Goal: Task Accomplishment & Management: Use online tool/utility

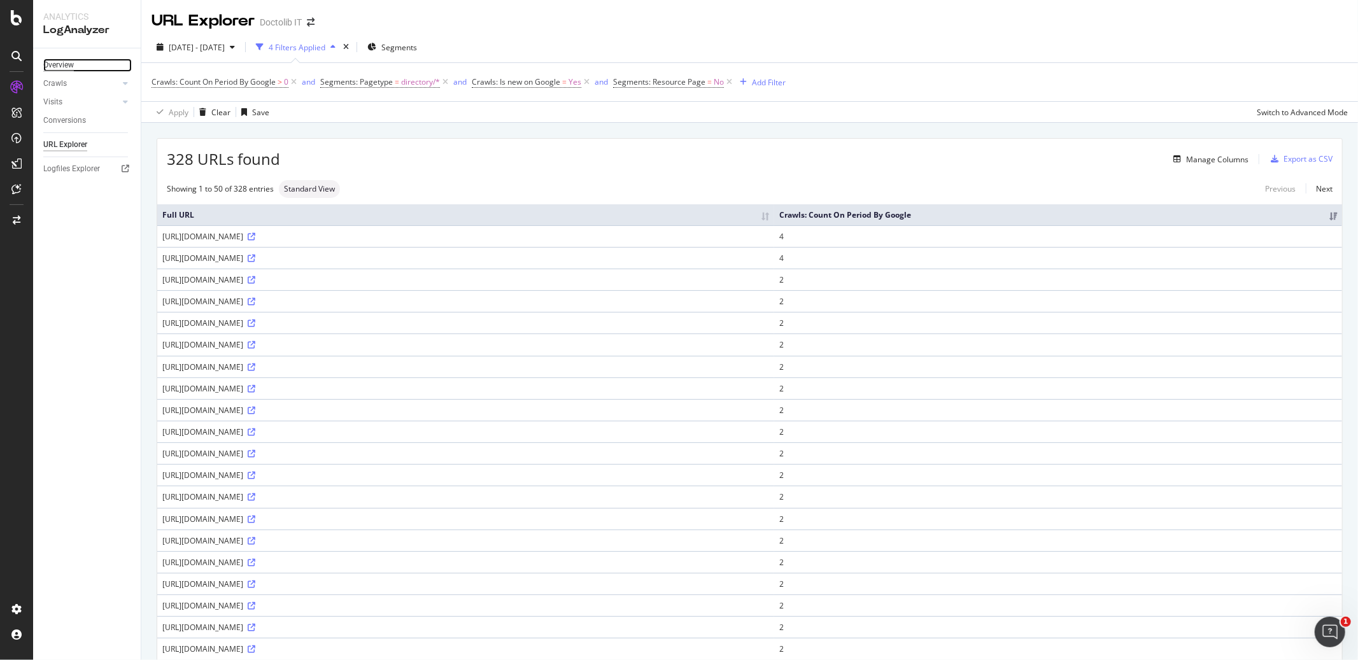
click at [73, 64] on div "Overview" at bounding box center [58, 65] width 31 height 13
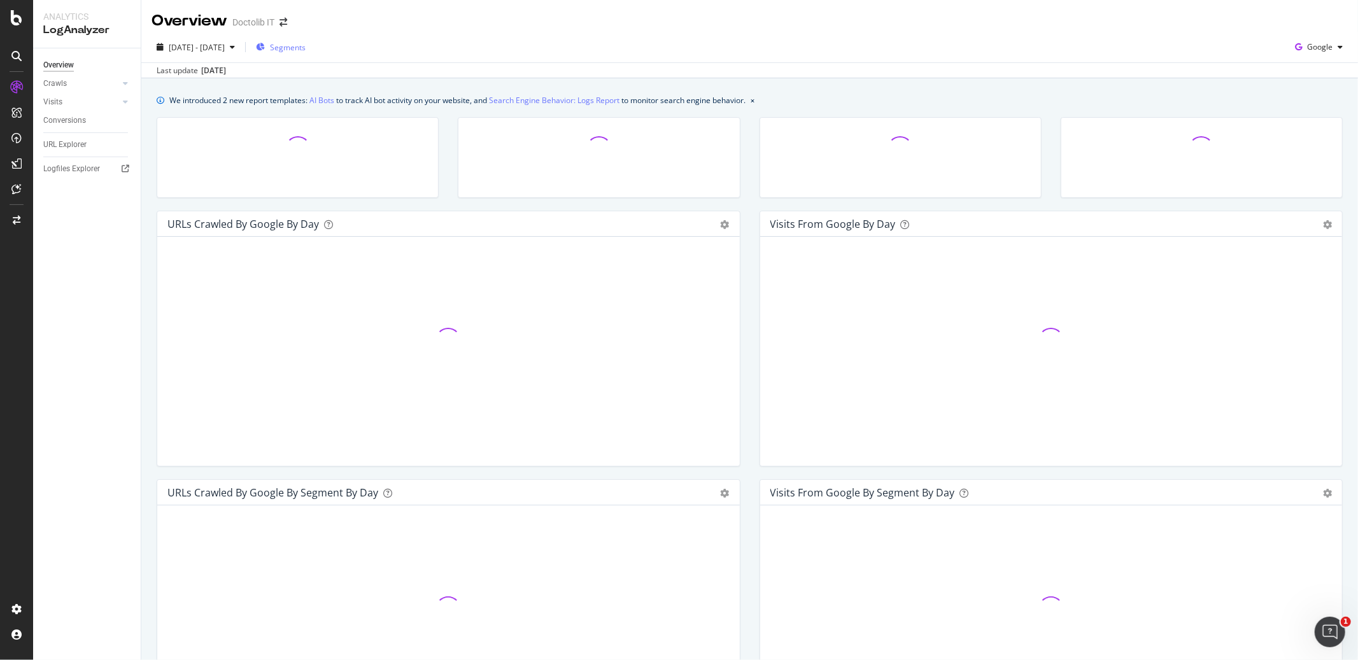
click at [306, 42] on span "Segments" at bounding box center [288, 47] width 36 height 11
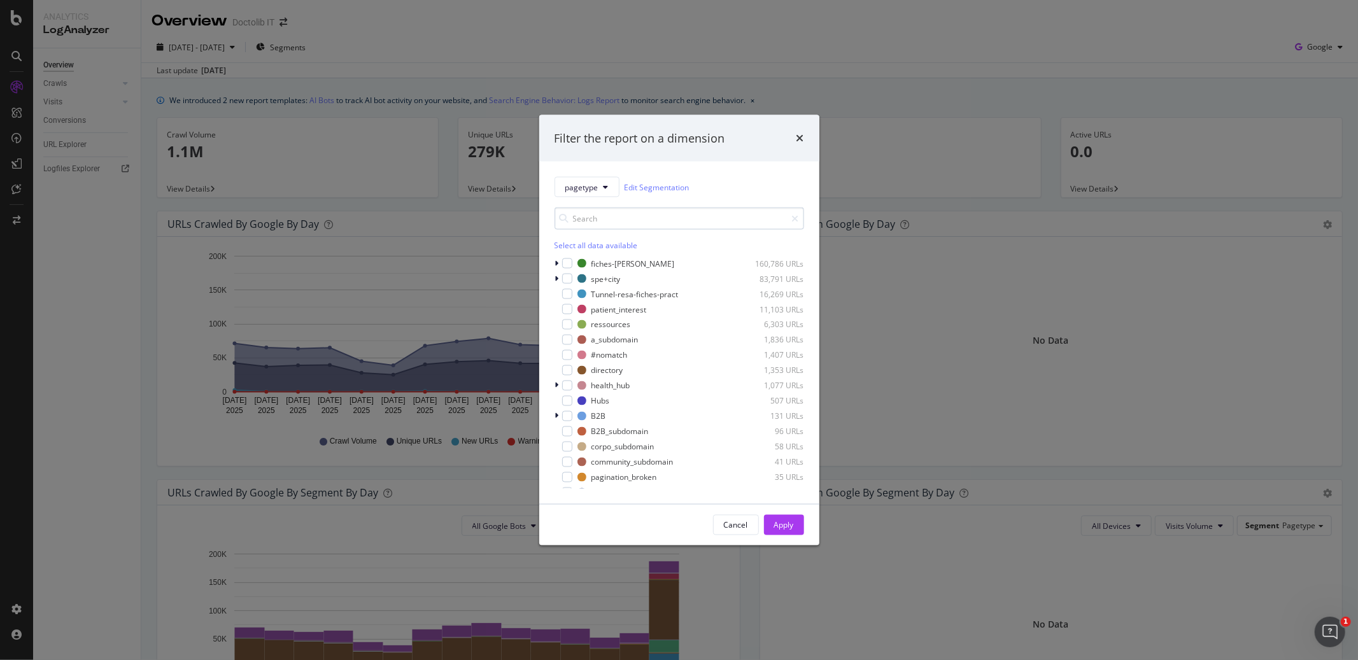
click at [682, 221] on input "modal" at bounding box center [679, 219] width 250 height 22
type input "log"
click at [602, 187] on button "pagetype" at bounding box center [586, 187] width 65 height 20
click at [627, 224] on input "modal" at bounding box center [679, 219] width 250 height 22
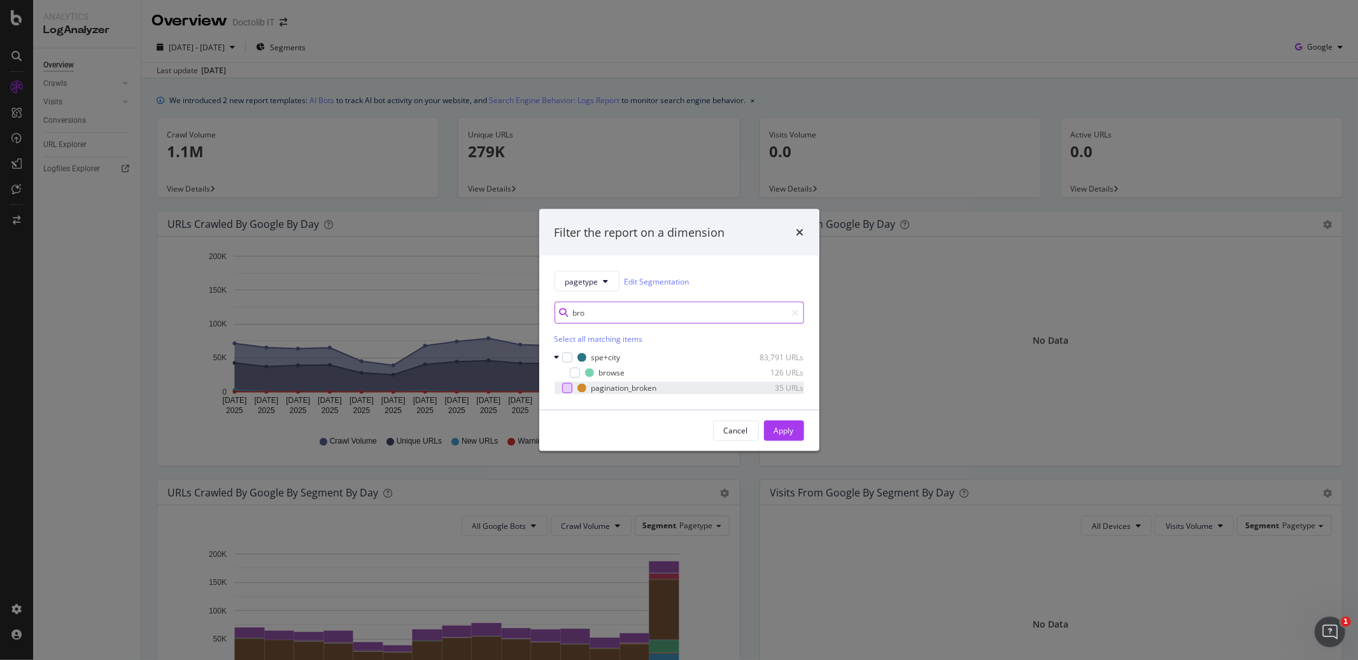
type input "bro"
click at [568, 390] on div "modal" at bounding box center [567, 388] width 10 height 10
click at [796, 434] on button "Apply" at bounding box center [784, 431] width 40 height 20
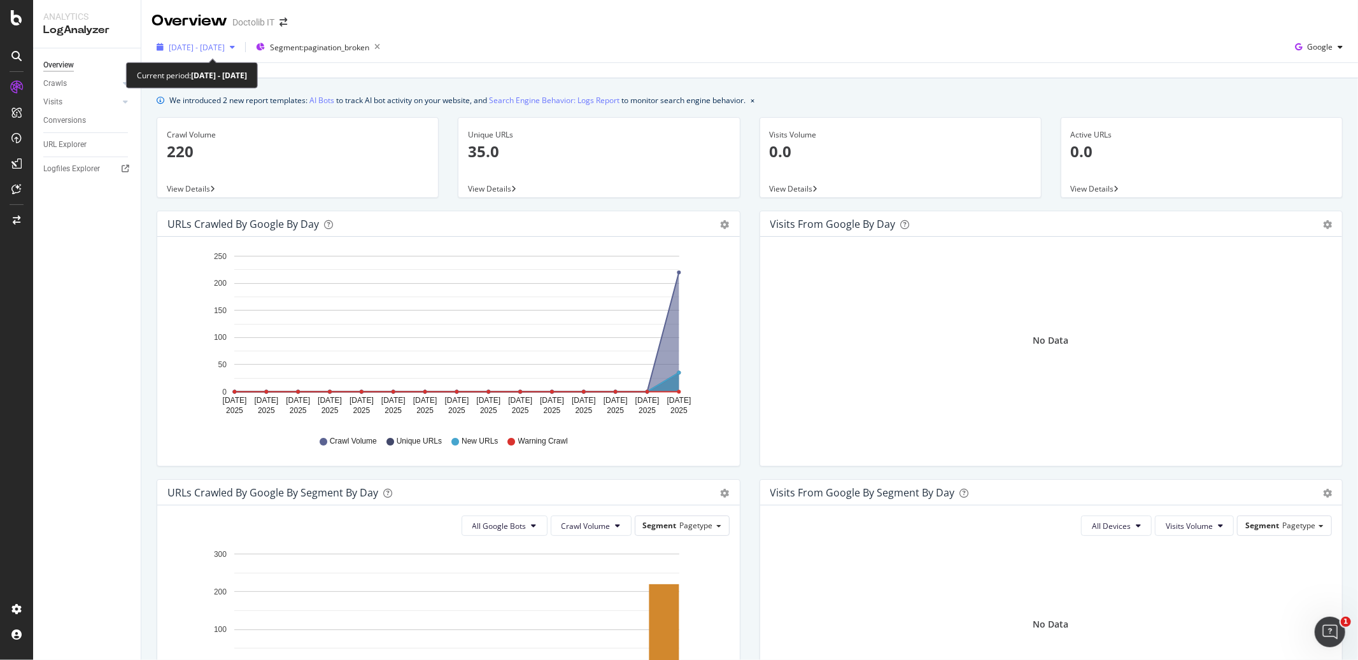
click at [235, 47] on icon "button" at bounding box center [232, 47] width 5 height 8
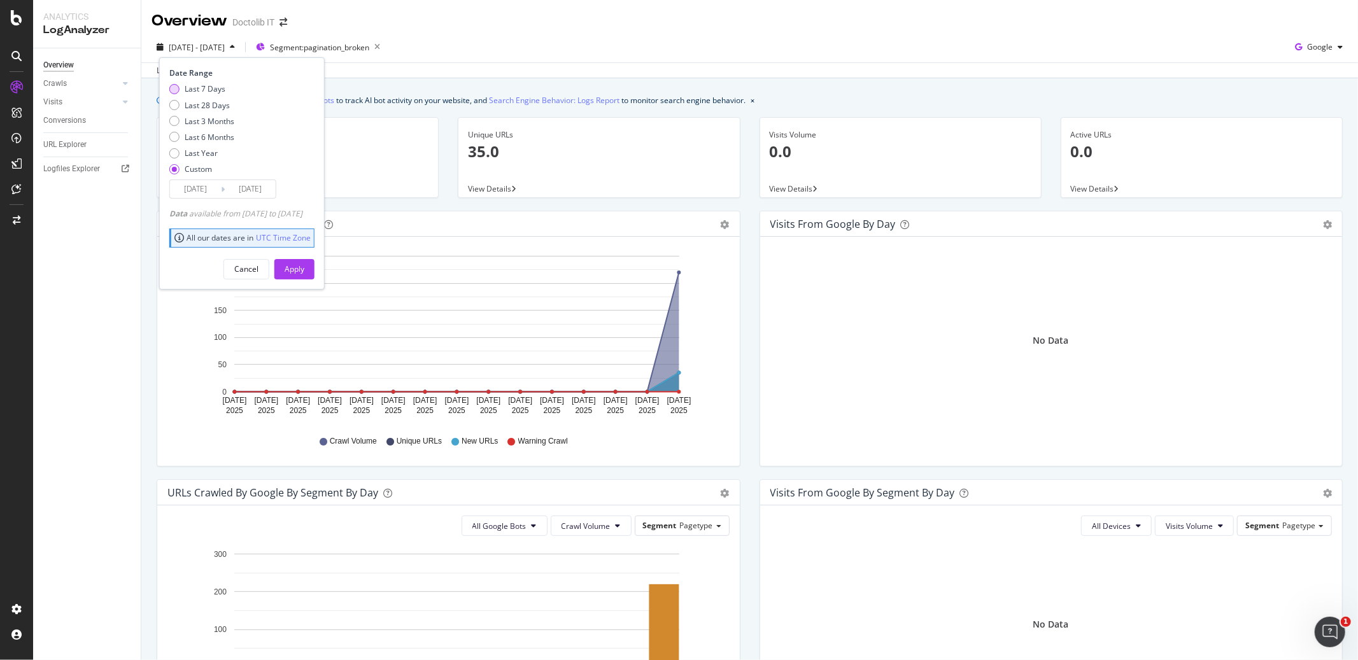
click at [201, 92] on div "Last 7 Days" at bounding box center [205, 88] width 41 height 11
type input "[DATE]"
click at [304, 275] on div "Apply" at bounding box center [295, 269] width 20 height 19
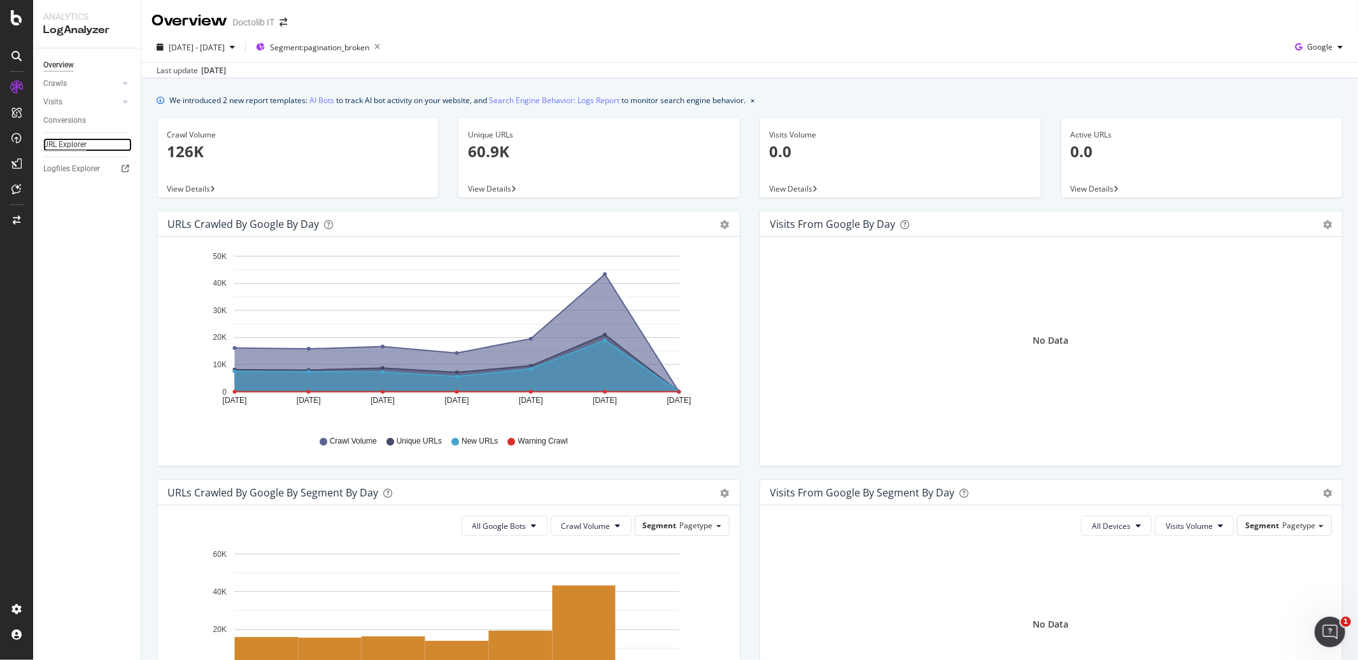
click at [78, 144] on div "URL Explorer" at bounding box center [64, 144] width 43 height 13
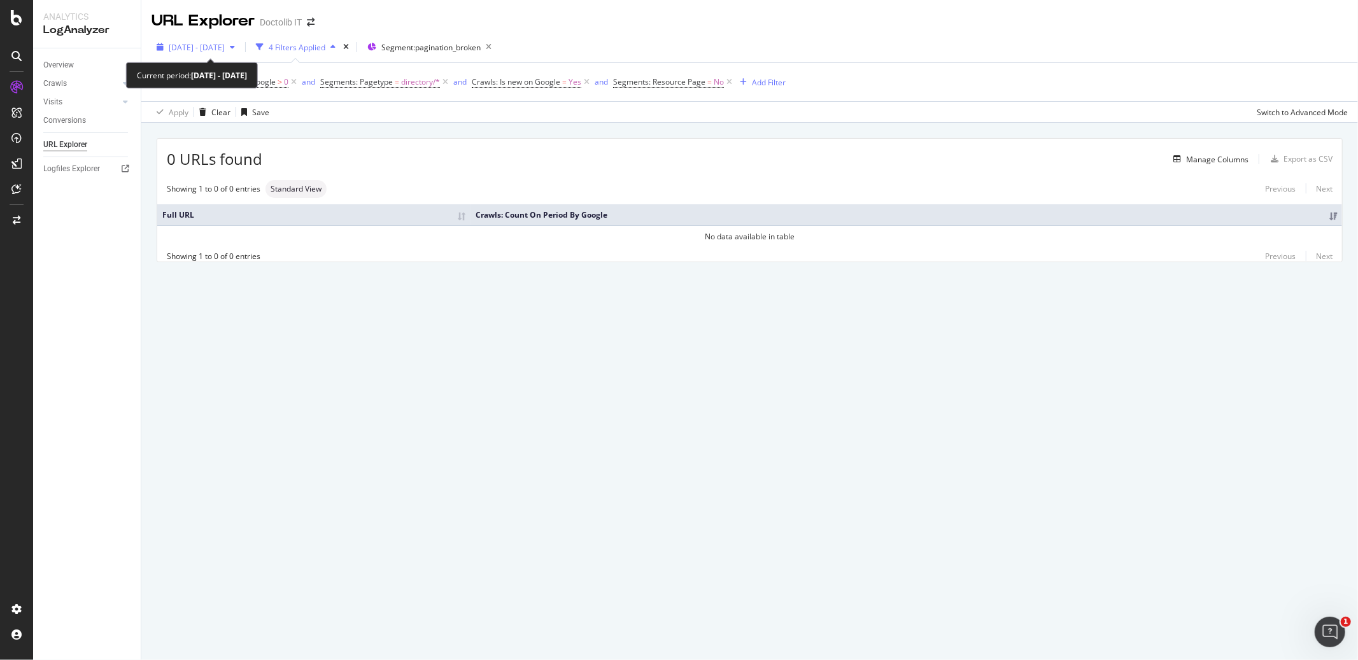
click at [240, 48] on div "button" at bounding box center [232, 47] width 15 height 8
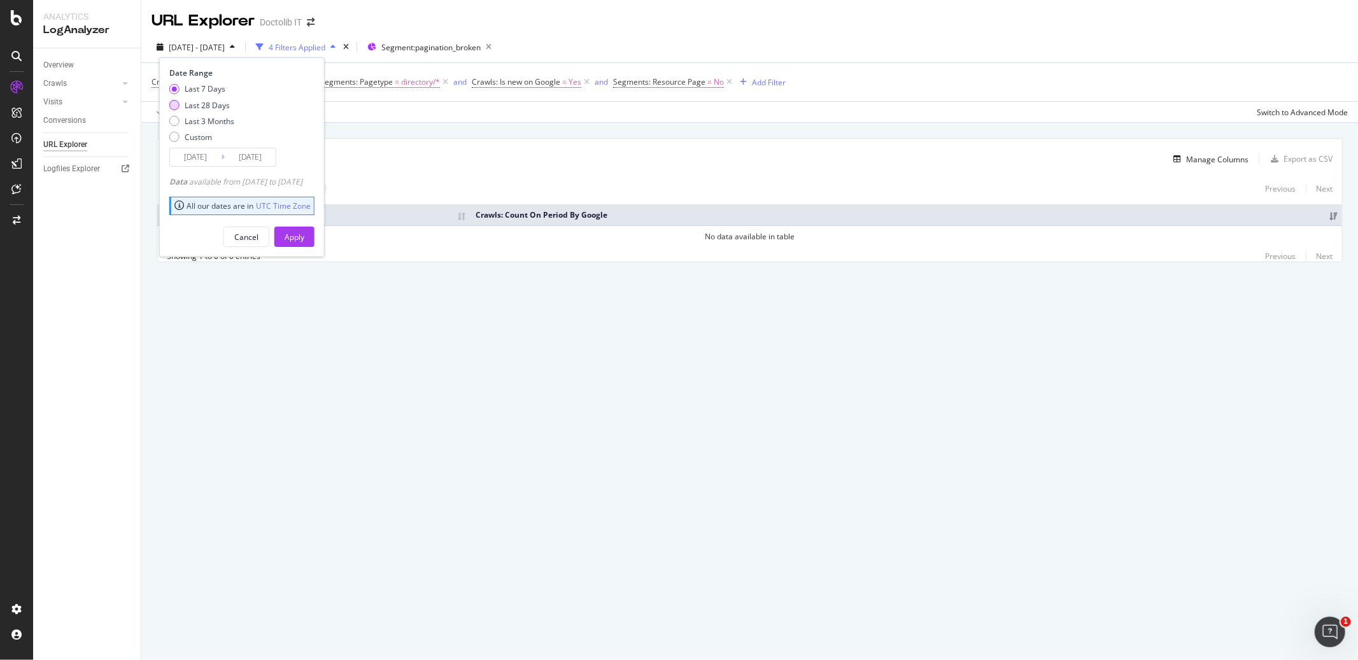
click at [223, 106] on div "Last 28 Days" at bounding box center [207, 105] width 45 height 11
type input "[DATE]"
click at [304, 229] on div "Apply" at bounding box center [295, 236] width 20 height 19
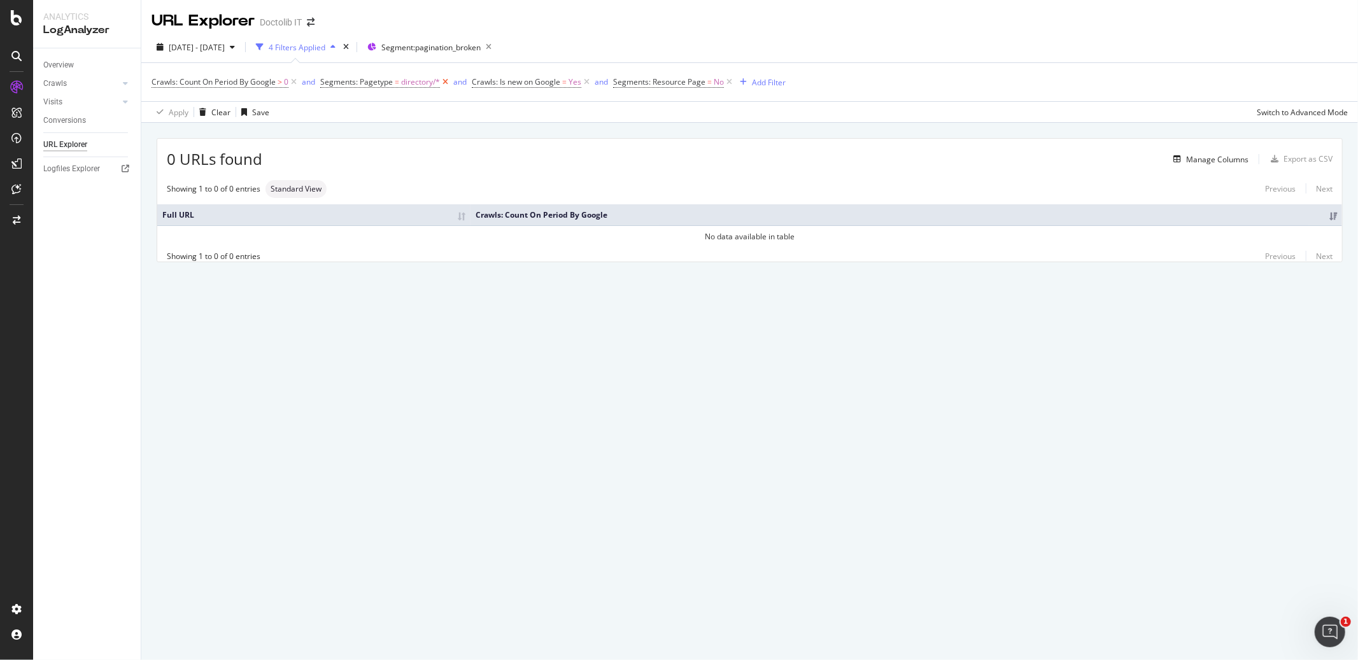
click at [446, 82] on icon at bounding box center [445, 82] width 11 height 13
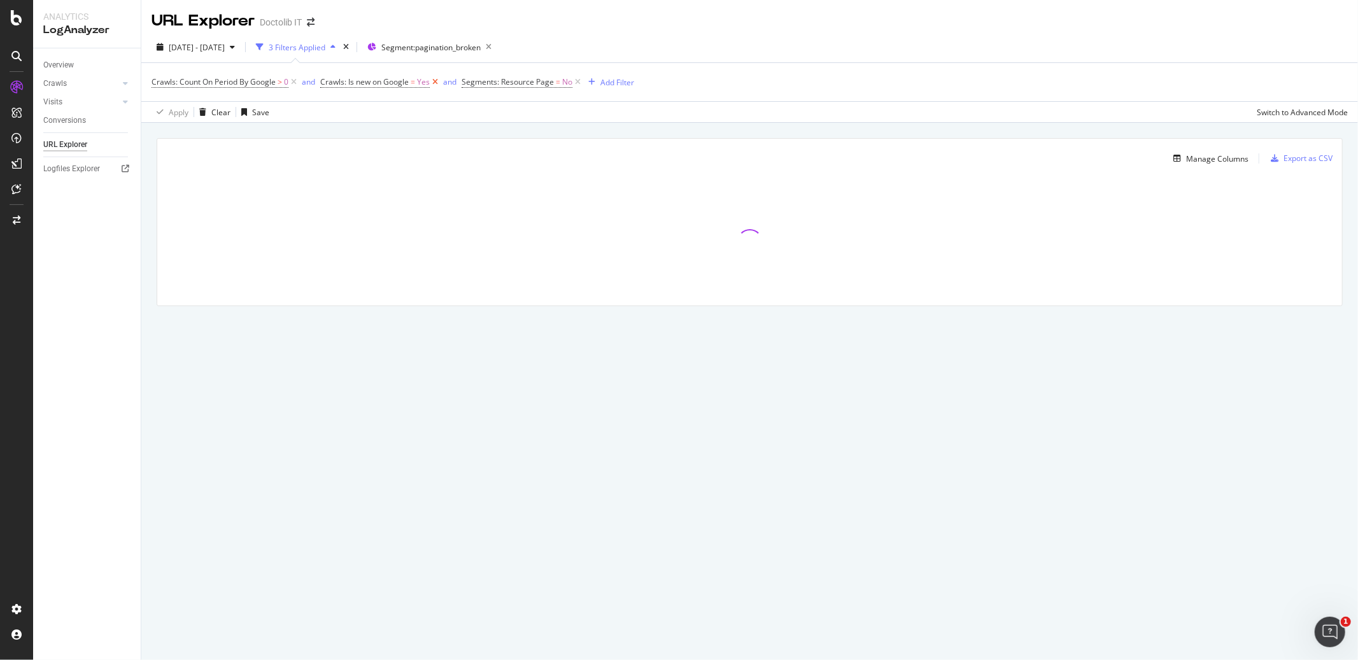
click at [435, 87] on icon at bounding box center [435, 82] width 11 height 13
click at [437, 81] on icon at bounding box center [436, 82] width 11 height 13
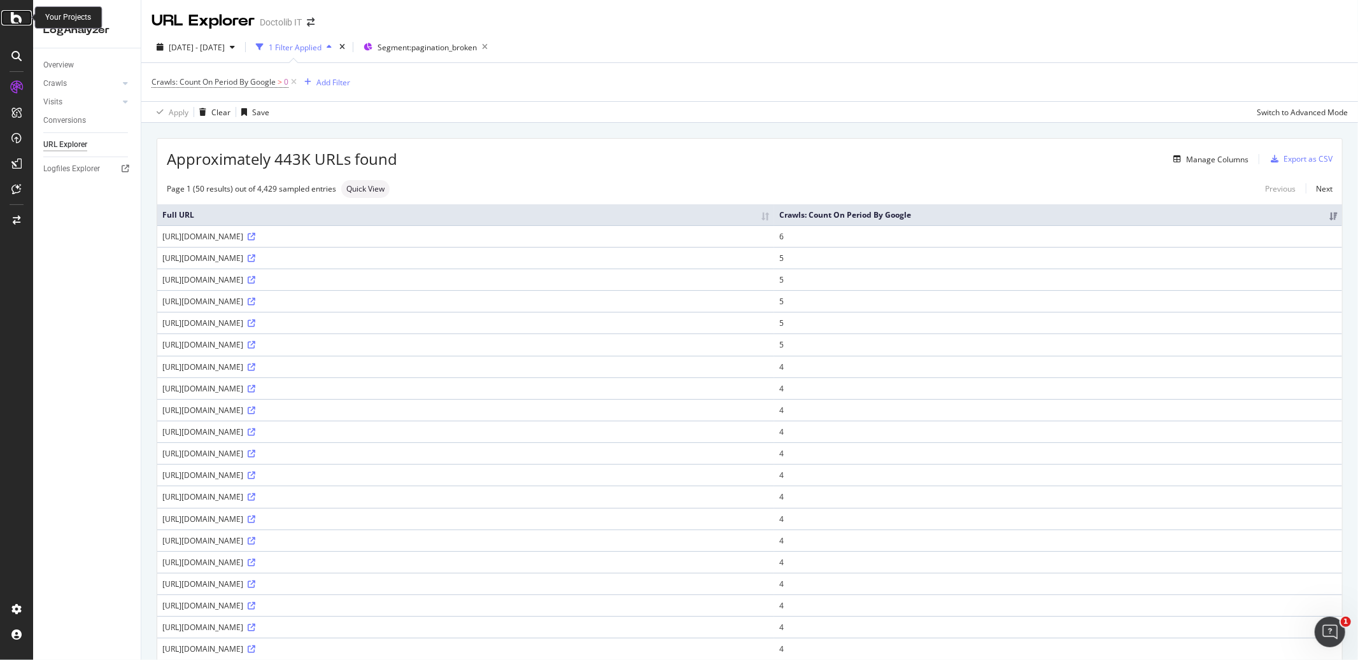
click at [16, 20] on icon at bounding box center [16, 17] width 11 height 15
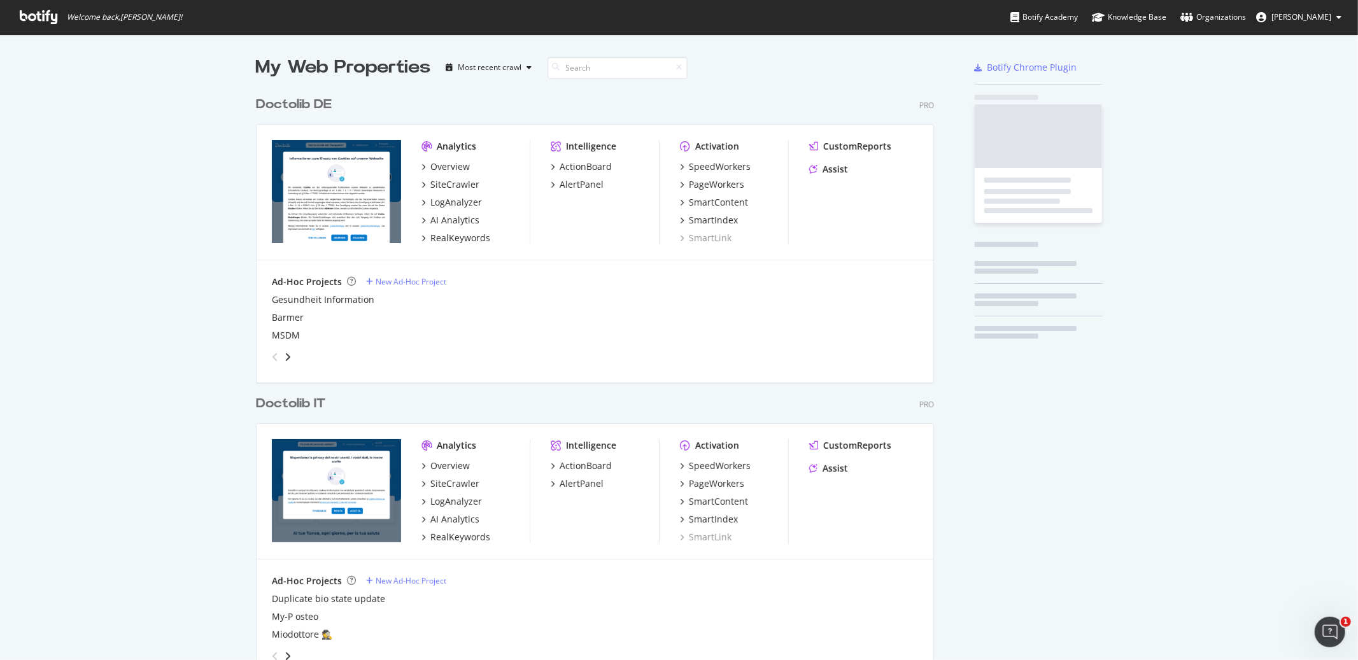
scroll to position [650, 1337]
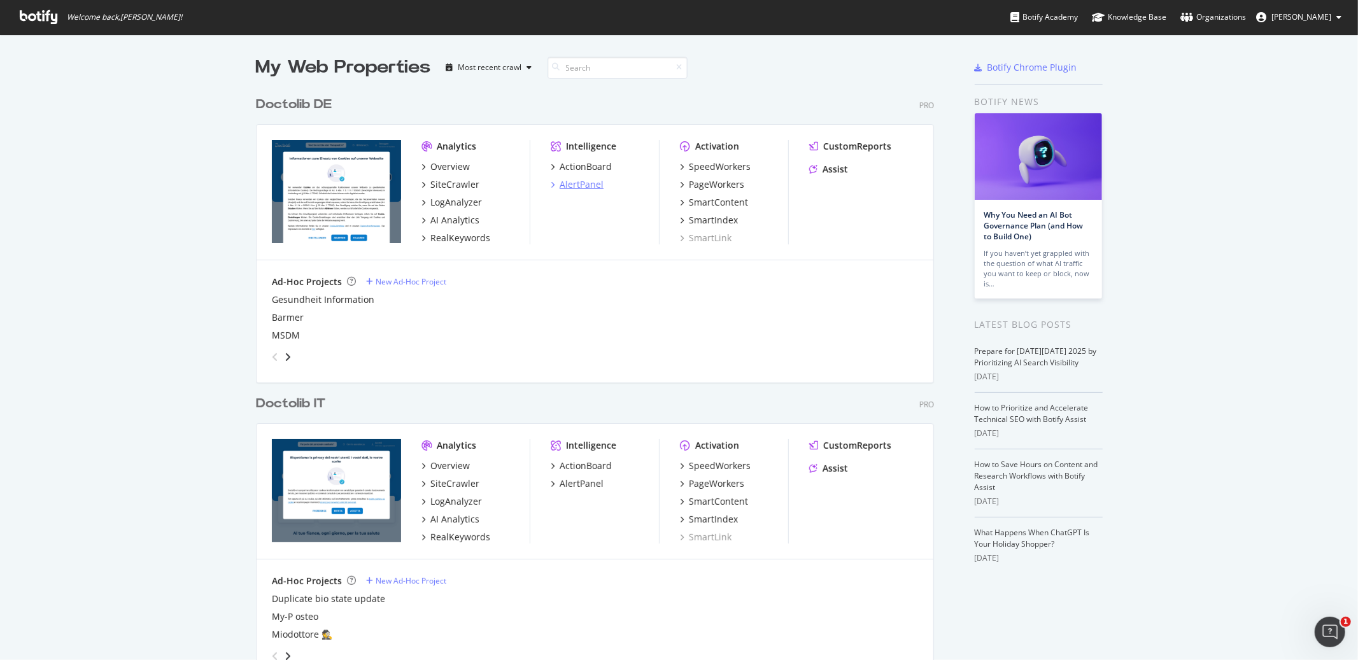
click at [581, 186] on div "AlertPanel" at bounding box center [582, 184] width 44 height 13
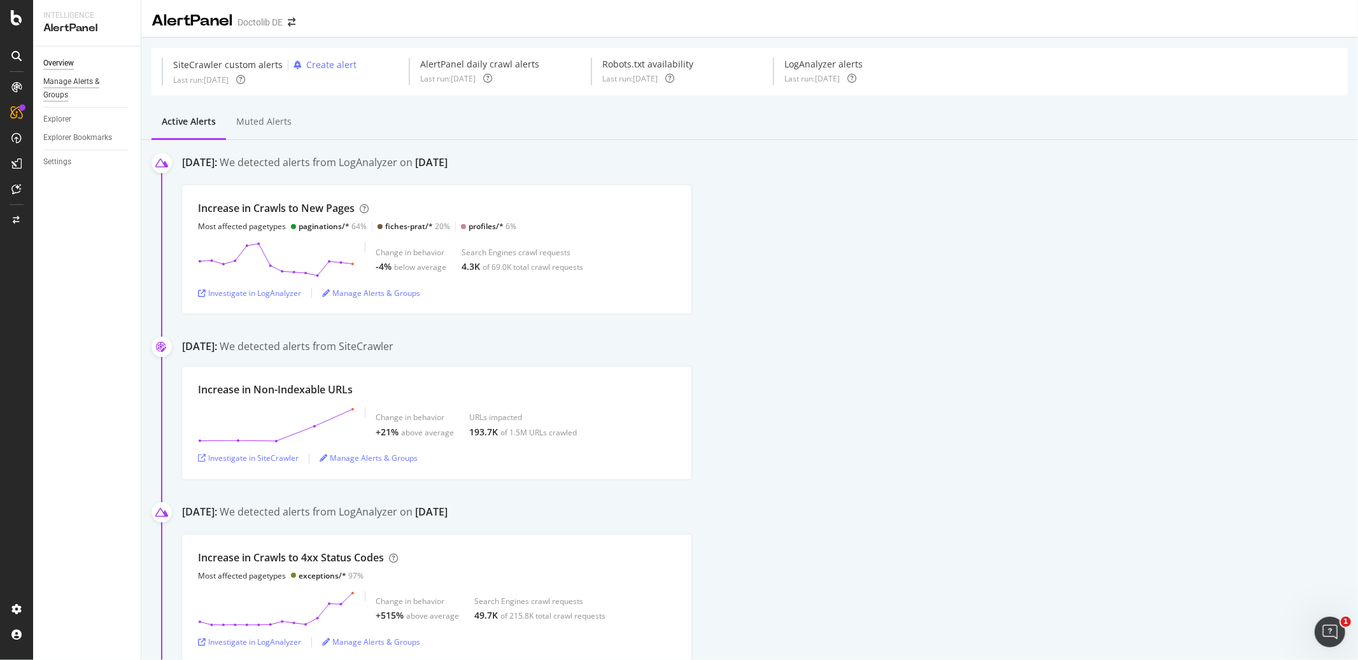
click at [60, 82] on div "Manage Alerts & Groups" at bounding box center [81, 88] width 76 height 27
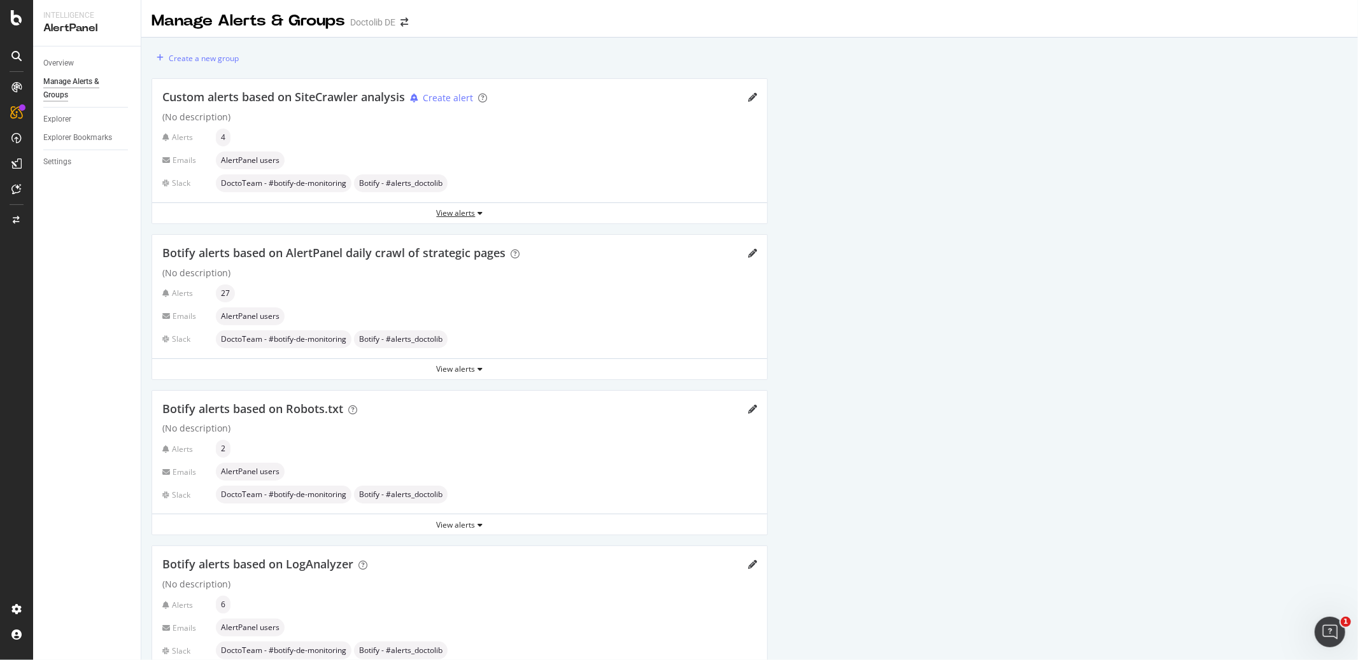
click at [475, 213] on div "View alerts" at bounding box center [459, 213] width 615 height 11
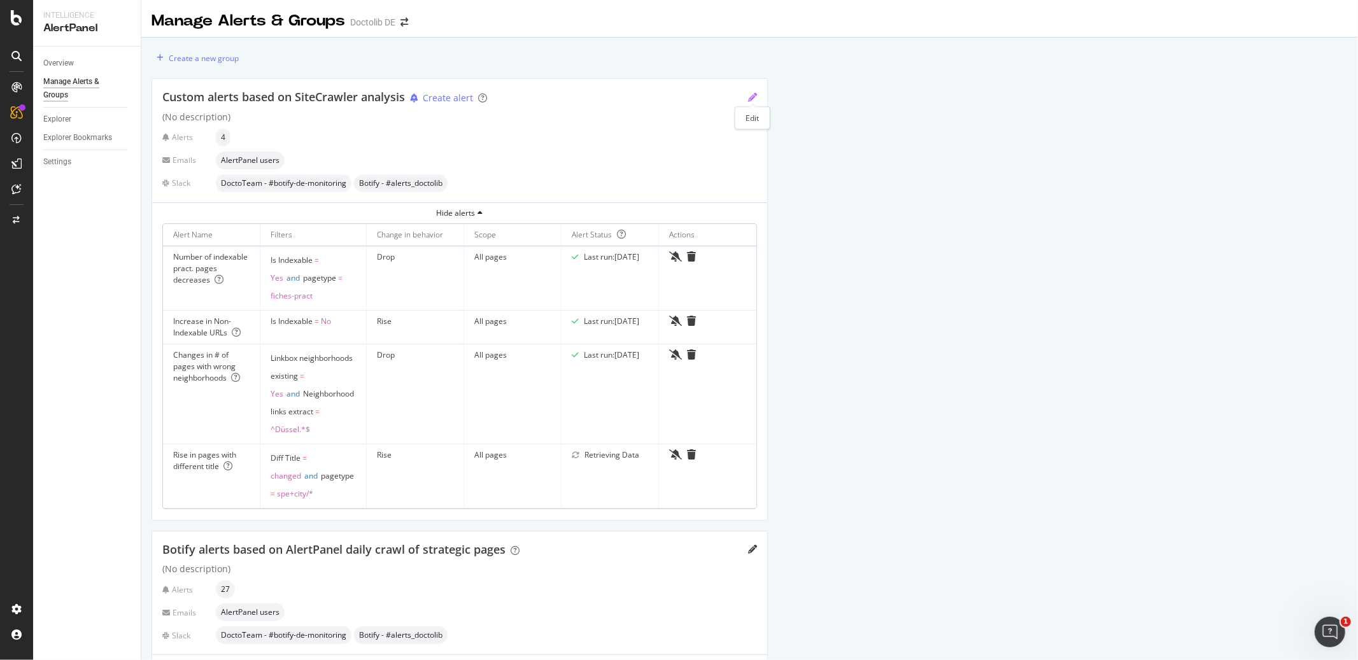
click at [750, 99] on icon "pencil" at bounding box center [752, 97] width 9 height 9
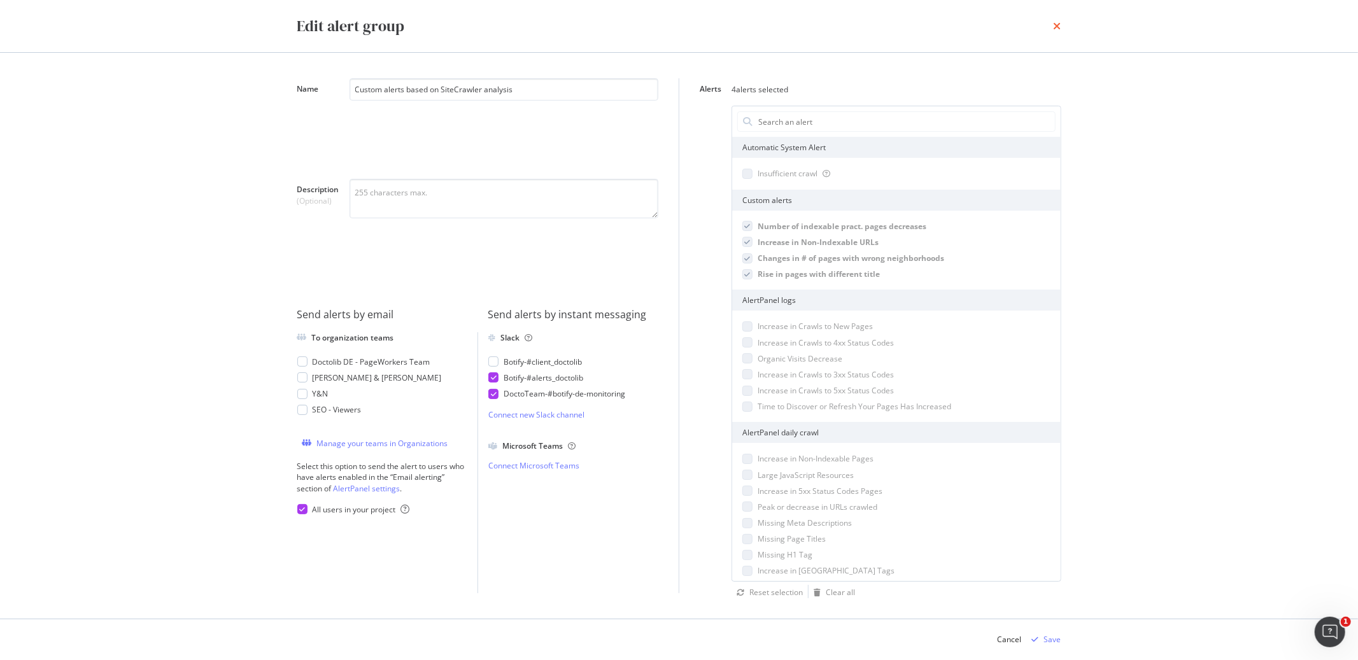
click at [1058, 26] on icon "times" at bounding box center [1058, 26] width 8 height 10
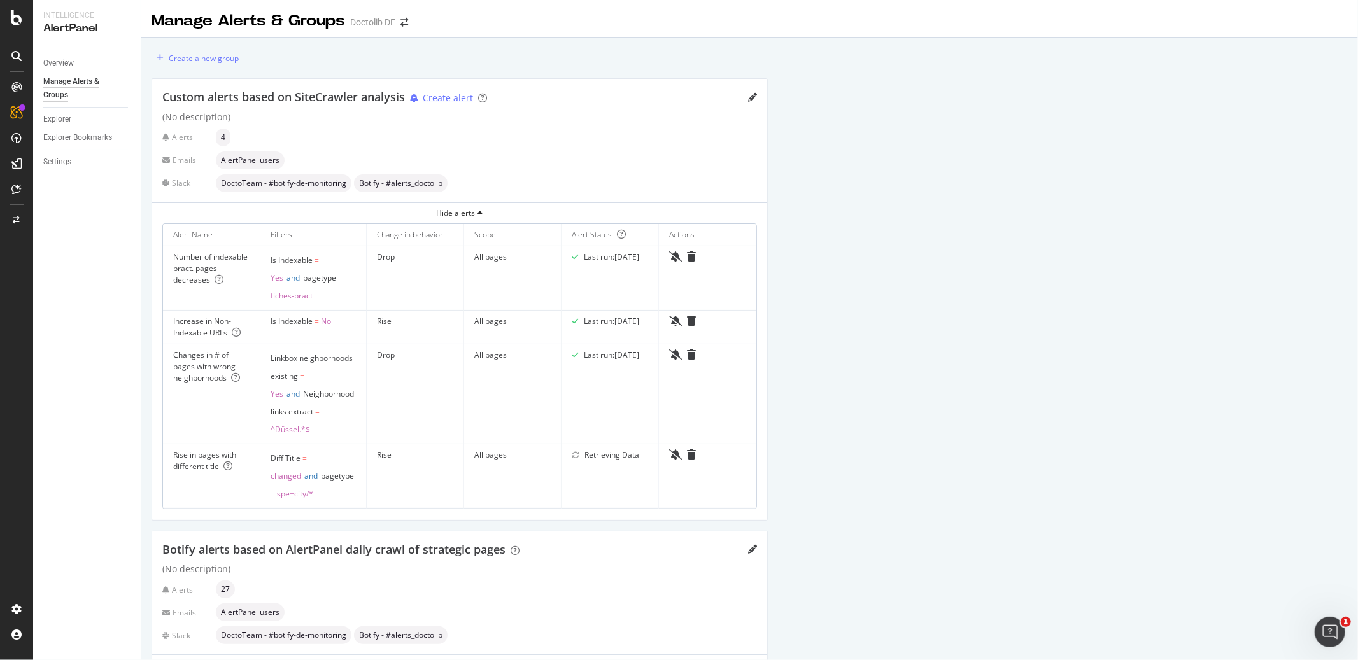
click at [449, 99] on div "Create alert" at bounding box center [448, 98] width 50 height 13
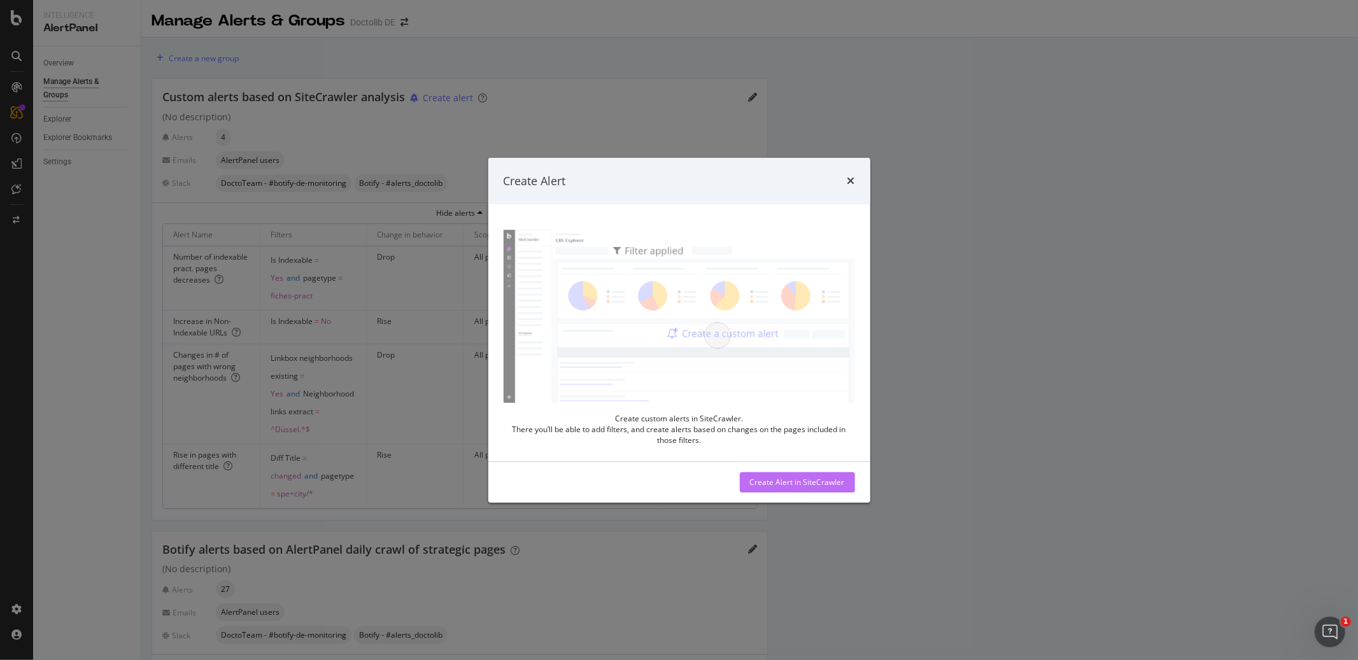
click at [815, 479] on div "Create Alert in SiteCrawler" at bounding box center [797, 482] width 95 height 11
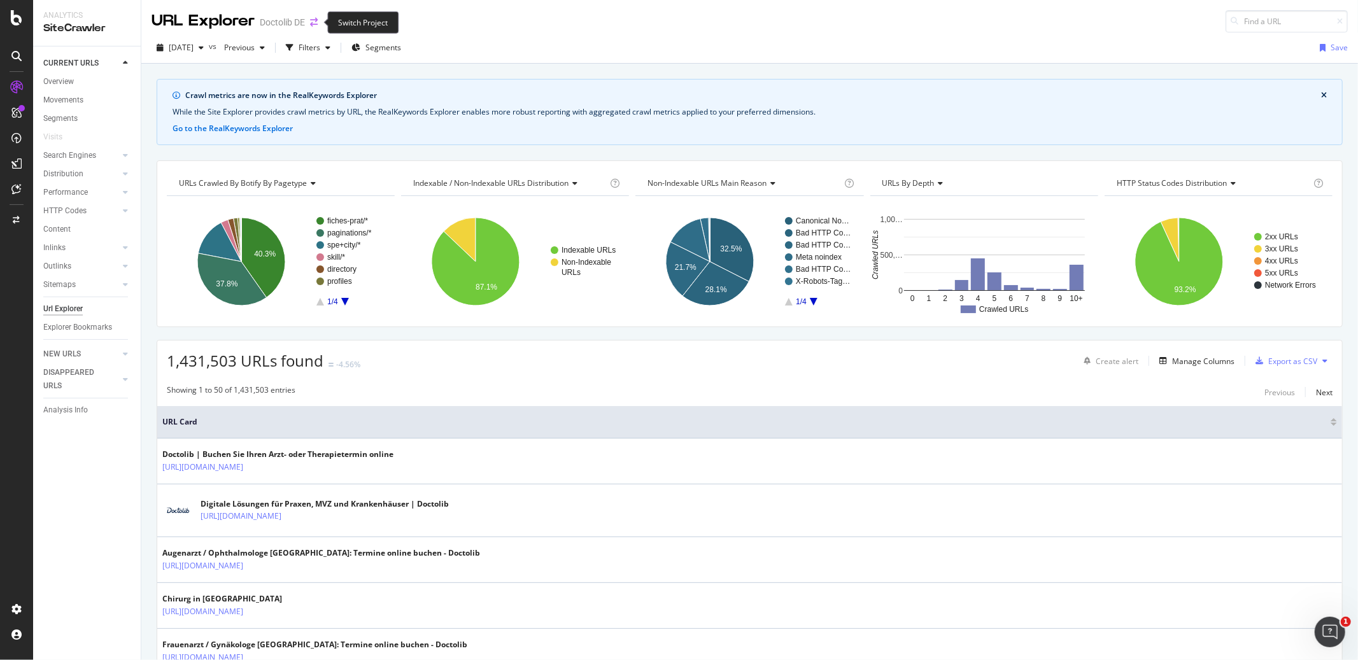
click at [312, 19] on icon "arrow-right-arrow-left" at bounding box center [314, 22] width 8 height 9
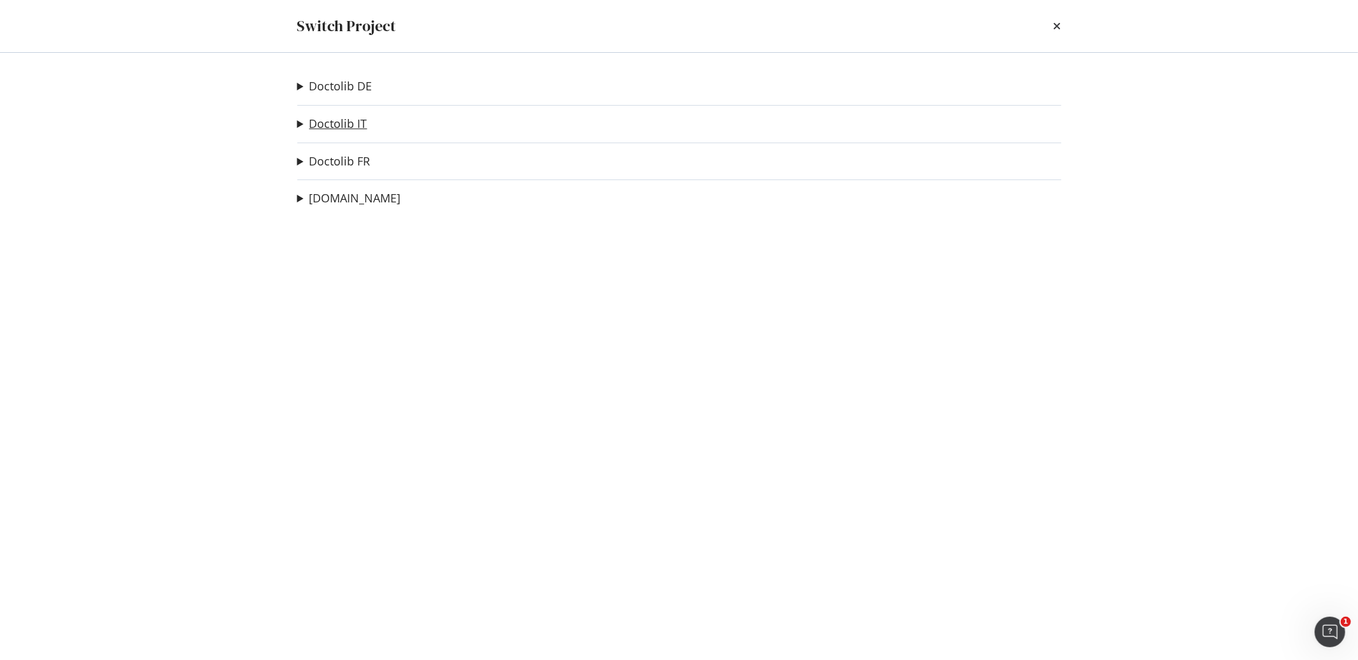
click at [342, 125] on link "Doctolib IT" at bounding box center [338, 123] width 58 height 13
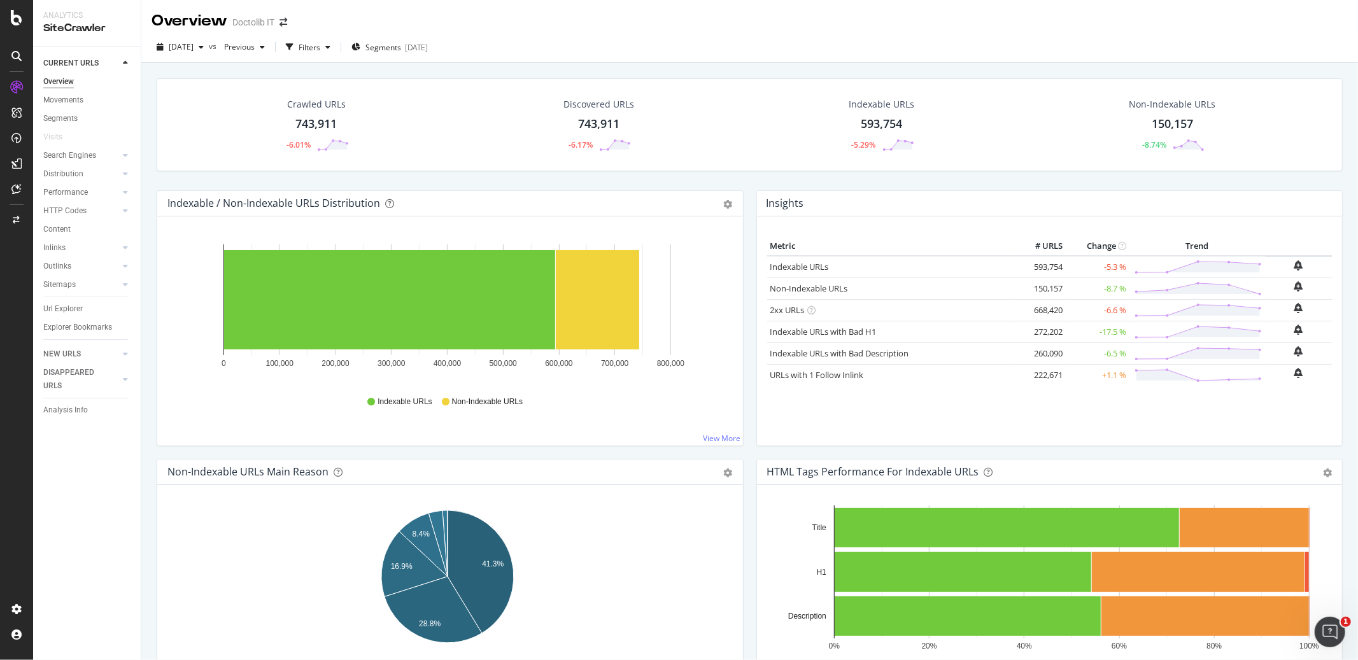
click at [320, 123] on div "743,911" at bounding box center [315, 124] width 41 height 17
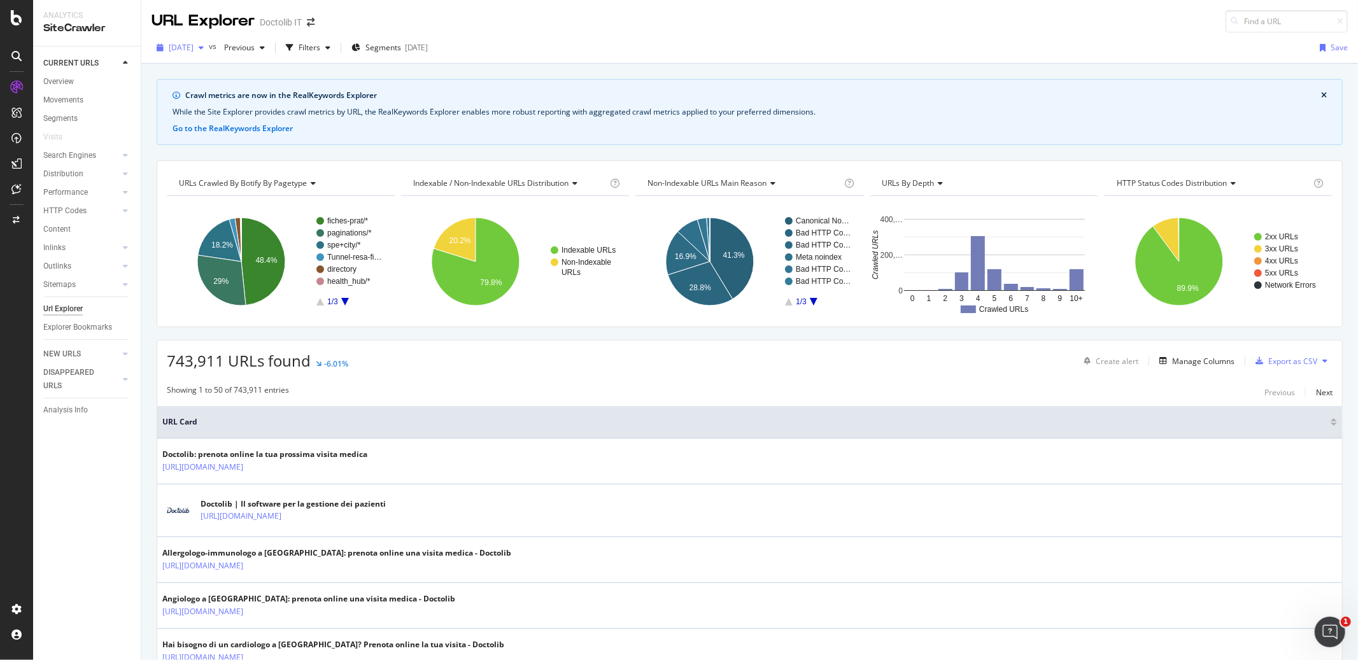
click at [194, 48] on span "[DATE]" at bounding box center [181, 47] width 25 height 11
click at [393, 76] on div "Crawl metrics are now in the RealKeywords Explorer While the Site Explorer prov…" at bounding box center [749, 79] width 1216 height 31
click at [335, 51] on div "button" at bounding box center [327, 48] width 15 height 8
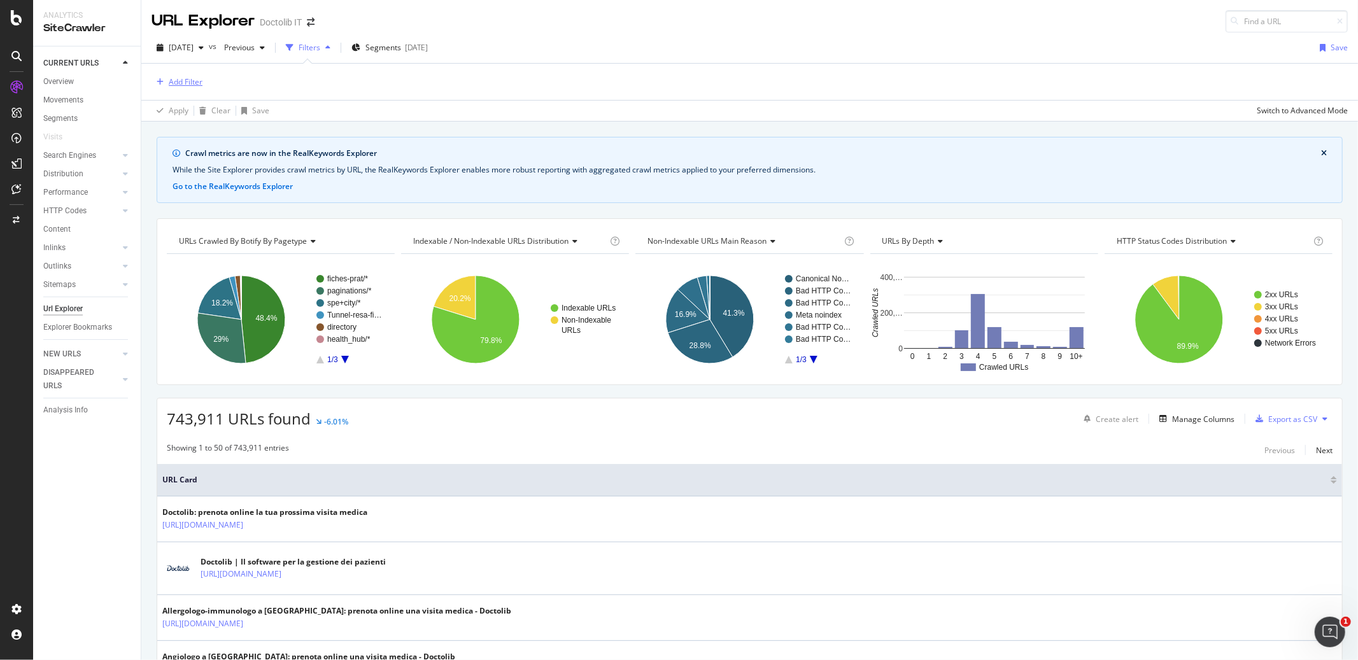
click at [190, 82] on div "Add Filter" at bounding box center [186, 81] width 34 height 11
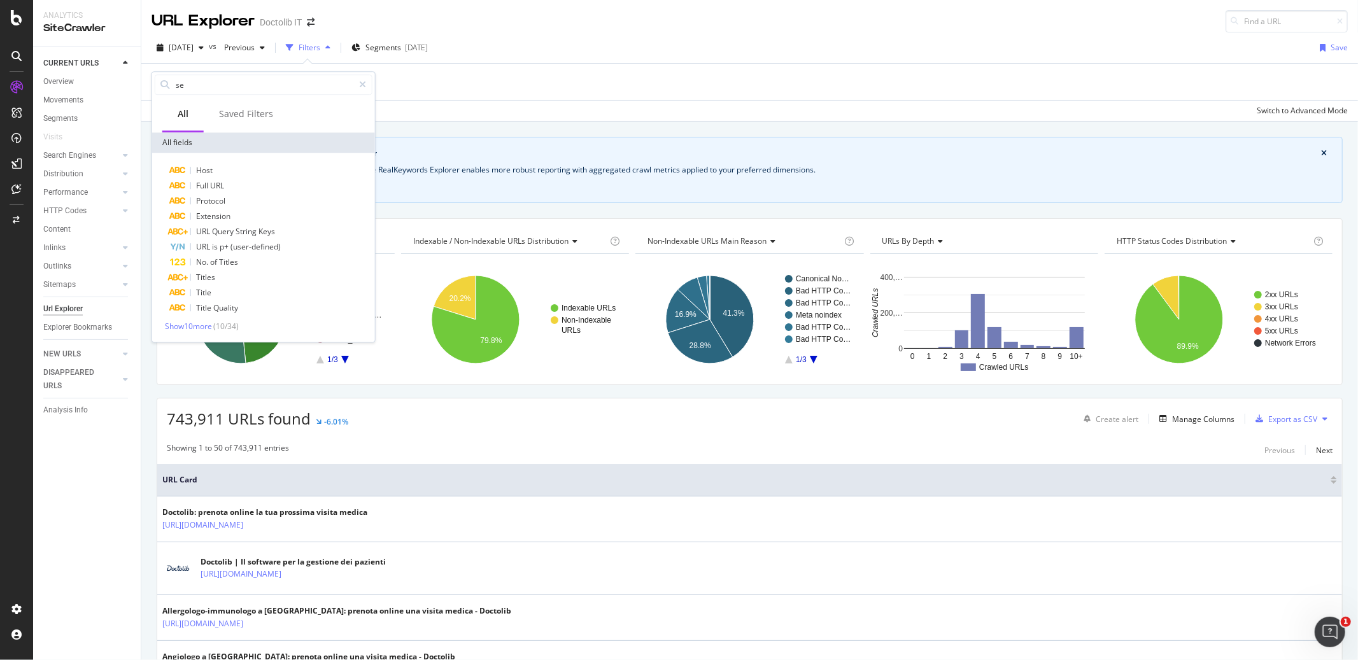
type input "s"
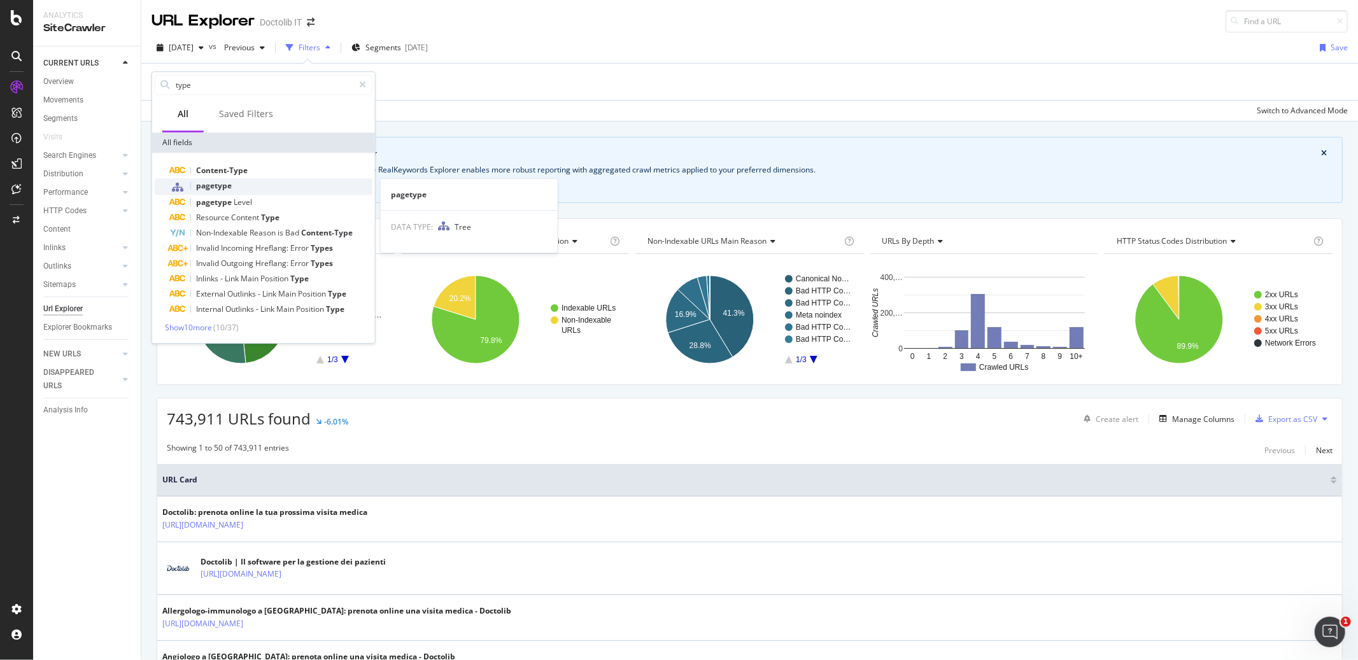
type input "type"
click at [212, 189] on span "pagetype" at bounding box center [214, 185] width 36 height 11
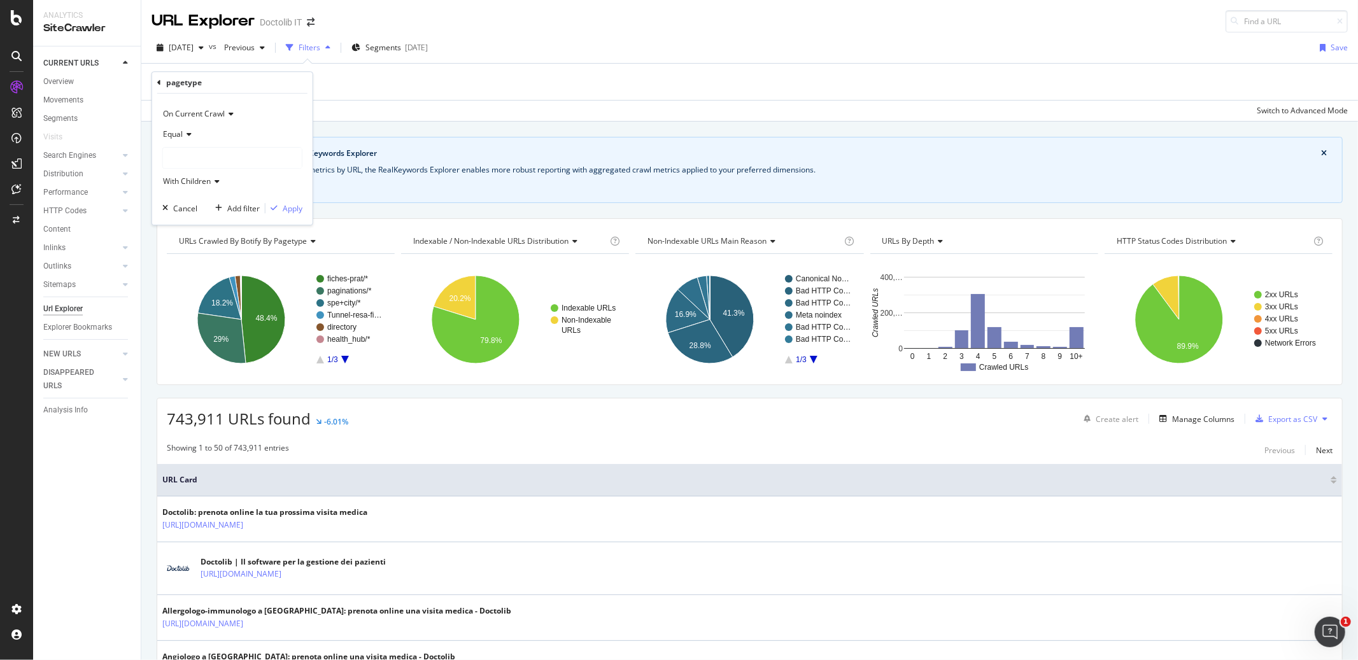
click at [205, 155] on div at bounding box center [232, 158] width 139 height 20
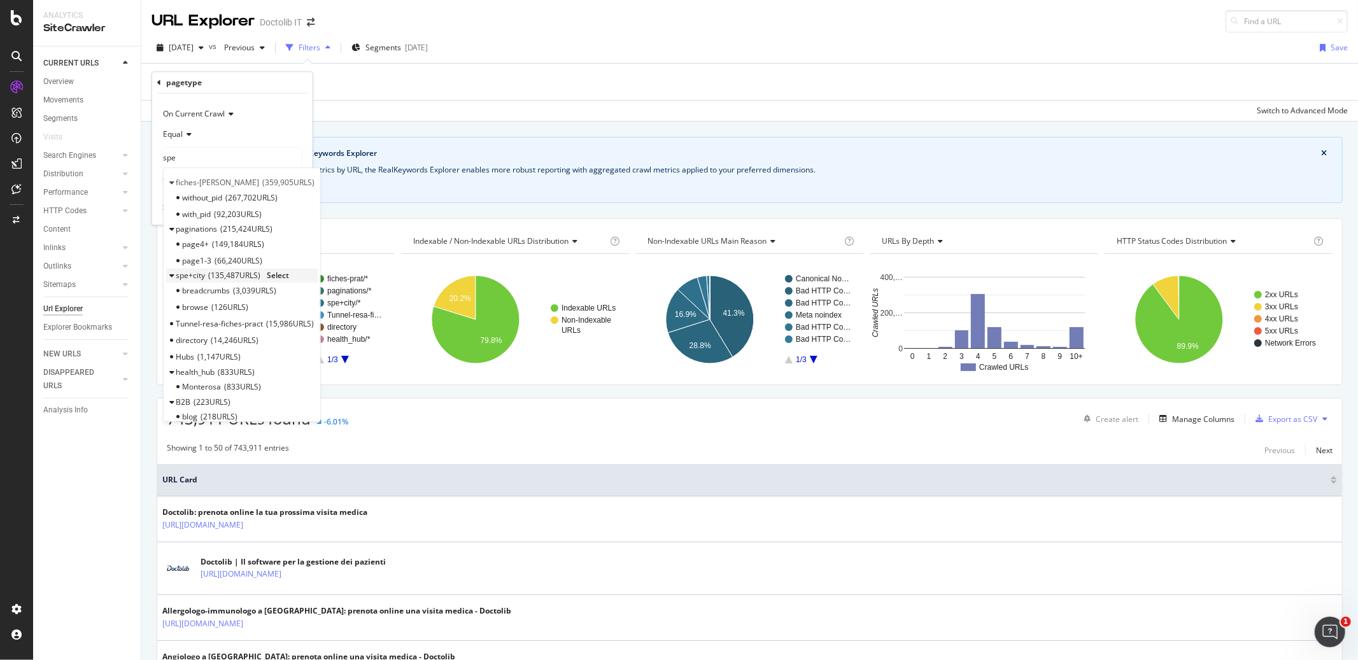
type input "spe"
click at [236, 272] on span "135,487 URLS" at bounding box center [234, 276] width 52 height 11
click at [188, 278] on span "spe+city" at bounding box center [190, 276] width 29 height 11
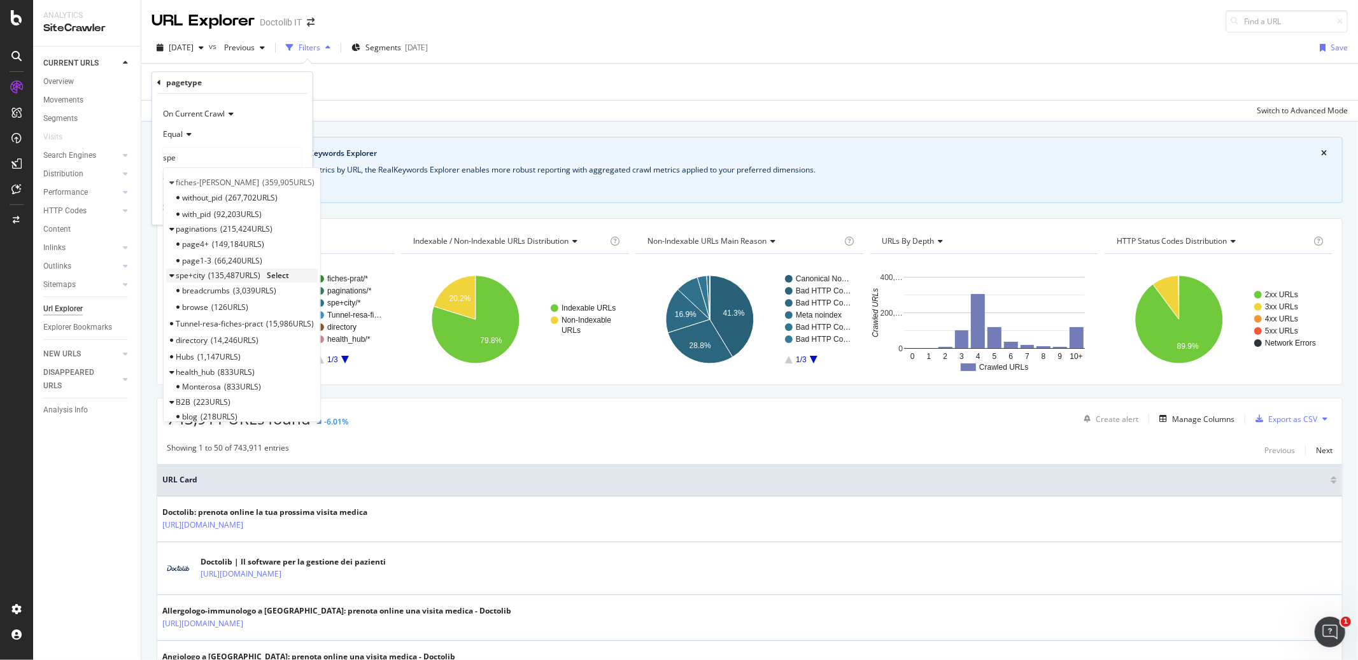
click at [278, 277] on span "Select" at bounding box center [278, 276] width 22 height 11
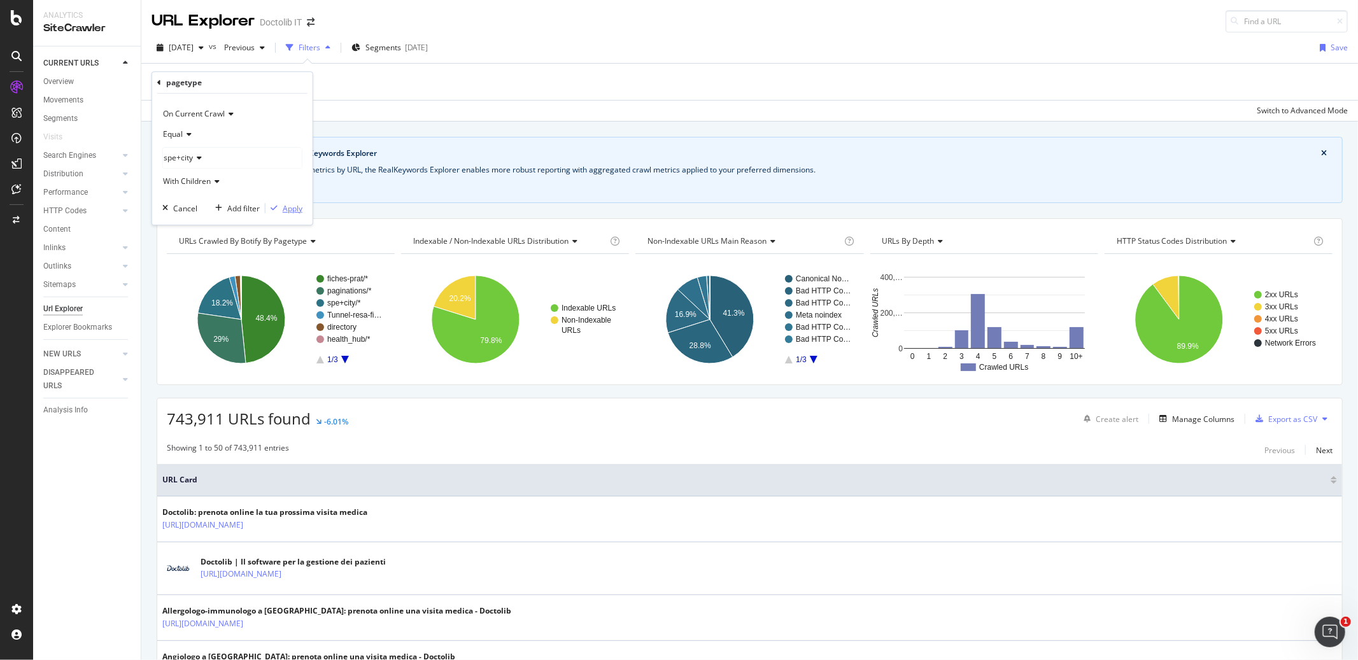
click at [280, 208] on div "button" at bounding box center [273, 208] width 17 height 8
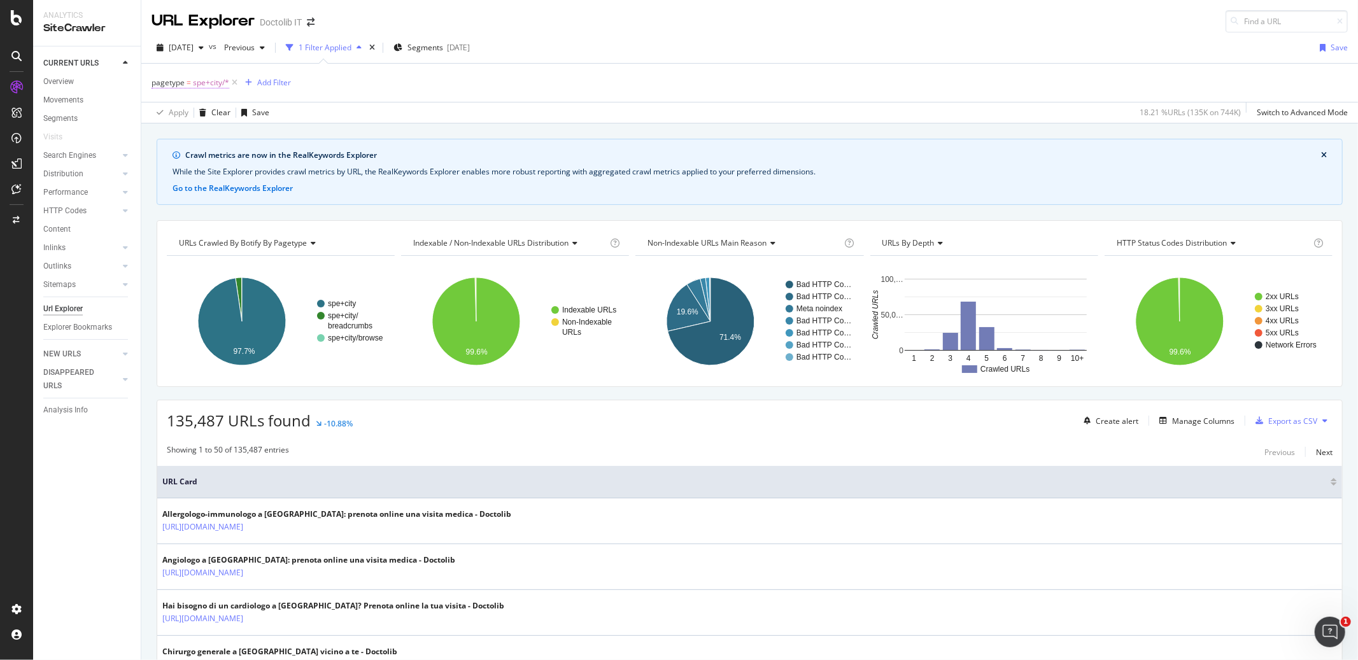
click at [207, 87] on span "spe+city/*" at bounding box center [211, 83] width 36 height 18
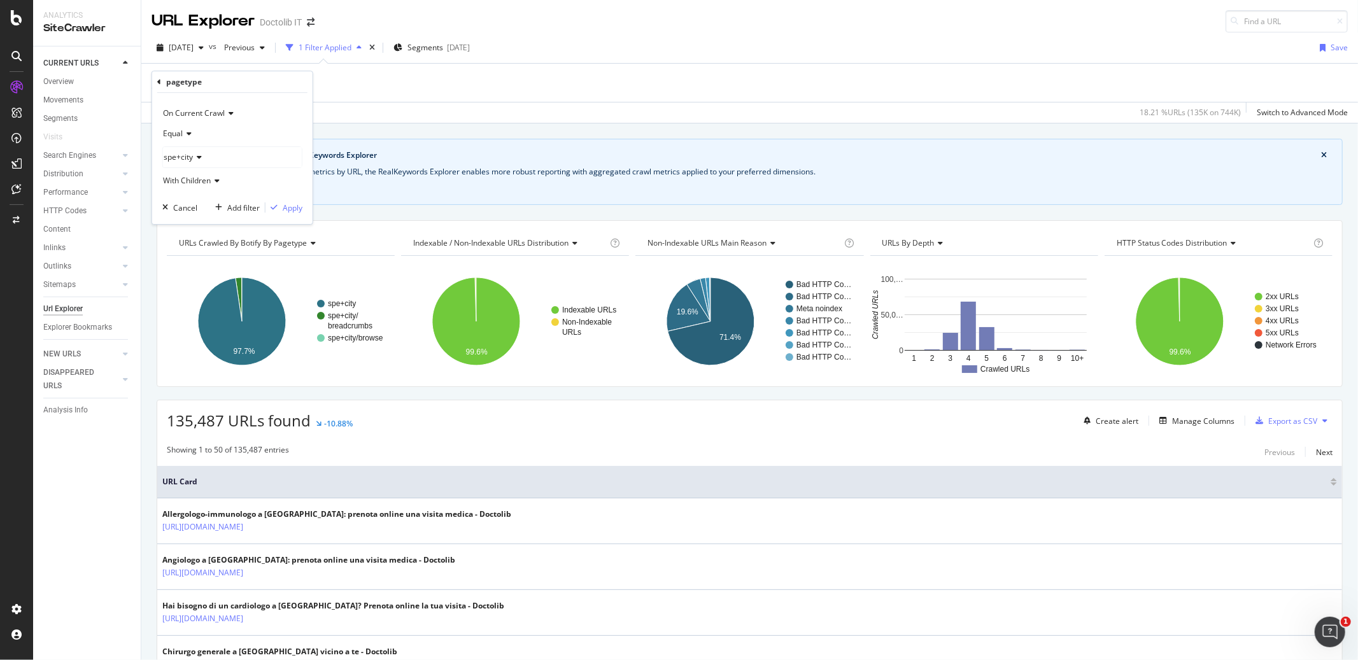
click at [197, 162] on div "spe+city" at bounding box center [232, 157] width 139 height 20
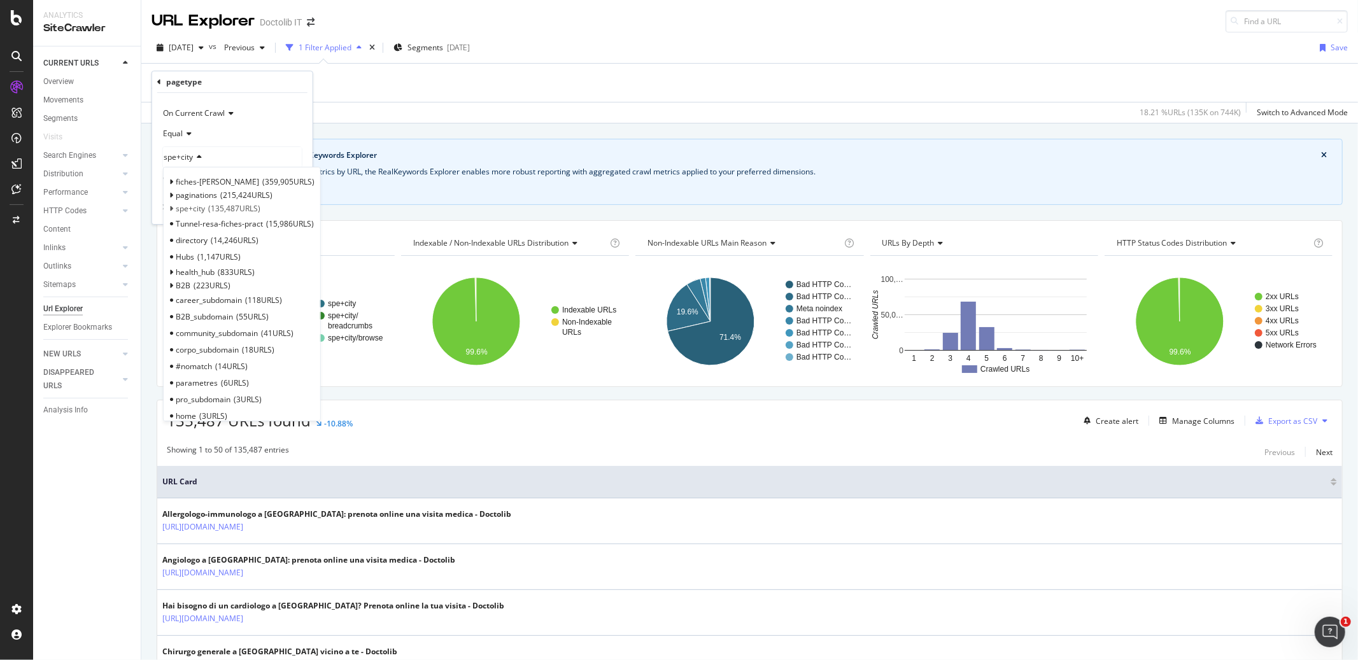
click at [248, 118] on div "On Current Crawl" at bounding box center [232, 113] width 140 height 20
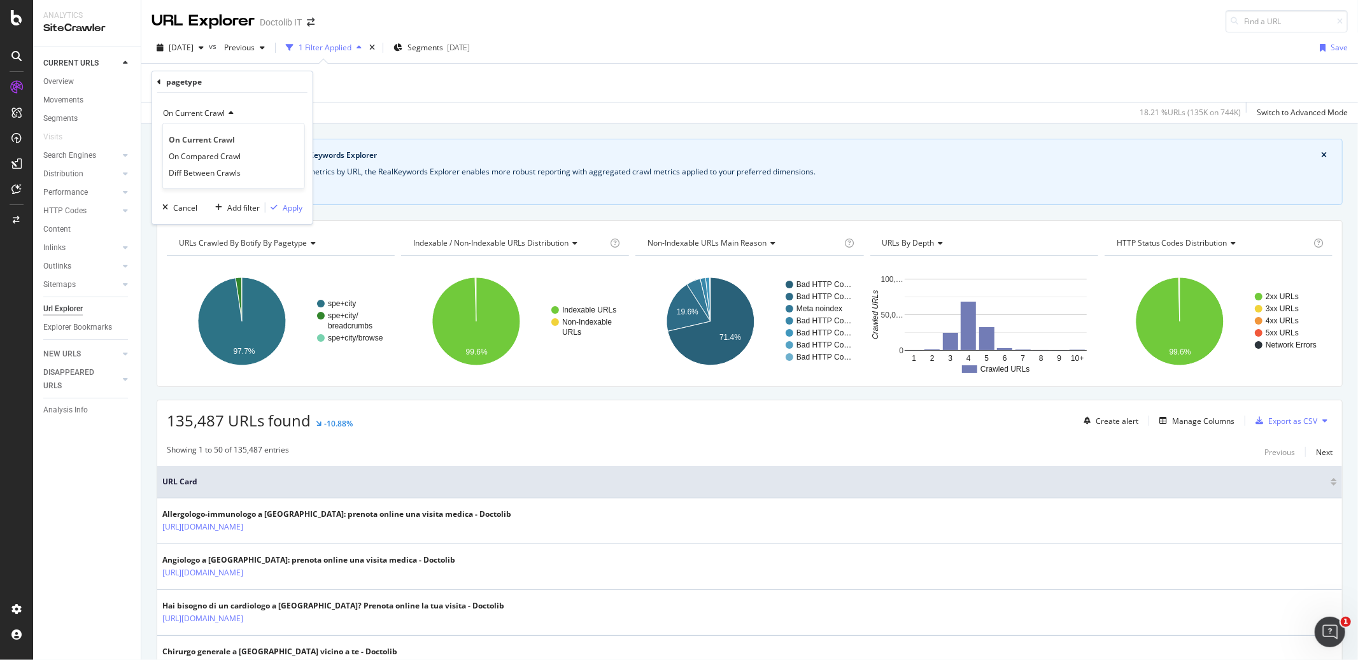
click at [387, 85] on div "pagetype = spe+city/* Add Filter" at bounding box center [750, 83] width 1196 height 38
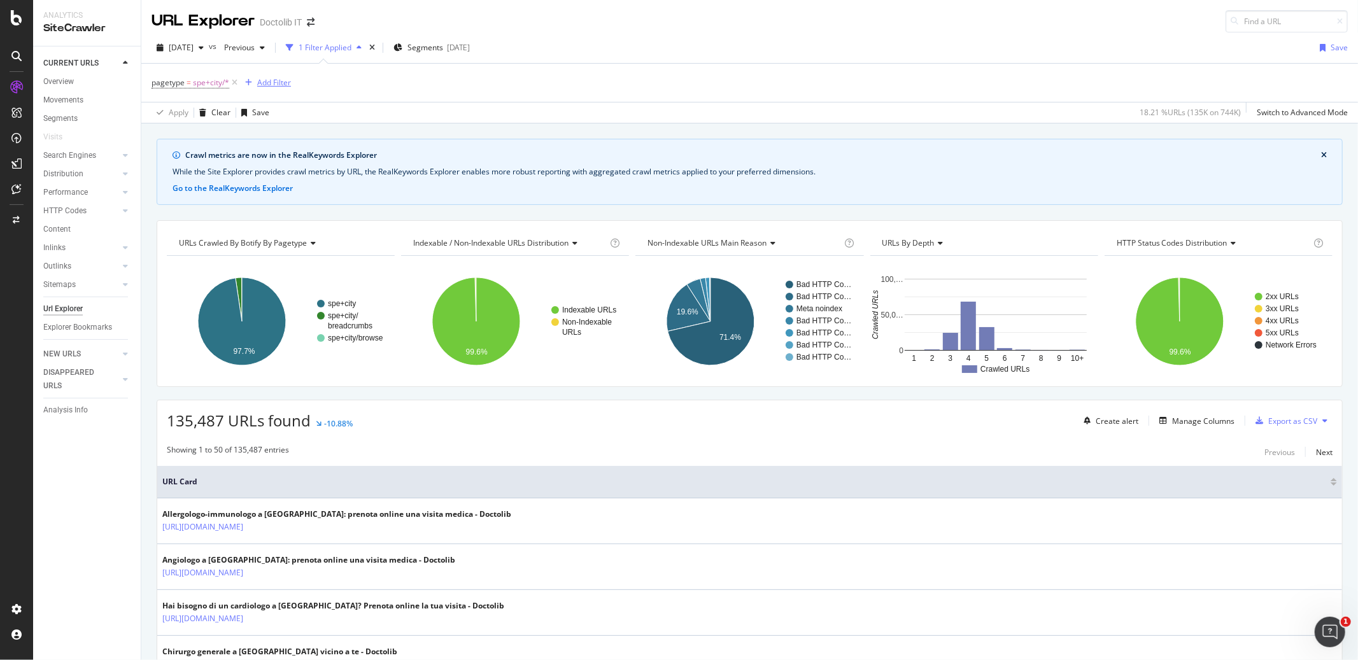
click at [285, 85] on div "Add Filter" at bounding box center [274, 82] width 34 height 11
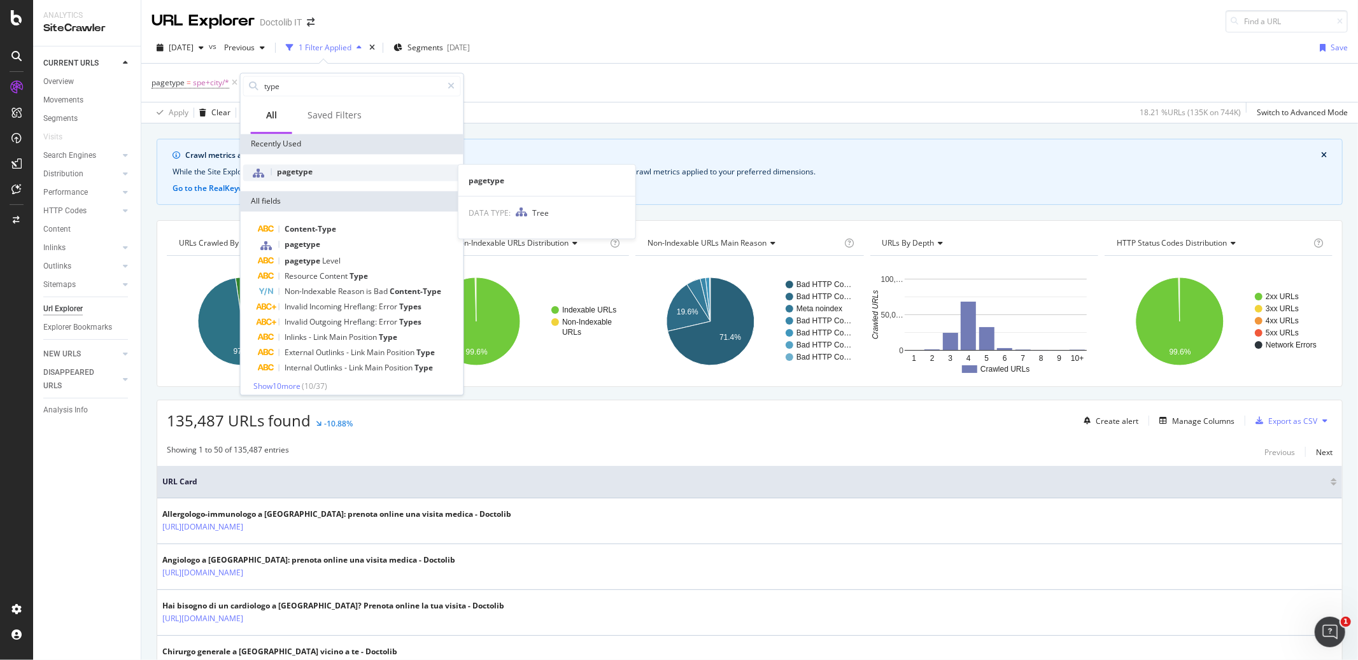
click at [311, 164] on div "pagetype" at bounding box center [352, 172] width 218 height 17
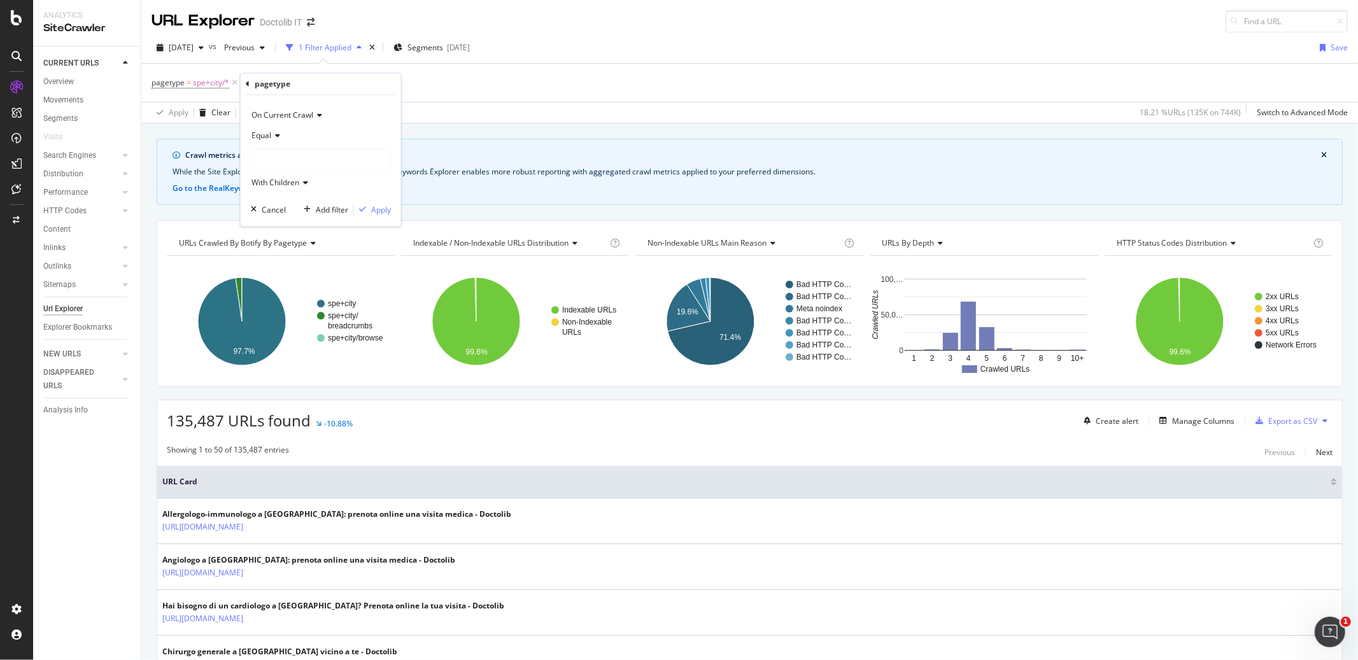
click at [285, 153] on div at bounding box center [320, 160] width 139 height 20
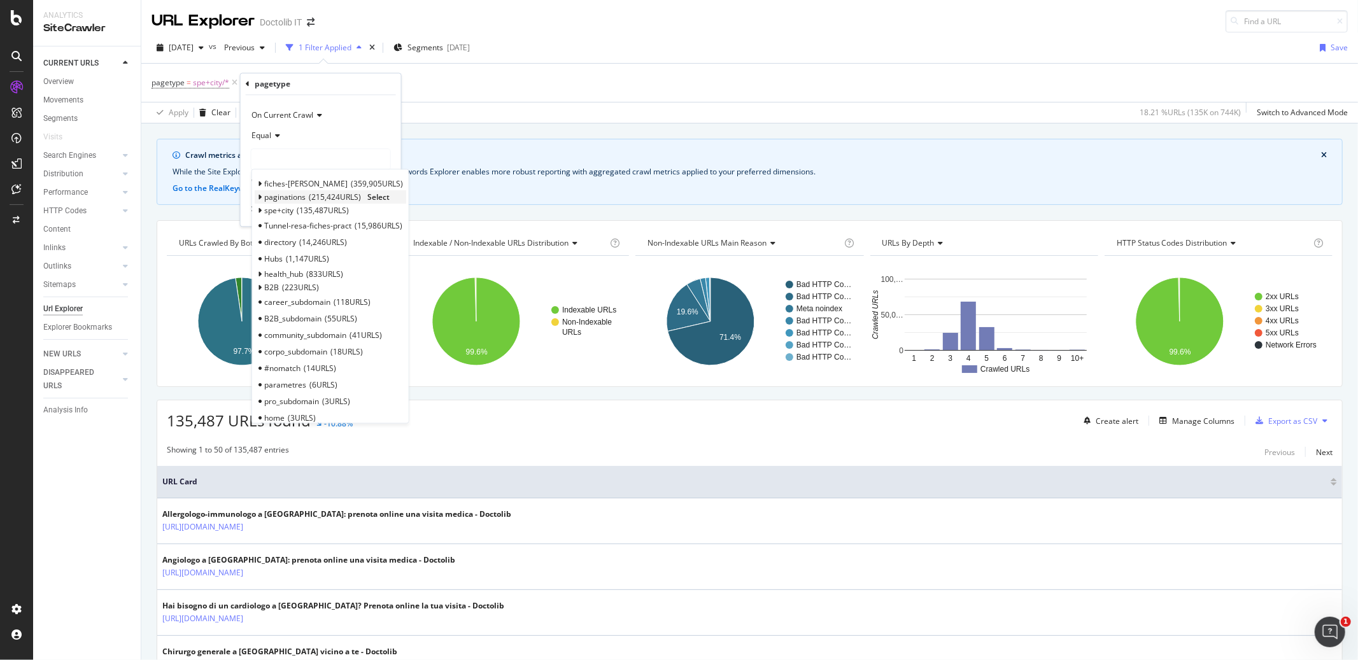
click at [260, 198] on icon at bounding box center [260, 198] width 4 height 8
click at [516, 117] on div "Apply Clear Save 18.21 % URLs ( 135K on 744K ) Switch to Advanced Mode" at bounding box center [749, 112] width 1216 height 21
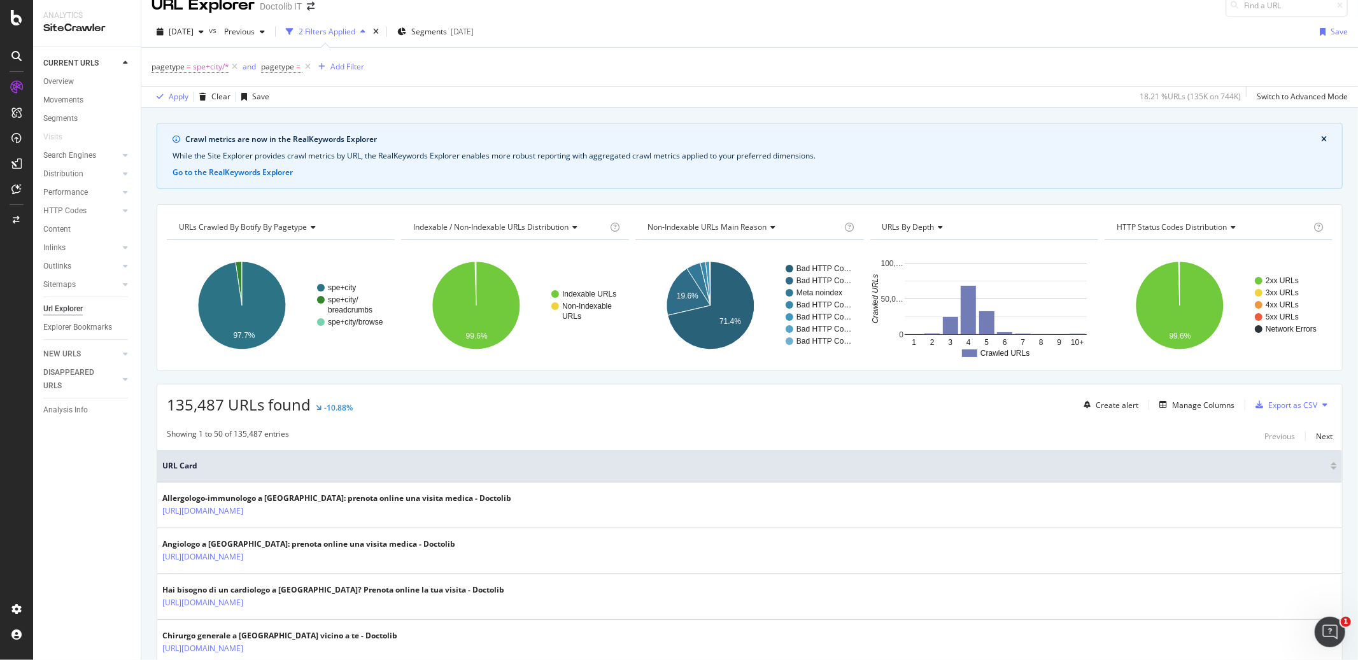
scroll to position [15, 0]
click at [306, 67] on icon at bounding box center [307, 67] width 11 height 13
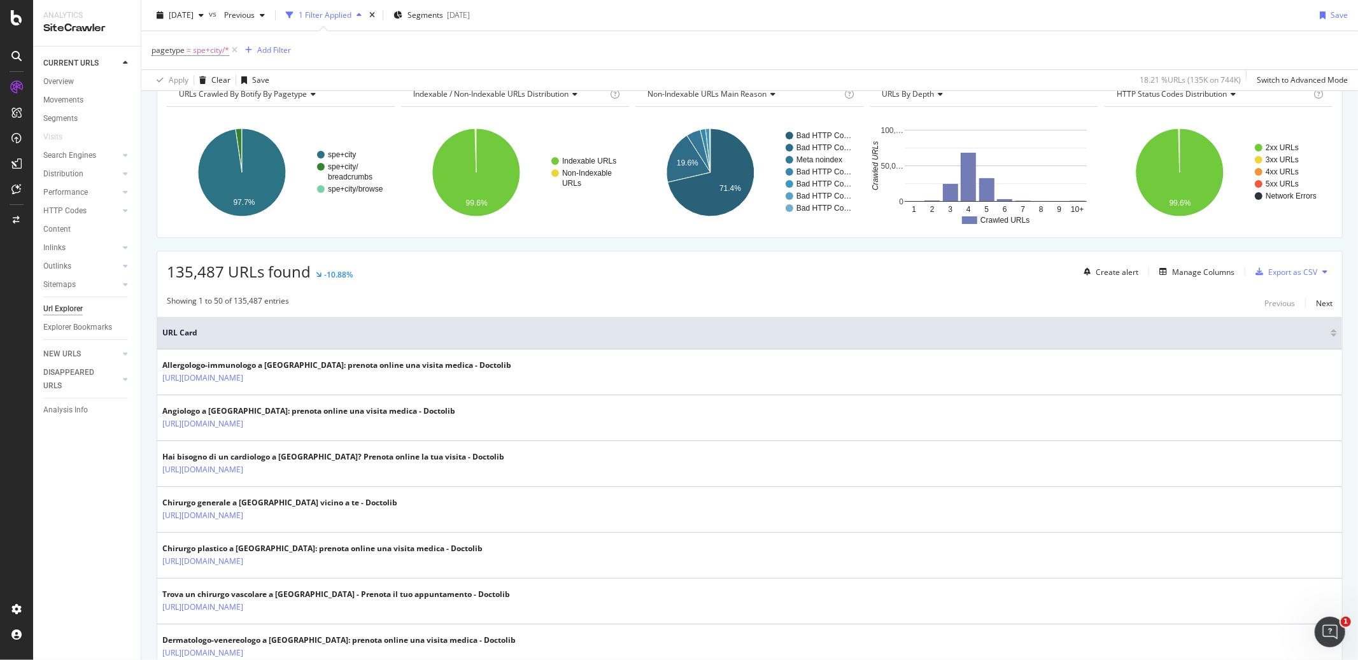
scroll to position [0, 0]
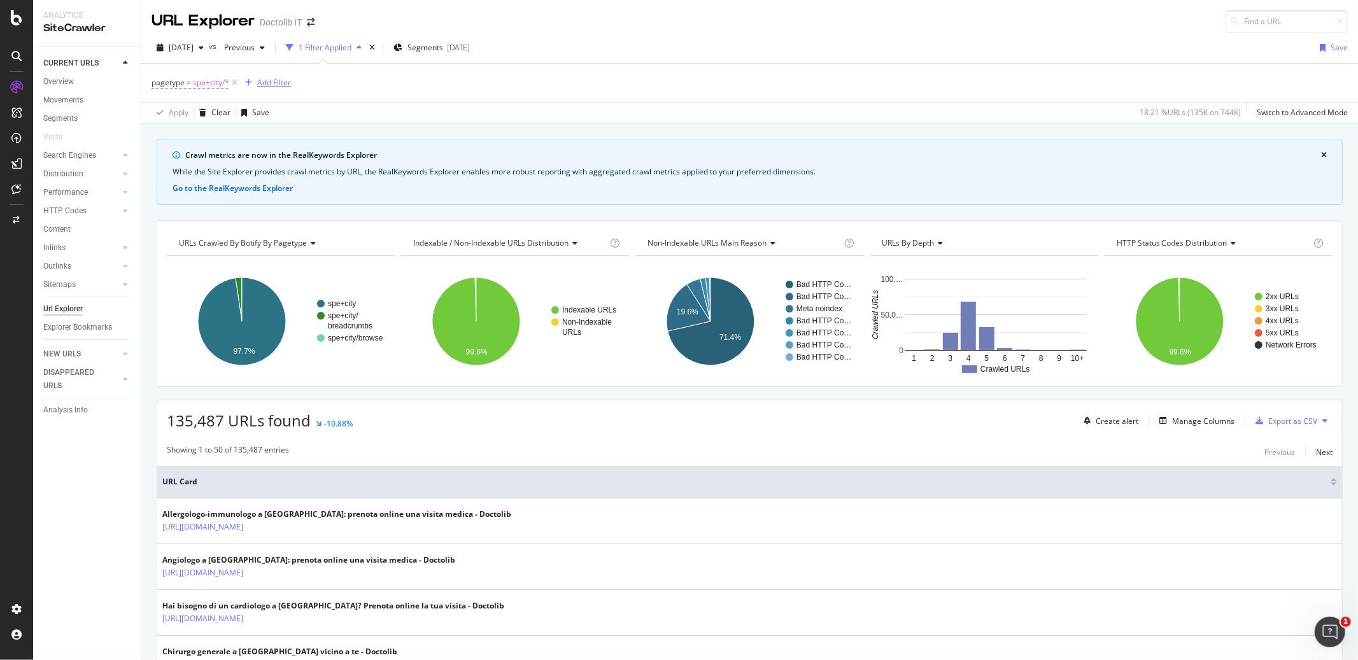
click at [282, 88] on div "Add Filter" at bounding box center [265, 83] width 51 height 14
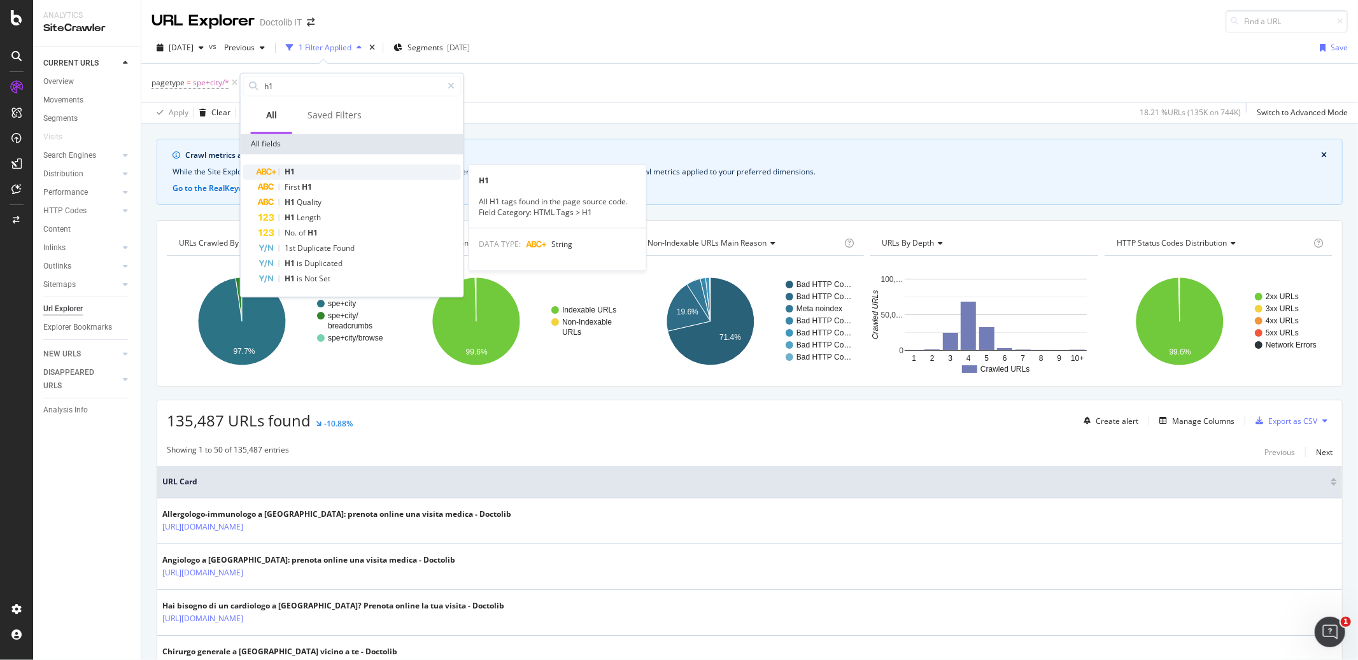
type input "h1"
click at [310, 174] on div "H1" at bounding box center [359, 171] width 202 height 15
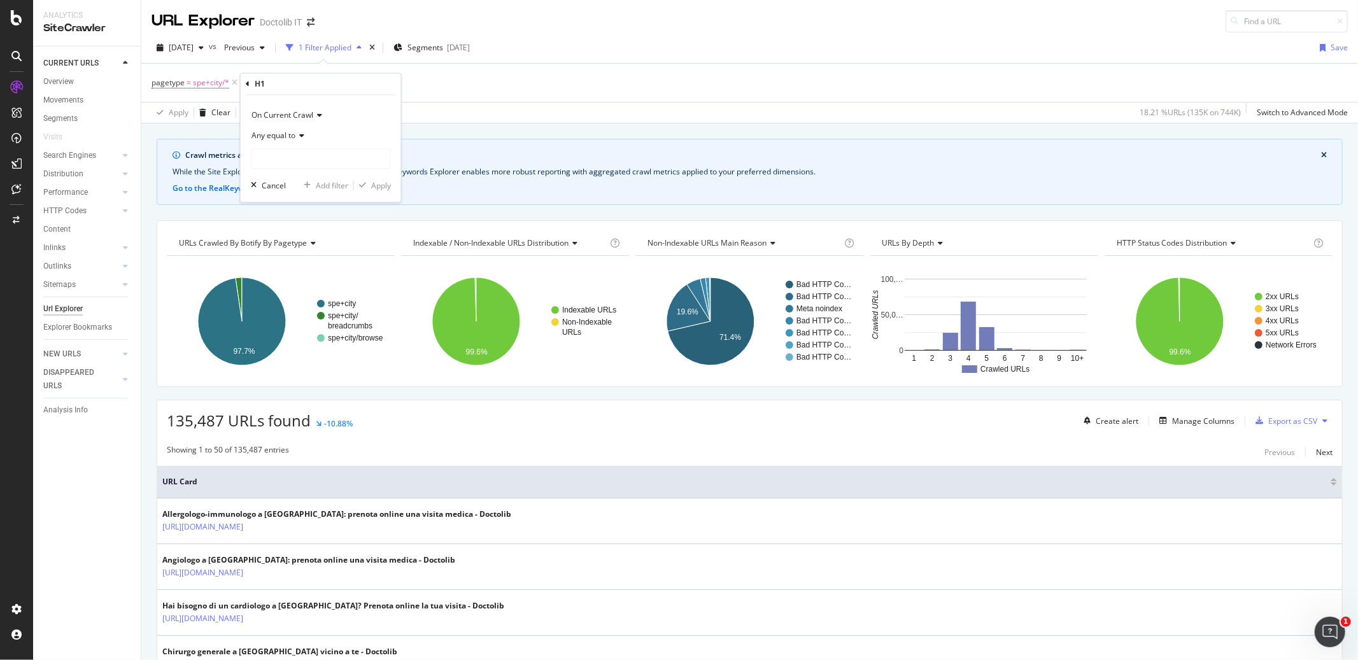
click at [299, 117] on span "On Current Crawl" at bounding box center [282, 115] width 62 height 11
click at [292, 169] on span "Diff Between Crawls" at bounding box center [293, 174] width 72 height 11
click at [288, 136] on icon at bounding box center [284, 136] width 9 height 8
click at [289, 136] on icon at bounding box center [284, 136] width 9 height 8
click at [288, 160] on input "text" at bounding box center [320, 159] width 139 height 20
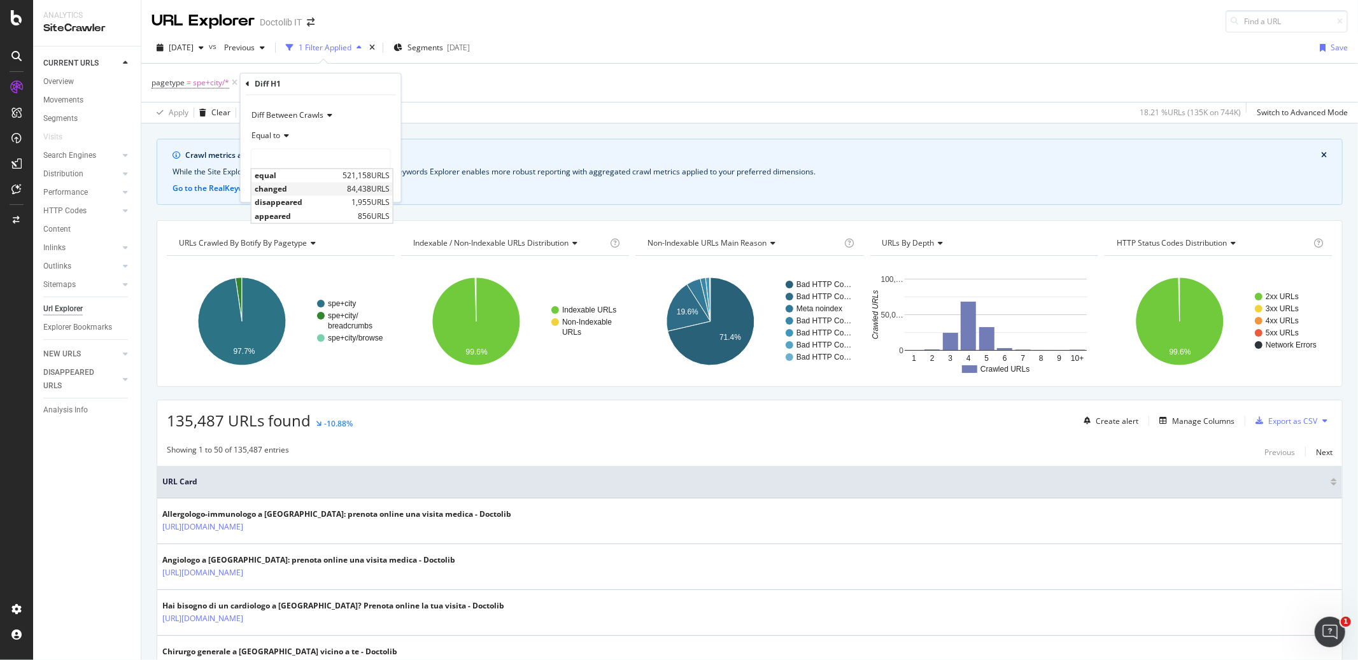
click at [286, 186] on span "changed" at bounding box center [299, 189] width 89 height 11
type input "changed"
click at [379, 185] on div "Apply" at bounding box center [381, 185] width 20 height 11
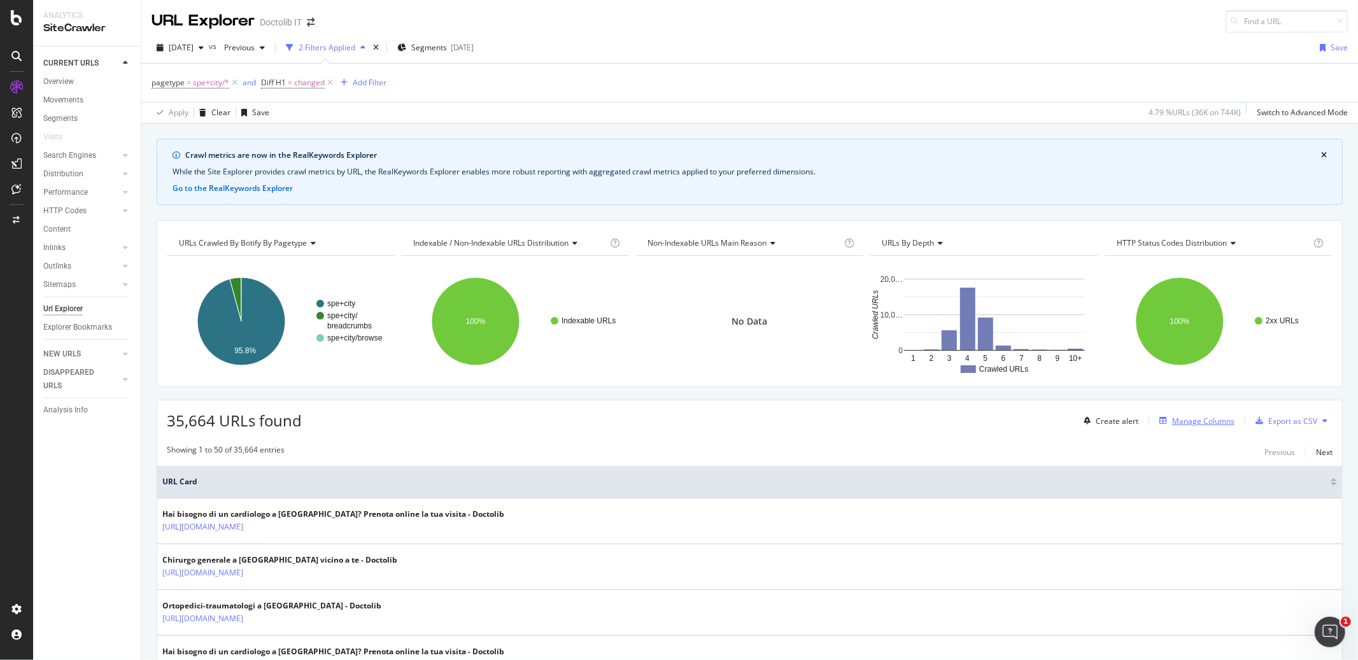
click at [1183, 423] on div "Manage Columns" at bounding box center [1203, 421] width 62 height 11
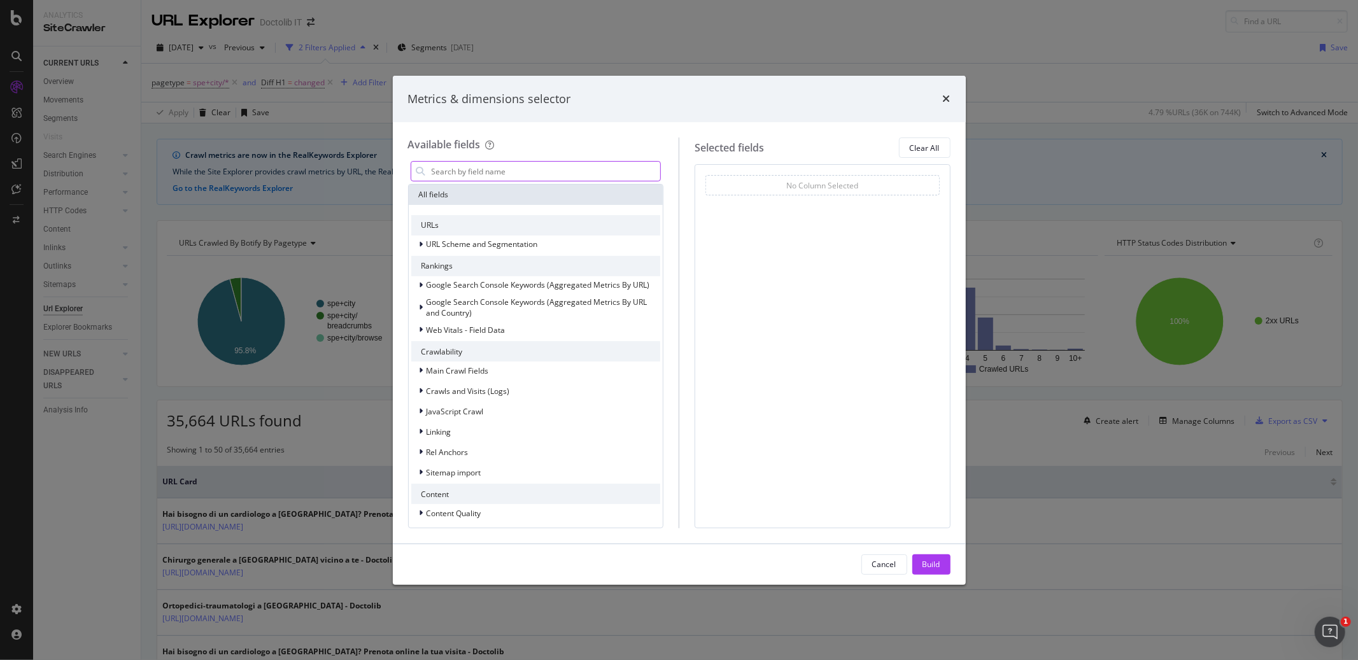
click at [528, 177] on input "modal" at bounding box center [545, 171] width 230 height 19
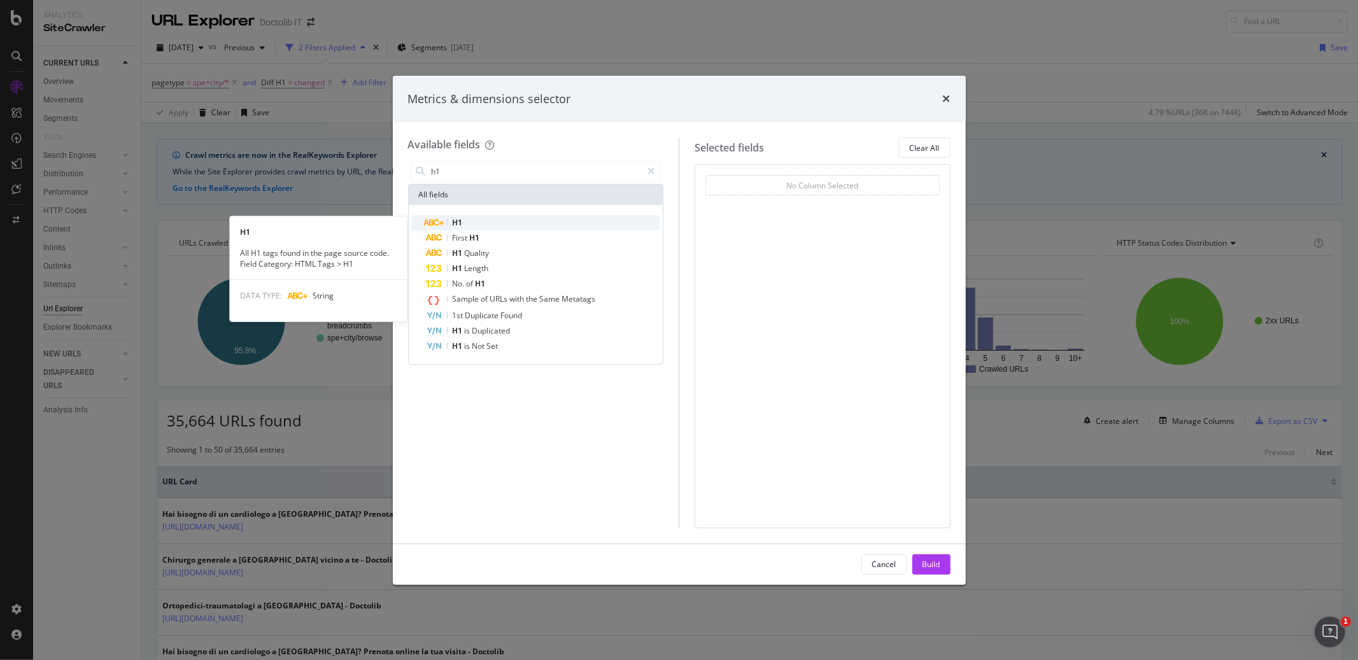
type input "h1"
click at [504, 223] on div "H1" at bounding box center [544, 222] width 234 height 15
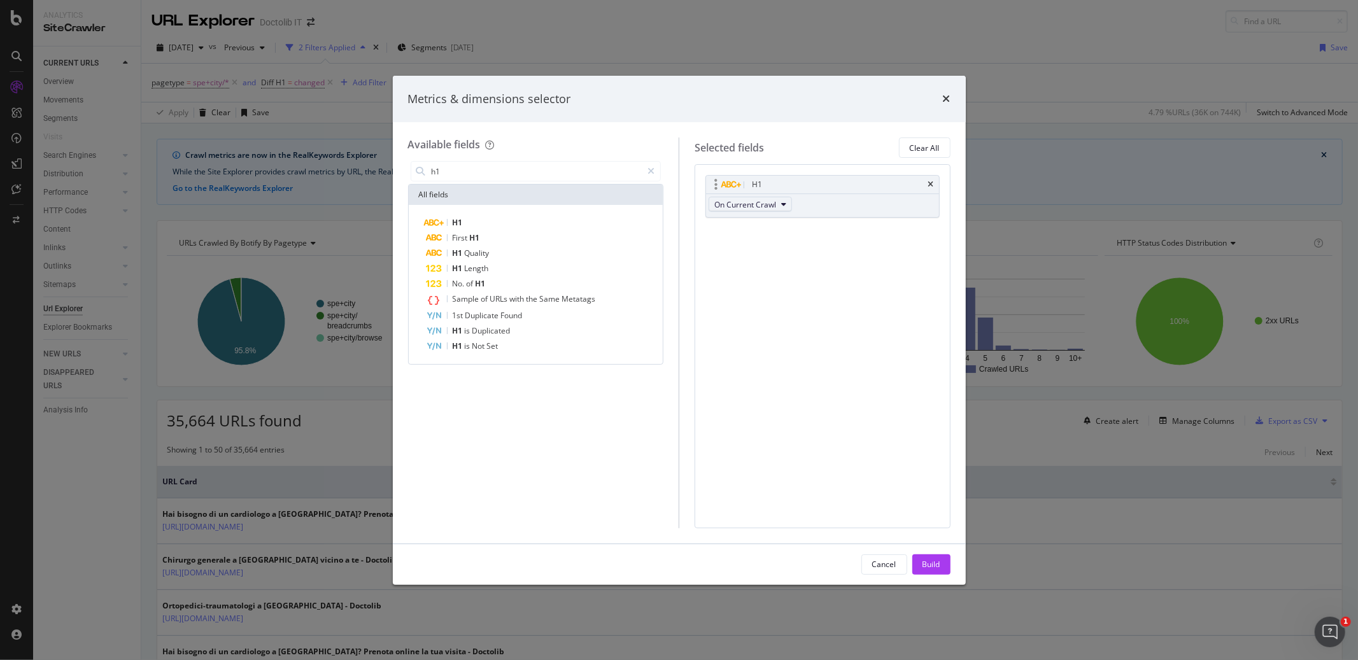
click at [785, 206] on icon "modal" at bounding box center [783, 205] width 5 height 8
click at [768, 278] on span "Diff Between Crawls" at bounding box center [755, 274] width 72 height 11
click at [925, 565] on div "Build" at bounding box center [931, 564] width 18 height 11
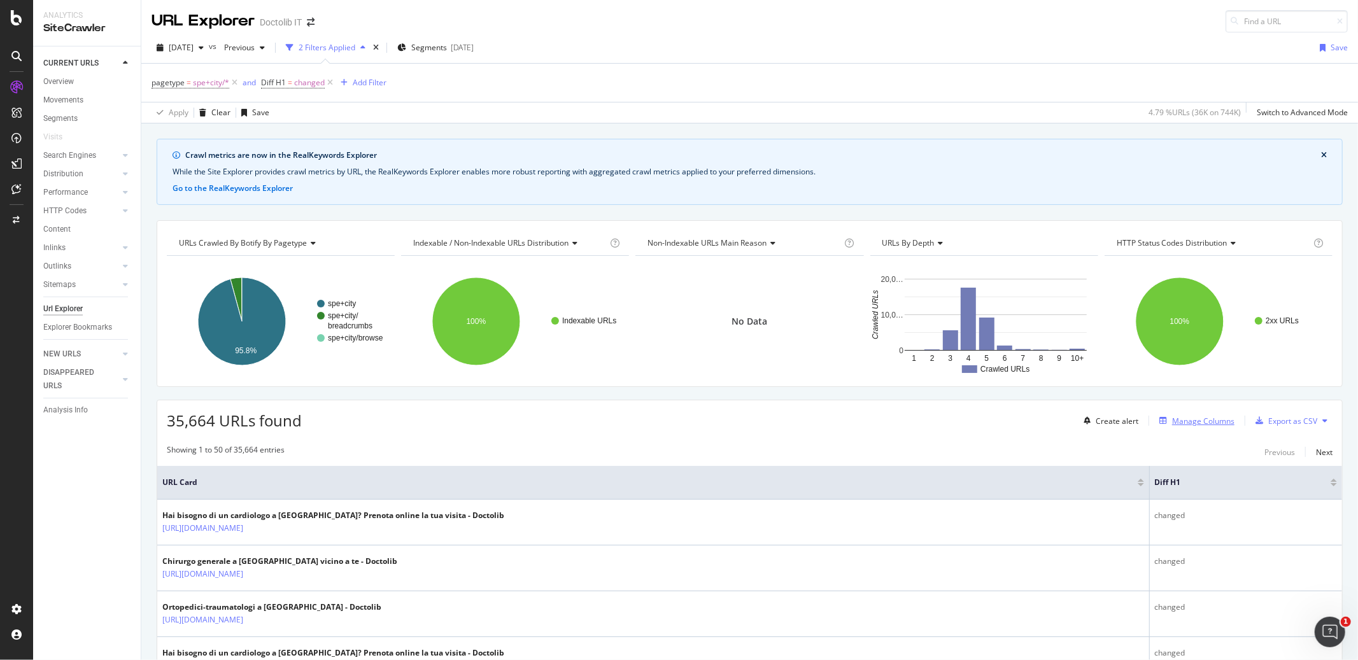
click at [1200, 425] on div "Manage Columns" at bounding box center [1203, 421] width 62 height 11
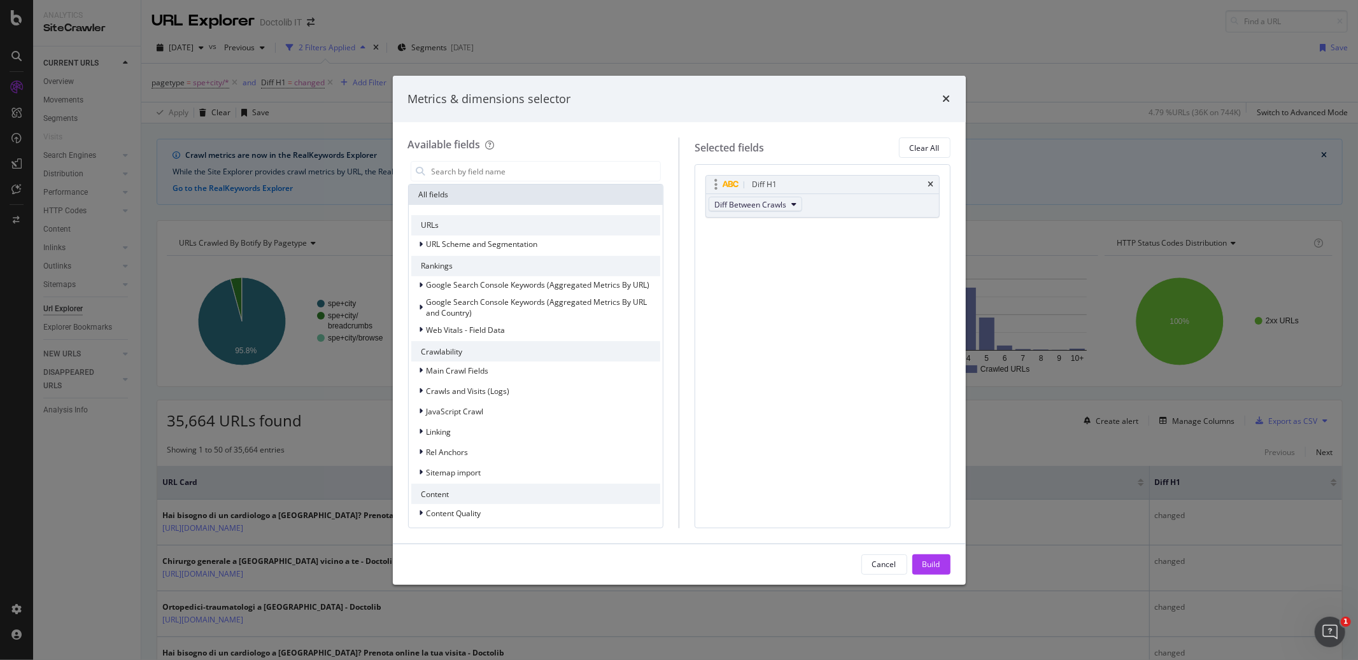
click at [789, 204] on button "Diff Between Crawls" at bounding box center [756, 204] width 94 height 15
click at [752, 219] on div "On Current Crawl" at bounding box center [756, 227] width 95 height 18
click at [474, 164] on input "modal" at bounding box center [545, 171] width 230 height 19
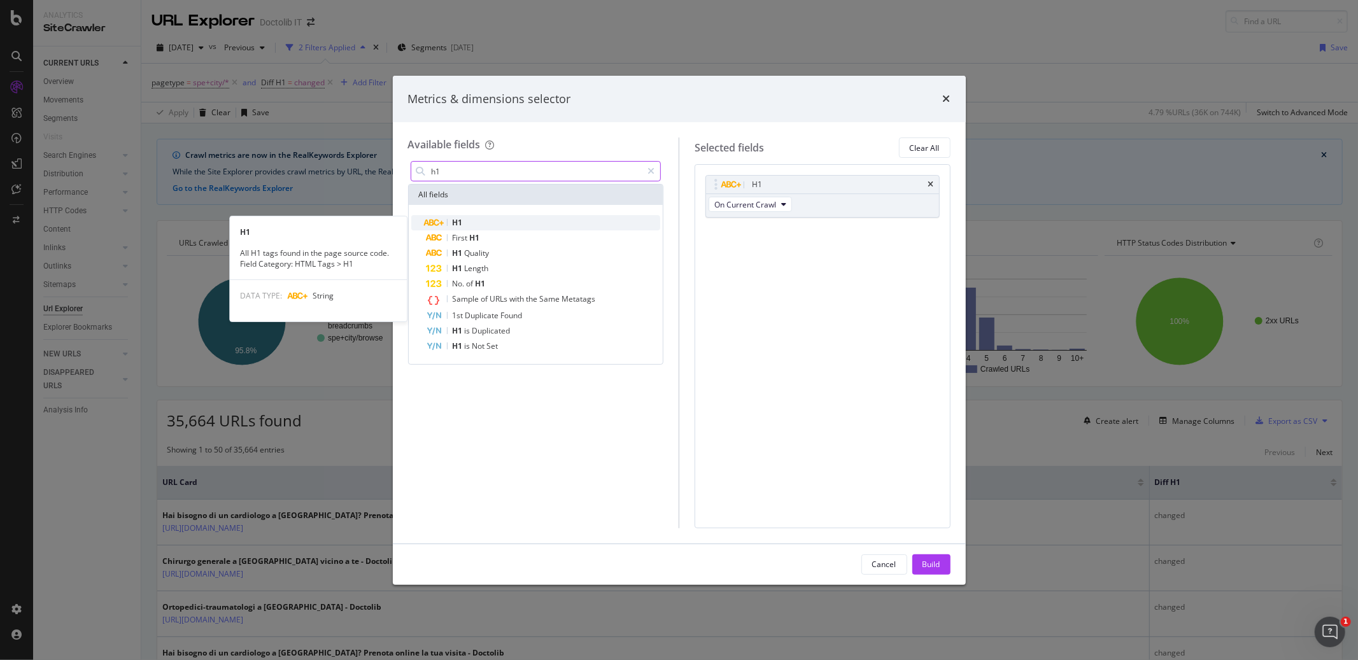
type input "h1"
click at [476, 220] on div "H1" at bounding box center [544, 222] width 234 height 15
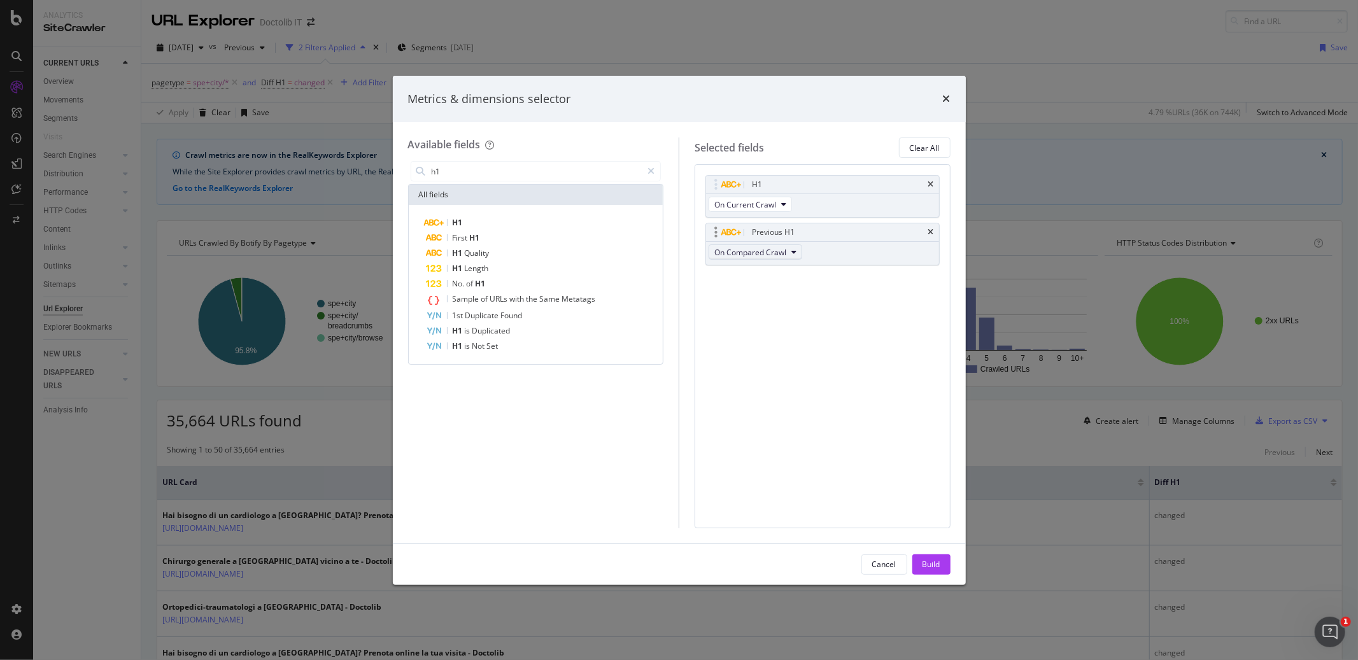
click at [786, 253] on span "On Compared Crawl" at bounding box center [750, 252] width 72 height 11
click at [894, 342] on div "H1 On Current Crawl Previous H1 On Compared Crawl You can use this field as a T…" at bounding box center [823, 345] width 256 height 363
click at [780, 206] on button "On Current Crawl" at bounding box center [750, 204] width 83 height 15
click at [941, 568] on button "Build" at bounding box center [931, 564] width 38 height 20
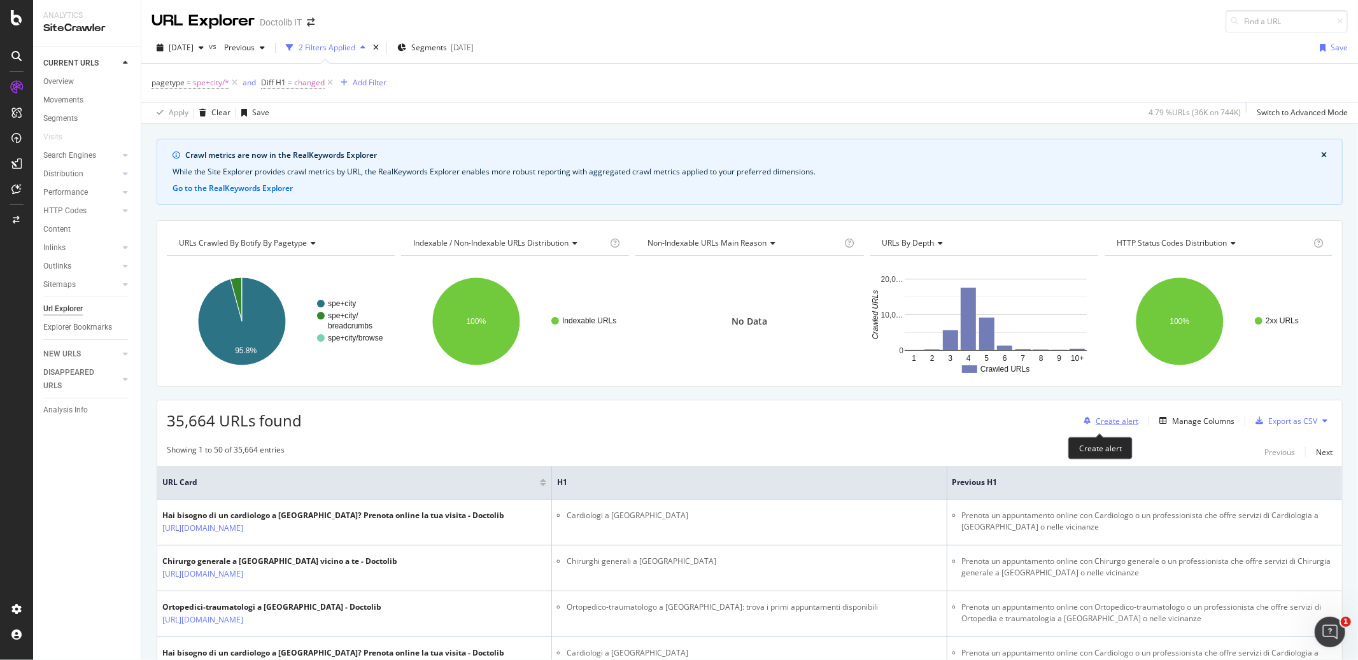
click at [1104, 426] on div "Create alert" at bounding box center [1117, 421] width 43 height 11
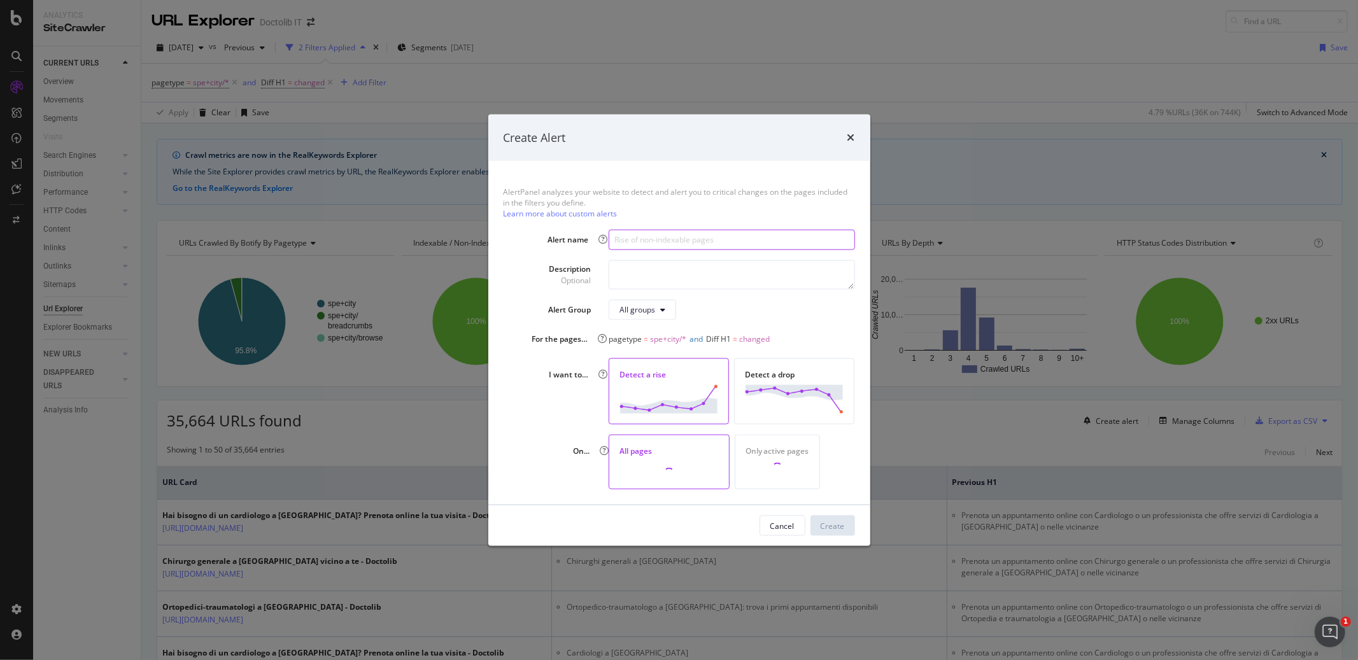
click at [665, 239] on input "modal" at bounding box center [732, 239] width 246 height 20
type input "Rise of H1 changes"
click at [638, 283] on textarea "modal" at bounding box center [732, 274] width 246 height 29
click at [651, 316] on button "All groups" at bounding box center [642, 309] width 67 height 20
click at [655, 304] on button "All groups" at bounding box center [642, 309] width 67 height 20
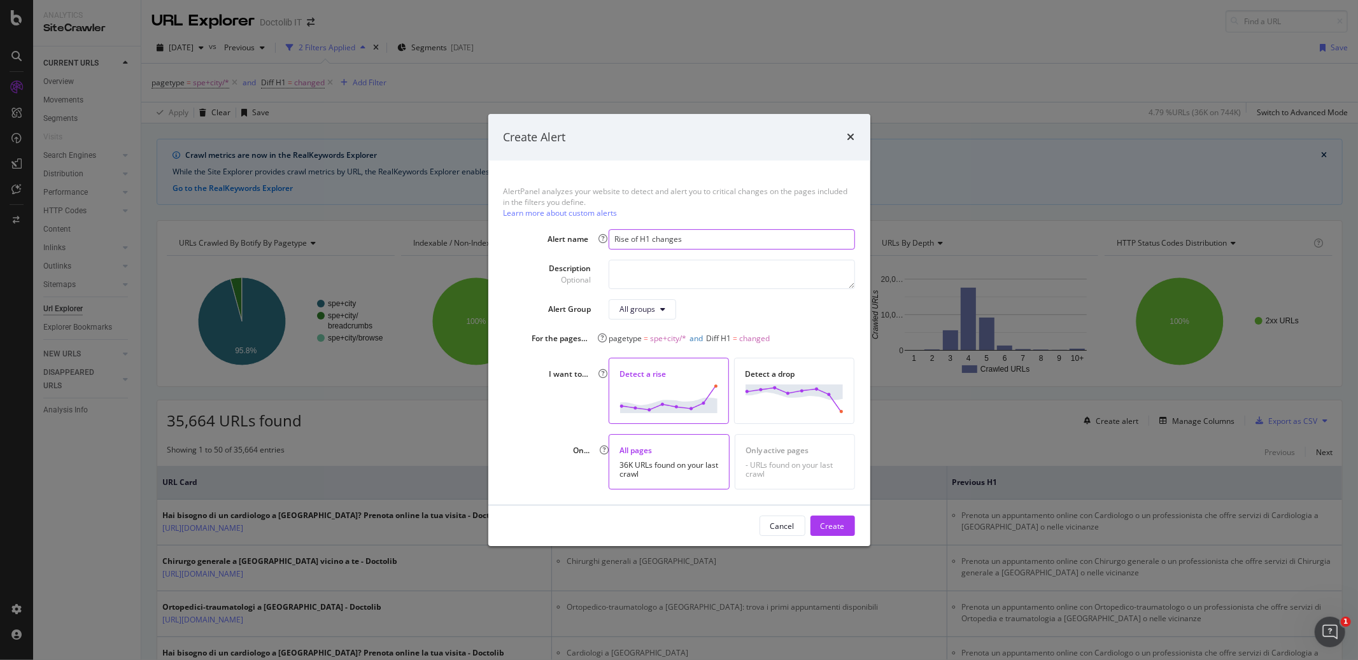
click at [710, 241] on input "Rise of H1 changes" at bounding box center [732, 239] width 246 height 20
click at [830, 529] on div "Create" at bounding box center [833, 526] width 24 height 11
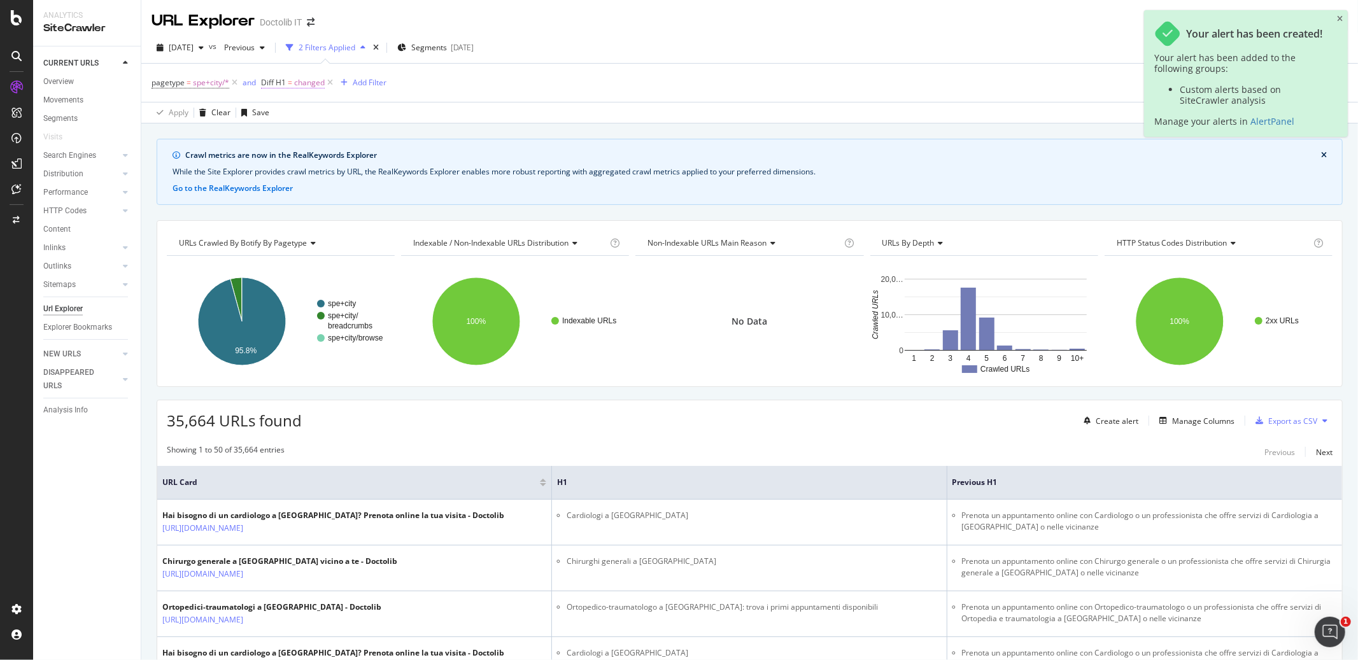
click at [288, 81] on span "=" at bounding box center [290, 82] width 4 height 11
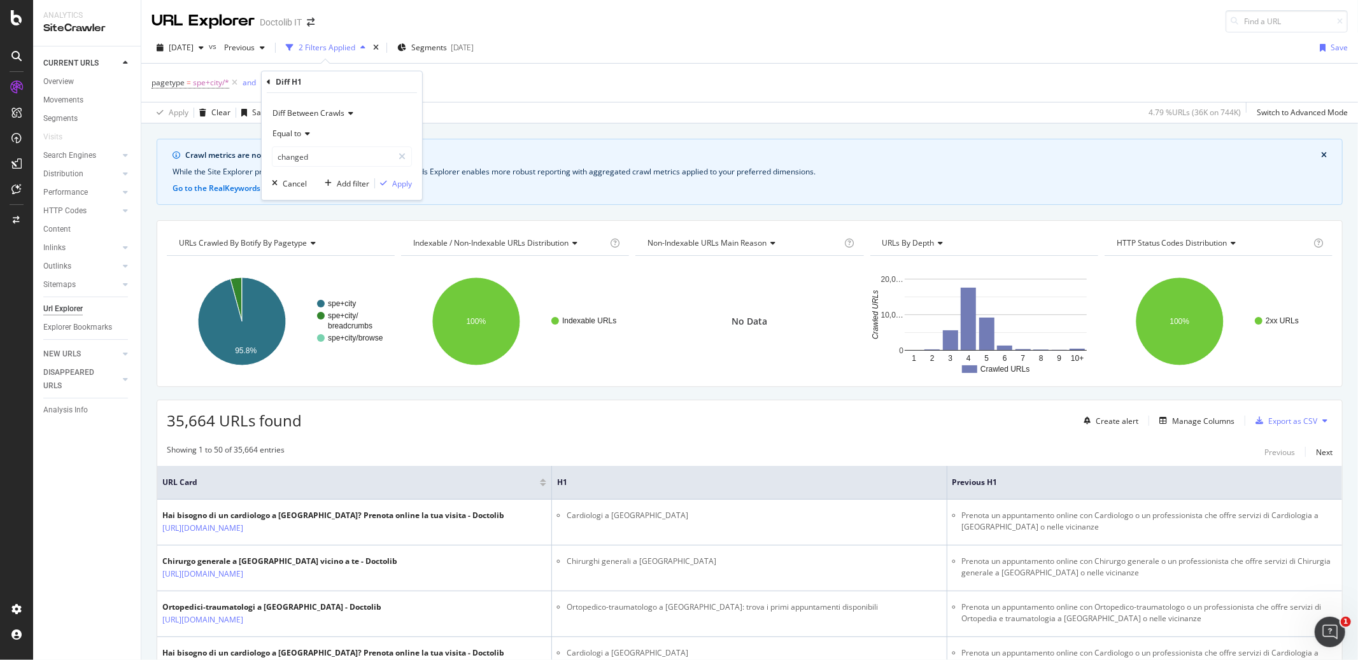
click at [269, 80] on icon at bounding box center [269, 82] width 4 height 8
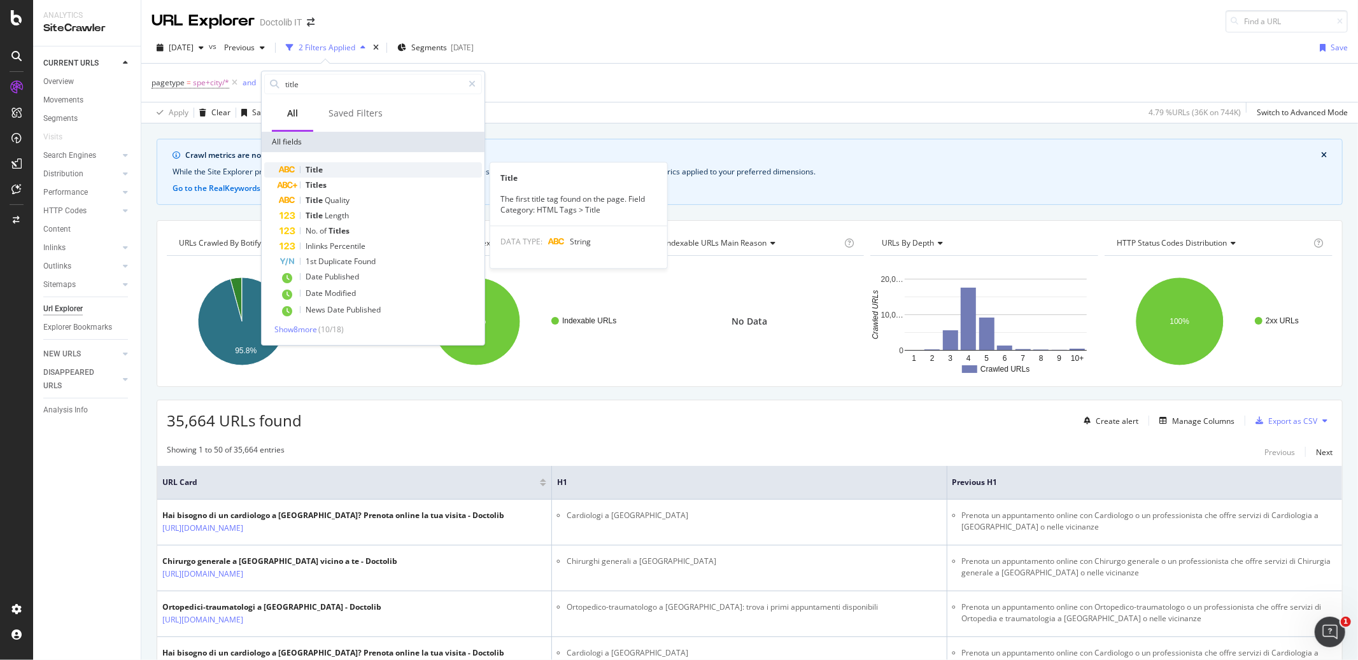
type input "title"
click at [321, 169] on span "Title" at bounding box center [314, 169] width 17 height 11
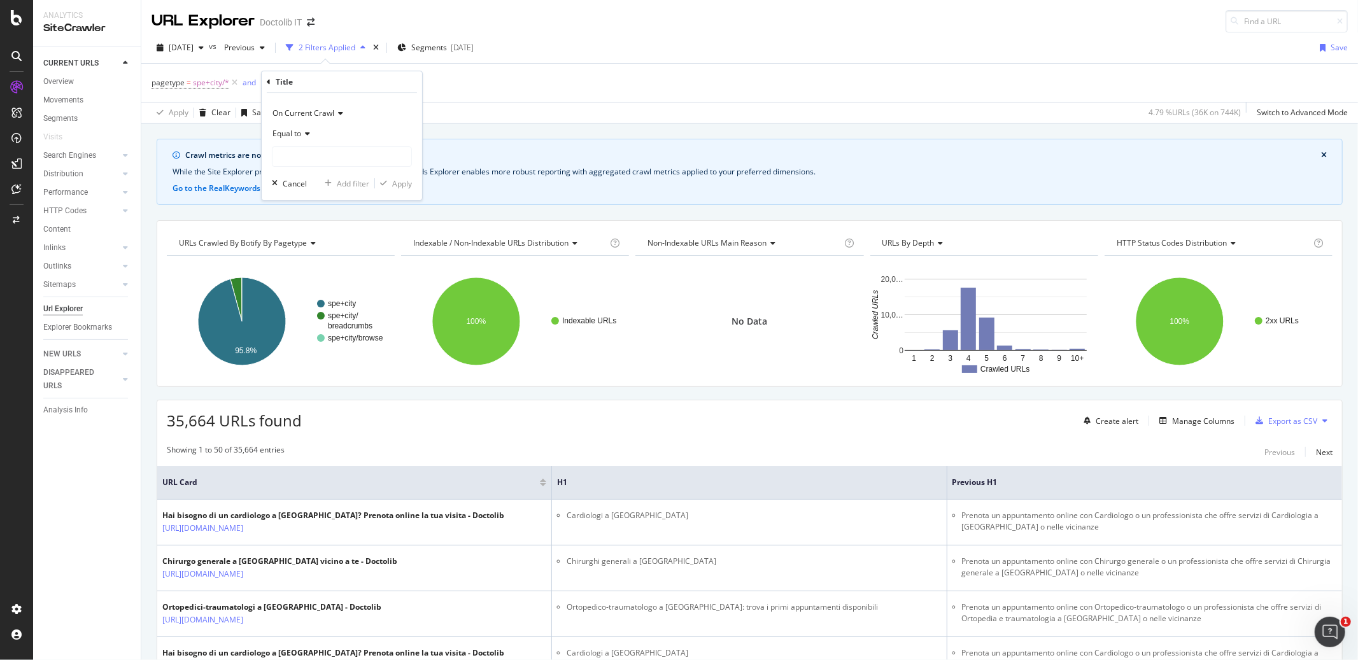
click at [326, 114] on span "On Current Crawl" at bounding box center [303, 113] width 62 height 11
click at [314, 171] on span "Diff Between Crawls" at bounding box center [314, 172] width 72 height 11
click at [309, 160] on input "text" at bounding box center [341, 156] width 139 height 20
click at [304, 187] on span "changed" at bounding box center [318, 186] width 85 height 11
type input "changed"
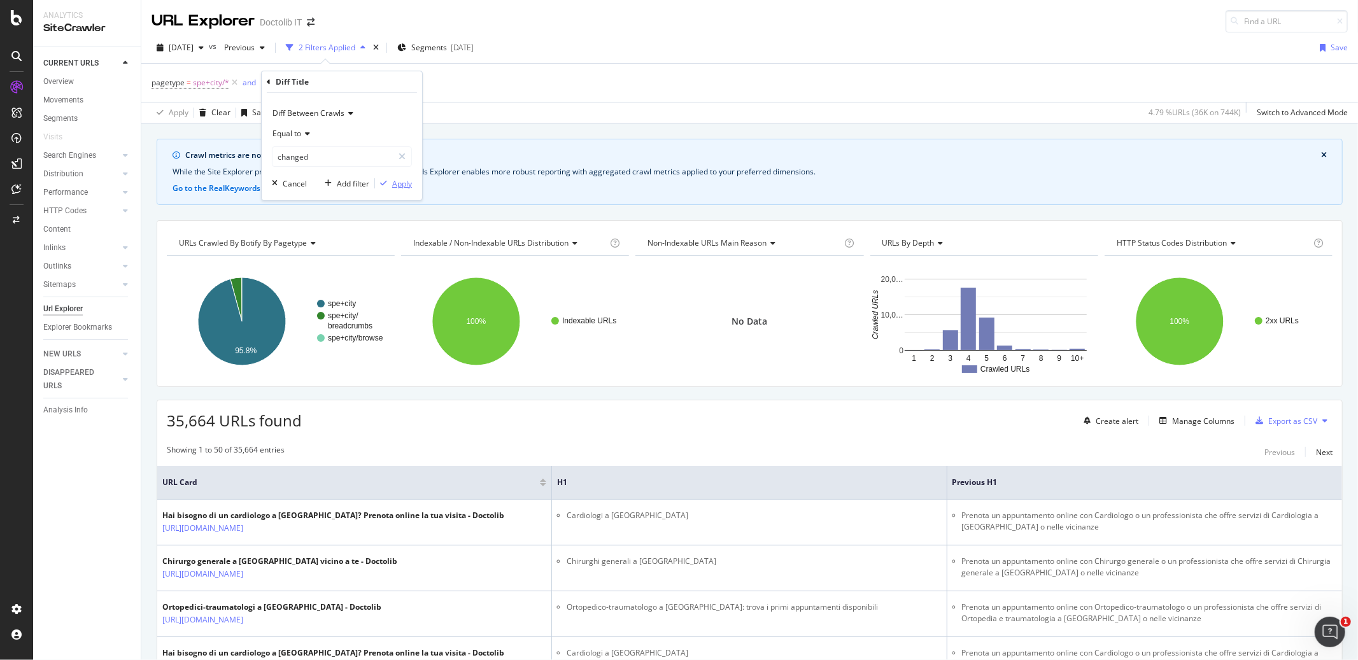
click at [402, 184] on div "Apply" at bounding box center [402, 183] width 20 height 11
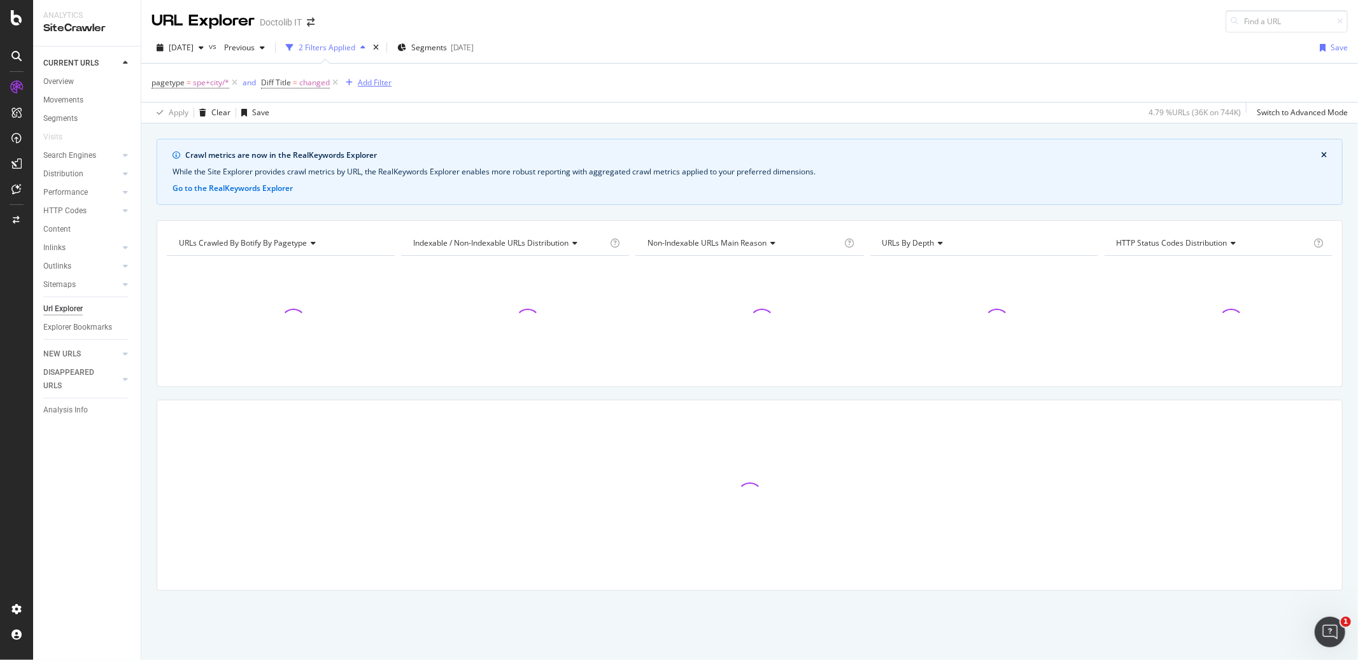
click at [380, 81] on div "Add Filter" at bounding box center [375, 82] width 34 height 11
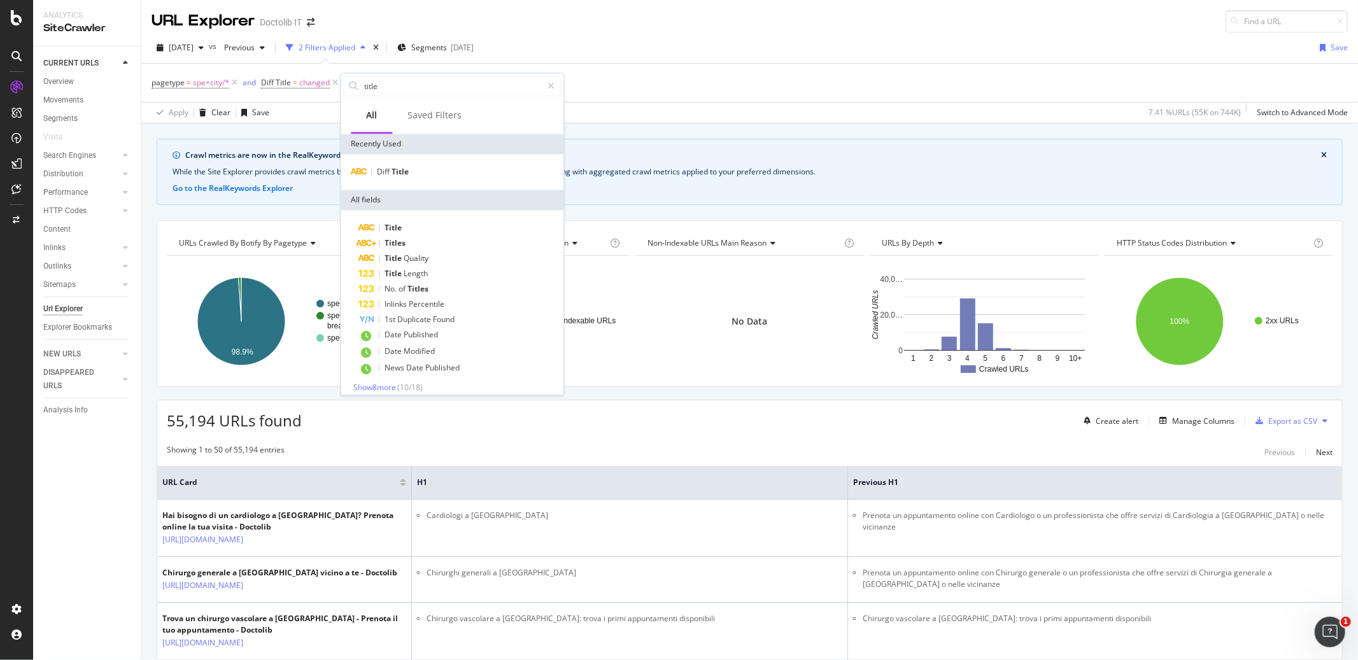
click at [605, 58] on div "[DATE] vs Previous 2 Filters Applied Segments [DATE] Save" at bounding box center [749, 50] width 1216 height 25
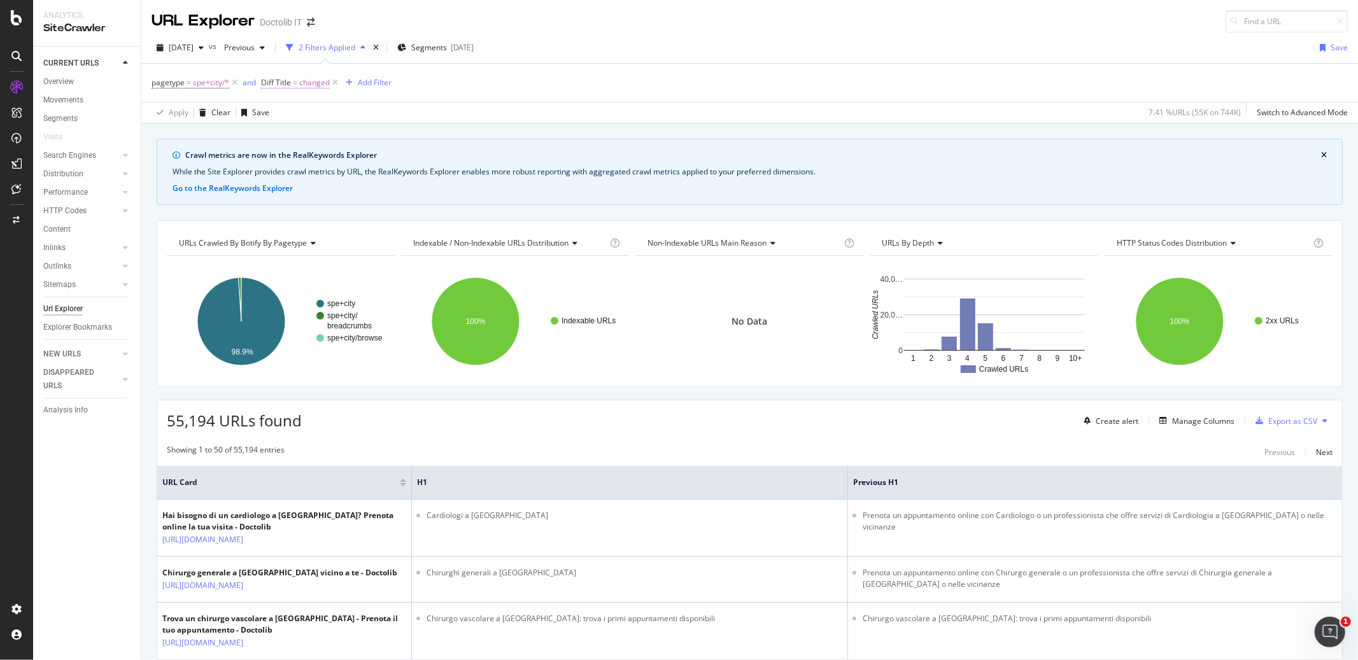
click at [268, 87] on span "Diff Title" at bounding box center [276, 82] width 30 height 11
click at [271, 83] on div "Diff Title" at bounding box center [342, 82] width 150 height 22
click at [269, 83] on icon at bounding box center [269, 82] width 4 height 8
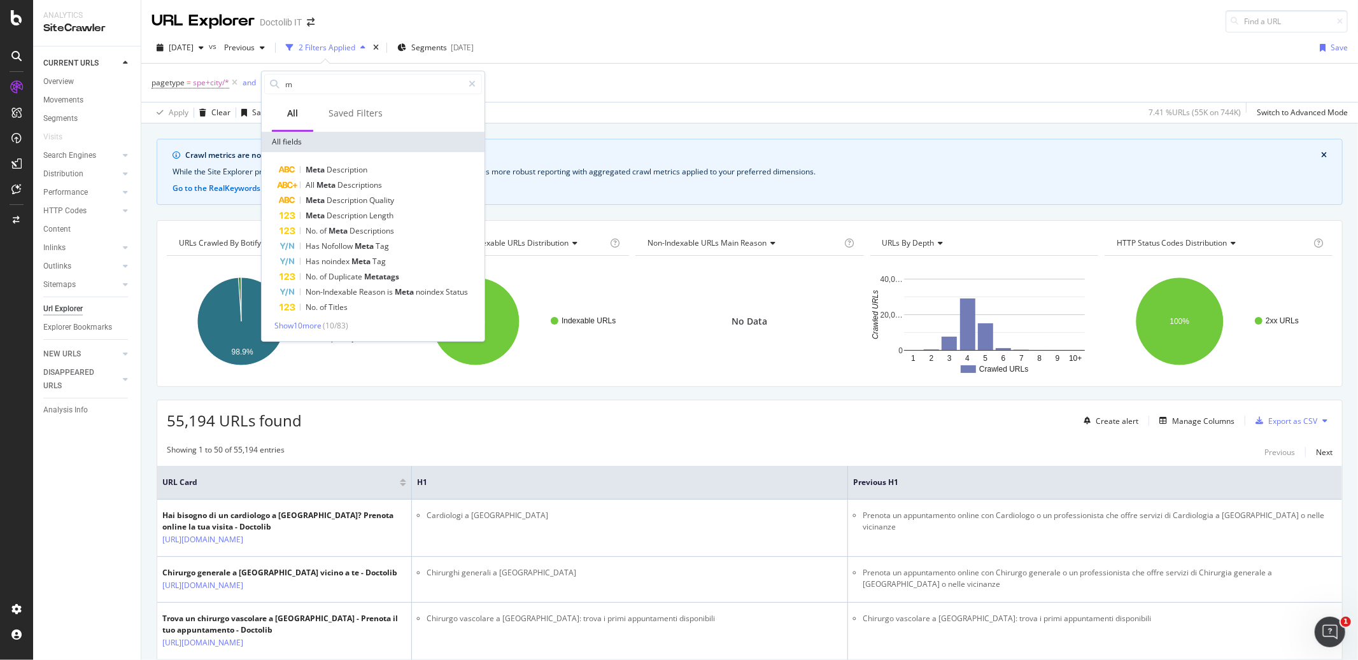
type input "title"
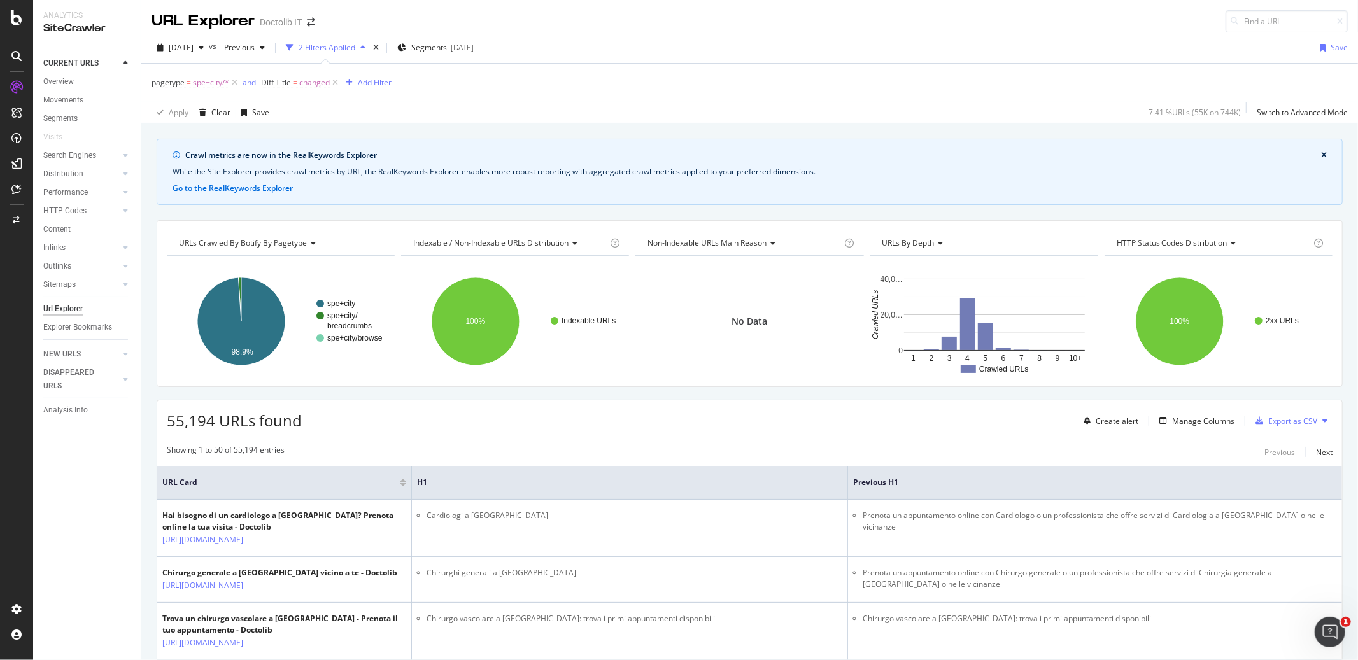
click at [584, 87] on div "pagetype = spe+city/* and Diff Title = changed Add Filter" at bounding box center [750, 83] width 1196 height 38
click at [1181, 428] on div "Manage Columns" at bounding box center [1194, 421] width 80 height 14
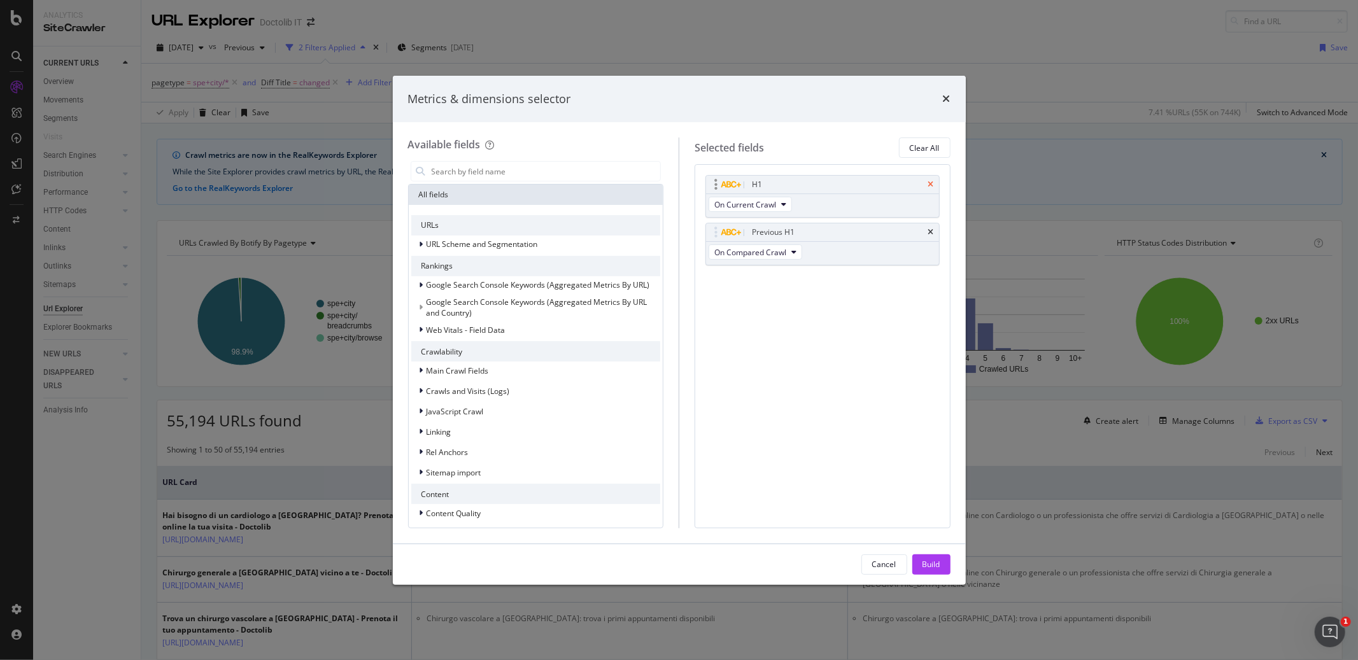
click at [932, 186] on icon "times" at bounding box center [931, 185] width 6 height 8
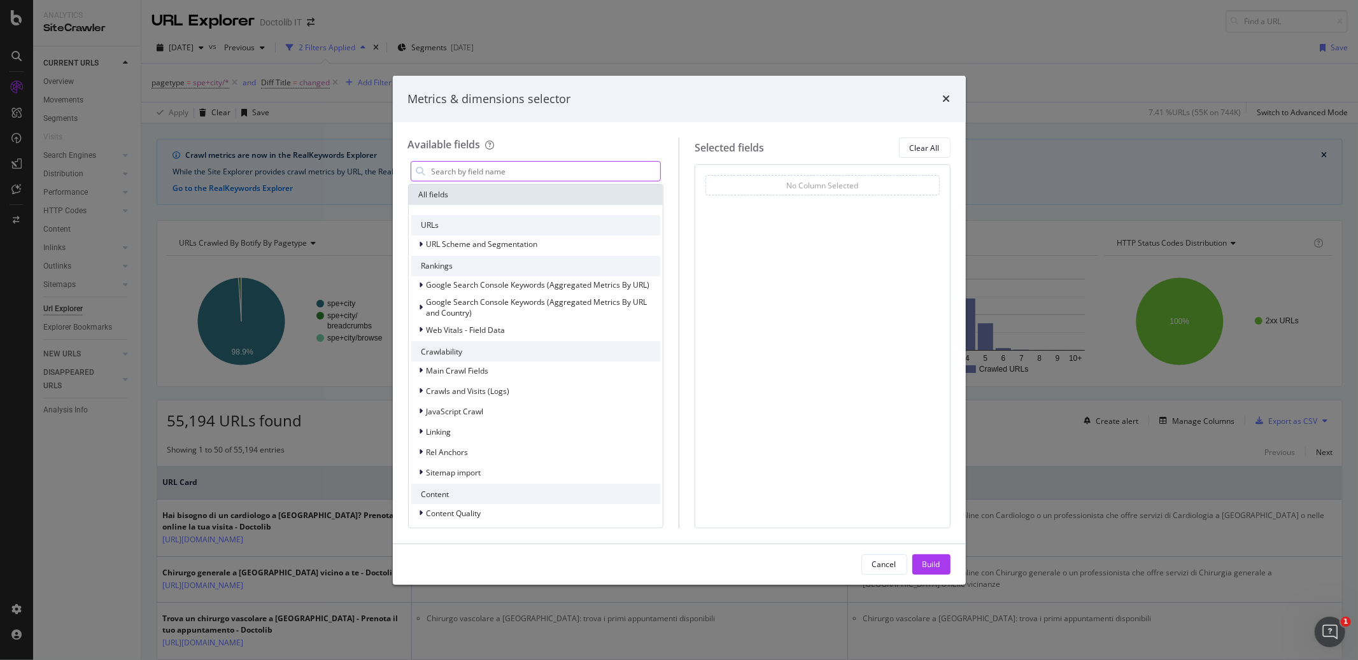
click at [498, 167] on input "modal" at bounding box center [545, 171] width 230 height 19
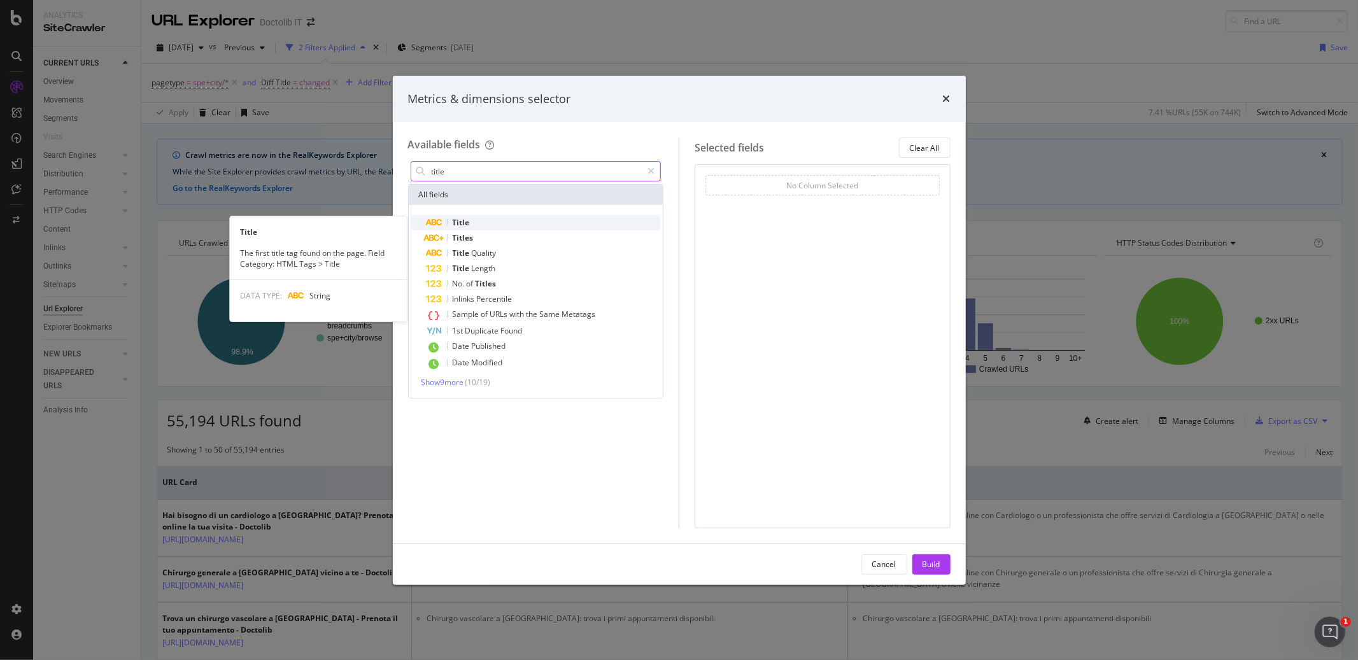
type input "title"
click at [475, 222] on div "Title" at bounding box center [544, 222] width 234 height 15
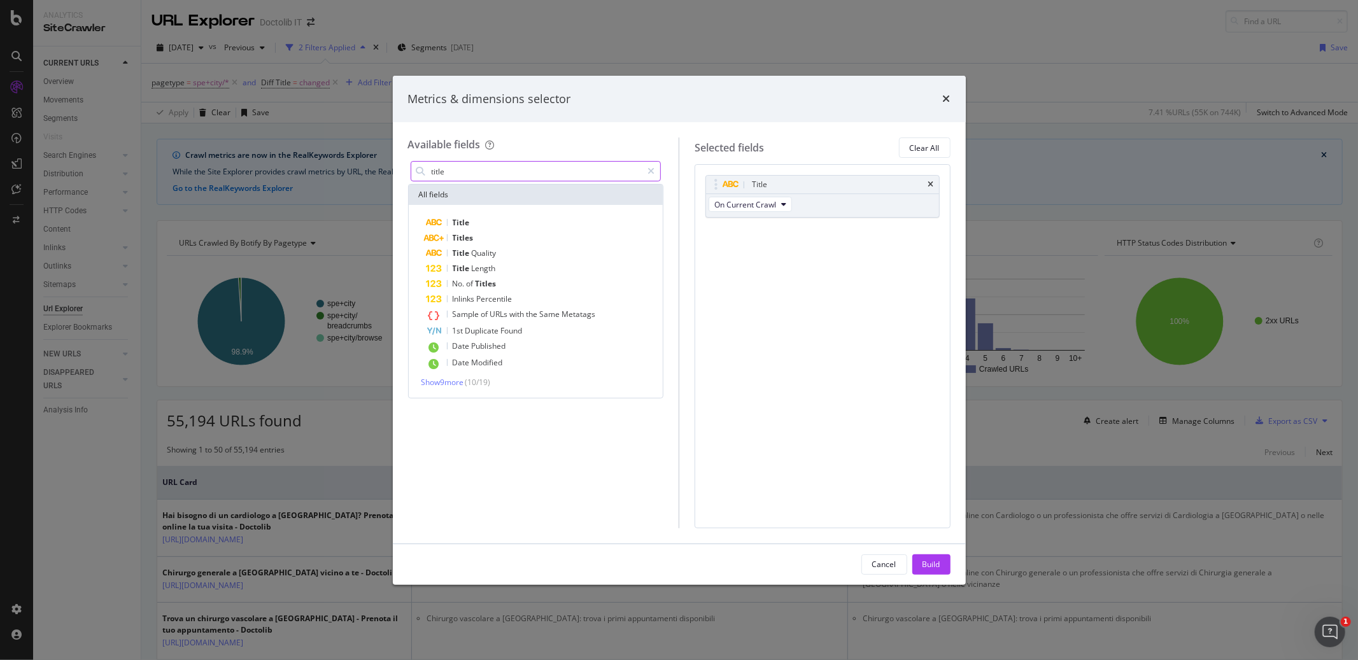
click at [519, 171] on input "title" at bounding box center [536, 171] width 212 height 19
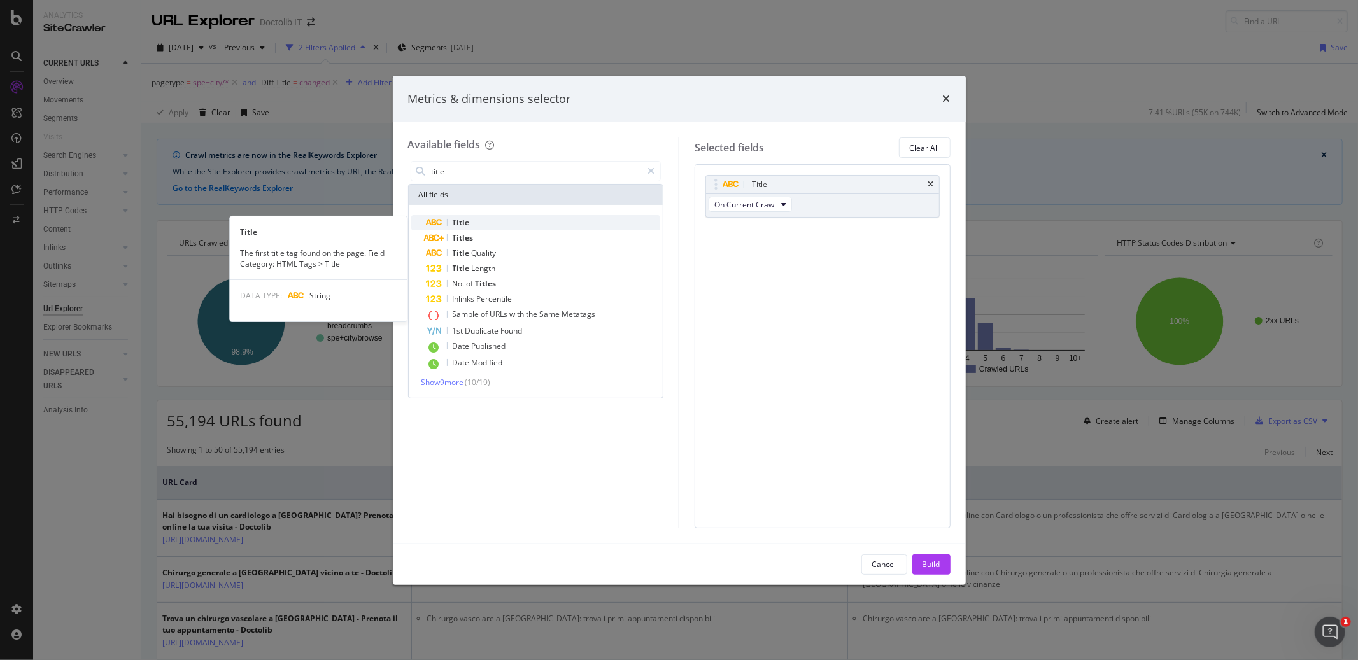
click at [472, 220] on div "Title" at bounding box center [544, 222] width 234 height 15
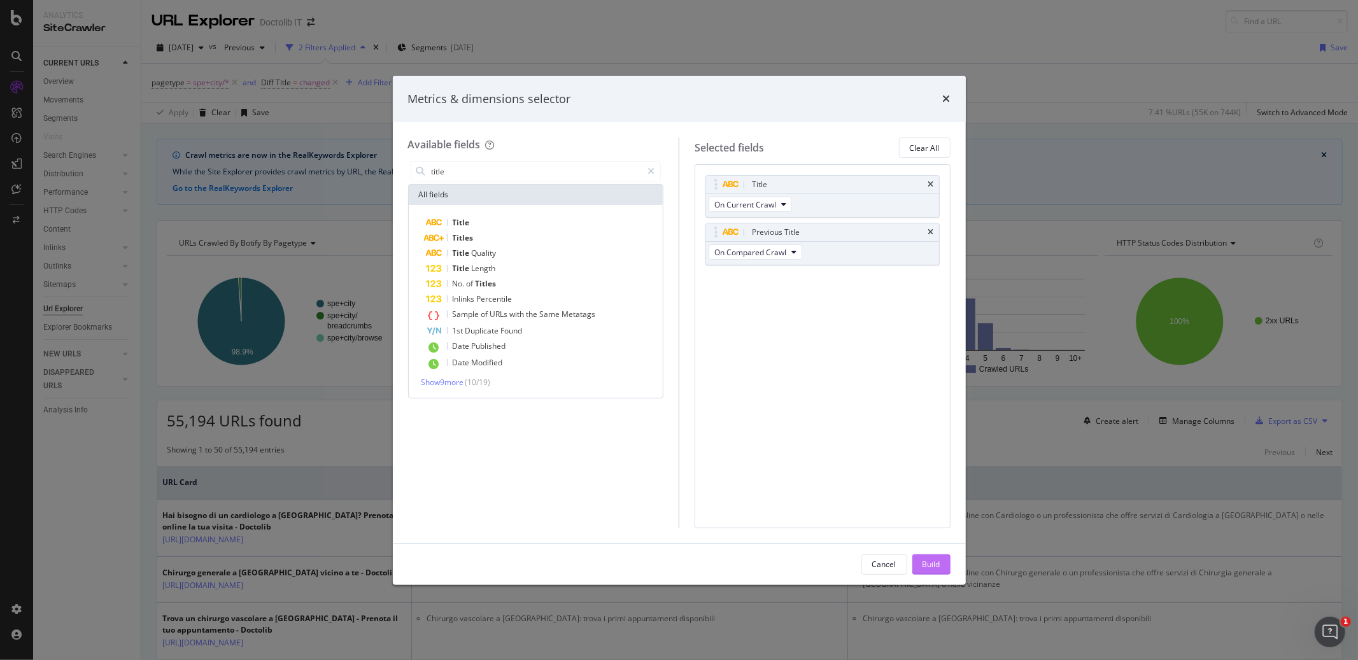
click at [939, 564] on div "Build" at bounding box center [931, 564] width 18 height 11
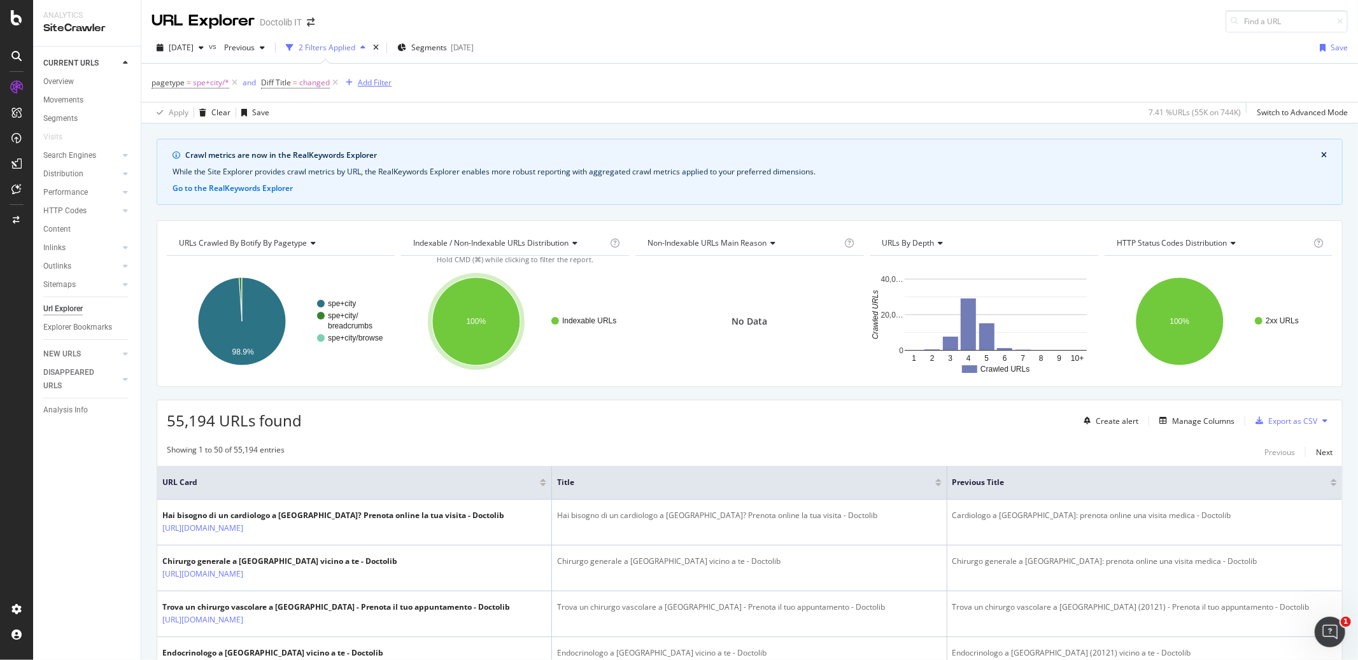
click at [376, 84] on div "Add Filter" at bounding box center [375, 82] width 34 height 11
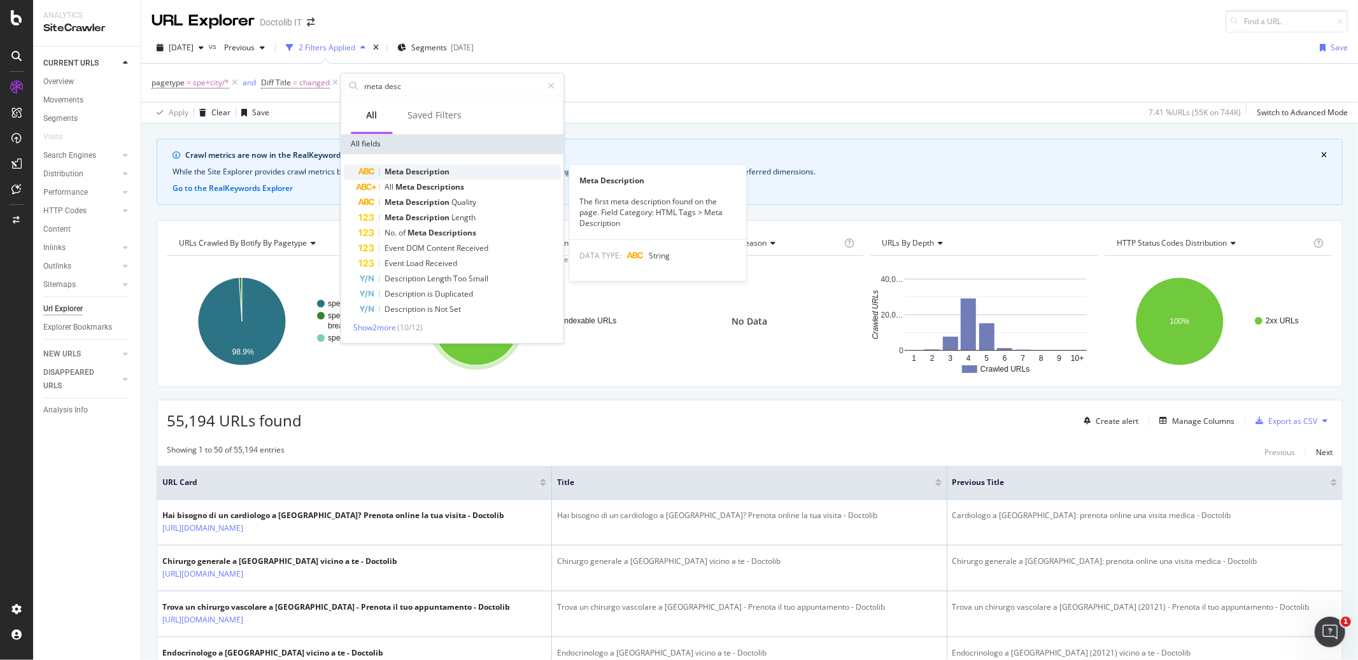
type input "meta desc"
click at [400, 173] on span "Meta" at bounding box center [394, 171] width 21 height 11
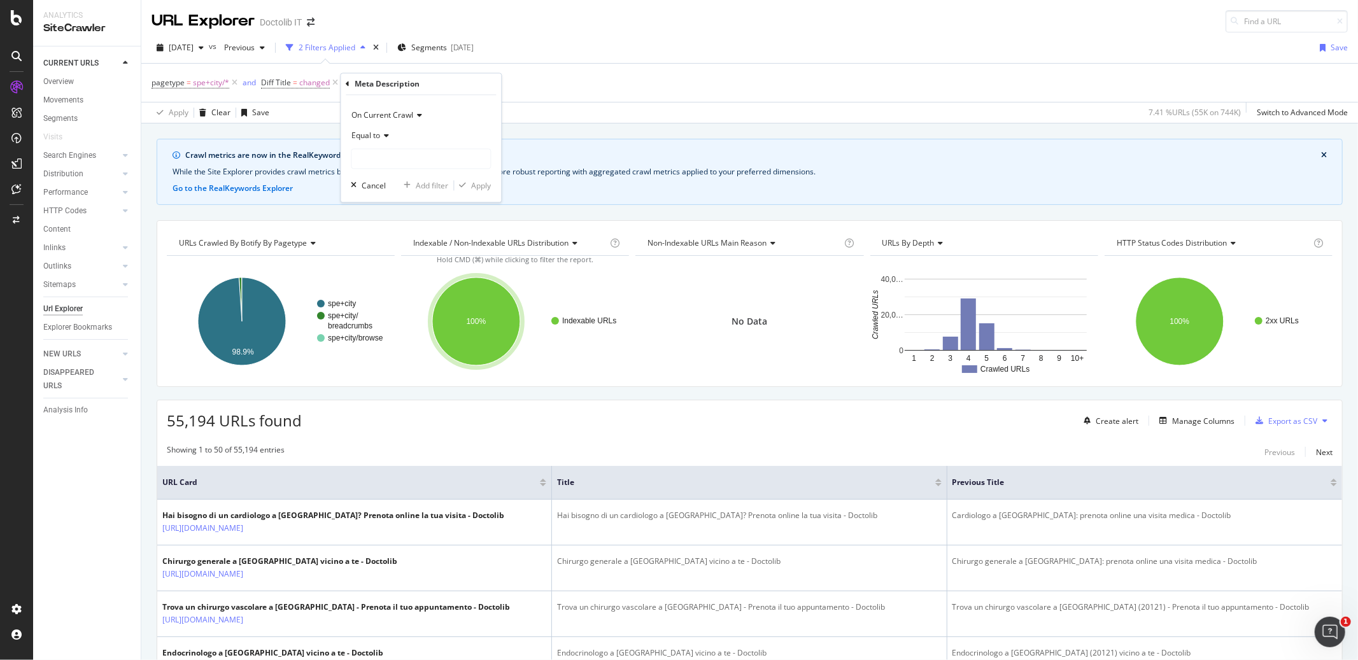
click at [386, 118] on span "On Current Crawl" at bounding box center [382, 115] width 62 height 11
click at [382, 173] on span "Diff Between Crawls" at bounding box center [393, 174] width 72 height 11
click at [378, 131] on span "Equal to" at bounding box center [365, 135] width 29 height 11
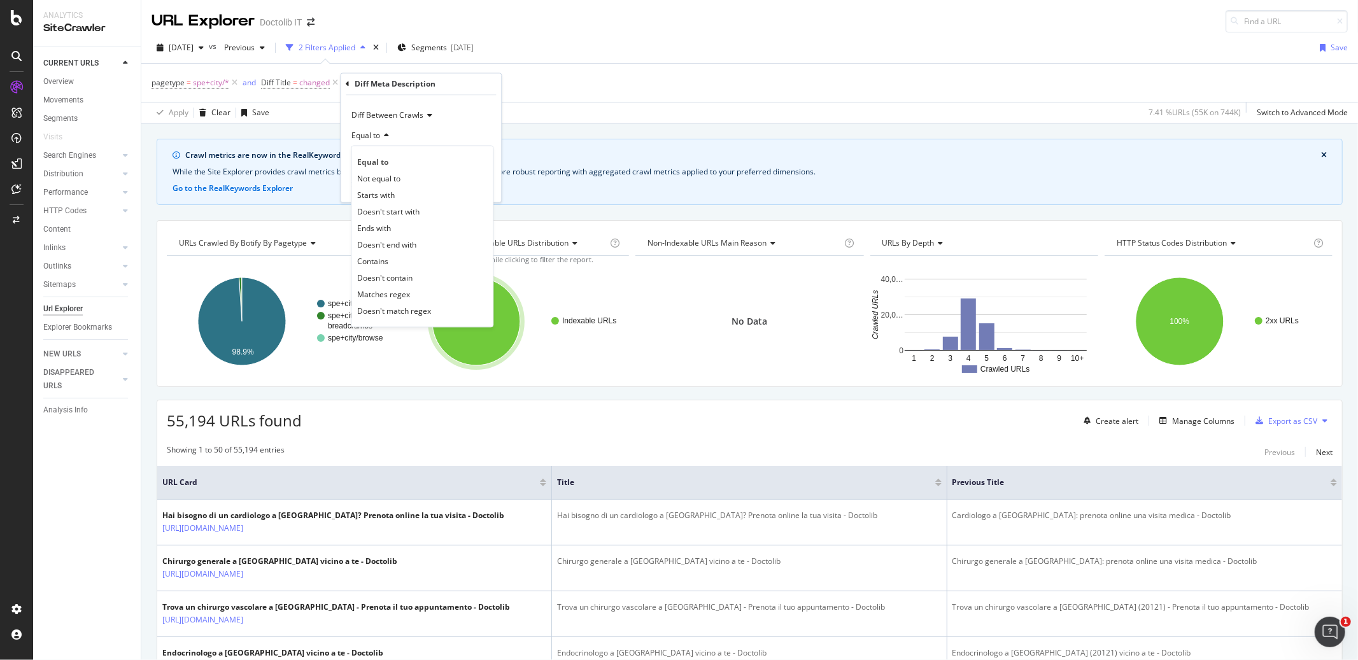
click at [386, 137] on icon at bounding box center [384, 136] width 9 height 8
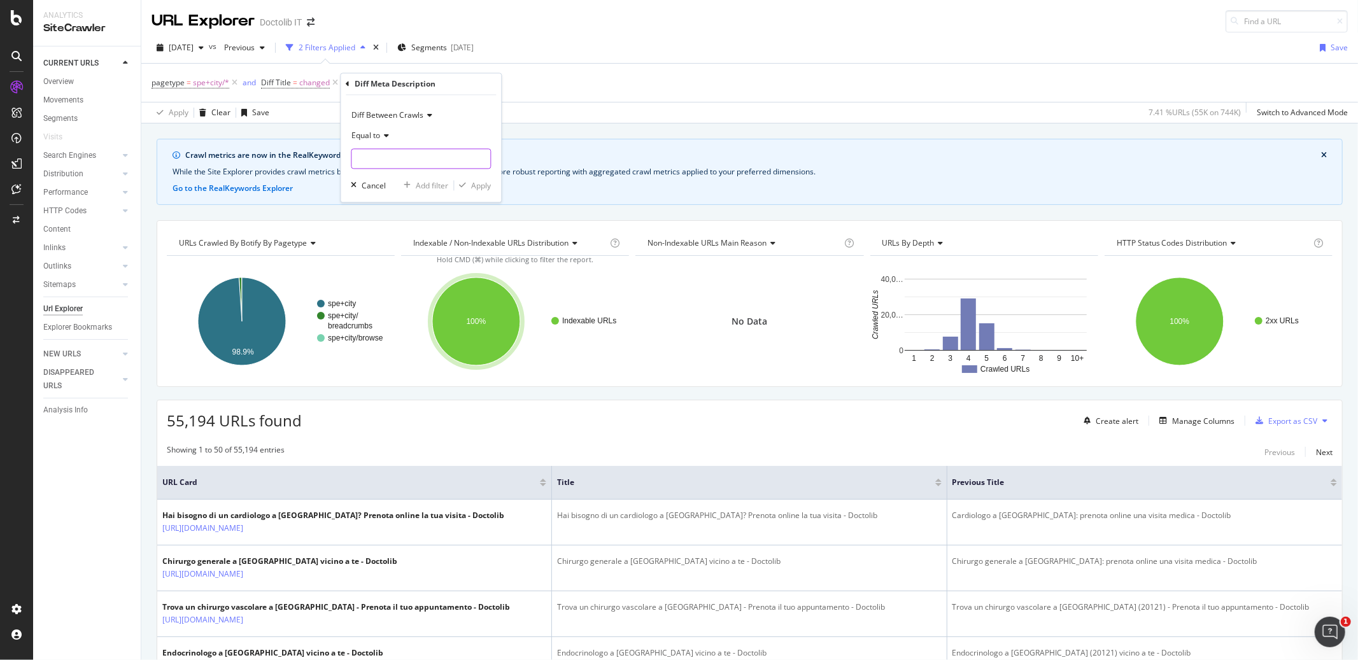
click at [384, 157] on input "text" at bounding box center [420, 159] width 139 height 20
click at [383, 187] on span "changed" at bounding box center [397, 189] width 85 height 11
type input "changed"
click at [476, 184] on div "Apply" at bounding box center [481, 185] width 20 height 11
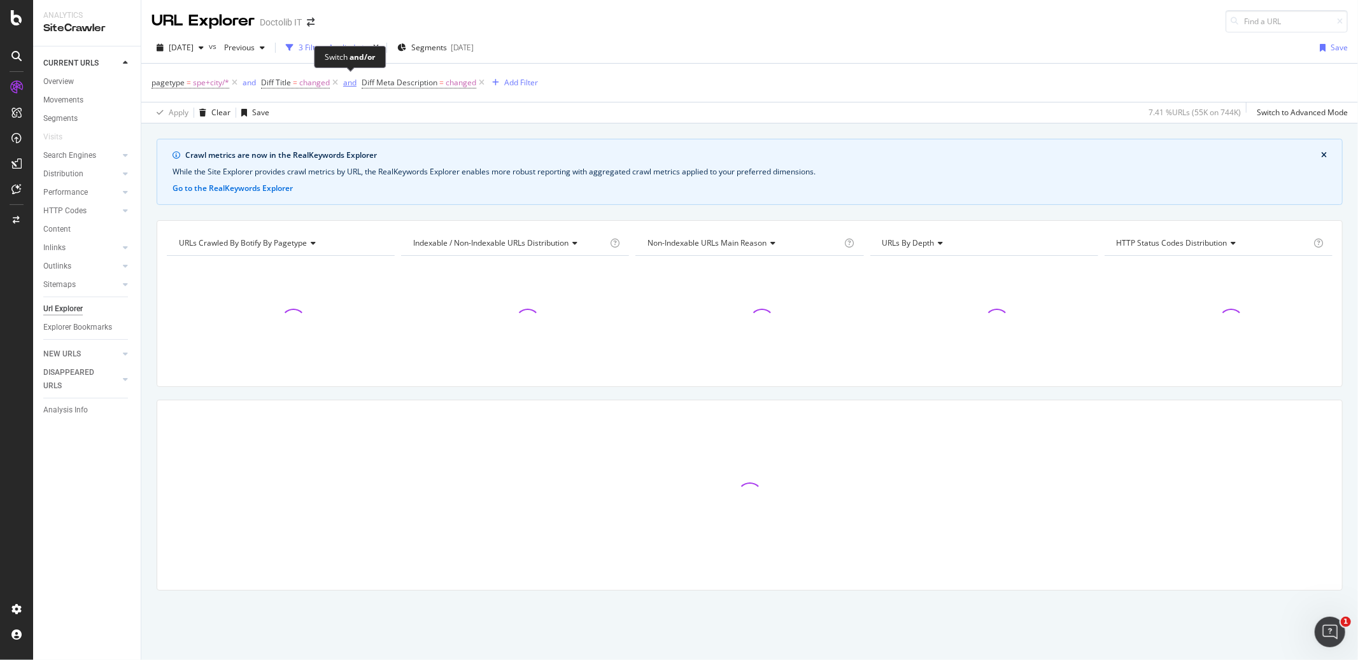
click at [353, 84] on div "and" at bounding box center [349, 82] width 13 height 11
click at [329, 84] on icon at bounding box center [329, 82] width 11 height 13
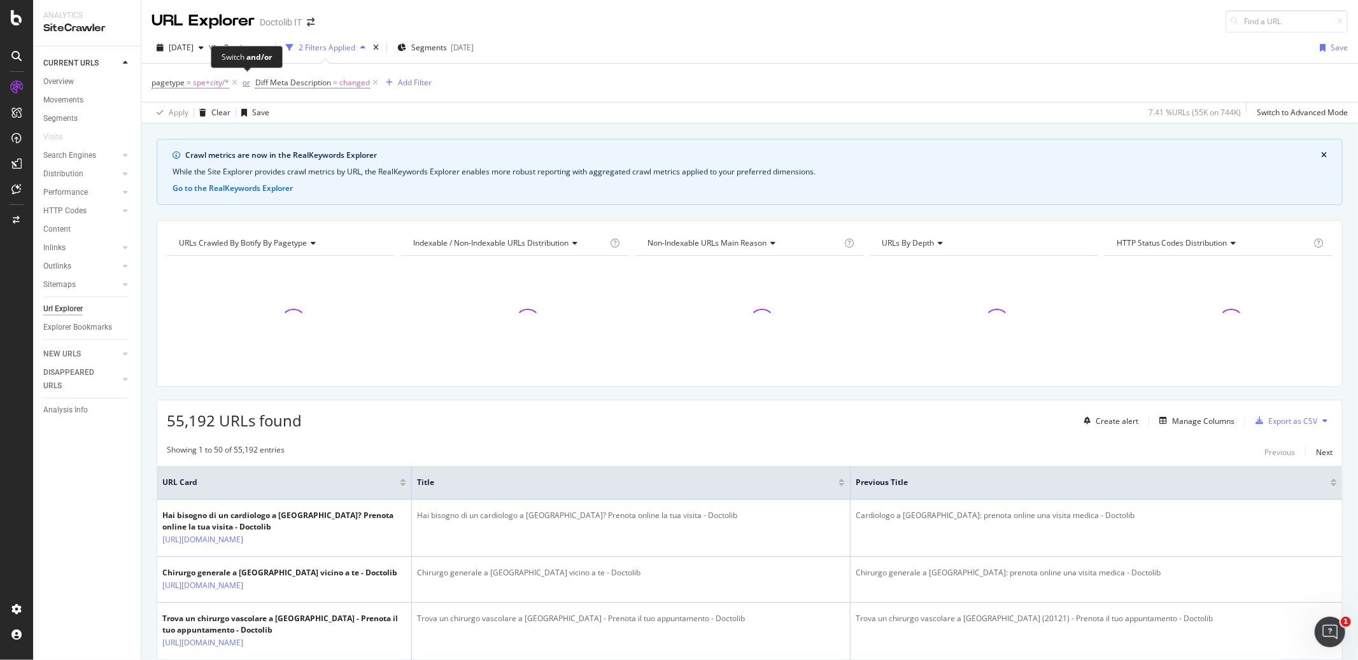
click at [244, 85] on div "or" at bounding box center [247, 82] width 8 height 11
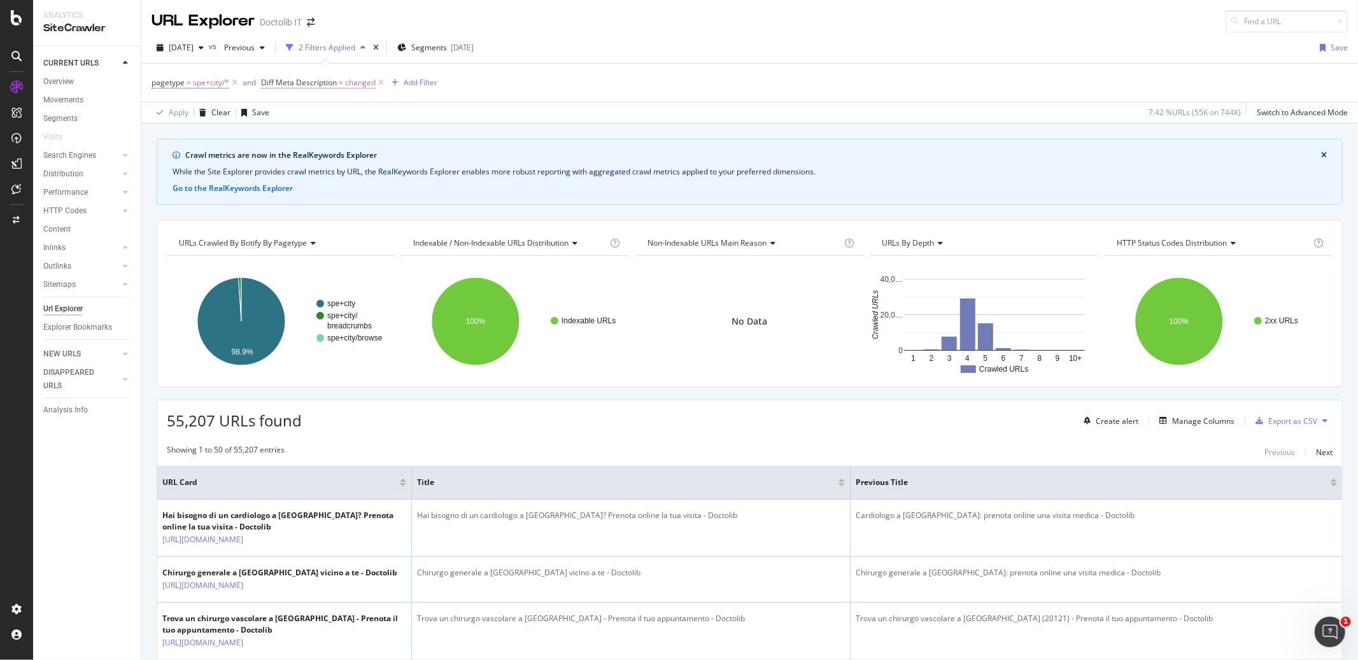
click at [300, 84] on span "Diff Meta Description" at bounding box center [299, 82] width 76 height 11
click at [270, 83] on icon at bounding box center [269, 82] width 4 height 8
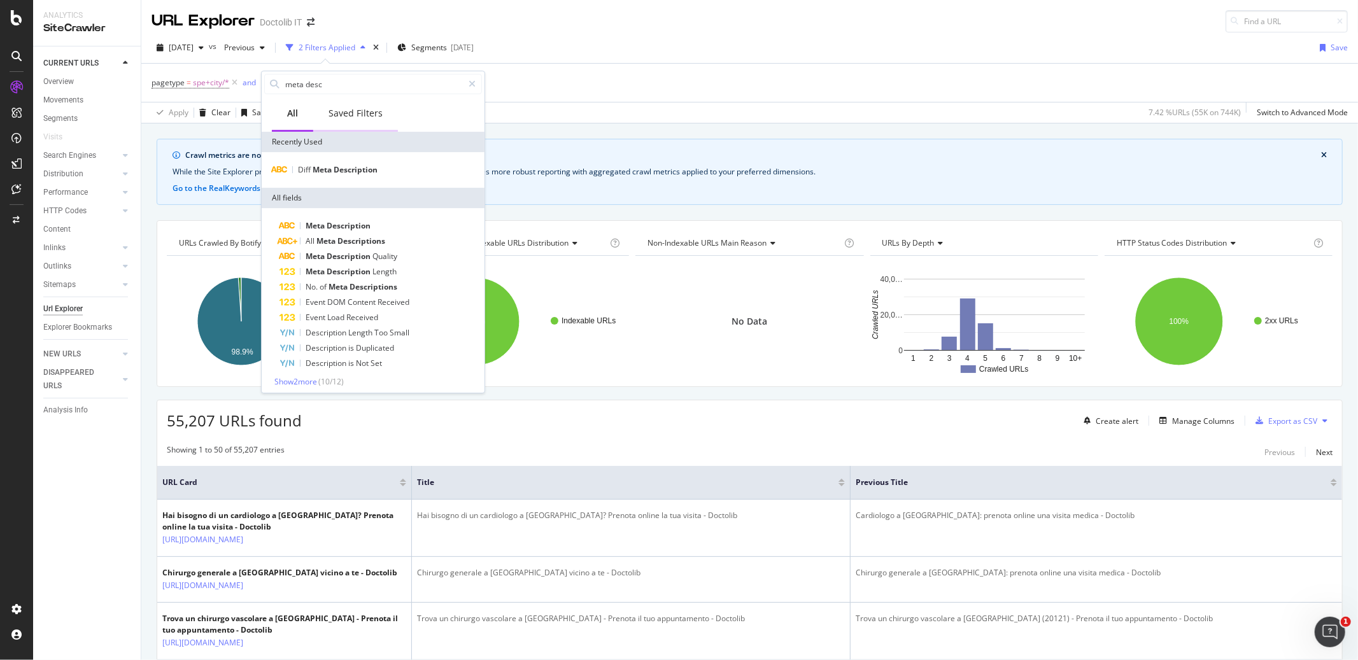
type input "h"
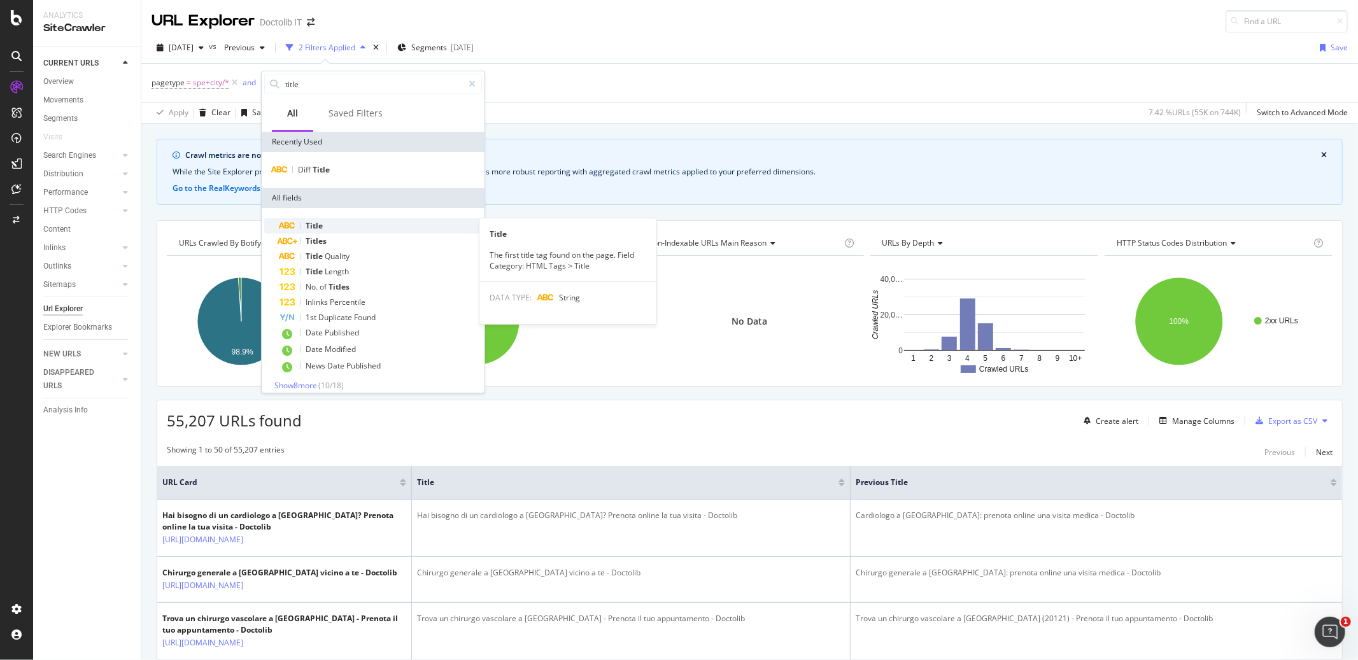
type input "title"
click at [320, 226] on span "Title" at bounding box center [314, 225] width 17 height 11
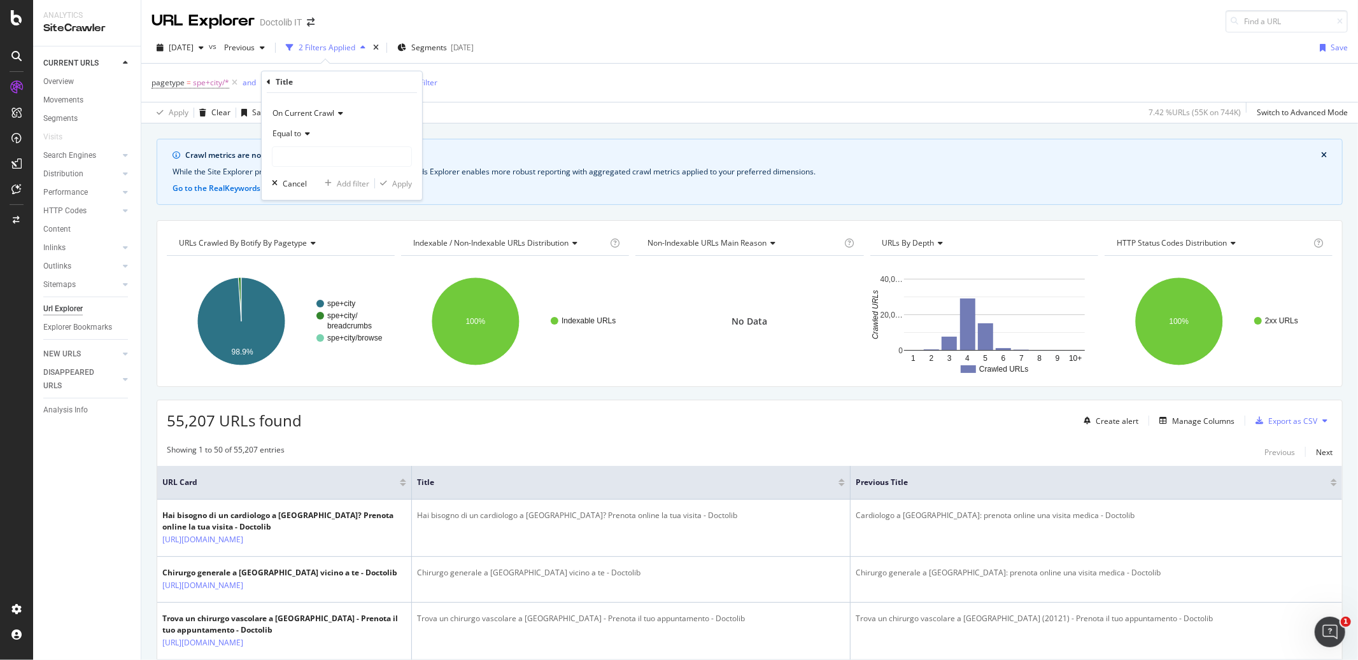
click at [304, 117] on span "On Current Crawl" at bounding box center [303, 113] width 62 height 11
click at [304, 171] on span "Diff Between Crawls" at bounding box center [314, 172] width 72 height 11
click at [304, 154] on input "text" at bounding box center [341, 156] width 139 height 20
click at [309, 187] on span "changed" at bounding box center [318, 186] width 85 height 11
type input "changed"
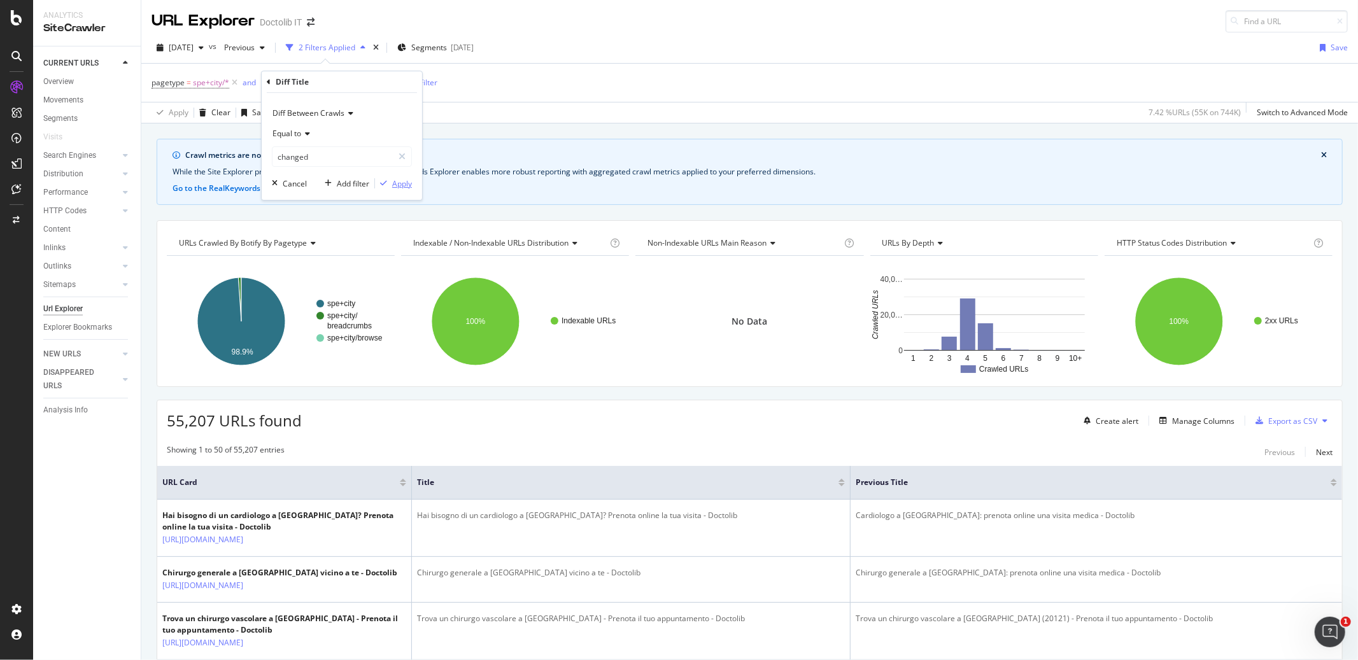
click at [397, 187] on div "Apply" at bounding box center [402, 183] width 20 height 11
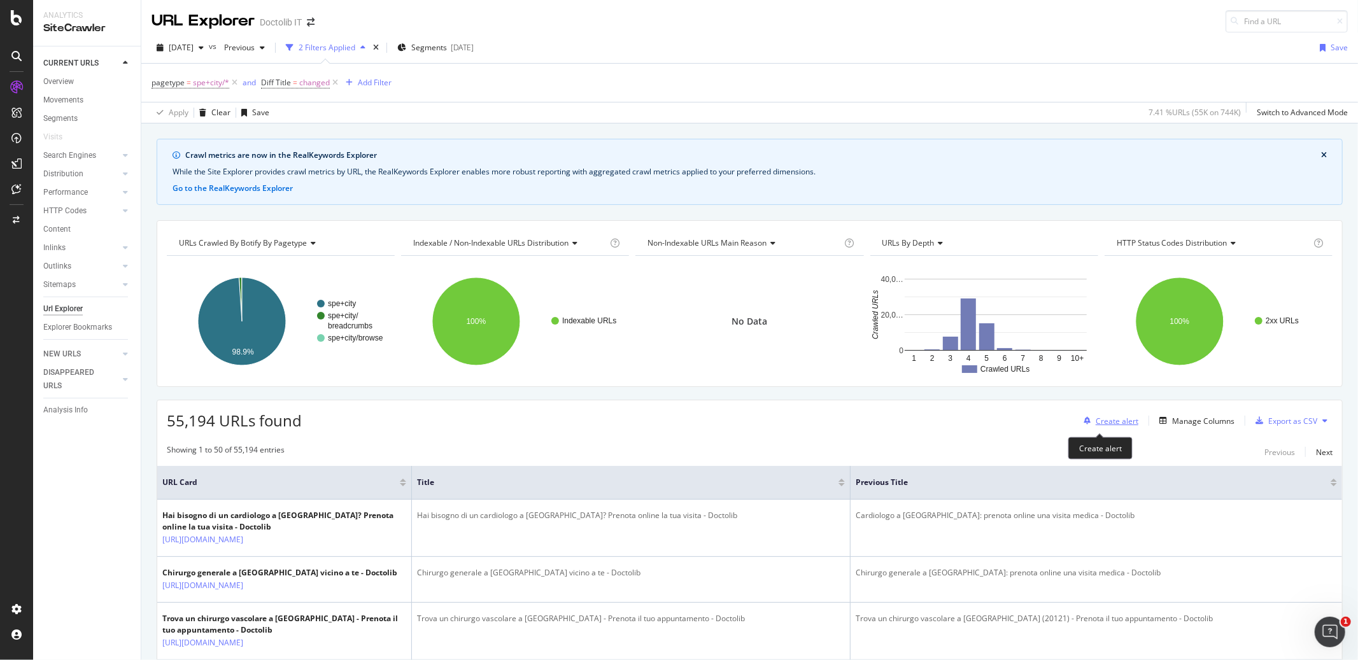
click at [1102, 416] on div "Create alert" at bounding box center [1117, 421] width 43 height 11
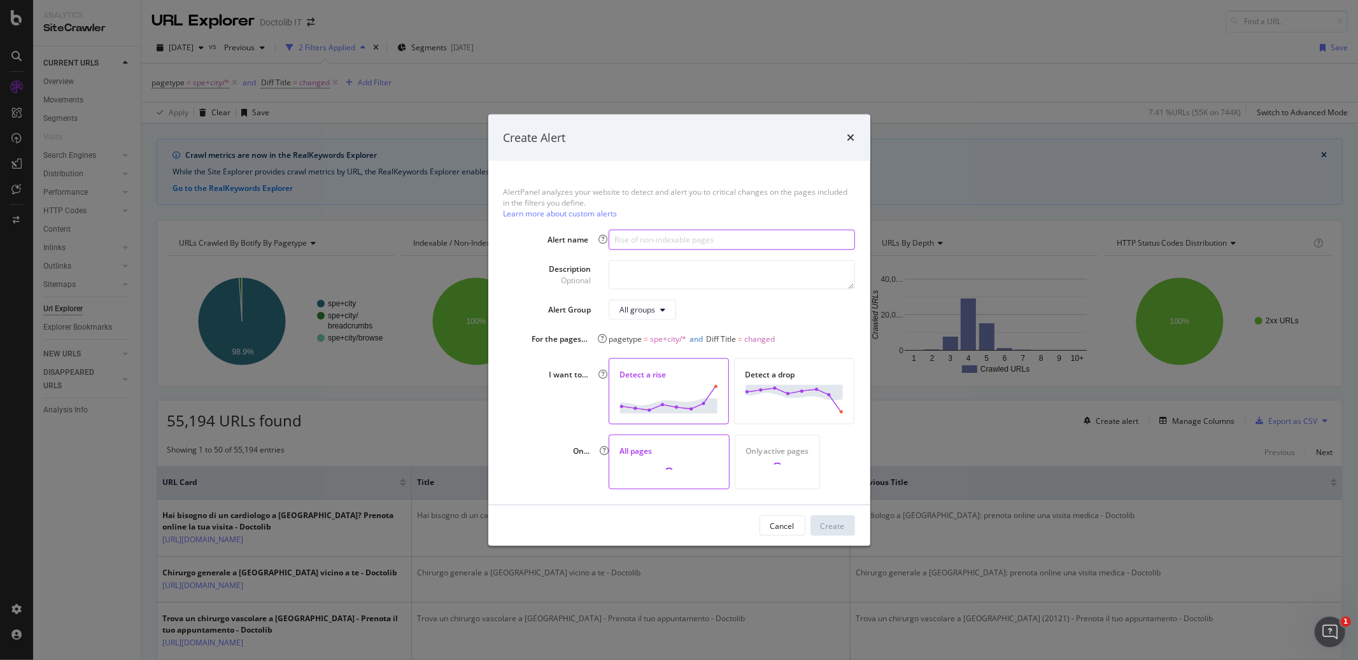
click at [629, 248] on input "modal" at bounding box center [732, 239] width 246 height 20
paste input "[URL][DOMAIN_NAME]"
type input "[URL][DOMAIN_NAME]"
type input "Rise of Title Tag changes"
click at [644, 379] on div "Detect a rise" at bounding box center [669, 391] width 120 height 66
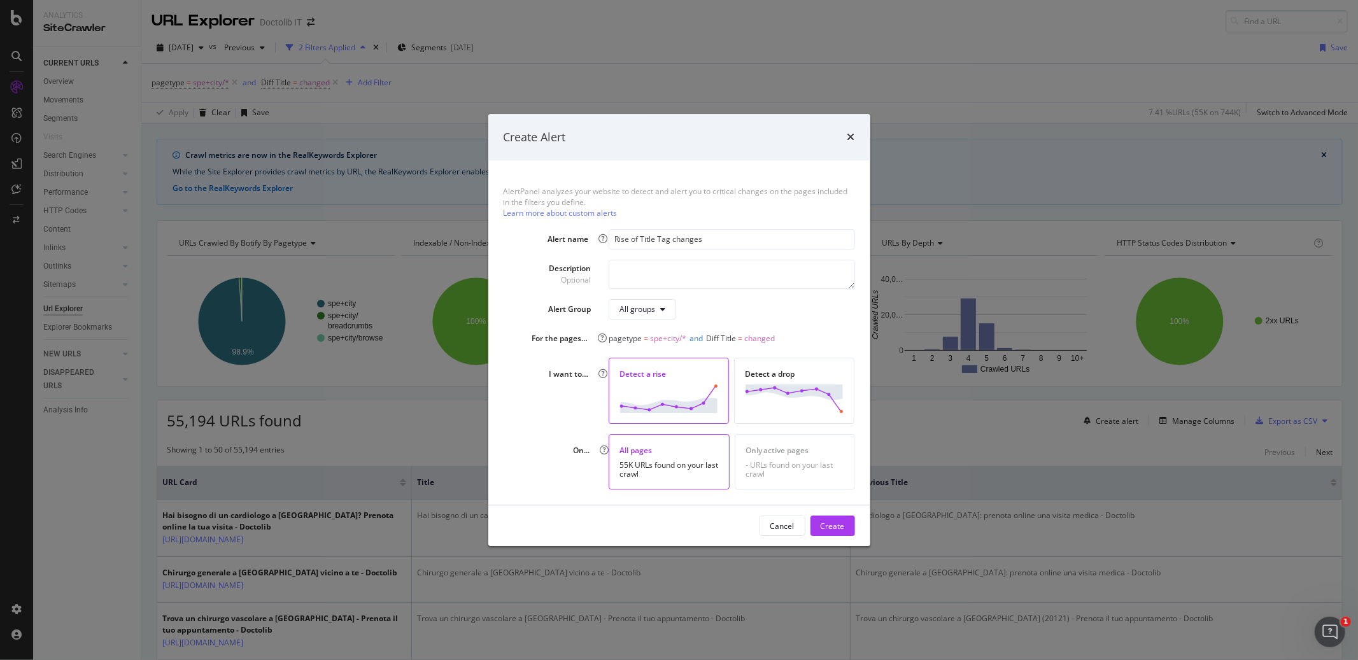
click at [649, 456] on div "All pages" at bounding box center [668, 450] width 99 height 11
click at [840, 526] on div "Create" at bounding box center [833, 526] width 24 height 11
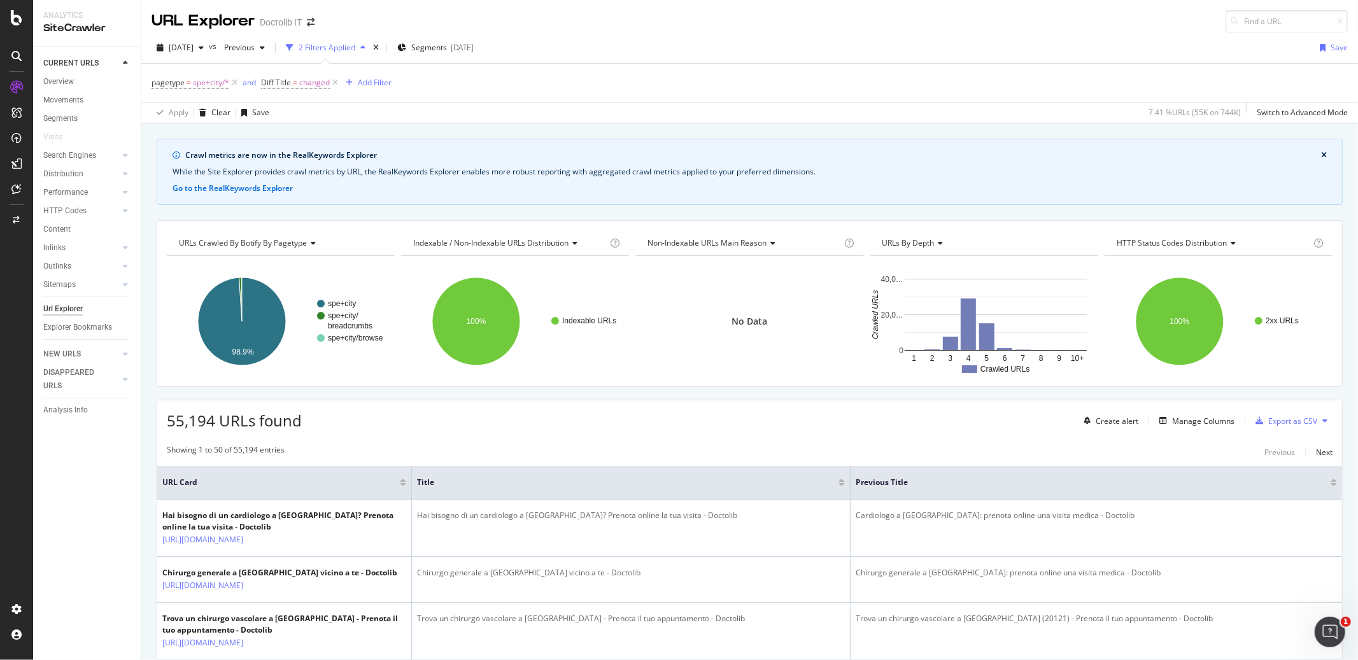
click at [293, 97] on div "pagetype = spe+city/* and Diff Title = changed Add Filter" at bounding box center [750, 83] width 1196 height 38
click at [1096, 424] on div "Create alert" at bounding box center [1117, 421] width 43 height 11
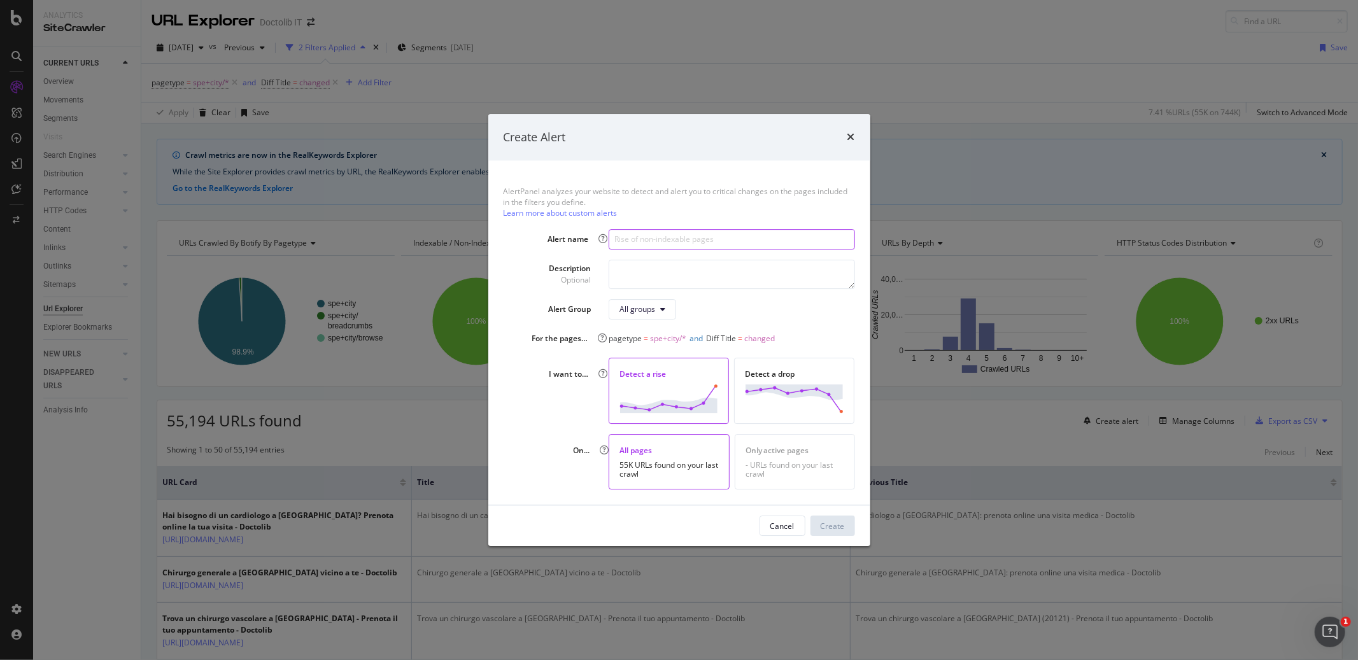
click at [670, 240] on input "modal" at bounding box center [732, 239] width 246 height 20
paste input "[URL][DOMAIN_NAME]"
type input "[URL][DOMAIN_NAME]"
click at [662, 240] on input "modal" at bounding box center [732, 239] width 246 height 20
drag, startPoint x: 639, startPoint y: 240, endPoint x: 814, endPoint y: 243, distance: 174.4
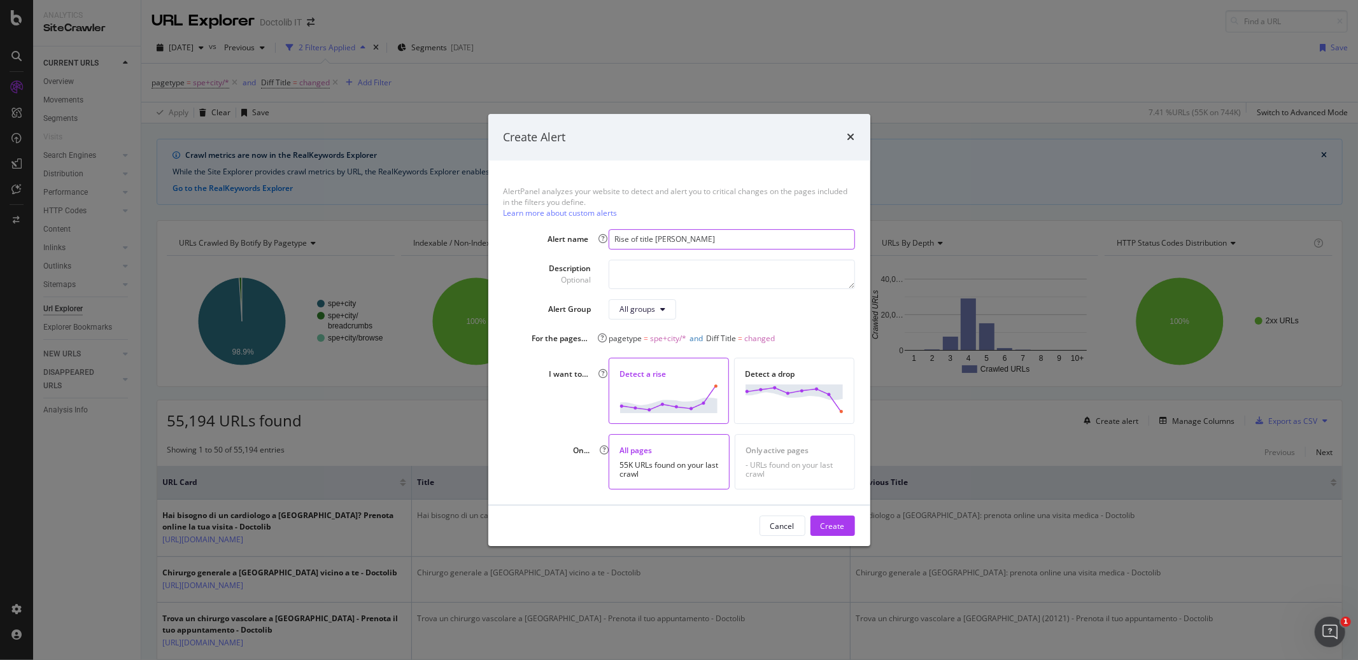
click at [814, 243] on input "Rise of title [PERSON_NAME]" at bounding box center [732, 239] width 246 height 20
type input "Rise of SEO title changes"
click at [845, 525] on button "Create" at bounding box center [832, 526] width 45 height 20
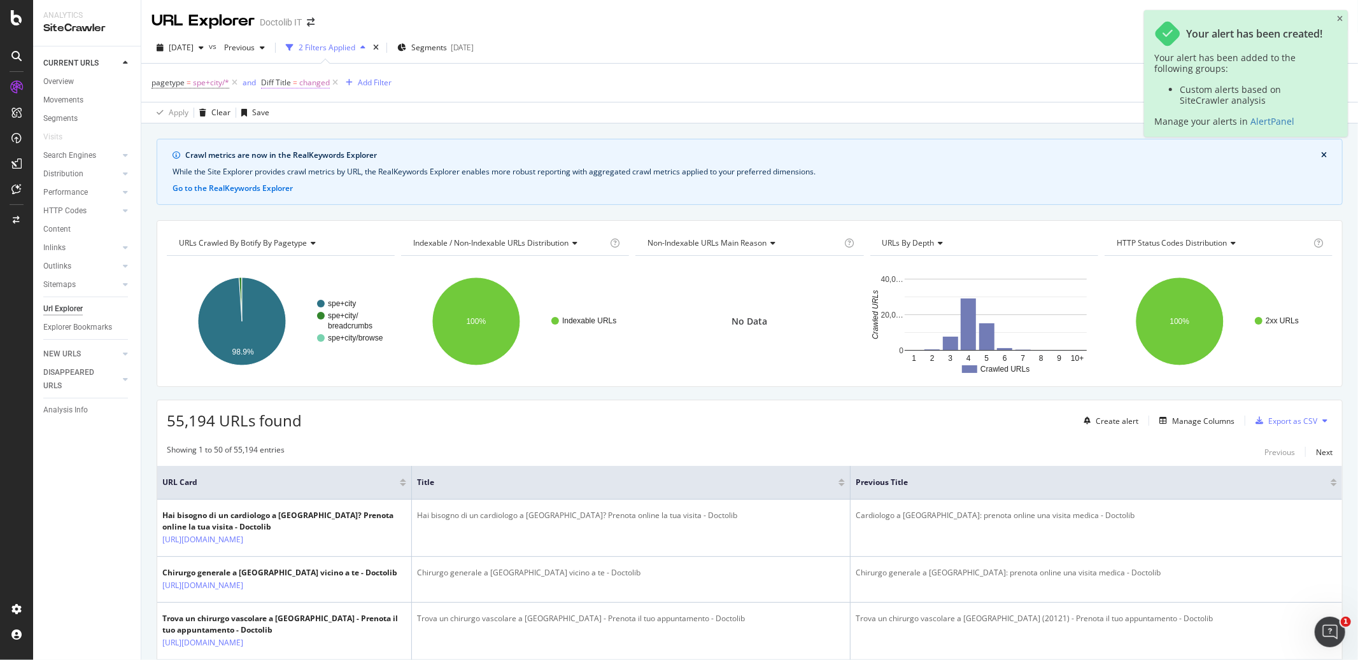
click at [305, 81] on span "changed" at bounding box center [314, 83] width 31 height 18
click at [271, 82] on div "Diff Title" at bounding box center [342, 82] width 150 height 22
click at [267, 80] on icon at bounding box center [269, 82] width 4 height 8
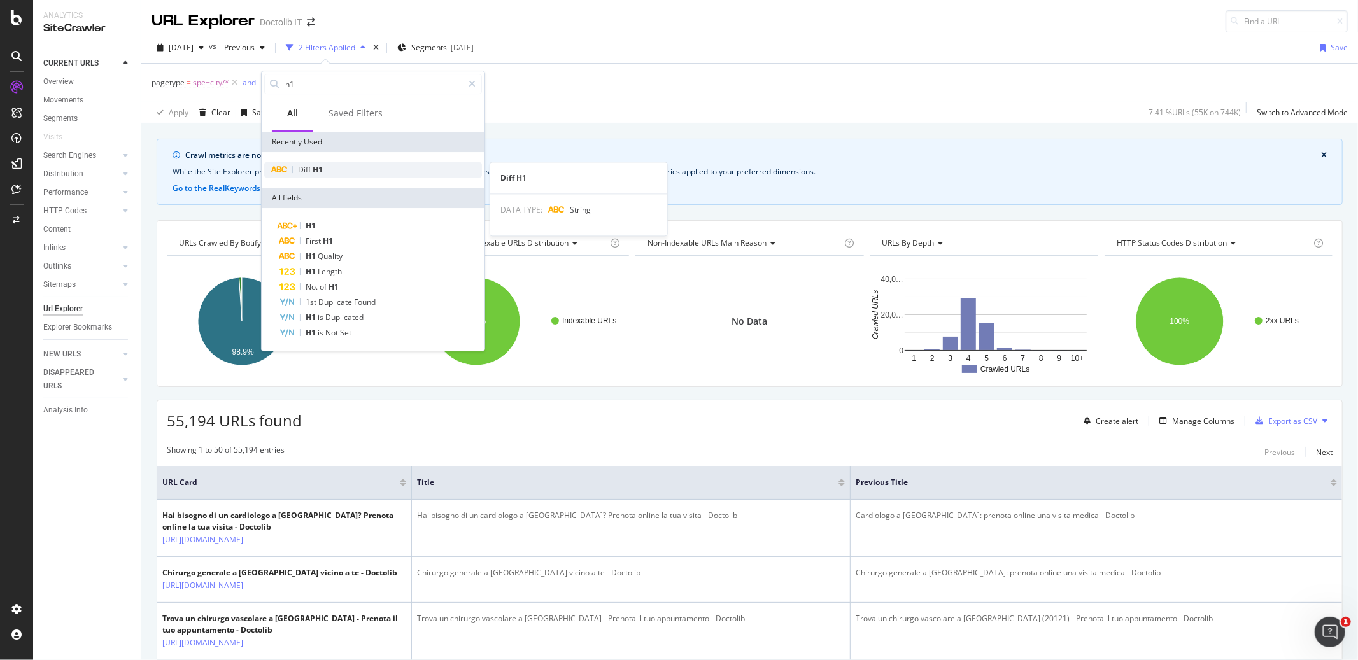
type input "h1"
click at [313, 169] on span "H1" at bounding box center [318, 169] width 10 height 11
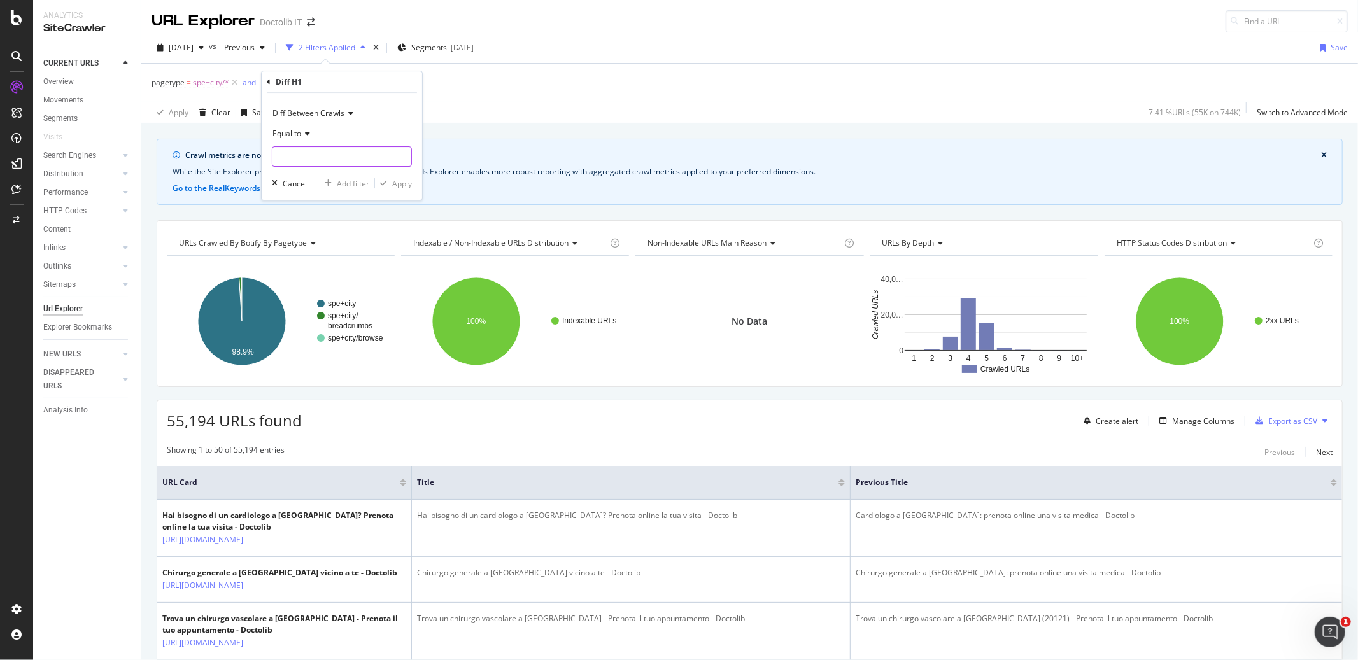
click at [311, 159] on input "text" at bounding box center [341, 156] width 139 height 20
click at [308, 184] on span "changed" at bounding box center [320, 186] width 89 height 11
type input "changed"
click at [407, 180] on div "Apply" at bounding box center [402, 183] width 20 height 11
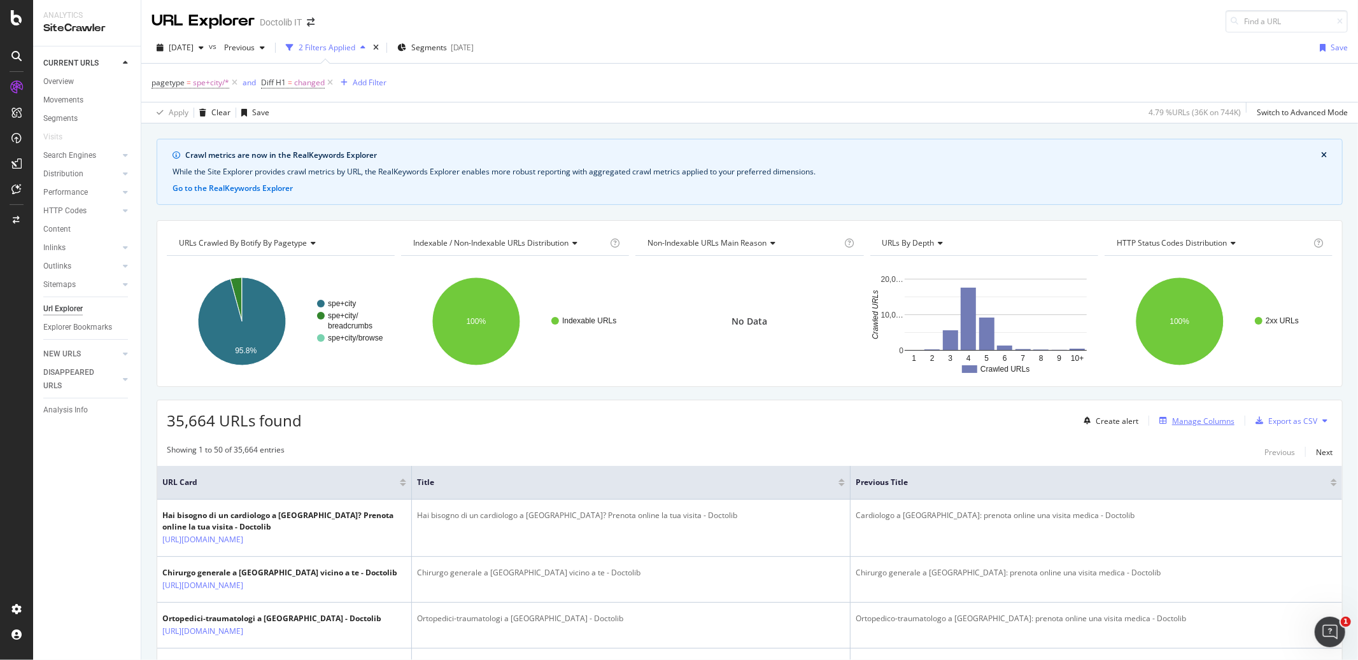
click at [1176, 422] on div "Manage Columns" at bounding box center [1203, 421] width 62 height 11
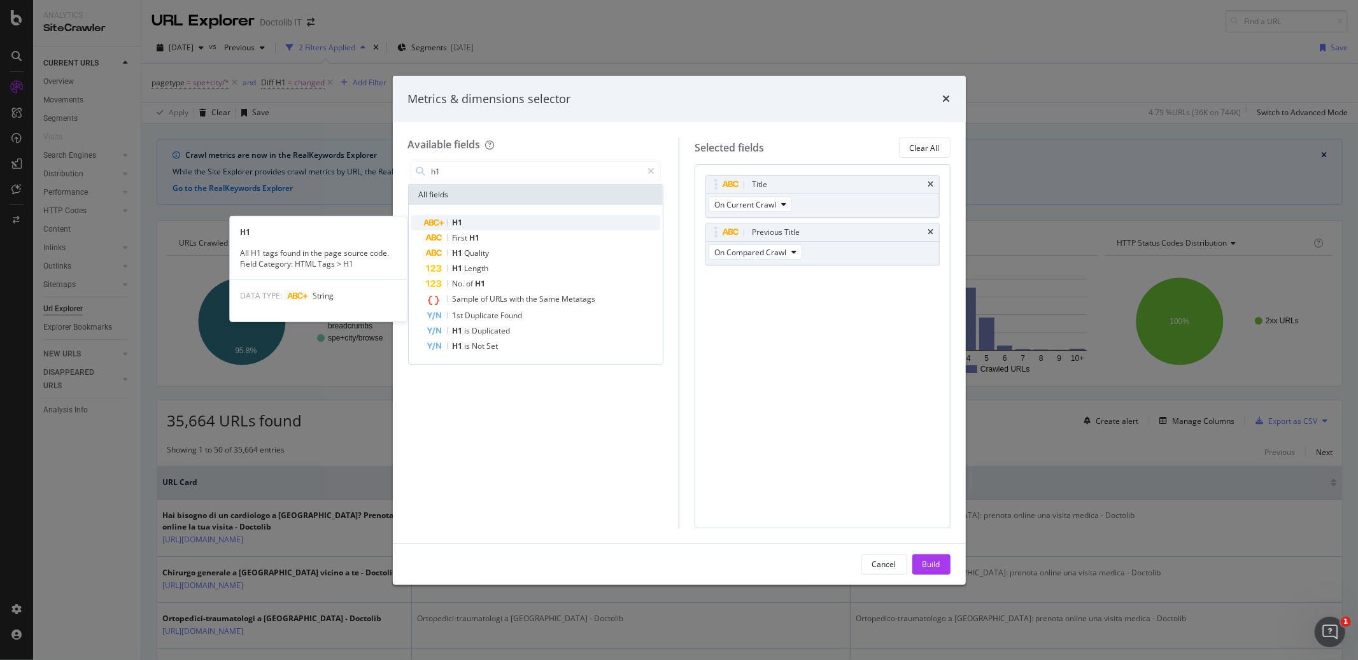
type input "h1"
click at [526, 221] on div "H1" at bounding box center [544, 222] width 234 height 15
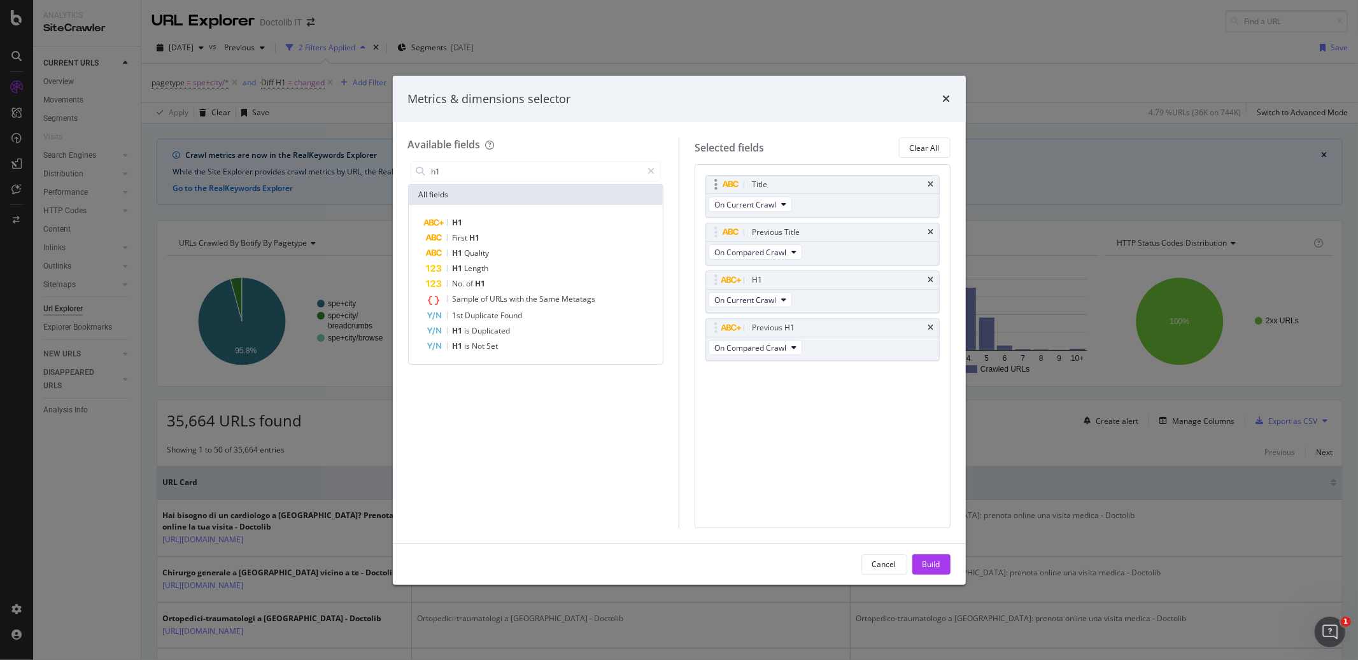
click at [935, 184] on div "Title" at bounding box center [822, 185] width 233 height 18
click at [933, 184] on icon "times" at bounding box center [931, 185] width 6 height 8
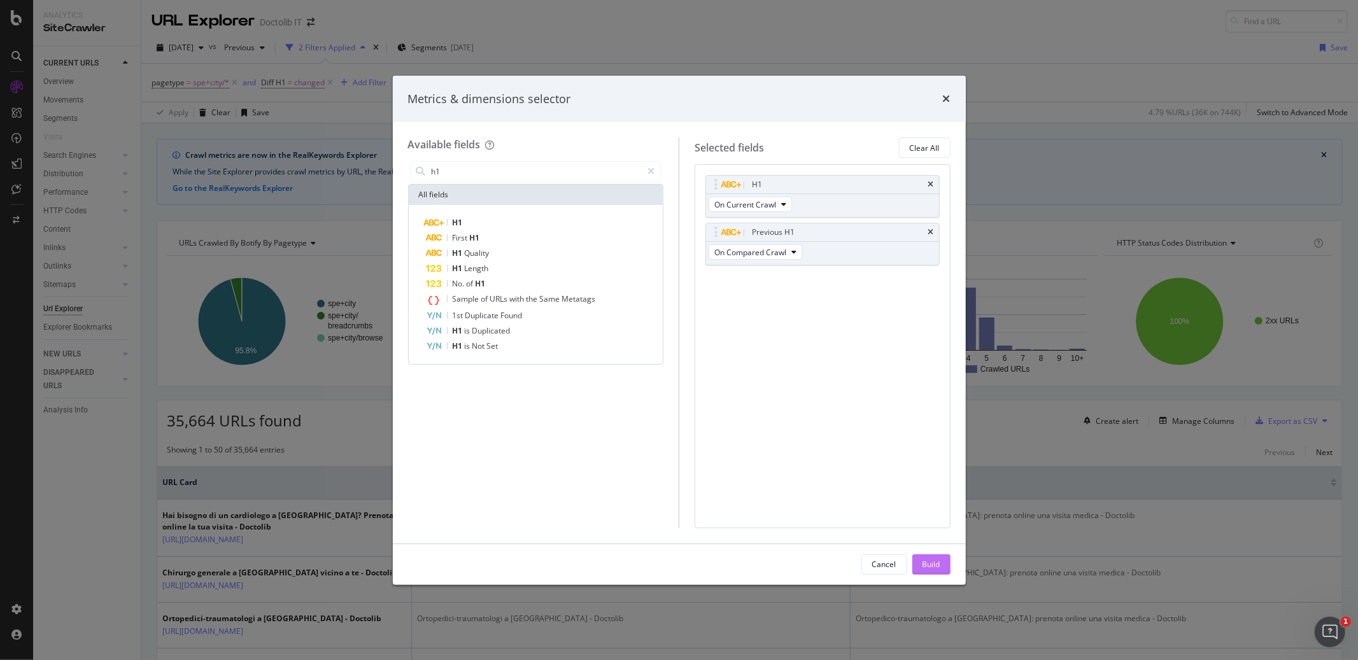
click at [931, 565] on div "Build" at bounding box center [931, 564] width 18 height 11
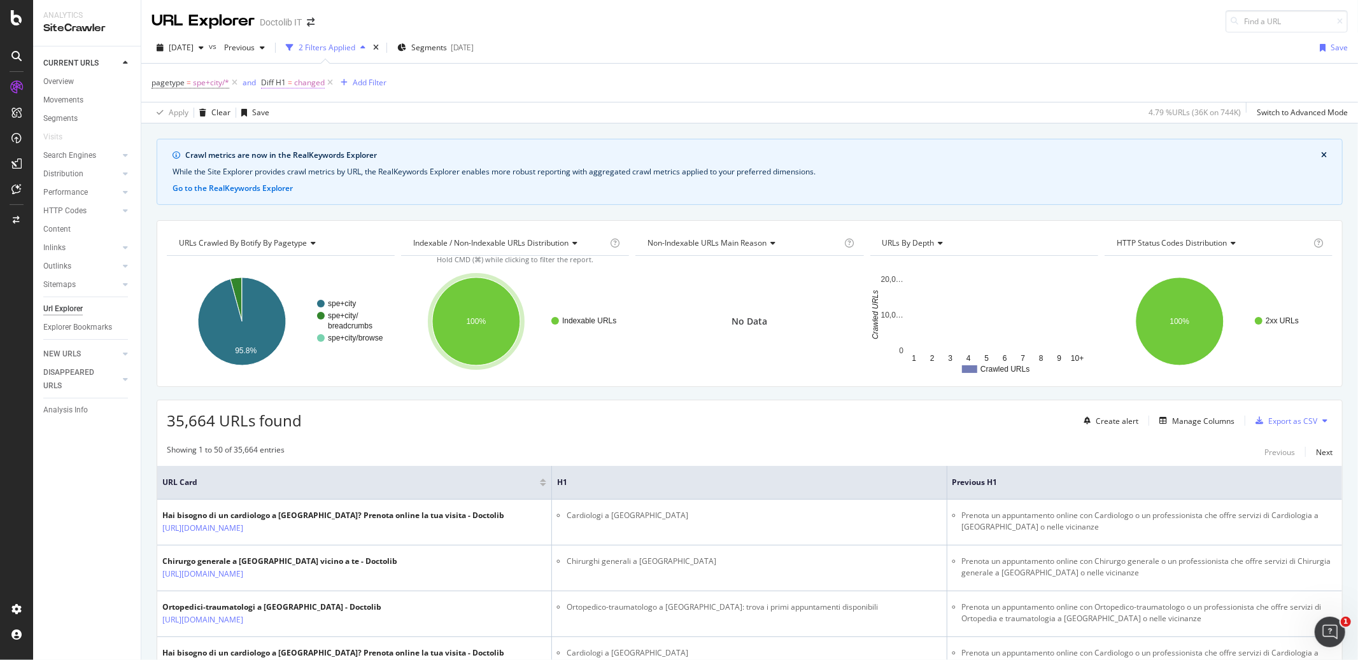
click at [272, 79] on span "Diff H1" at bounding box center [273, 82] width 25 height 11
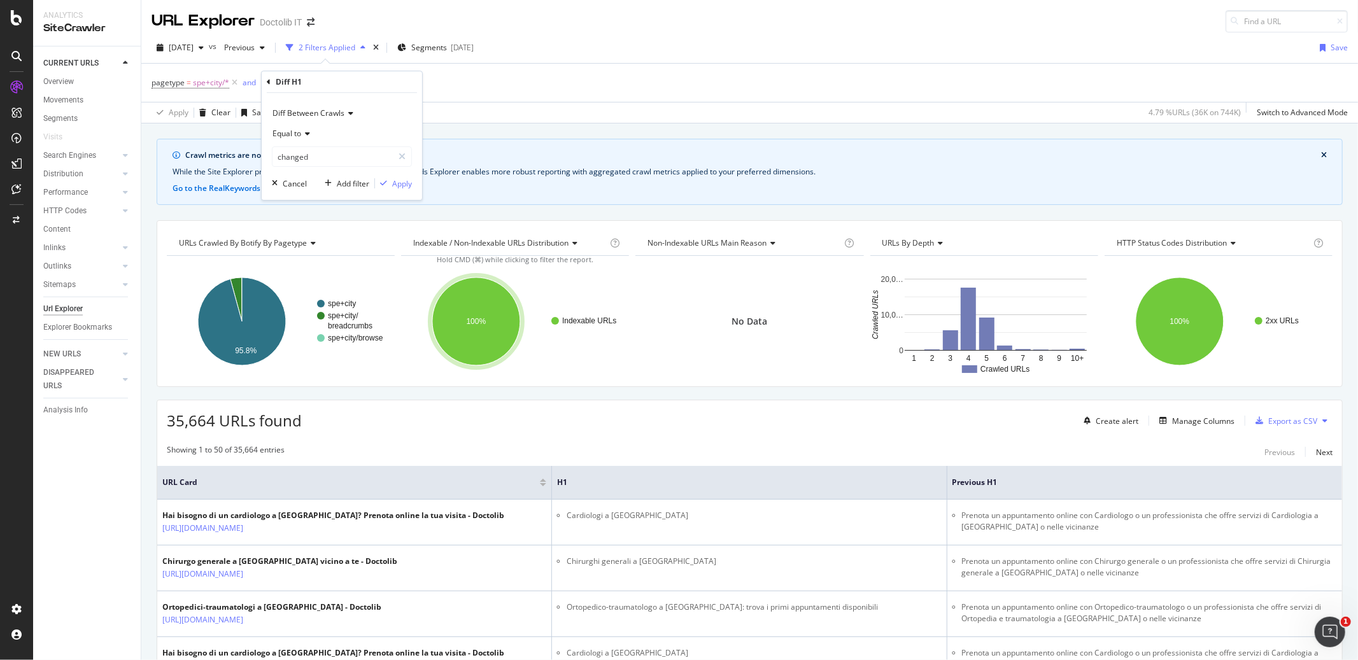
click at [271, 85] on div "Diff H1" at bounding box center [342, 82] width 150 height 22
click at [269, 81] on icon at bounding box center [269, 82] width 4 height 8
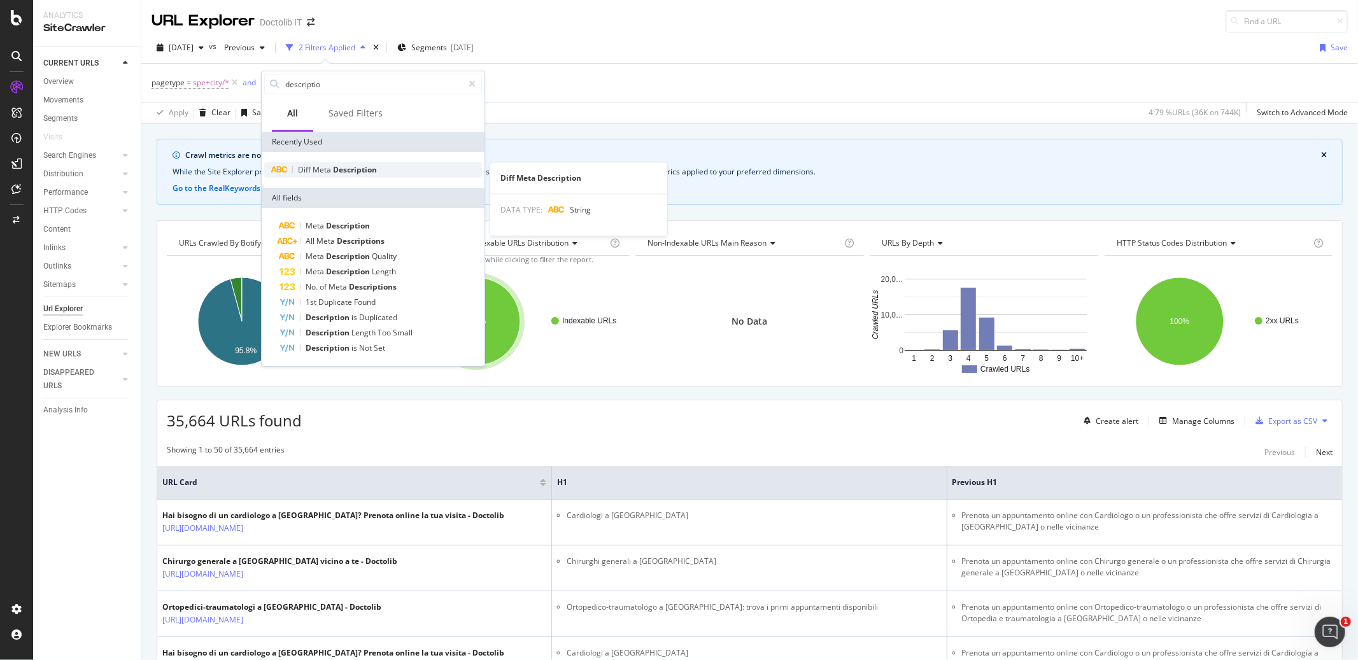
type input "descriptio"
click at [323, 170] on span "Meta" at bounding box center [323, 169] width 20 height 11
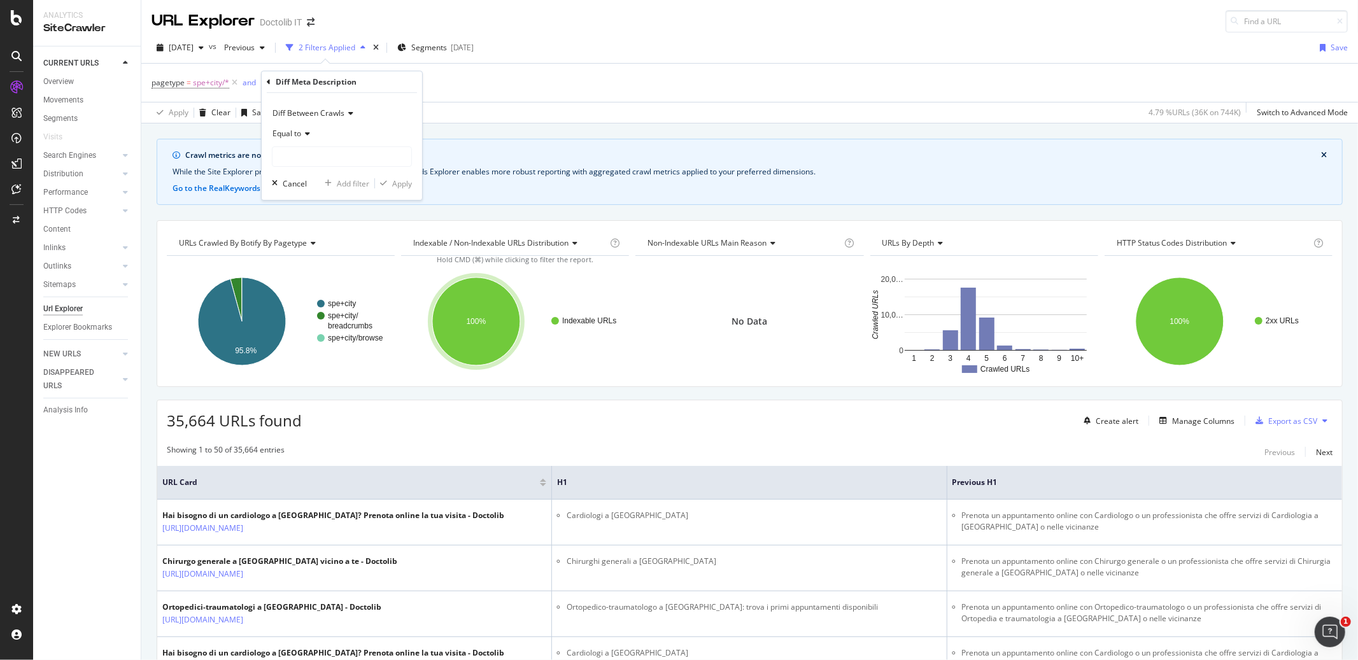
click at [309, 132] on icon at bounding box center [305, 134] width 9 height 8
click at [369, 154] on input "text" at bounding box center [341, 156] width 139 height 20
click at [348, 187] on span "changed" at bounding box center [318, 186] width 85 height 11
type input "changed"
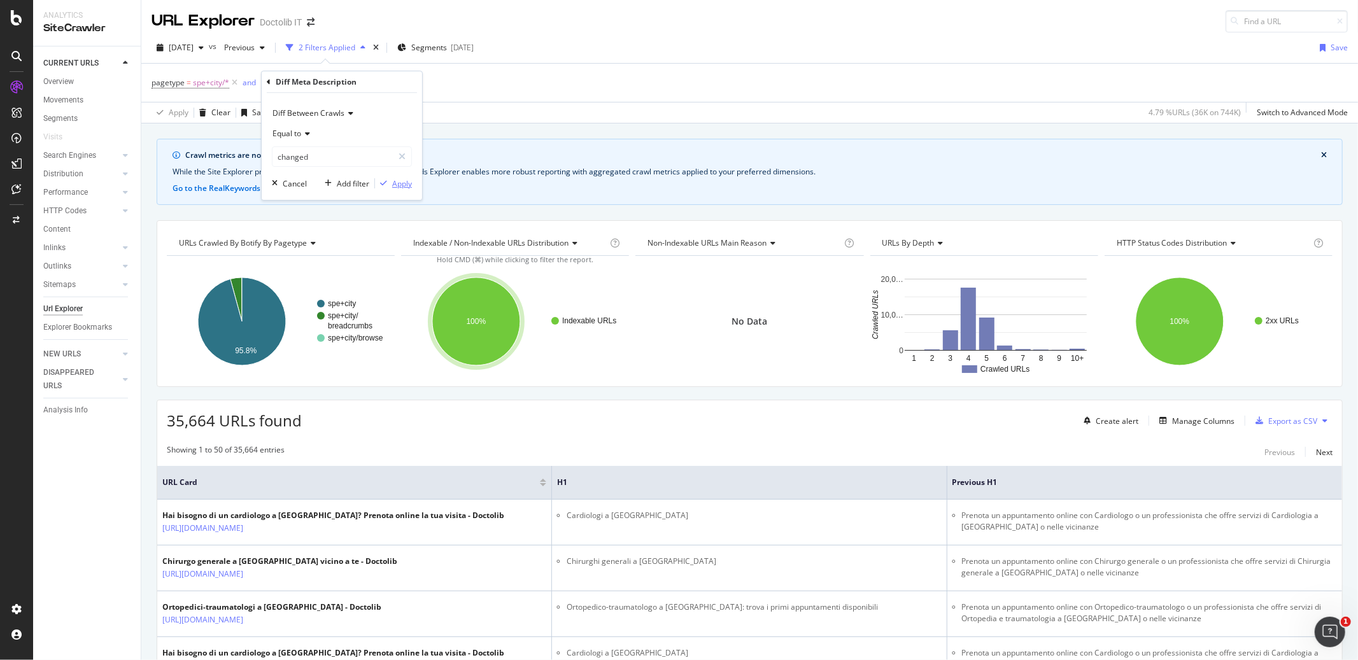
click at [402, 185] on div "Apply" at bounding box center [402, 183] width 20 height 11
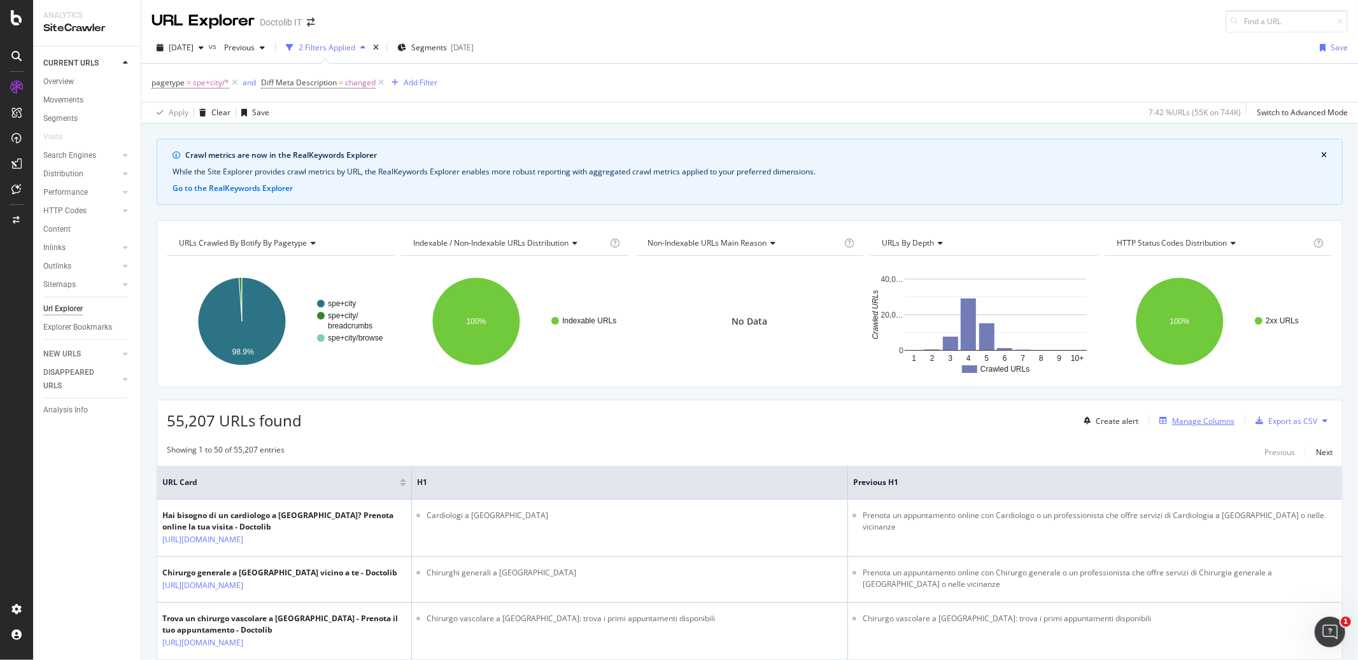
click at [1178, 418] on div "Manage Columns" at bounding box center [1203, 421] width 62 height 11
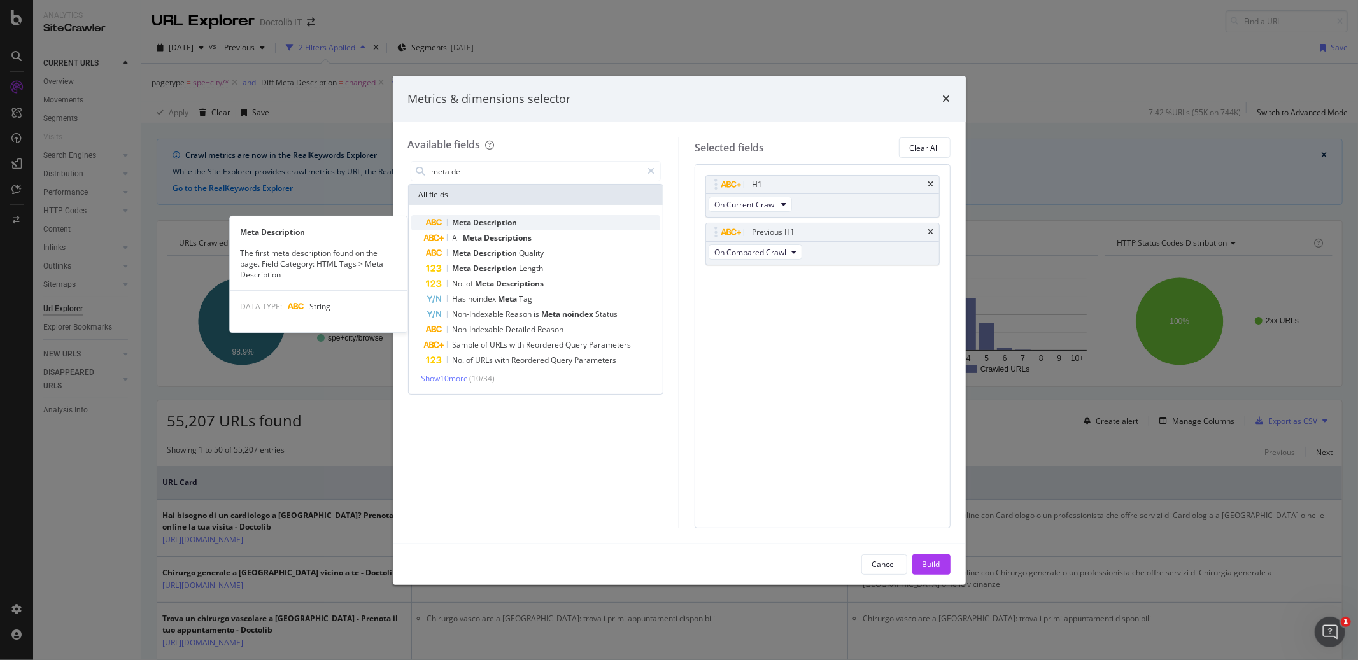
type input "meta de"
click at [481, 223] on span "Description" at bounding box center [496, 222] width 44 height 11
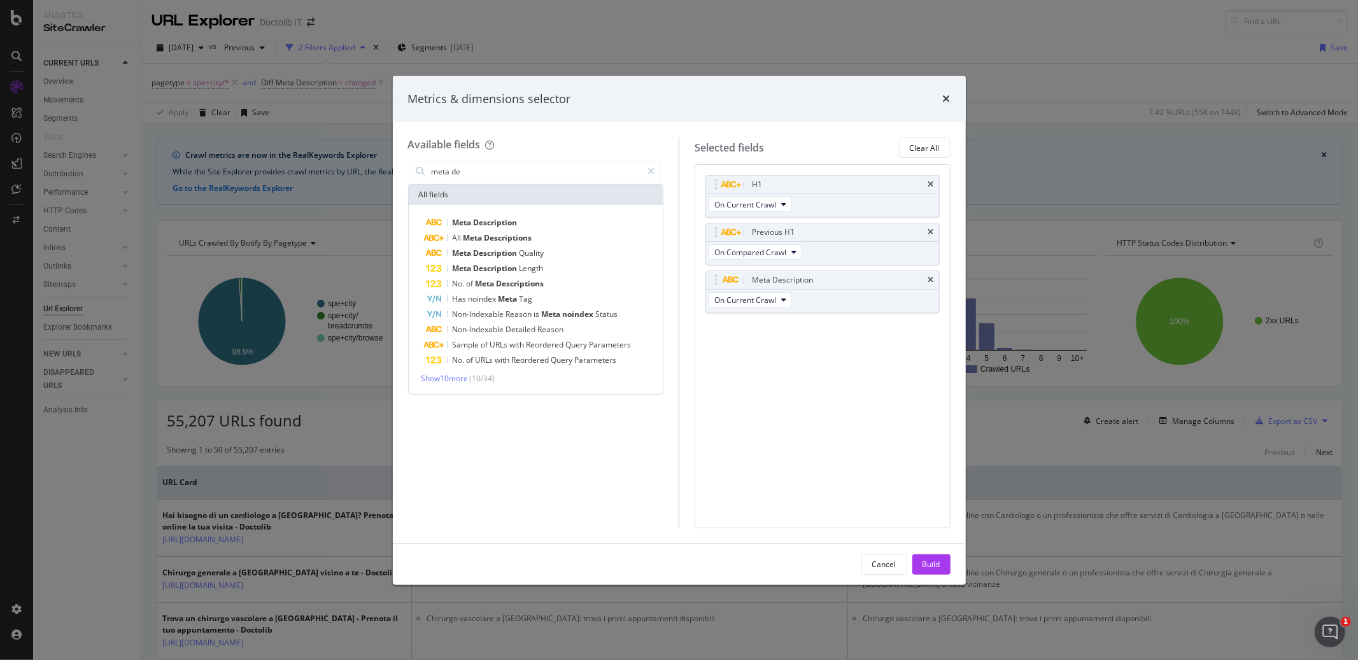
click at [481, 223] on span "Description" at bounding box center [496, 222] width 44 height 11
click at [929, 185] on icon "times" at bounding box center [931, 185] width 6 height 8
click at [930, 567] on div "Build" at bounding box center [931, 564] width 18 height 11
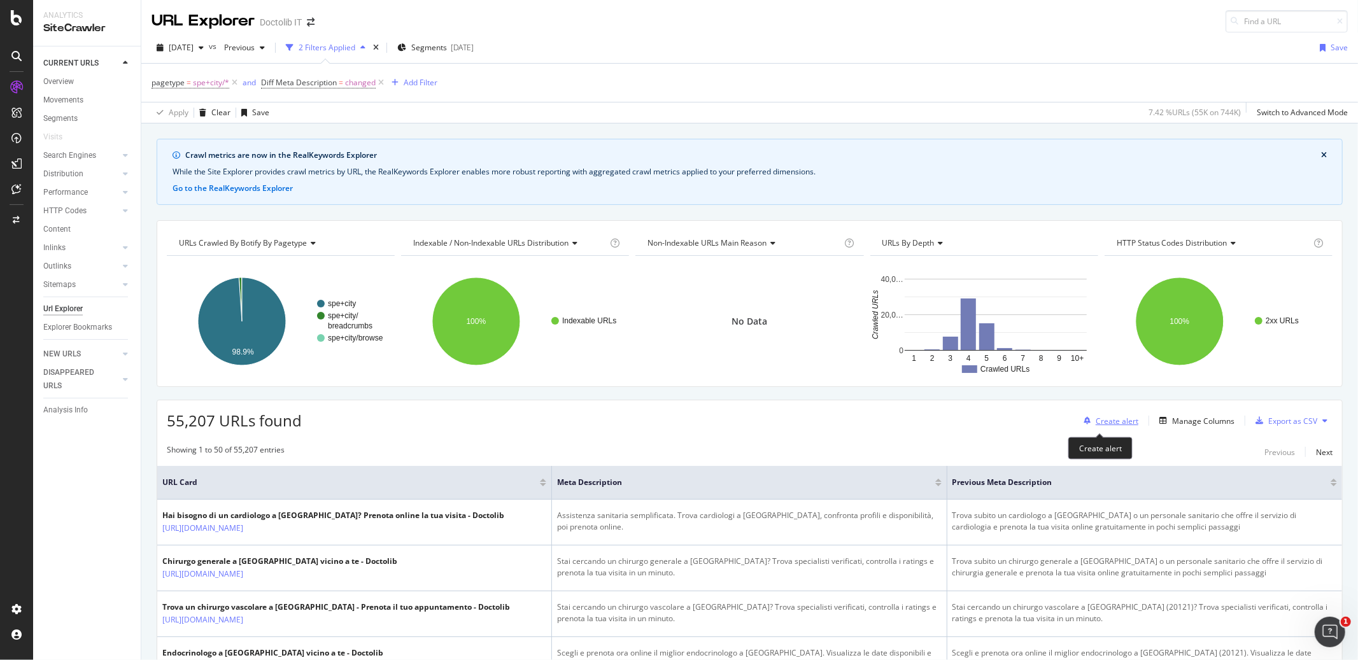
click at [1101, 426] on div "Create alert" at bounding box center [1117, 421] width 43 height 11
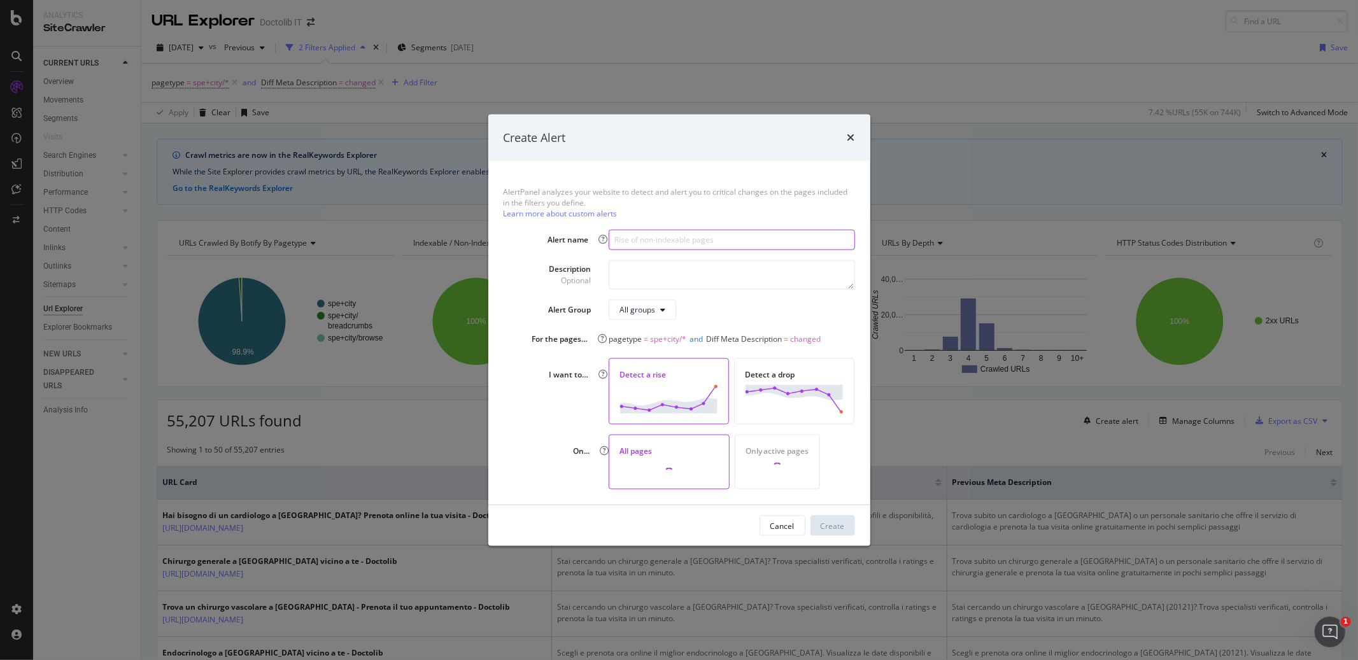
click at [661, 244] on input "modal" at bounding box center [732, 239] width 246 height 20
paste input "[URL][DOMAIN_NAME]"
type input "[URL][DOMAIN_NAME]"
click at [661, 239] on input "modal" at bounding box center [732, 239] width 246 height 20
type input "Rise of SEO Meta Description changes"
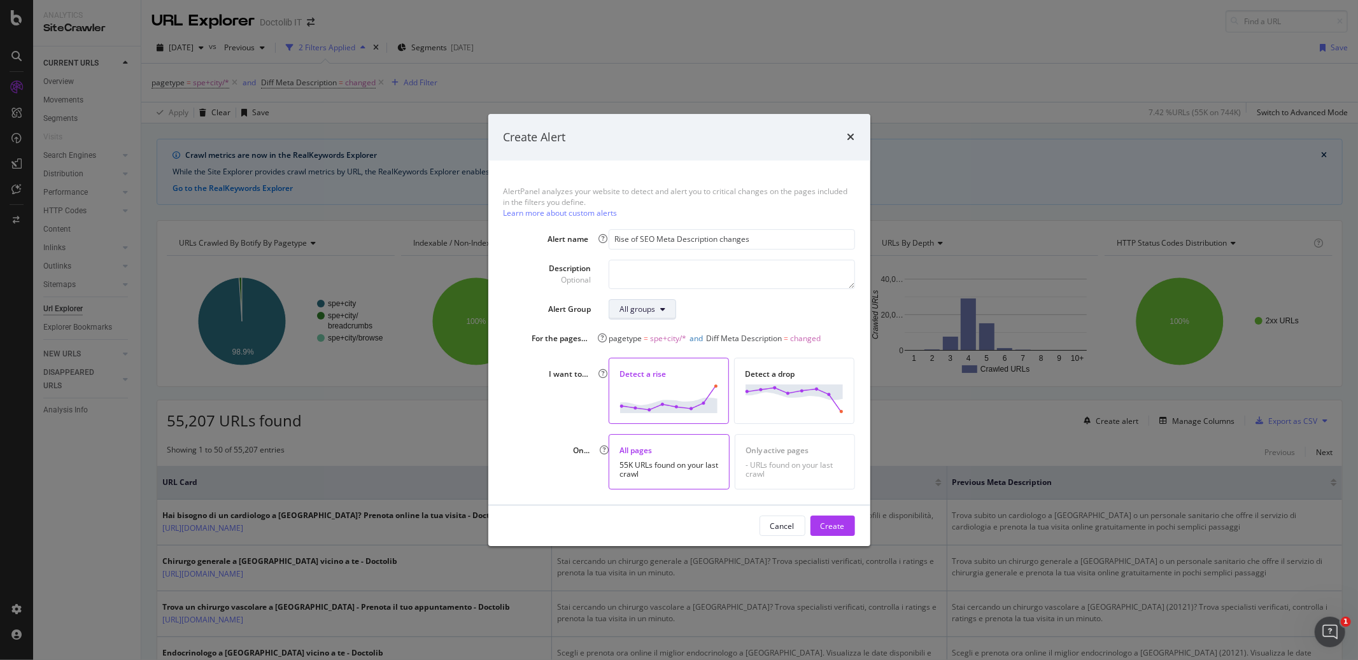
click at [654, 314] on div "All groups" at bounding box center [637, 309] width 36 height 11
click at [837, 522] on div "Create" at bounding box center [833, 526] width 24 height 11
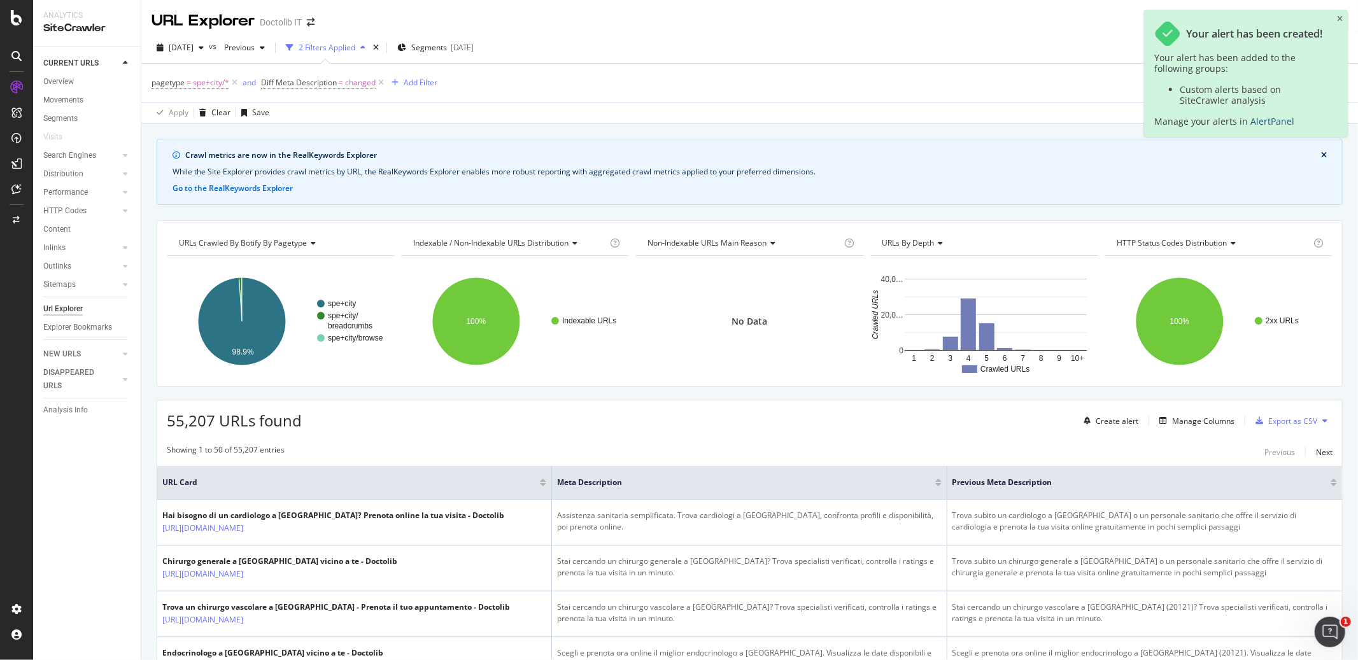
click at [1260, 123] on link "AlertPanel" at bounding box center [1272, 121] width 44 height 12
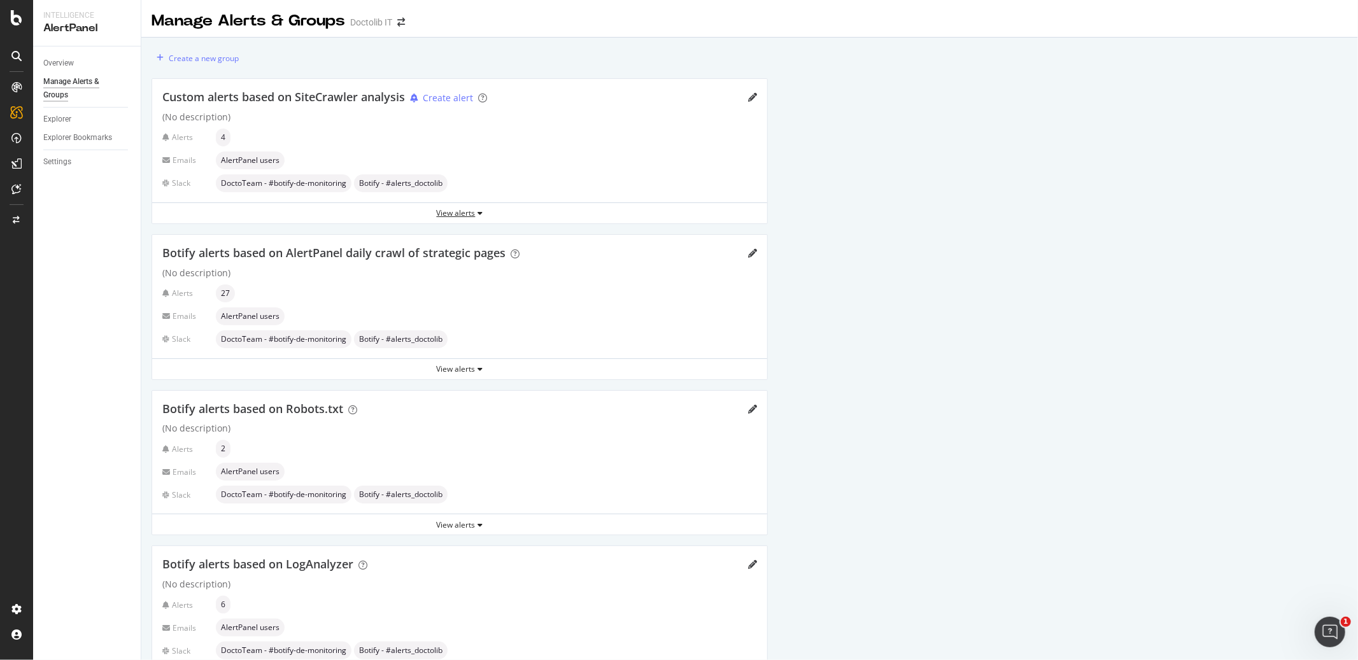
click at [449, 211] on div "View alerts" at bounding box center [459, 213] width 615 height 11
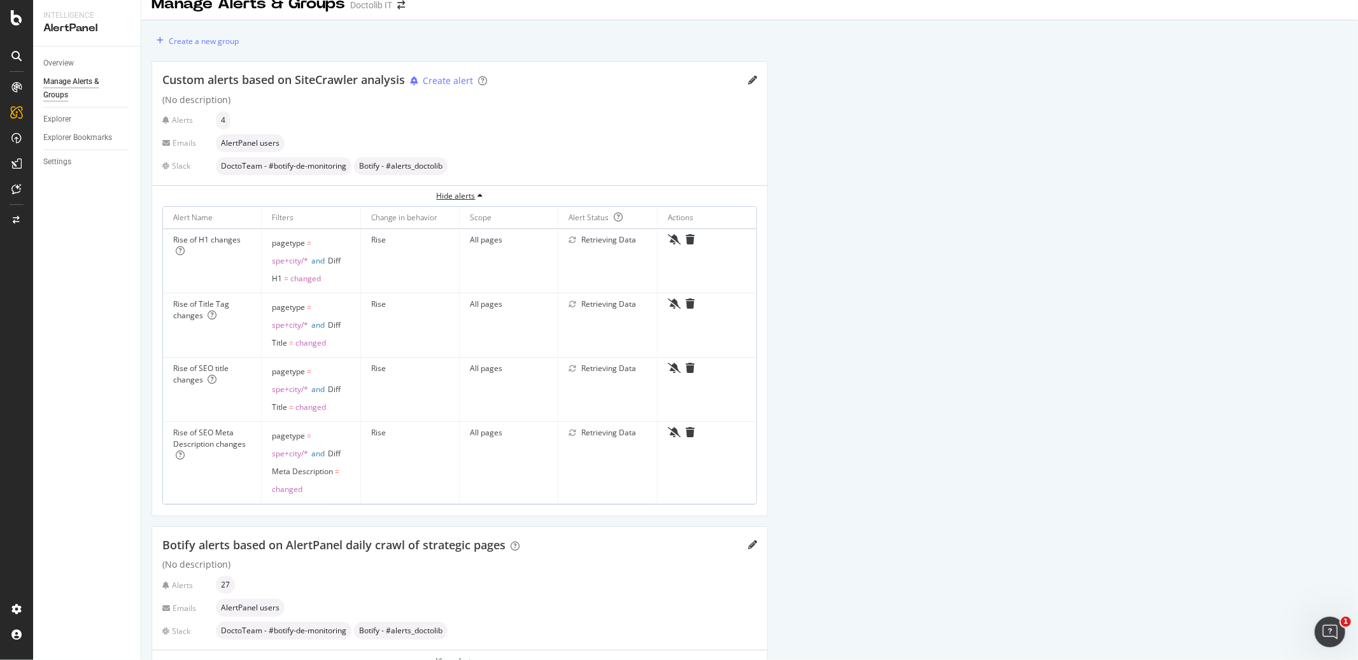
scroll to position [20, 0]
click at [691, 300] on icon "trash" at bounding box center [690, 300] width 9 height 10
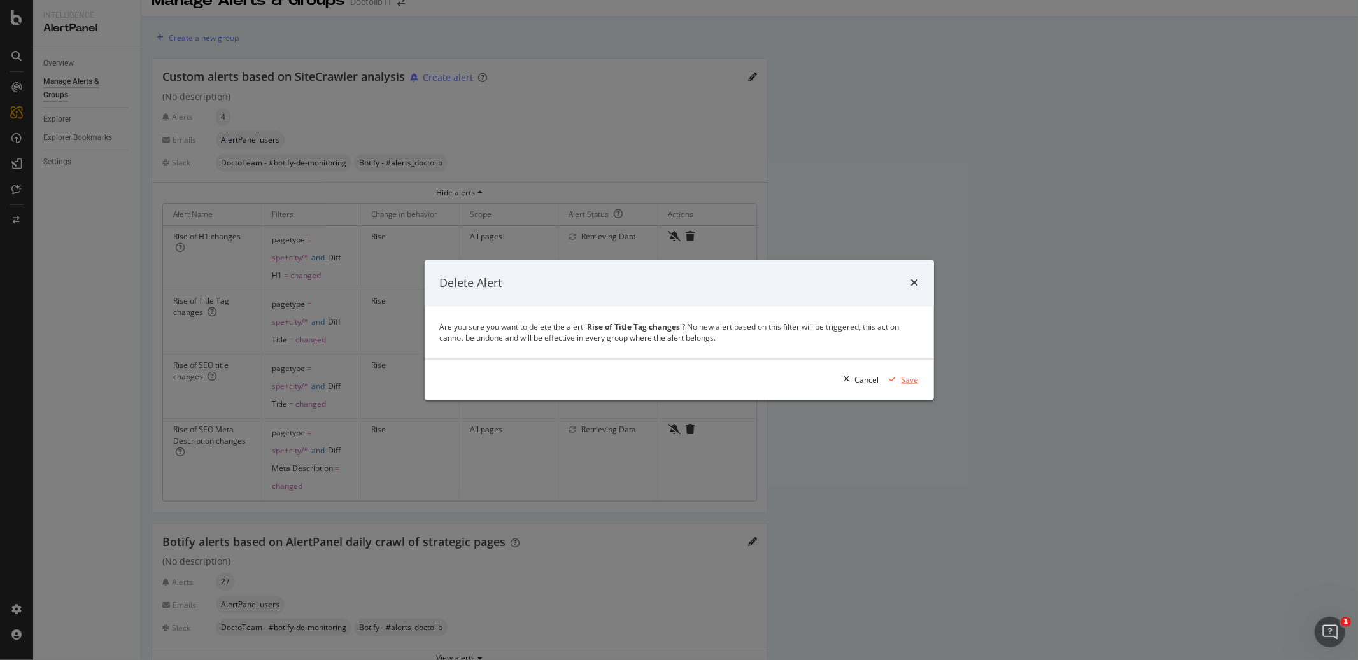
click at [903, 382] on div "Save" at bounding box center [909, 379] width 17 height 11
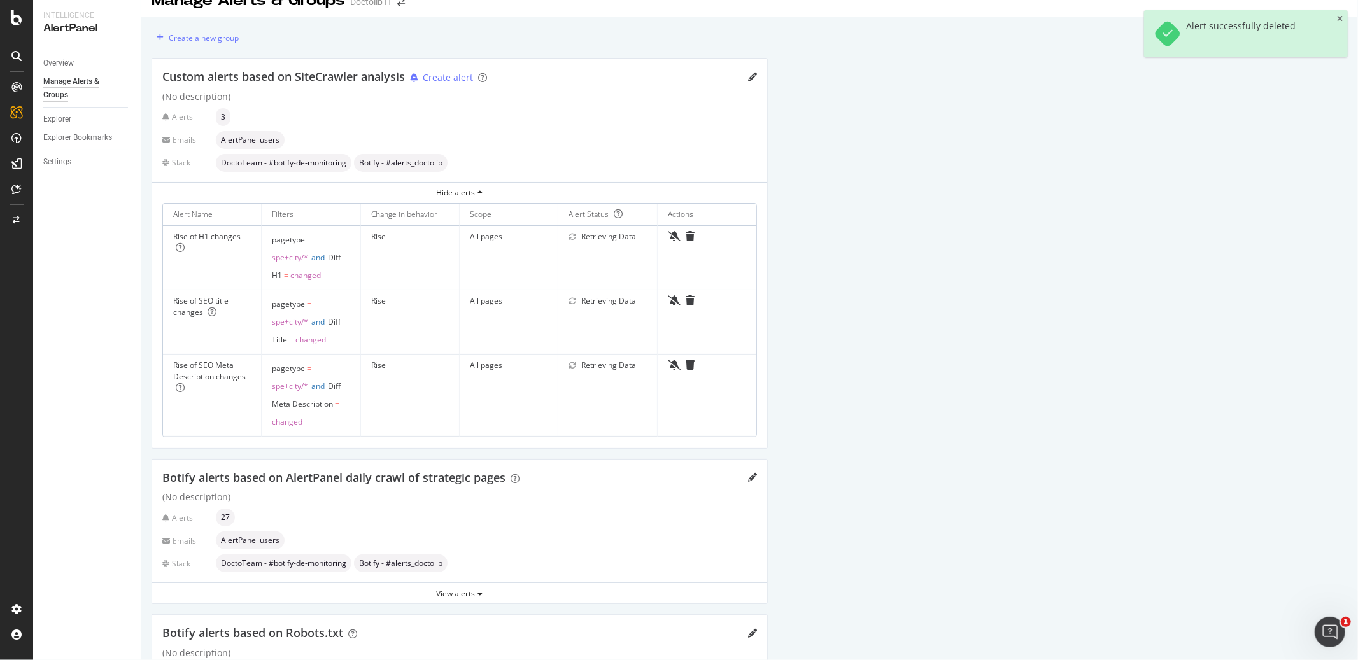
click at [885, 387] on div "Create a new group Custom alerts based on SiteCrawler analysis Create alert (No…" at bounding box center [749, 476] width 1216 height 919
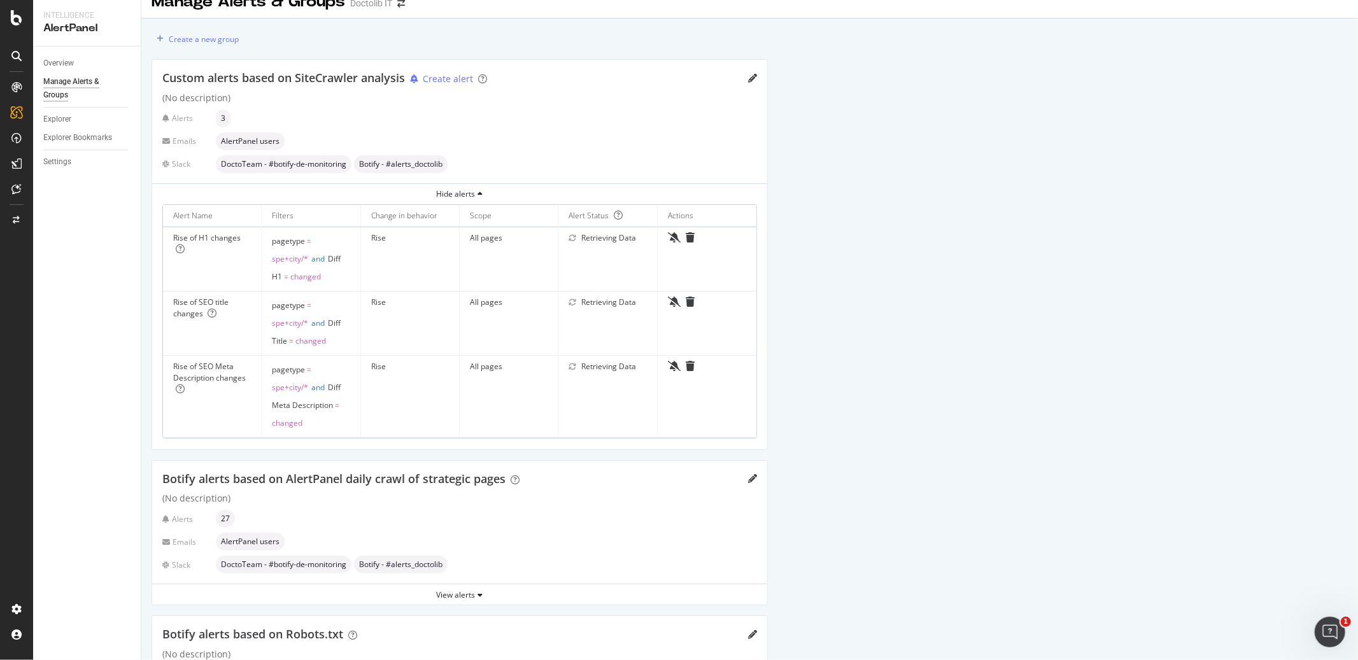
scroll to position [0, 0]
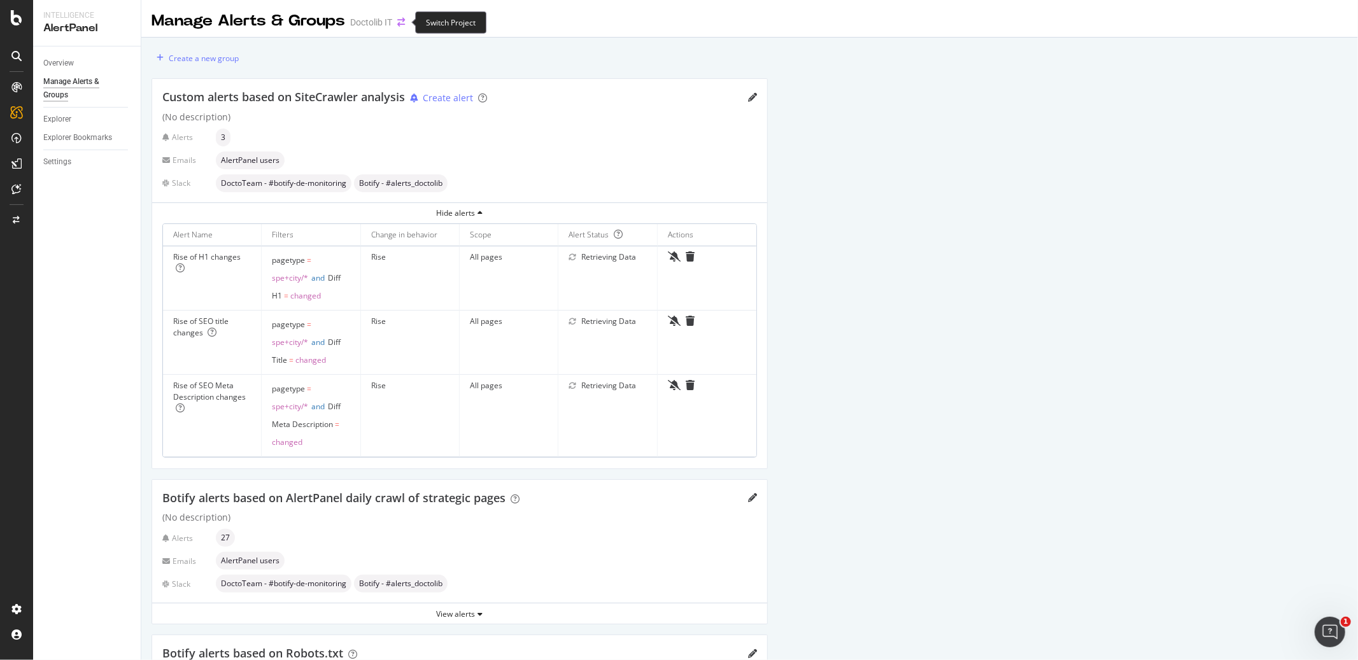
click at [402, 25] on icon "arrow-right-arrow-left" at bounding box center [401, 22] width 8 height 9
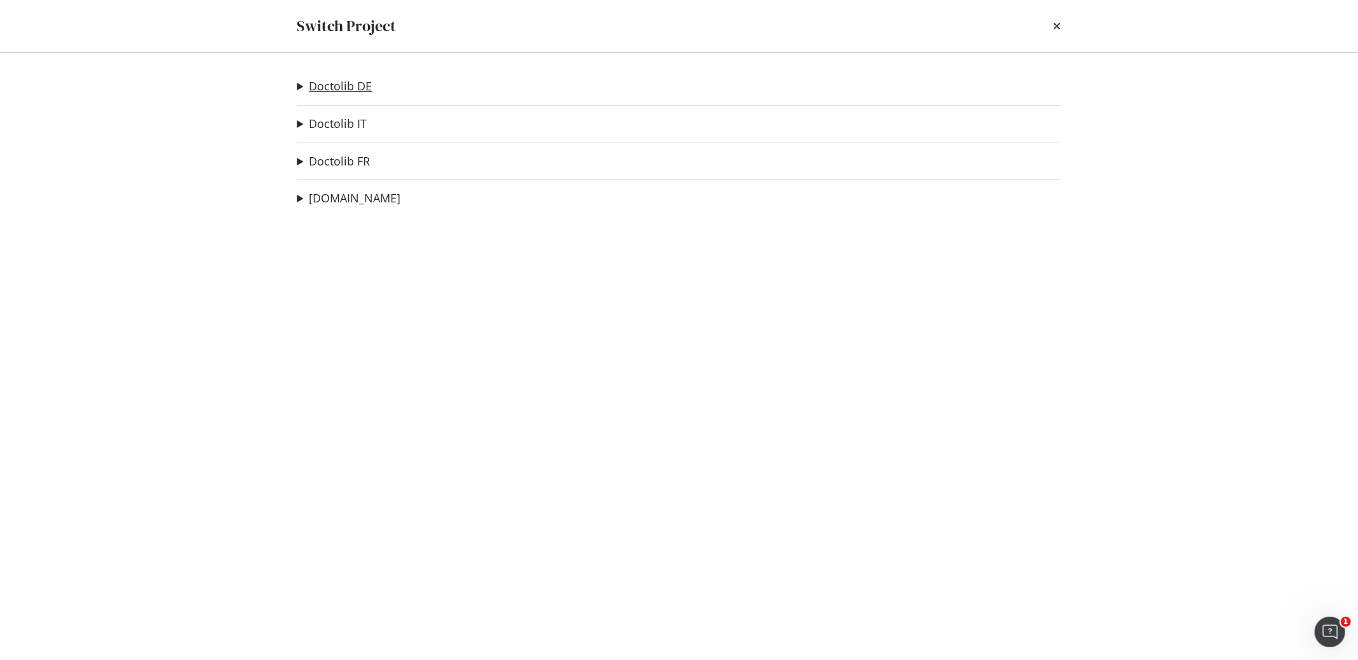
click at [349, 87] on link "Doctolib DE" at bounding box center [340, 86] width 63 height 13
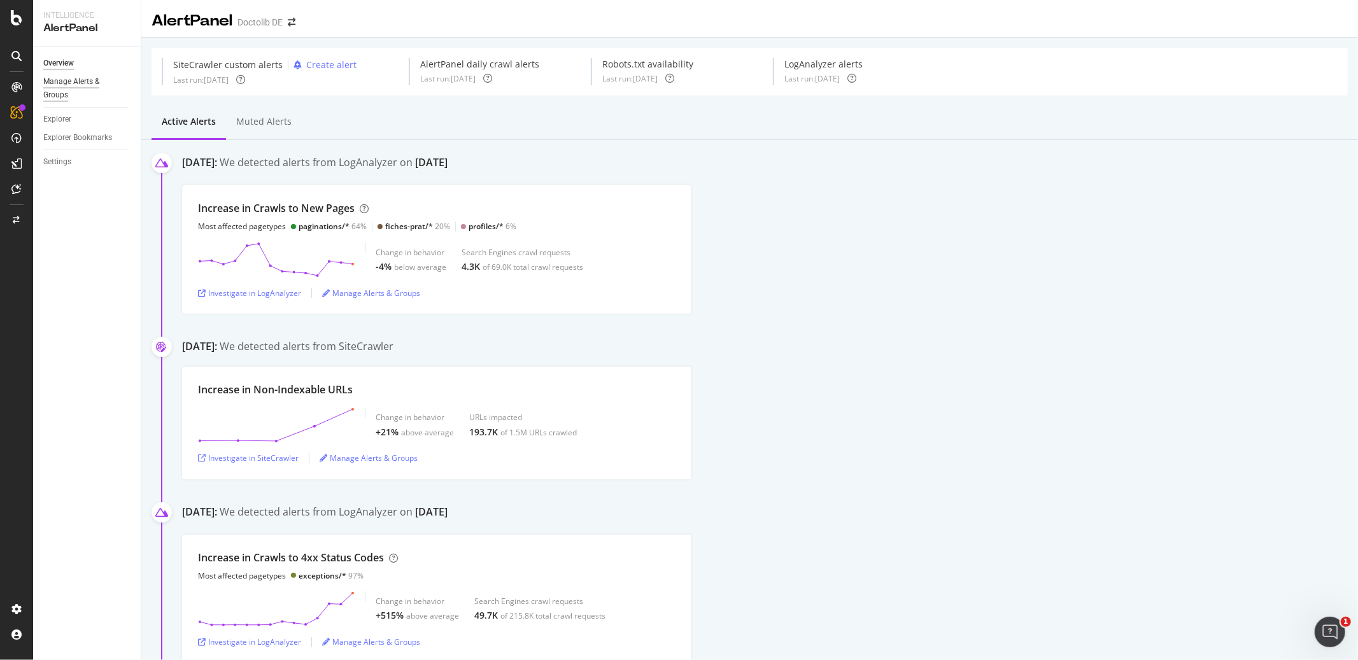
click at [91, 89] on div "Manage Alerts & Groups" at bounding box center [81, 88] width 76 height 27
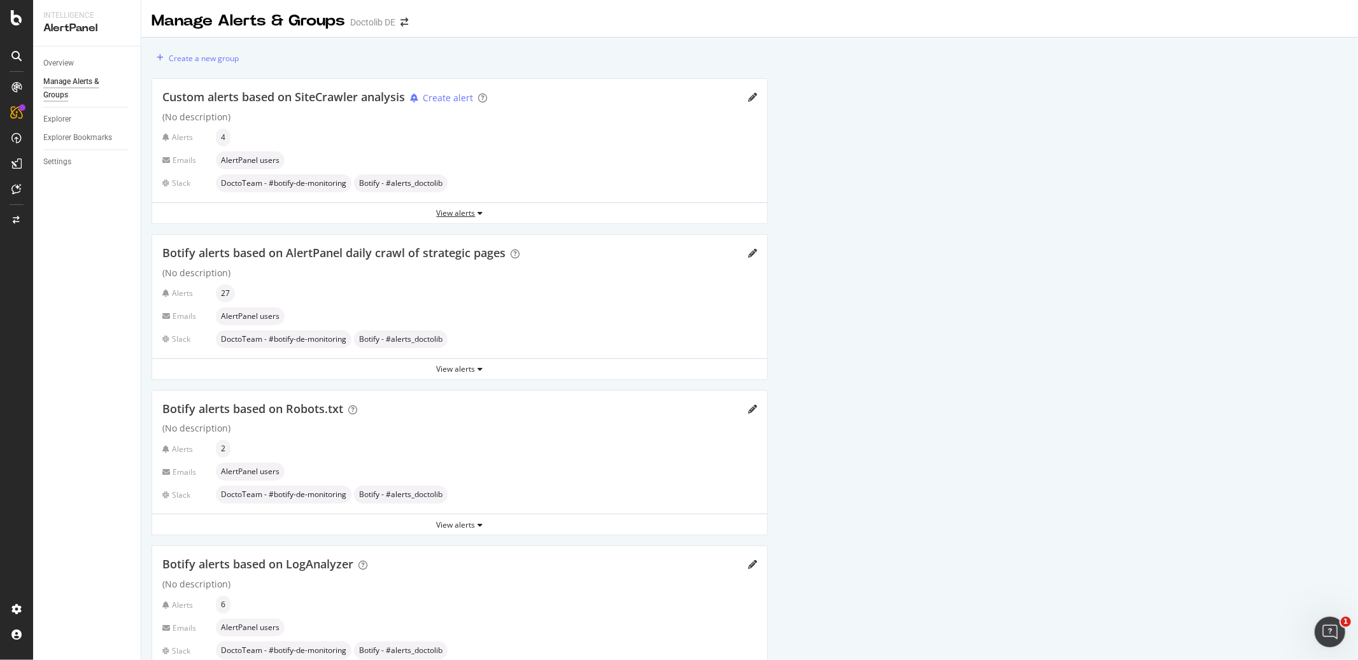
click at [474, 218] on div "View alerts" at bounding box center [459, 213] width 615 height 11
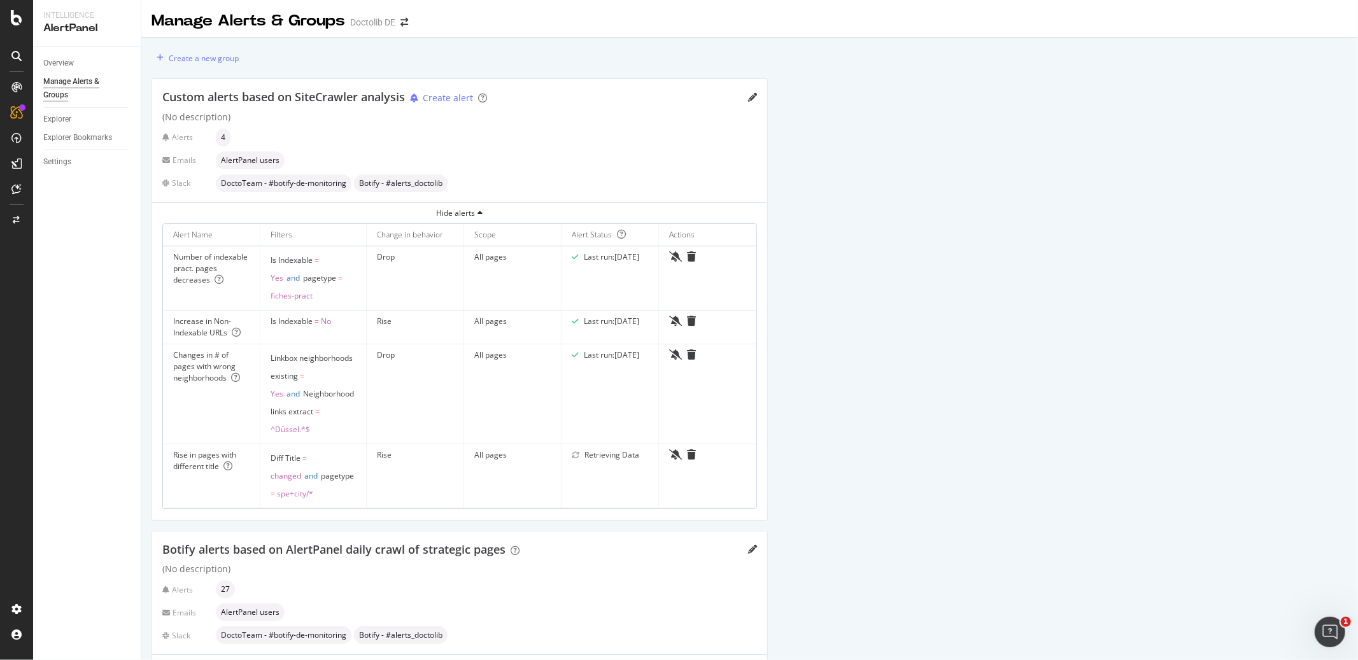
click at [211, 467] on div "Rise in pages with different title" at bounding box center [211, 460] width 76 height 23
click at [228, 467] on icon at bounding box center [227, 466] width 9 height 9
click at [748, 102] on div "Custom alerts based on SiteCrawler analysis Create alert" at bounding box center [459, 97] width 595 height 17
click at [749, 94] on icon "pencil" at bounding box center [752, 97] width 9 height 9
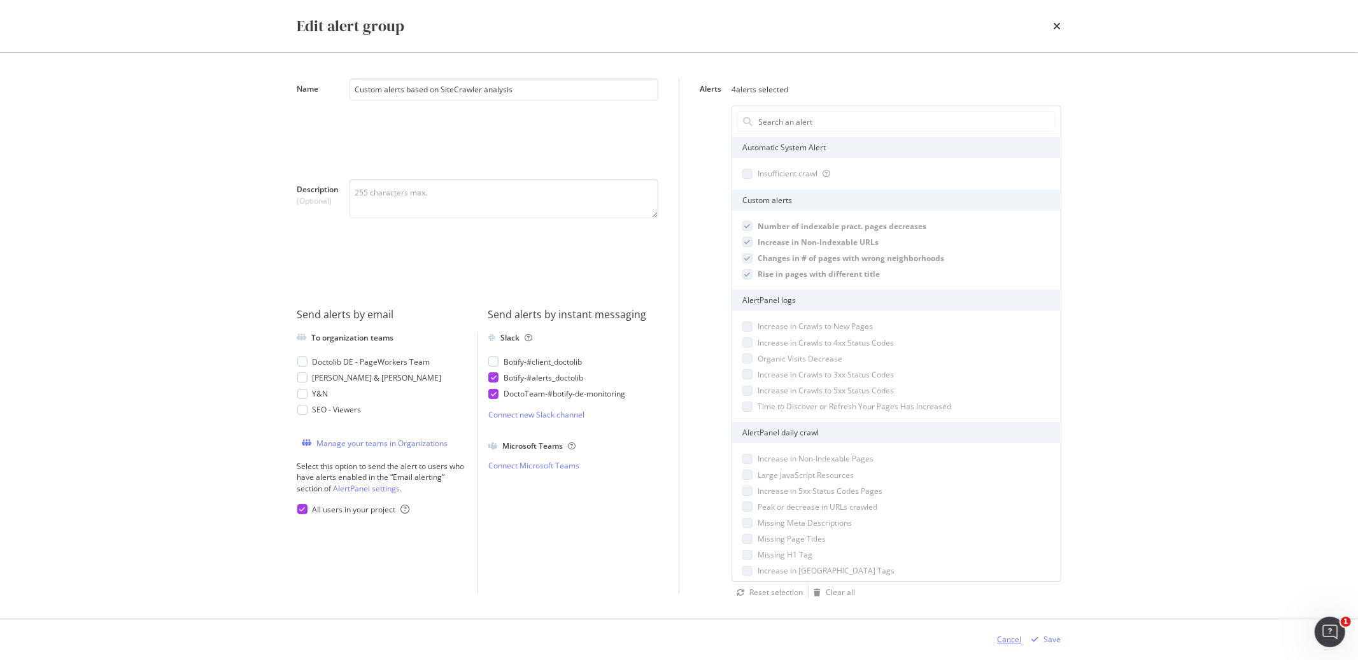
click at [1008, 642] on div "Cancel" at bounding box center [1010, 639] width 24 height 11
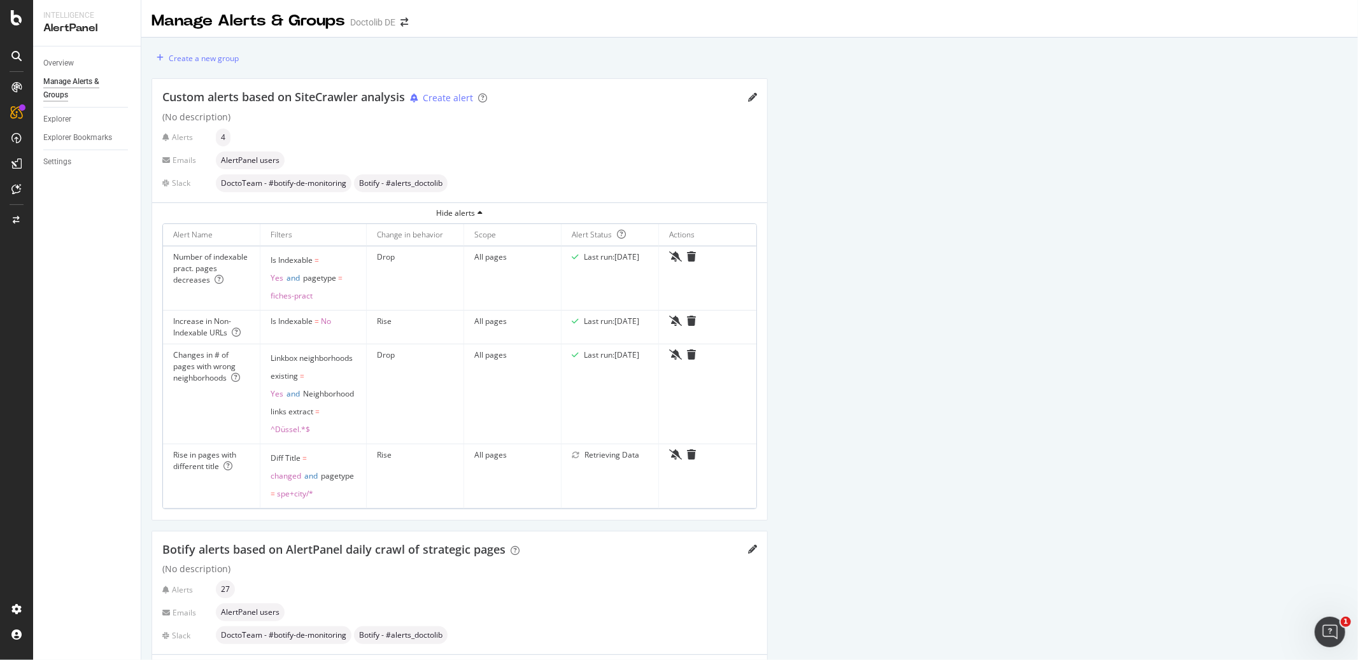
click at [321, 476] on span "pagetype" at bounding box center [337, 475] width 33 height 11
click at [192, 460] on div "Rise in pages with different title" at bounding box center [211, 460] width 76 height 23
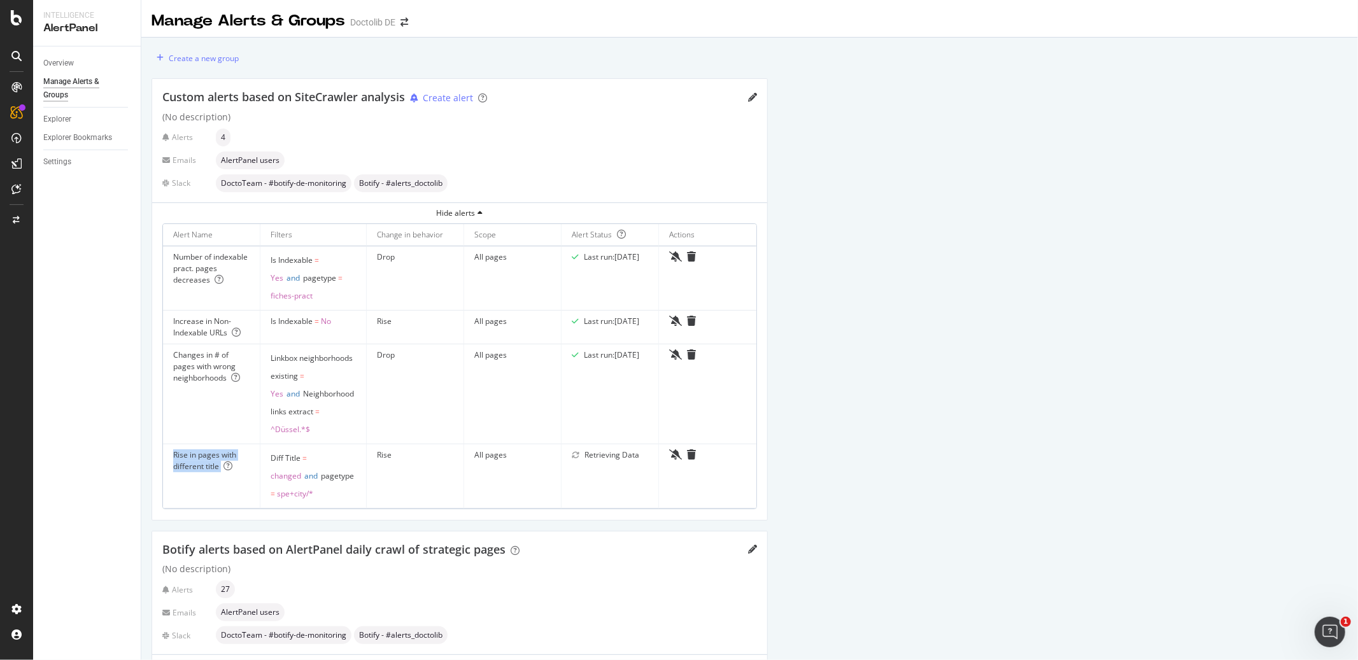
click at [192, 460] on div "Rise in pages with different title" at bounding box center [211, 460] width 76 height 23
click at [448, 102] on div "Create alert" at bounding box center [448, 98] width 50 height 13
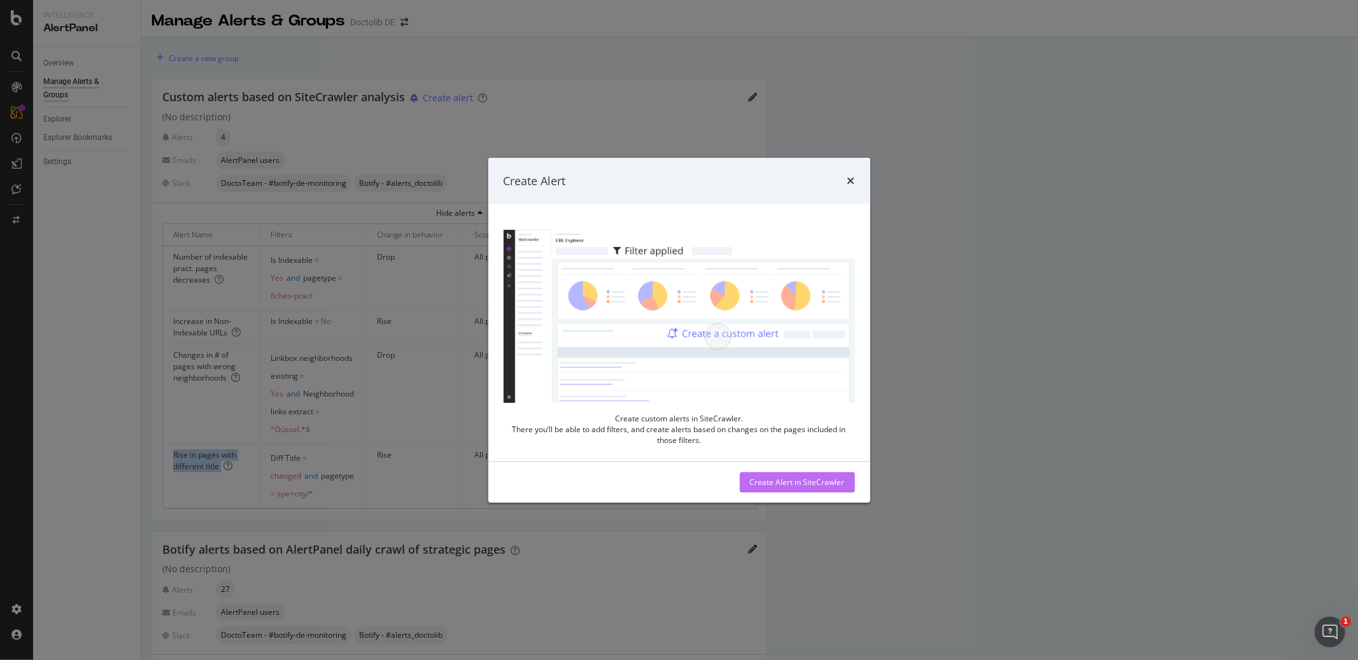
click at [795, 483] on div "Create Alert in SiteCrawler" at bounding box center [797, 482] width 95 height 11
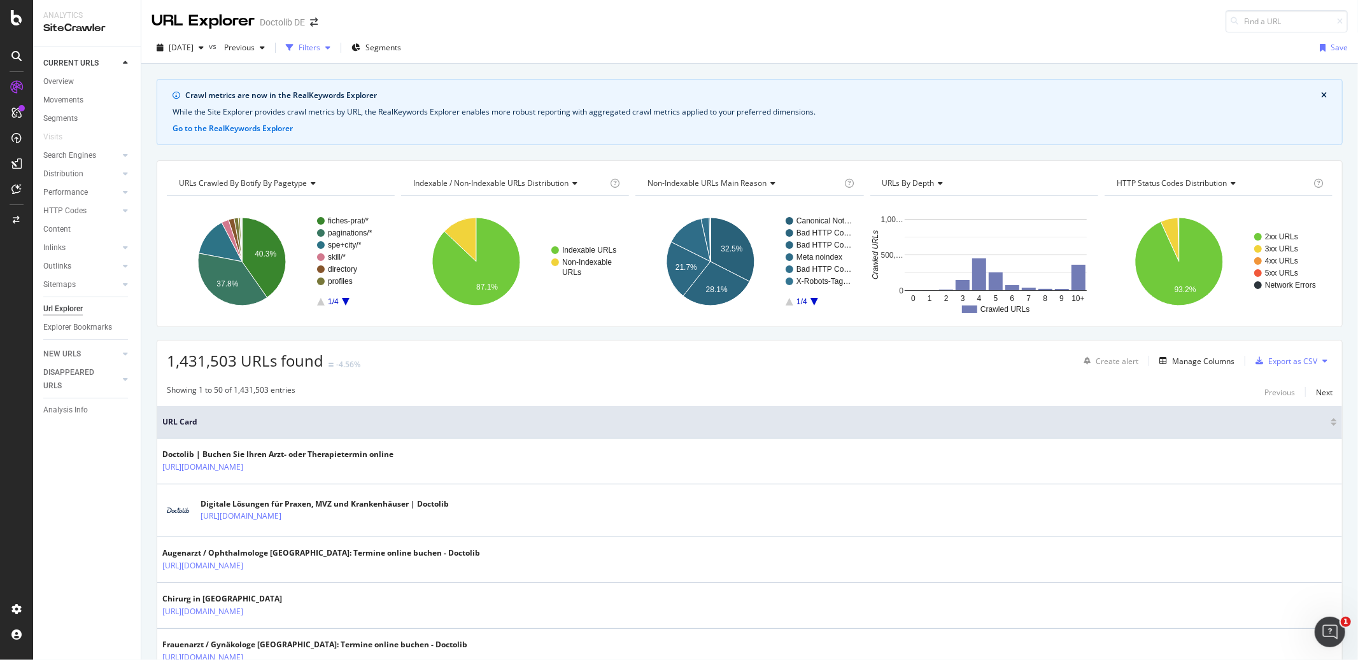
click at [320, 51] on div "Filters" at bounding box center [310, 47] width 22 height 11
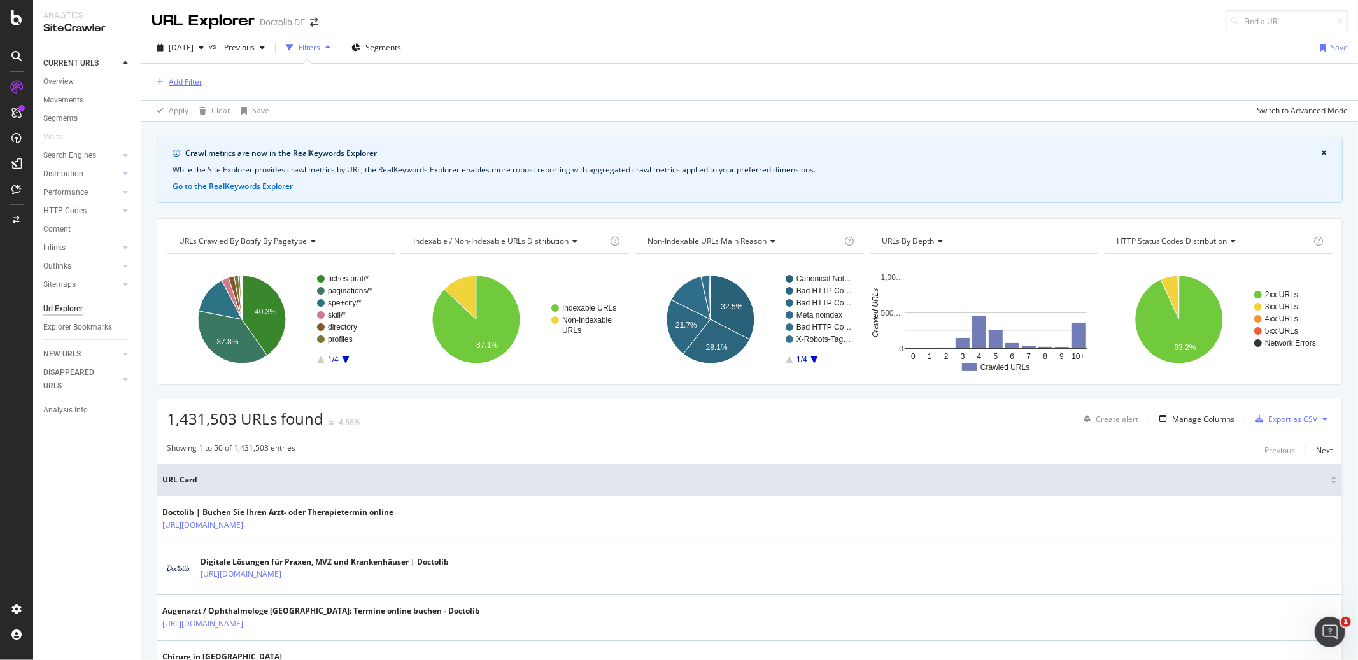
click at [165, 88] on div "Add Filter" at bounding box center [177, 82] width 51 height 14
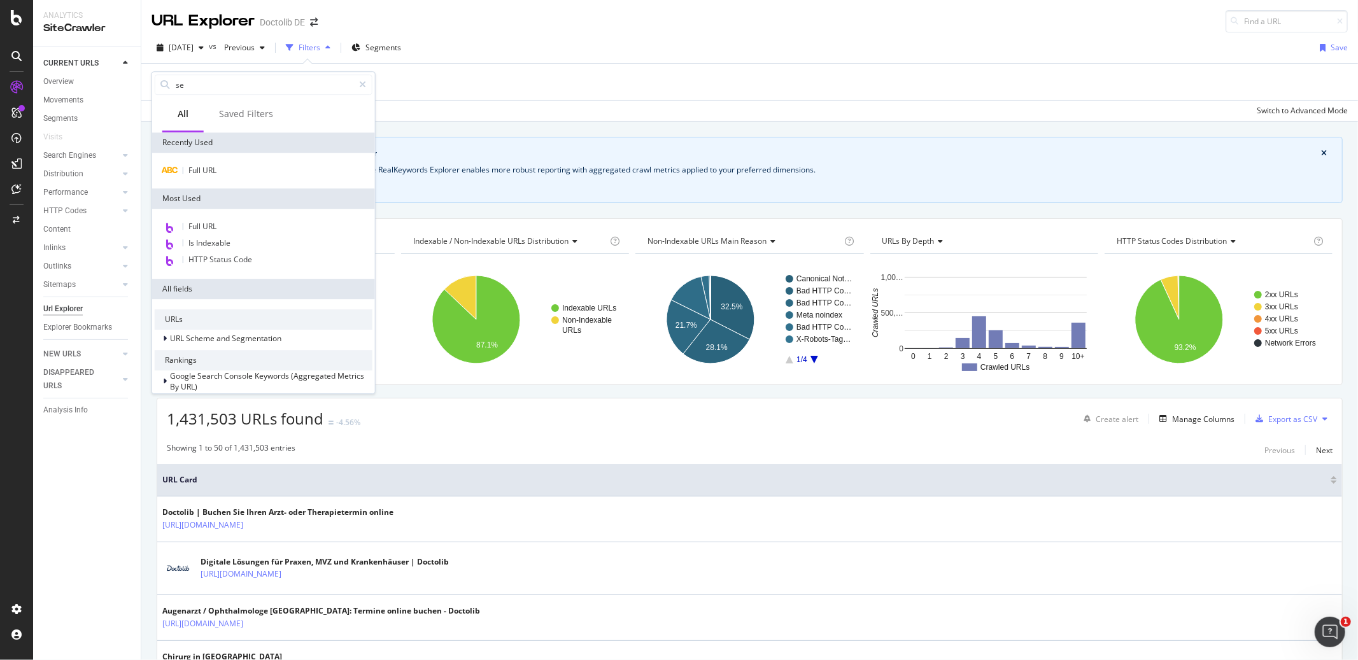
type input "s"
type input "t"
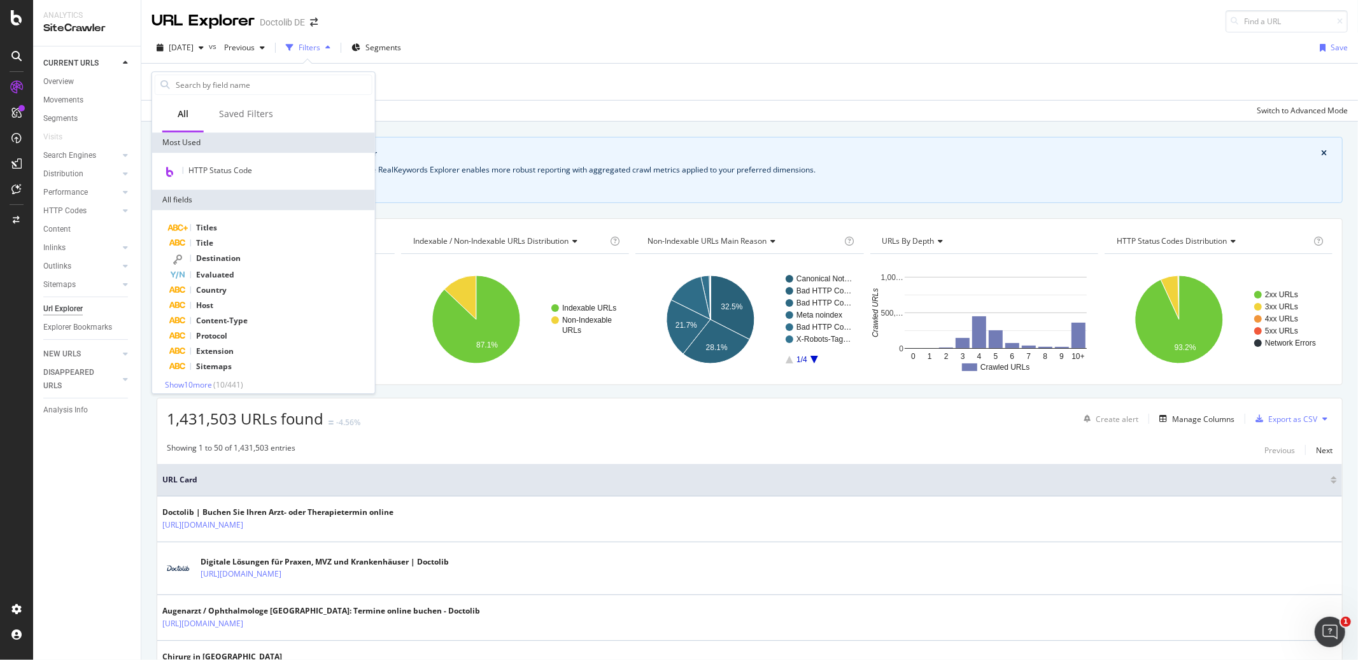
type input "p"
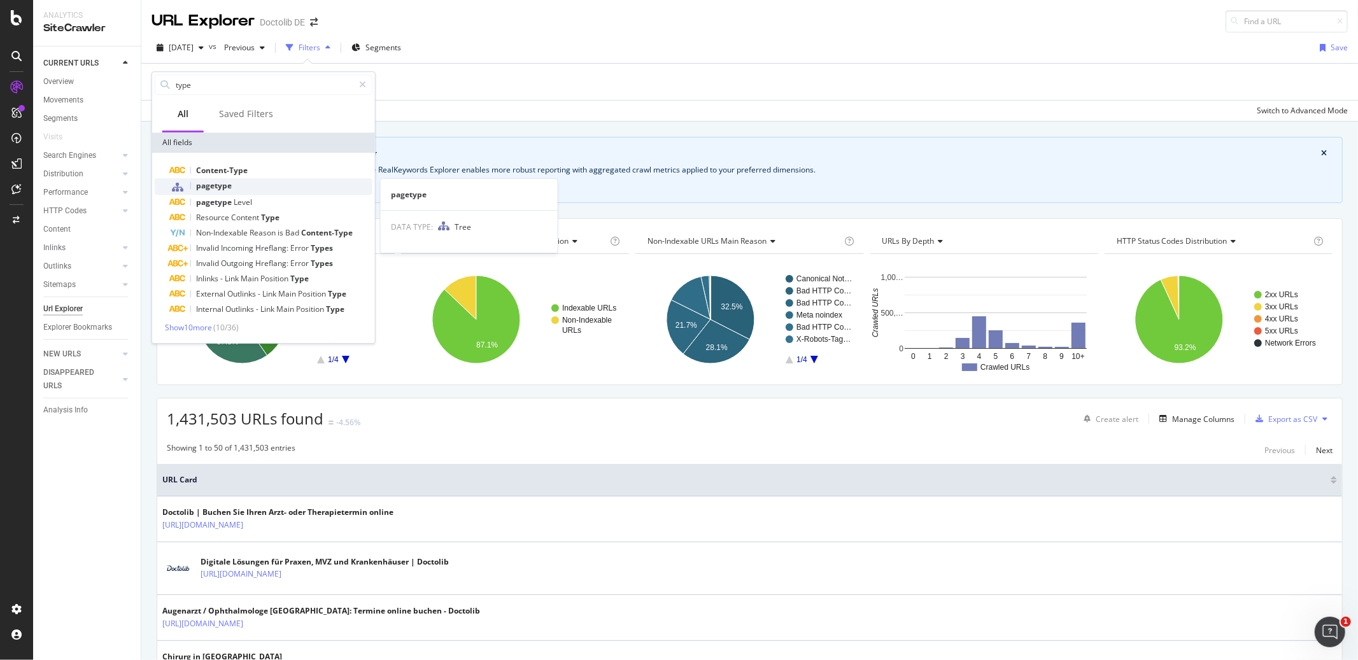
type input "type"
click at [227, 187] on span "pagetype" at bounding box center [214, 185] width 36 height 11
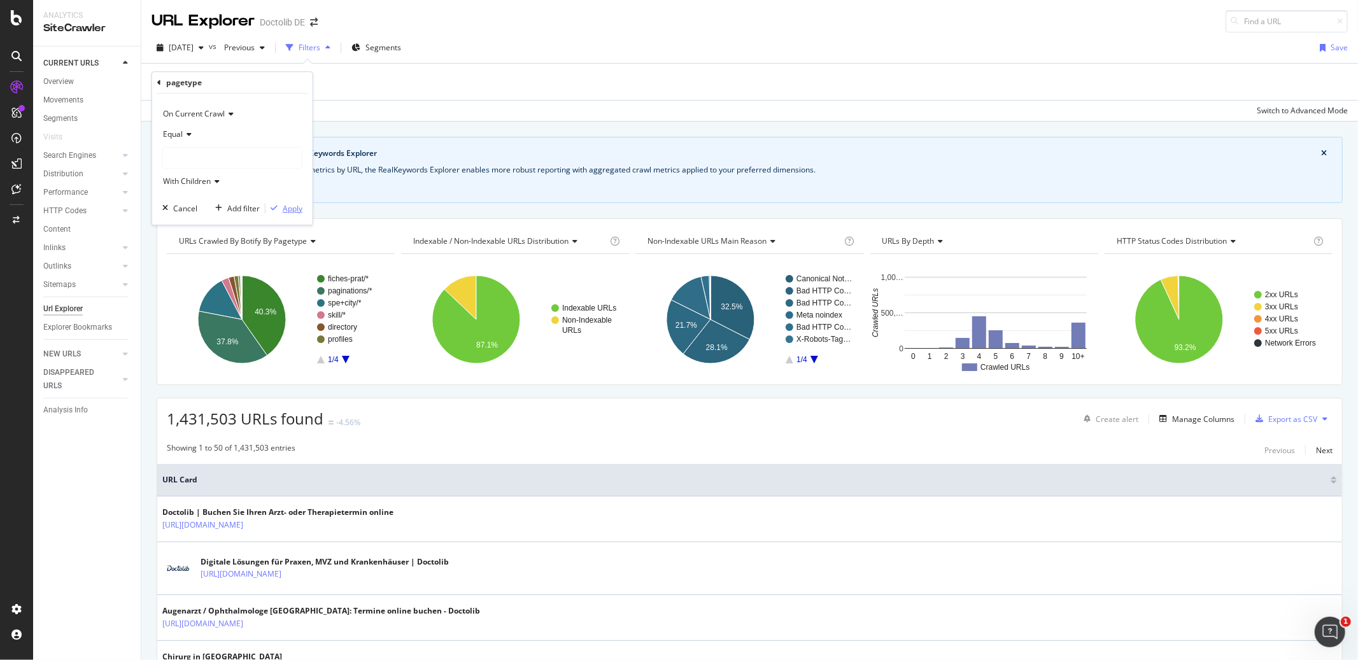
drag, startPoint x: 287, startPoint y: 204, endPoint x: 264, endPoint y: 137, distance: 71.5
click at [264, 137] on div "On Current Crawl Equal With Children Cancel Add filter Apply" at bounding box center [232, 159] width 160 height 131
click at [206, 151] on div at bounding box center [232, 158] width 139 height 20
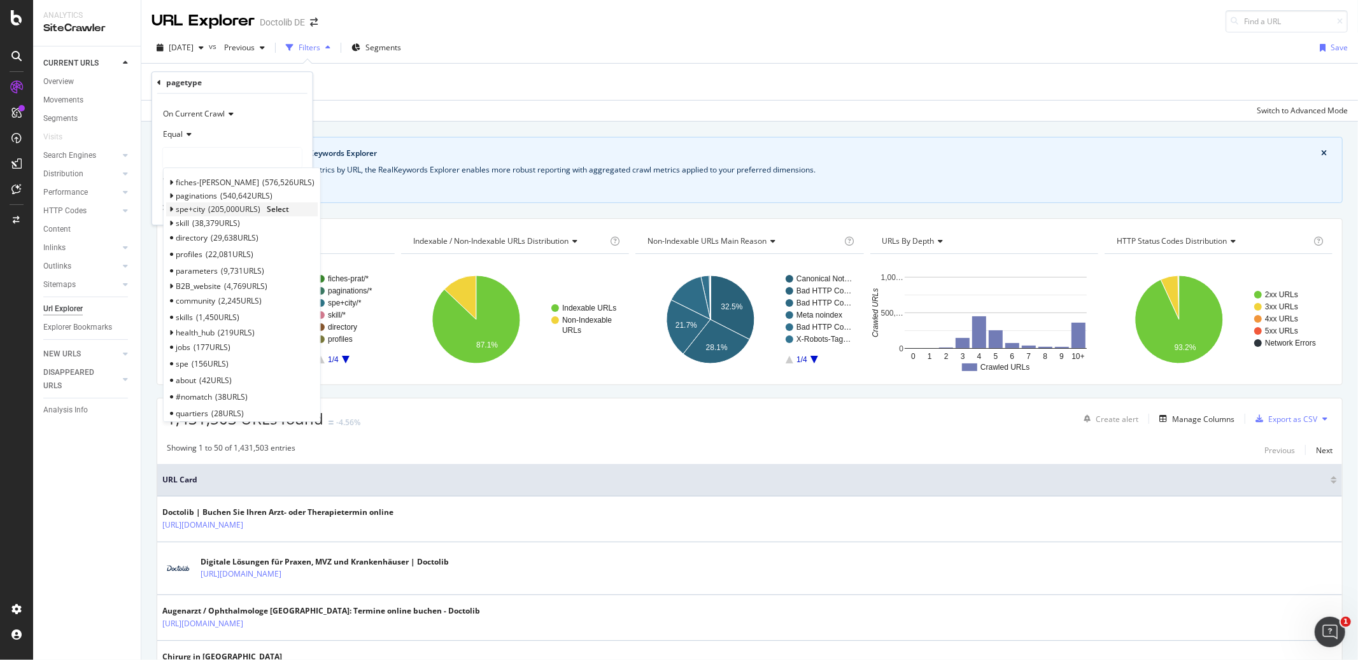
click at [276, 209] on span "Select" at bounding box center [278, 209] width 22 height 11
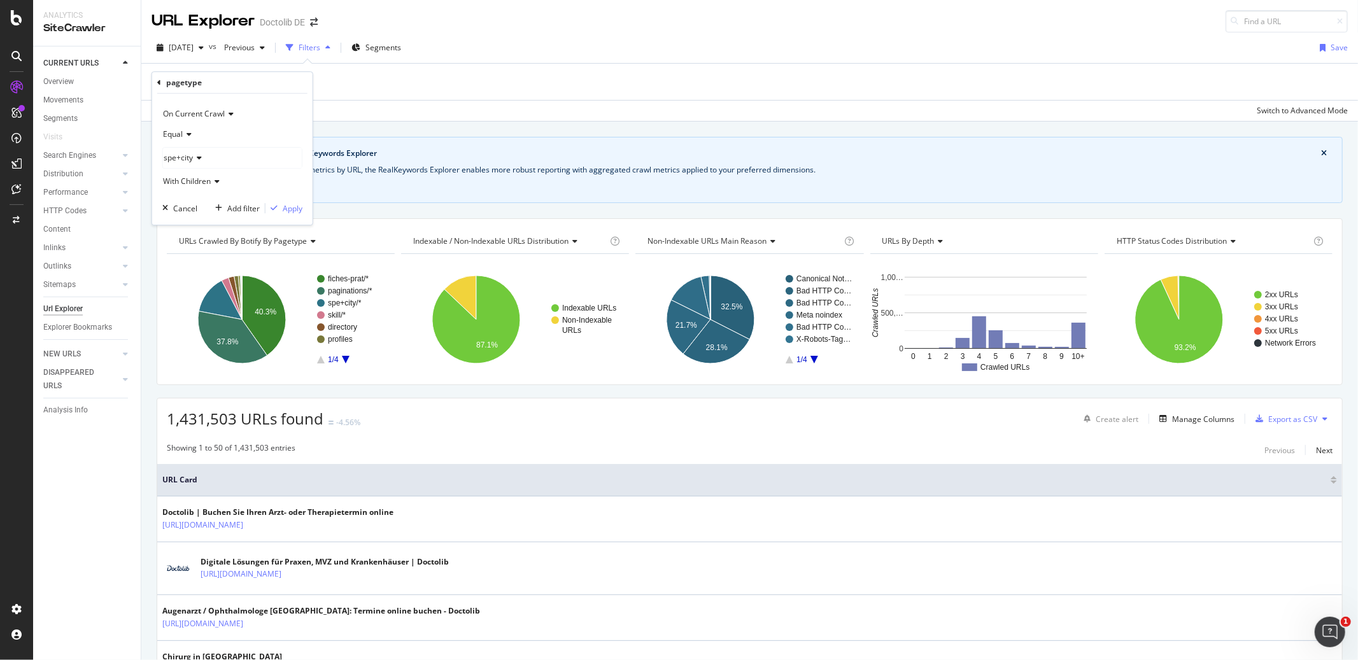
click at [216, 183] on icon at bounding box center [215, 182] width 9 height 8
click at [293, 206] on div "Apply" at bounding box center [293, 208] width 20 height 11
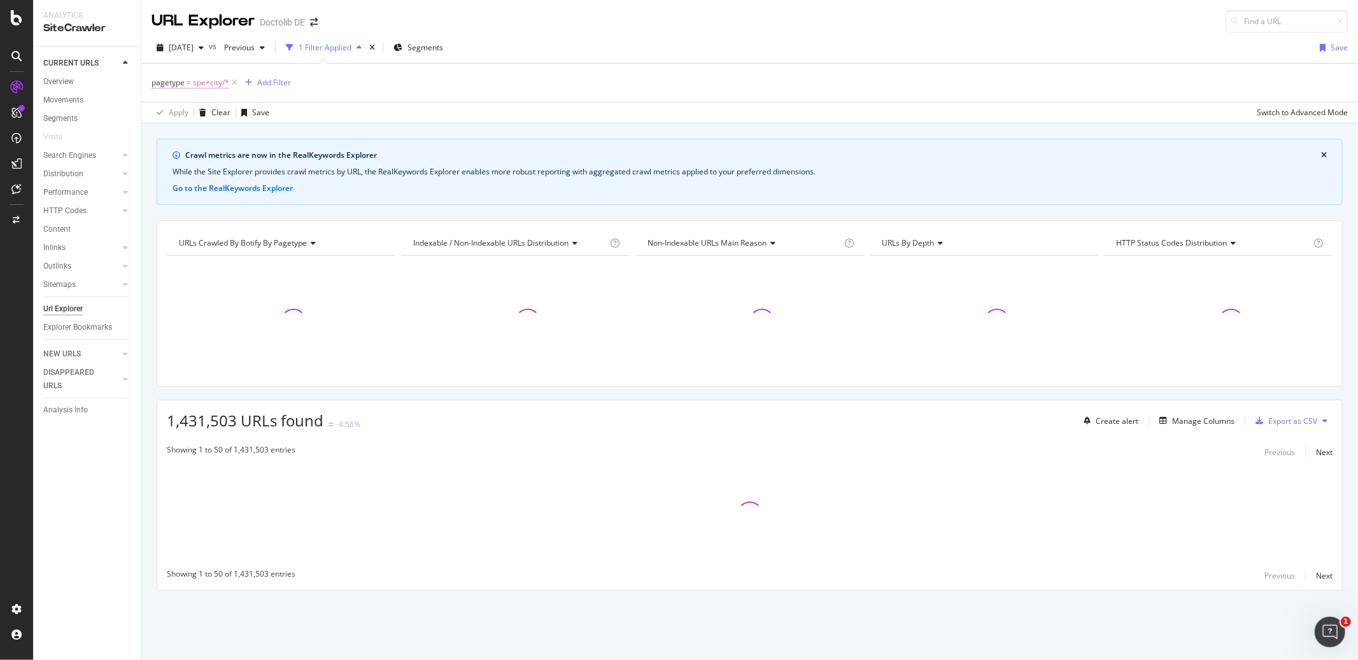
click at [207, 85] on span "spe+city/*" at bounding box center [211, 83] width 36 height 18
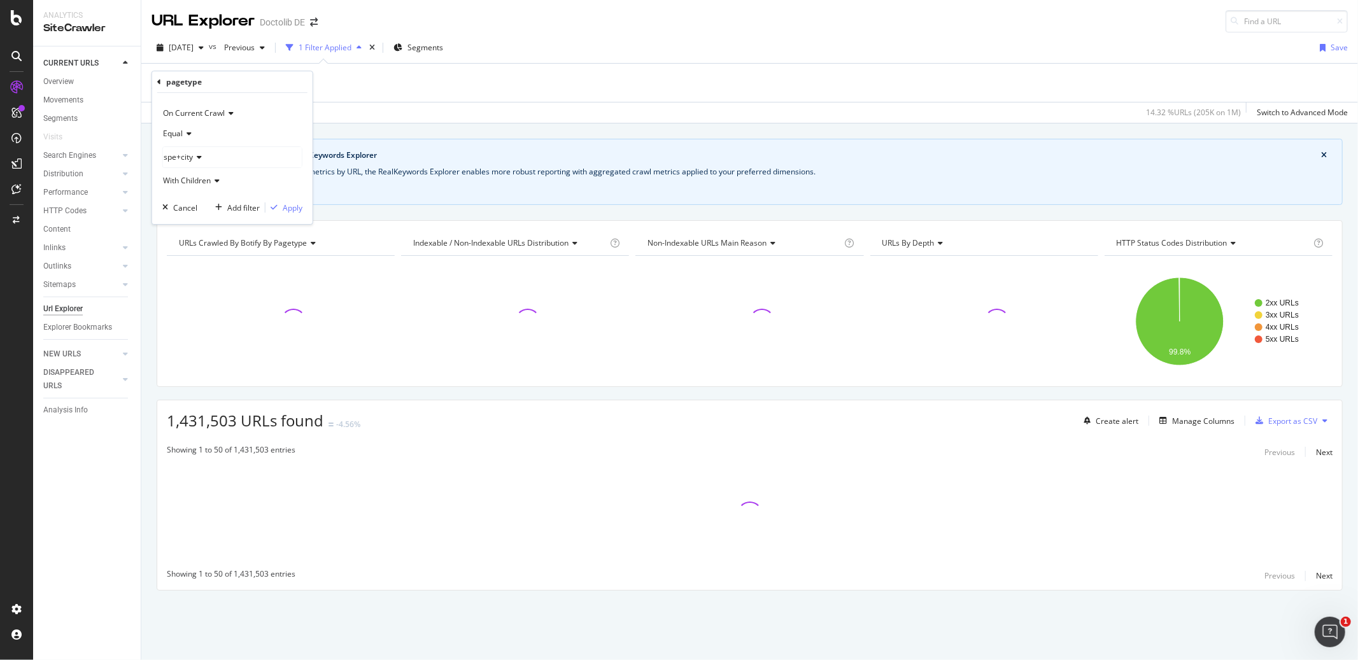
click at [213, 180] on icon at bounding box center [215, 181] width 9 height 8
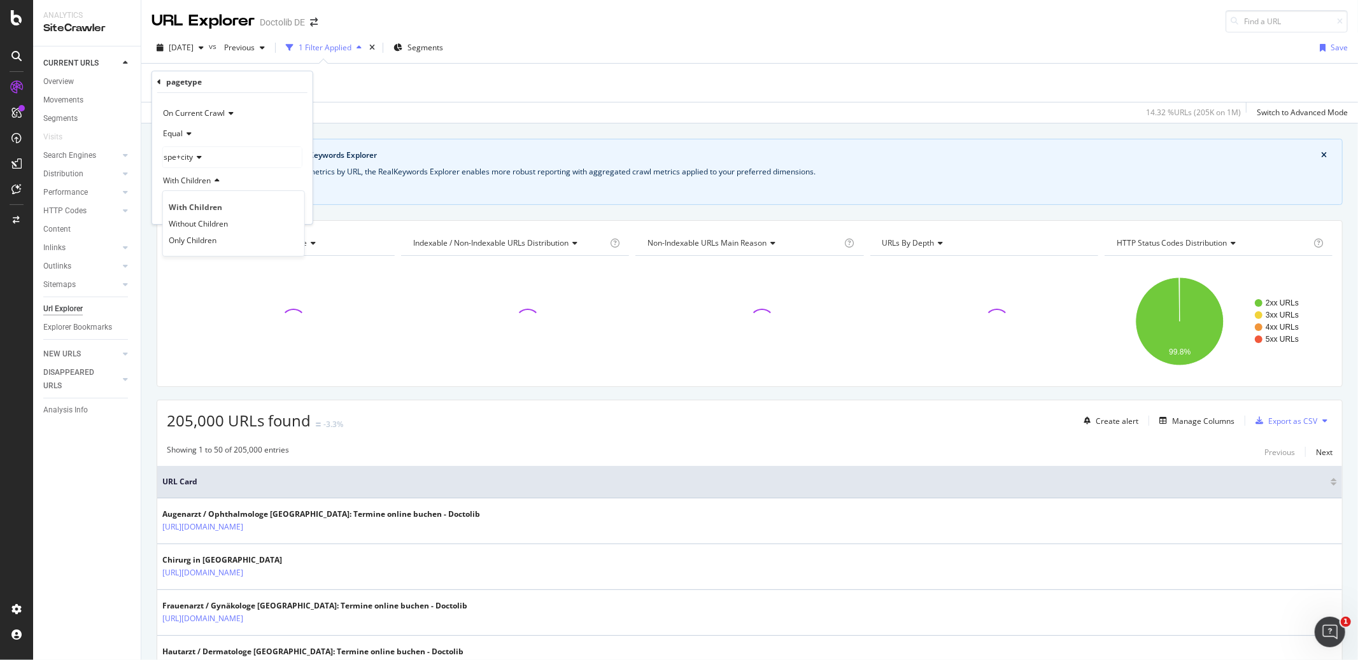
click at [213, 180] on icon at bounding box center [215, 181] width 9 height 8
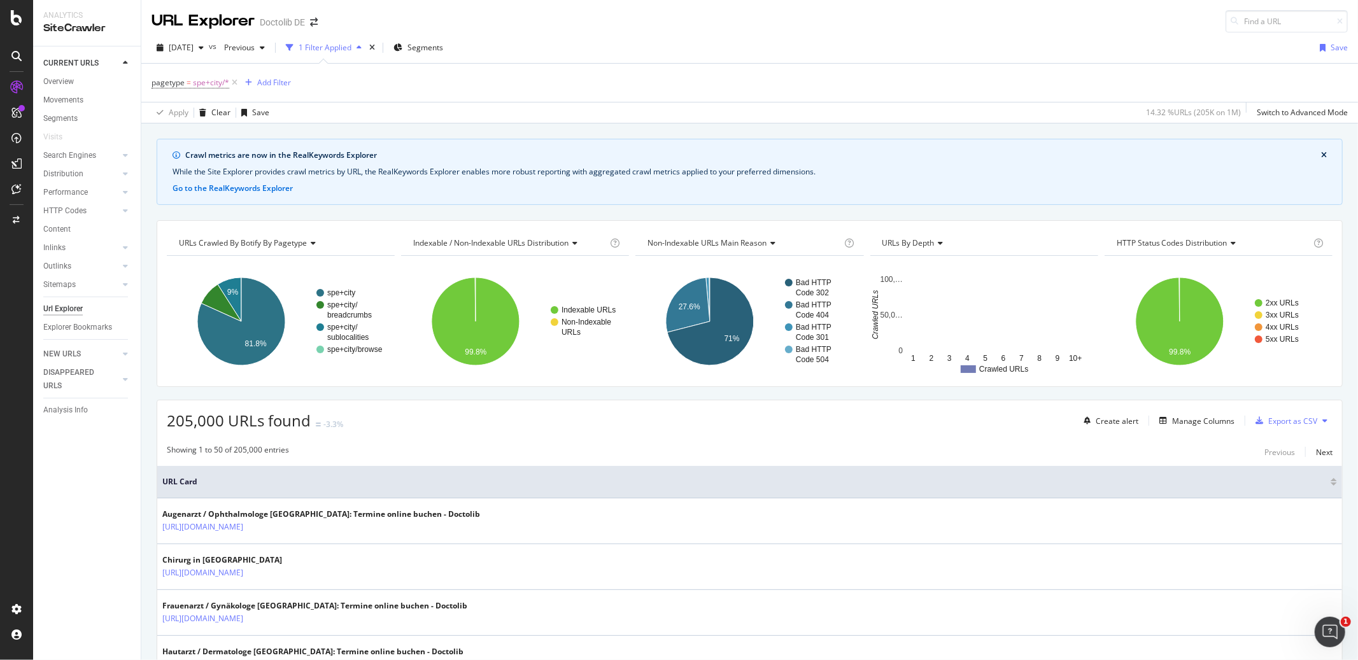
click at [374, 95] on div "pagetype = spe+city/* Add Filter" at bounding box center [750, 83] width 1196 height 38
click at [281, 84] on div "Add Filter" at bounding box center [274, 82] width 34 height 11
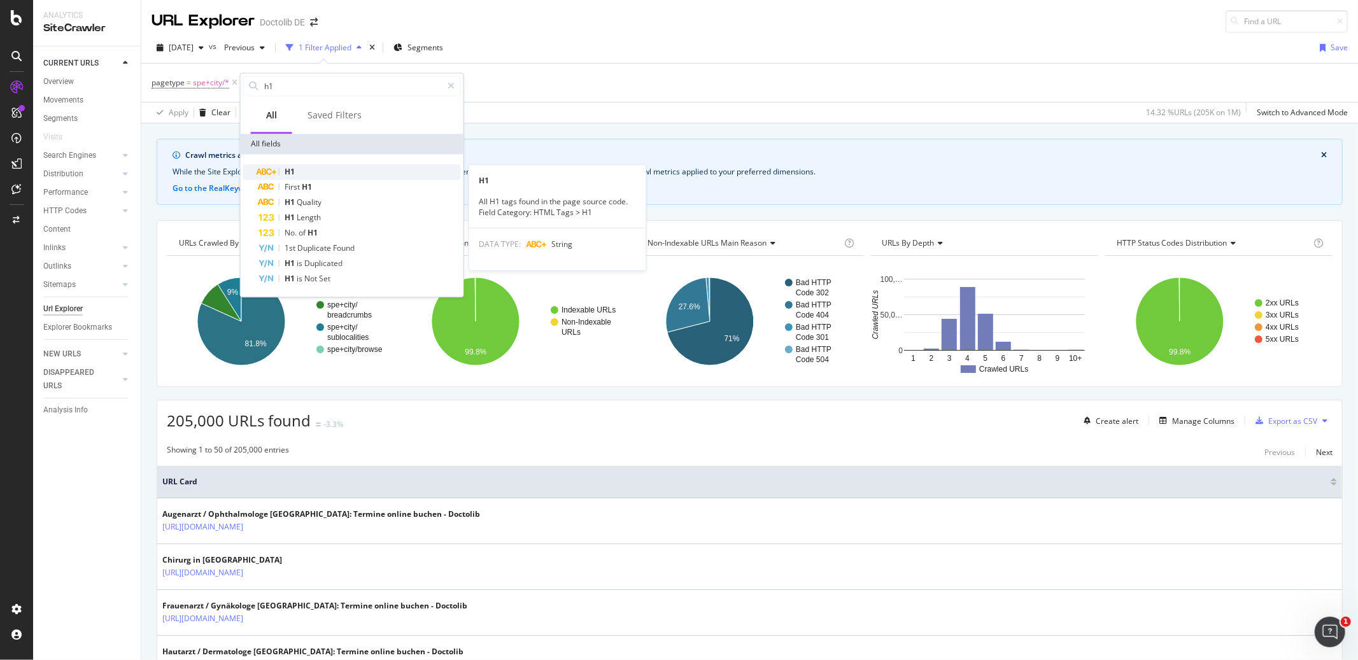
type input "h1"
click at [307, 170] on div "H1" at bounding box center [359, 171] width 202 height 15
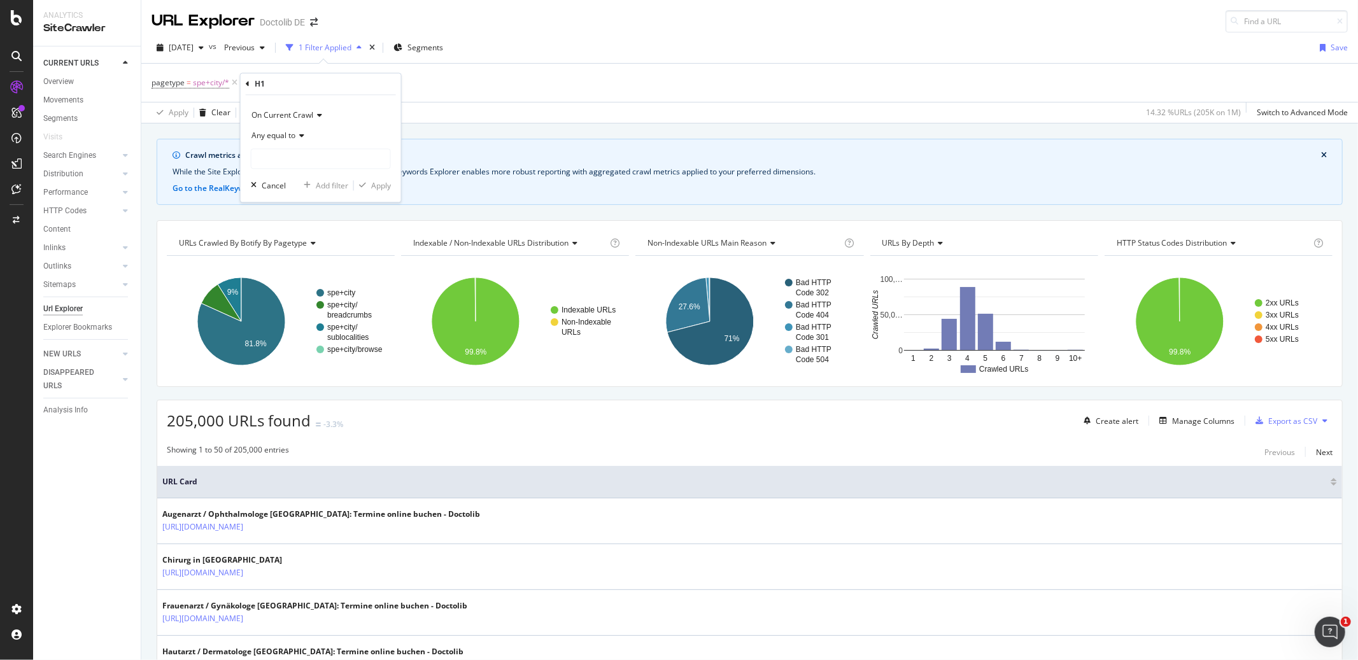
click at [302, 118] on span "On Current Crawl" at bounding box center [282, 115] width 62 height 11
click at [298, 175] on span "Diff Between Crawls" at bounding box center [293, 174] width 72 height 11
click at [290, 136] on div "Equal to" at bounding box center [321, 136] width 140 height 20
click at [288, 136] on icon at bounding box center [284, 136] width 9 height 8
click at [288, 159] on input "text" at bounding box center [320, 159] width 139 height 20
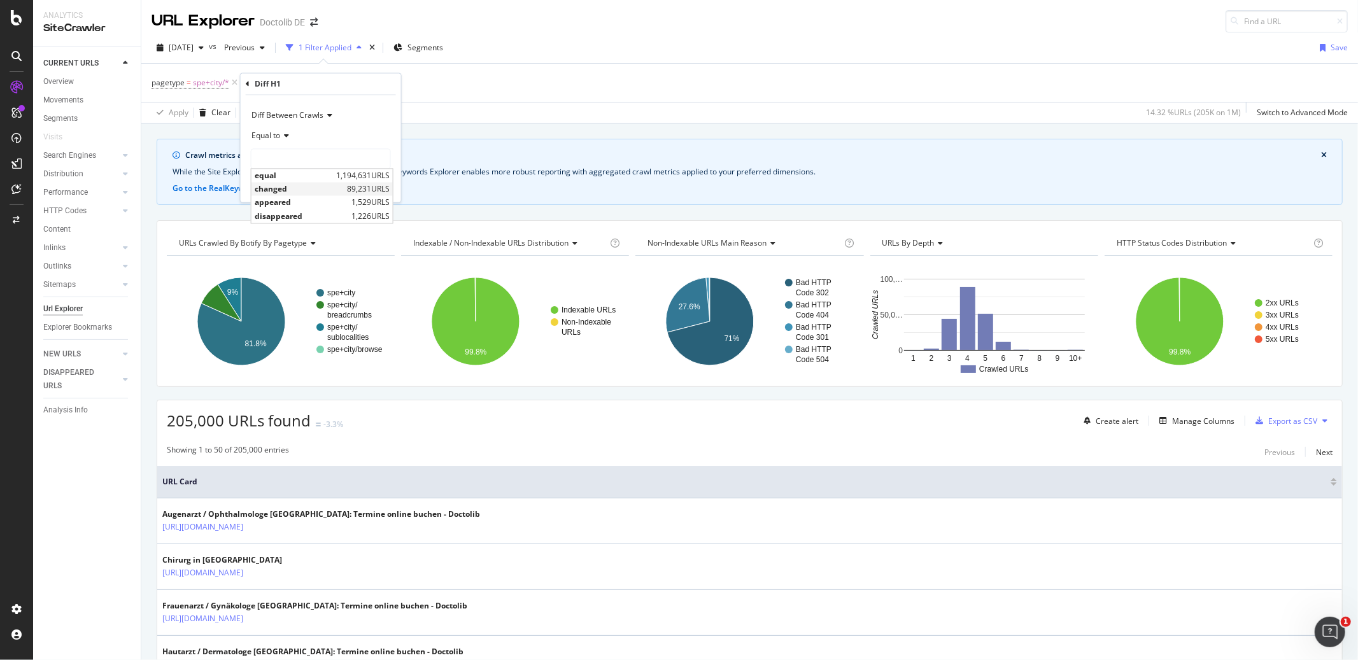
click at [288, 187] on span "changed" at bounding box center [299, 189] width 89 height 11
type input "changed"
click at [376, 184] on div "Apply" at bounding box center [381, 185] width 20 height 11
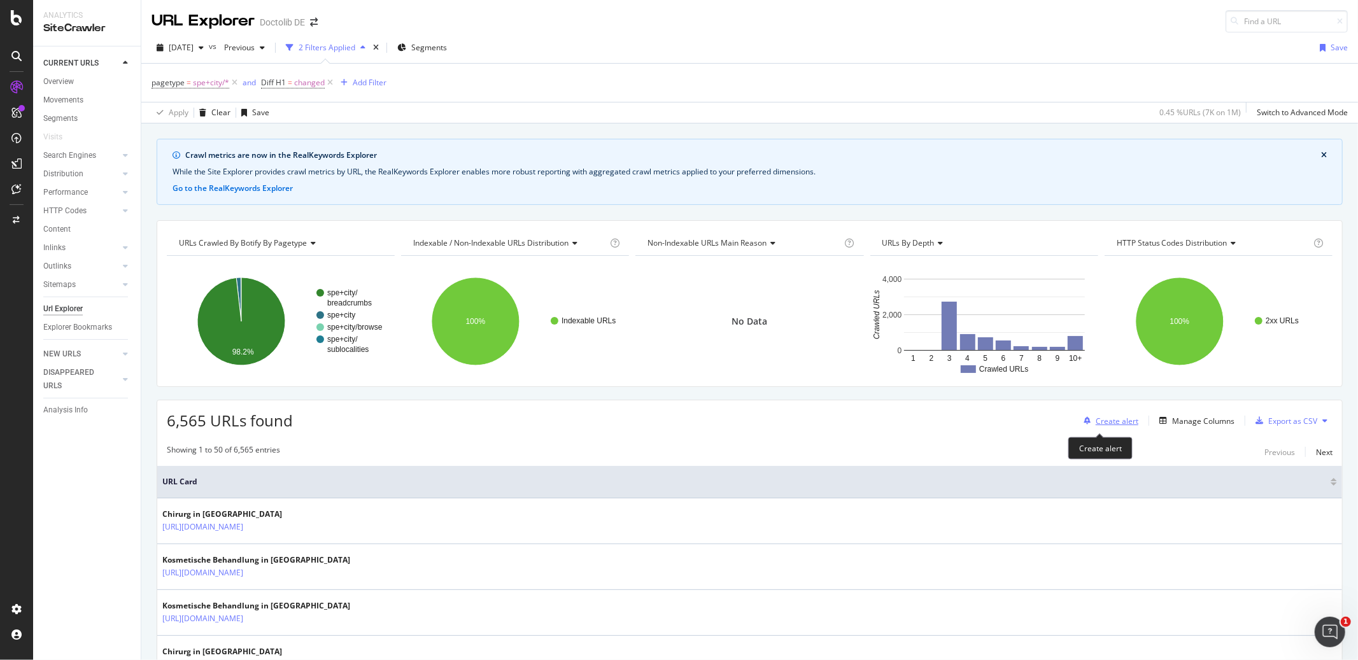
click at [1102, 416] on div "Create alert" at bounding box center [1117, 421] width 43 height 11
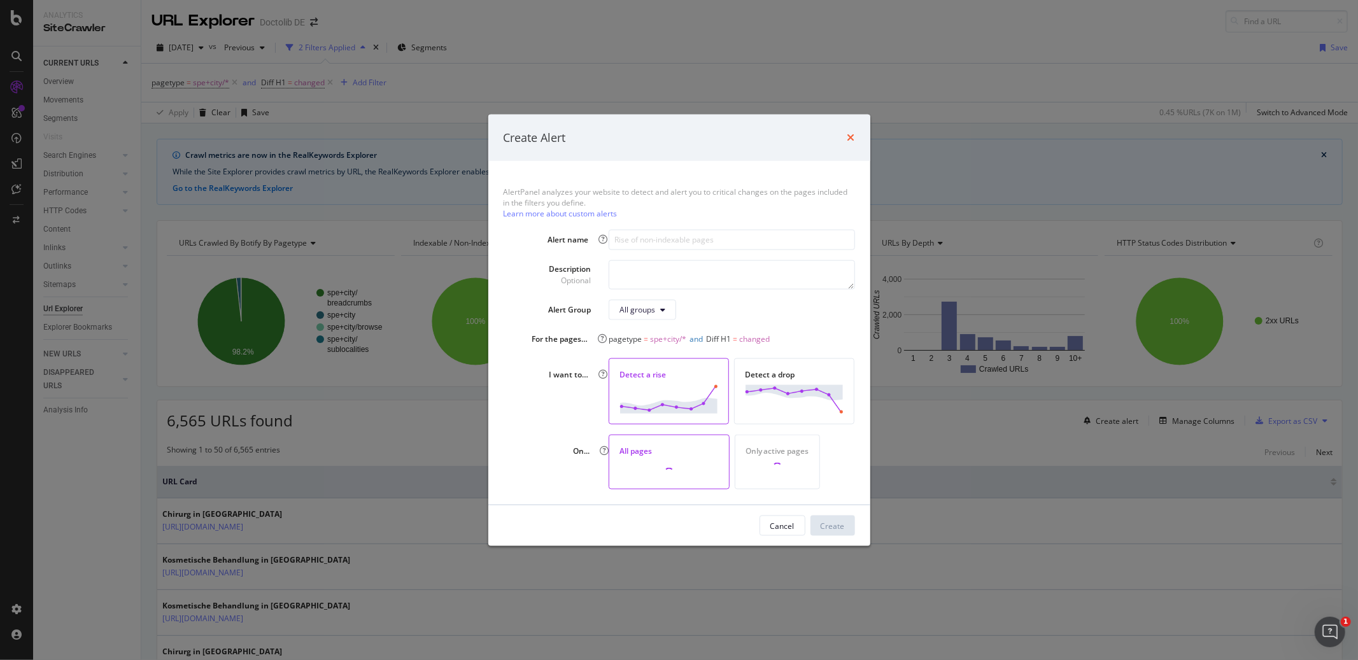
click at [852, 133] on icon "times" at bounding box center [851, 137] width 8 height 10
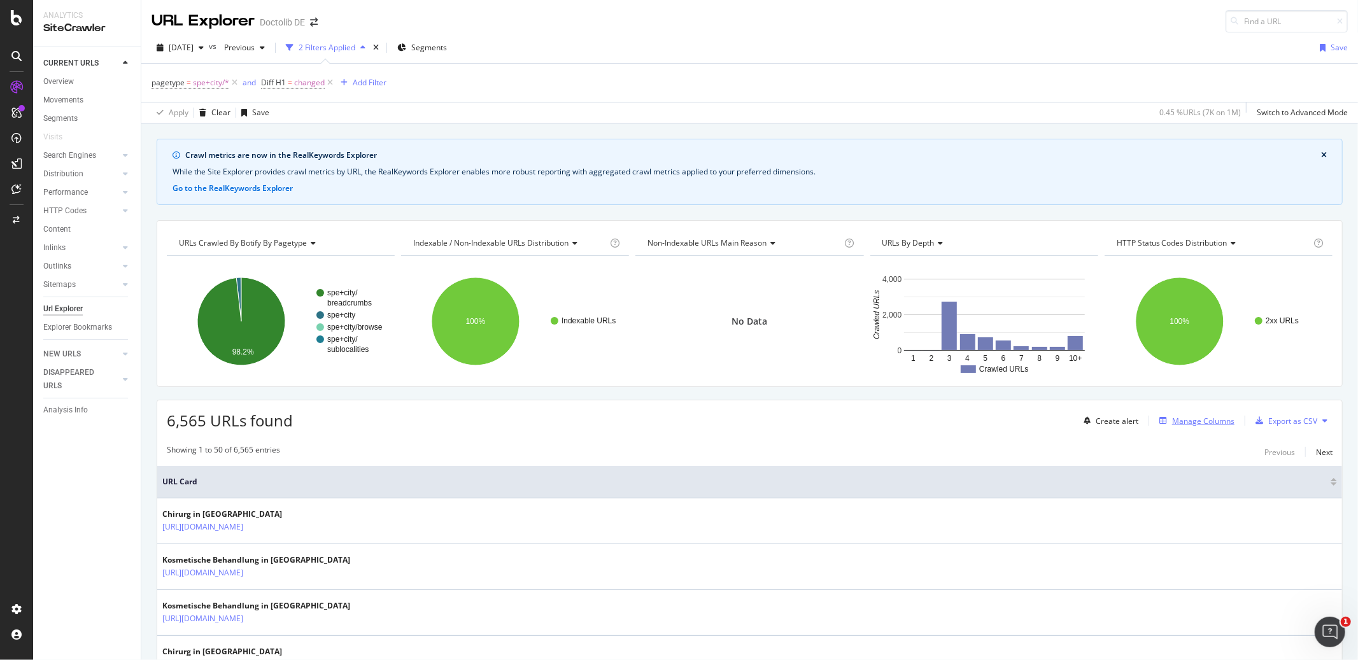
click at [1197, 427] on div "Manage Columns" at bounding box center [1203, 421] width 62 height 11
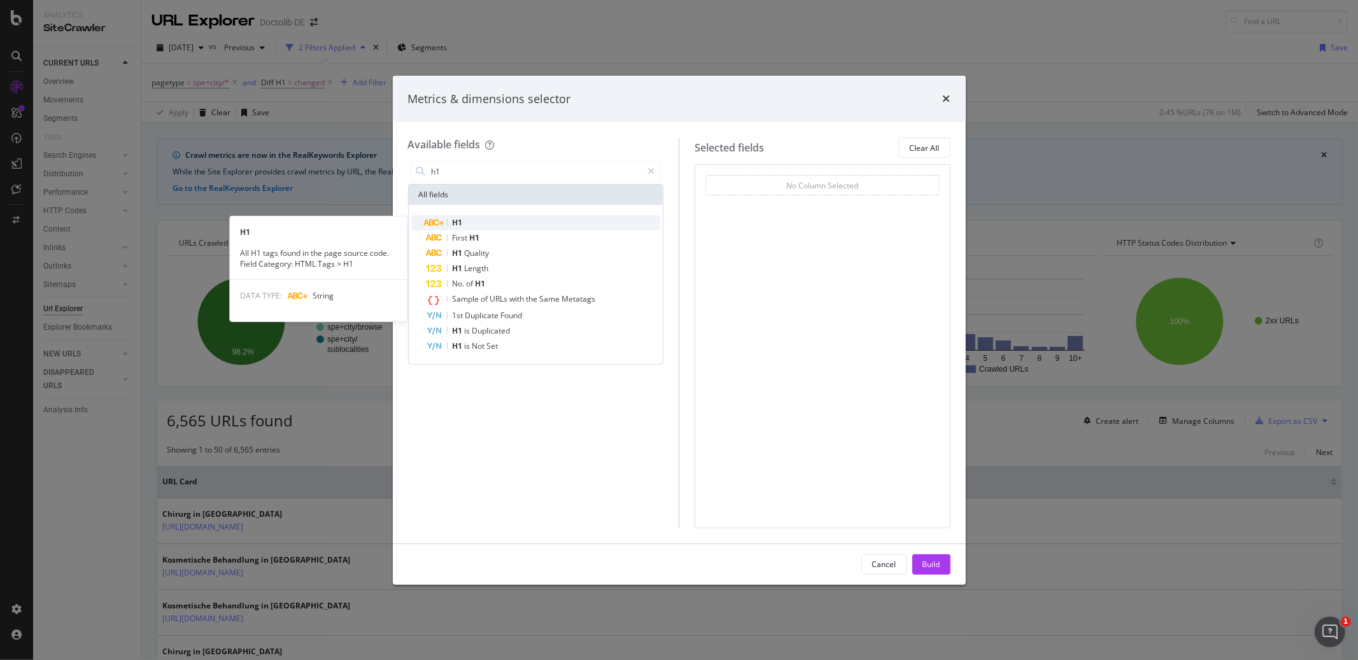
type input "h1"
click at [543, 225] on div "H1" at bounding box center [544, 222] width 234 height 15
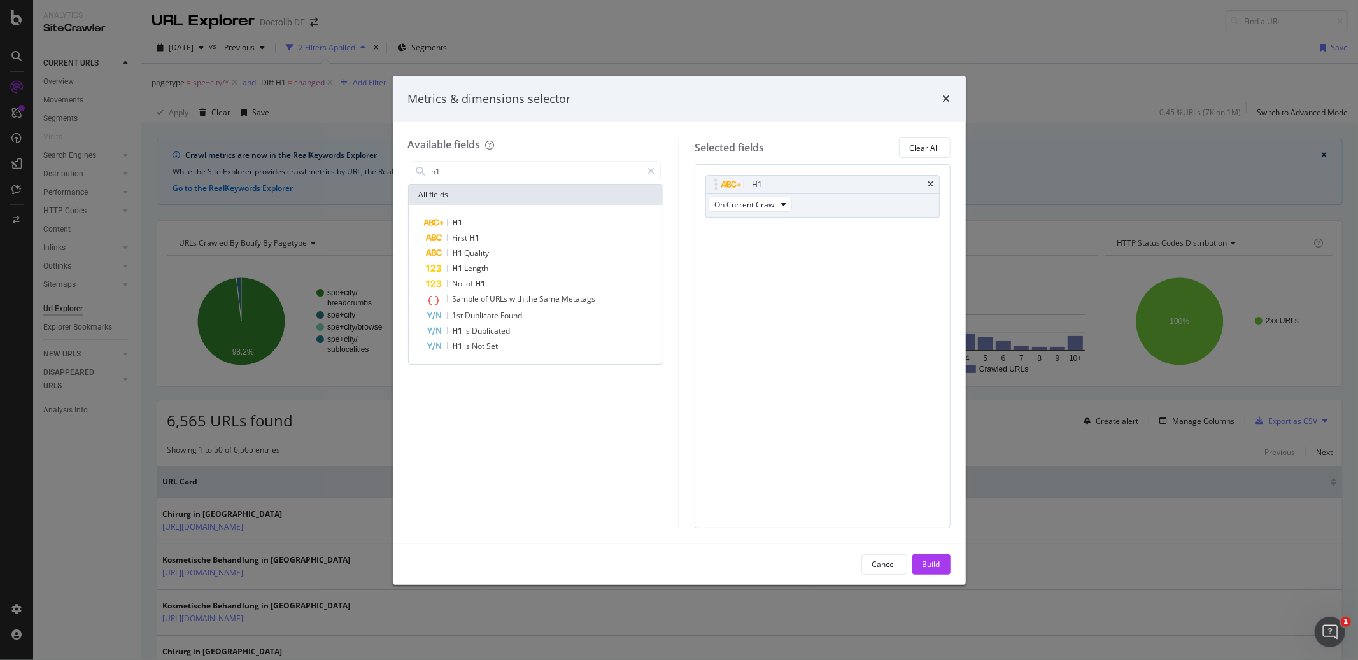
click at [543, 225] on div "H1" at bounding box center [544, 222] width 234 height 15
click at [923, 561] on div "Build" at bounding box center [931, 564] width 18 height 11
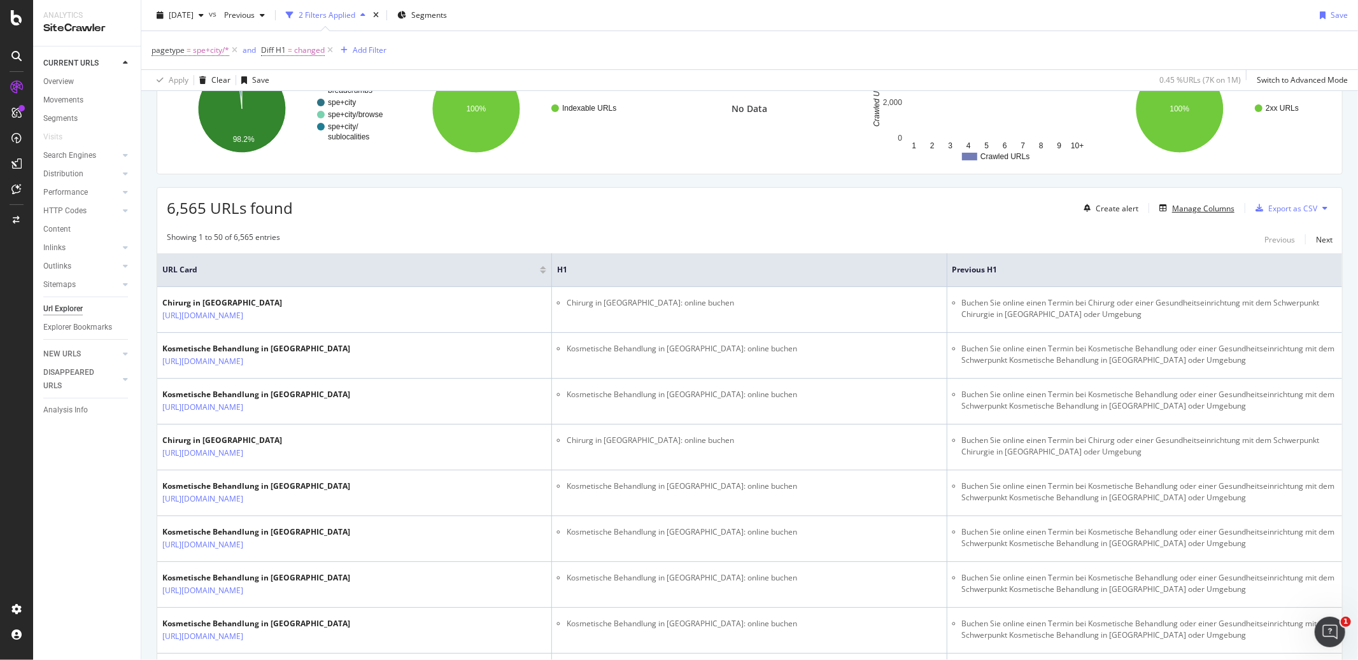
scroll to position [211, 0]
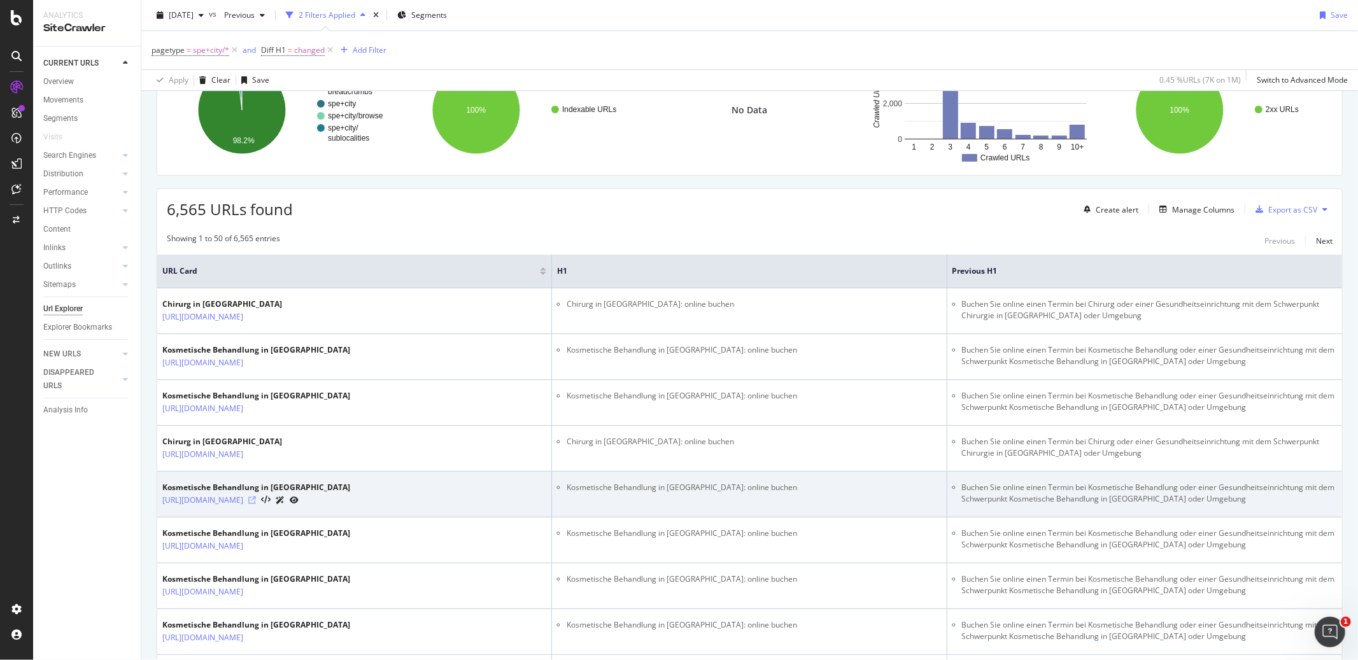
click at [256, 502] on icon at bounding box center [252, 501] width 8 height 8
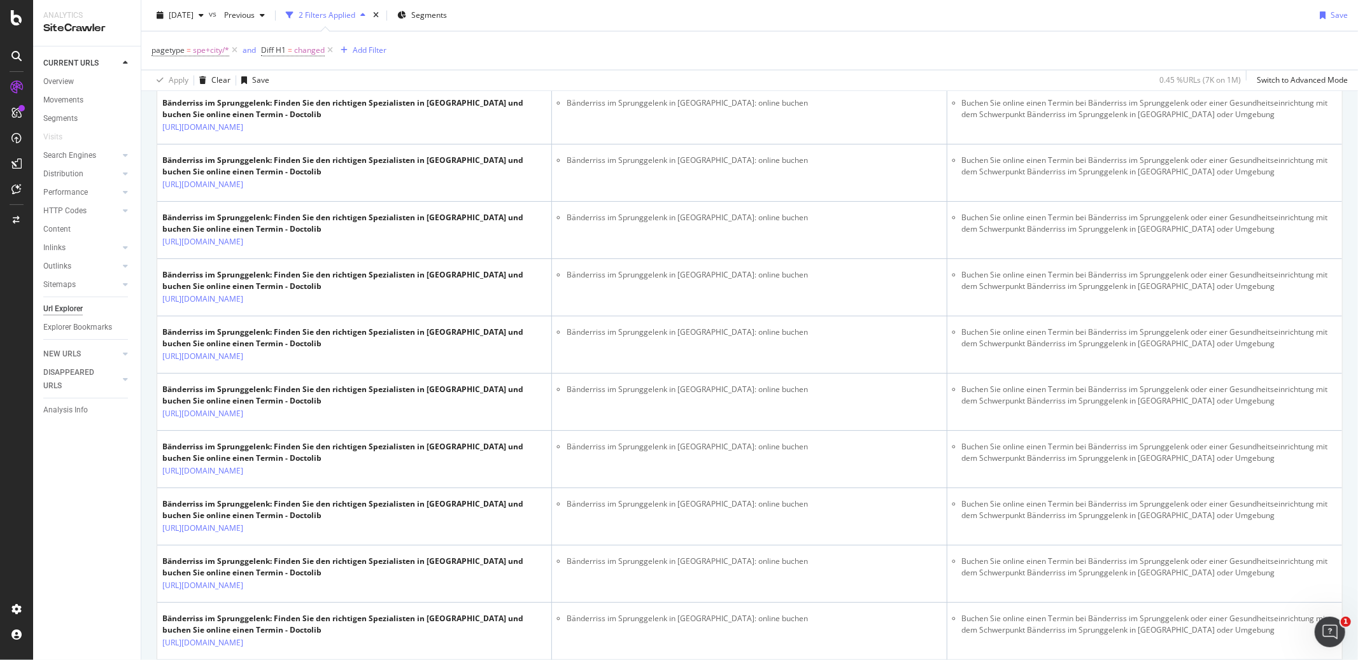
scroll to position [2437, 0]
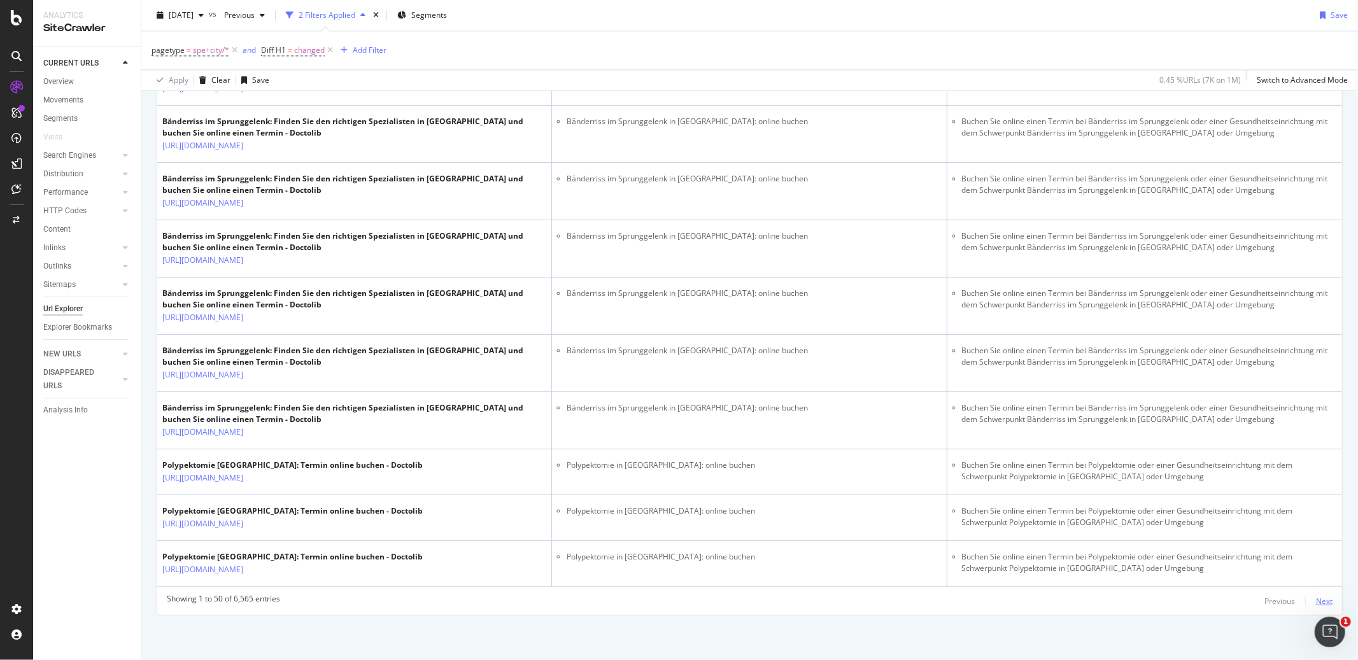
click at [1316, 602] on div "Next" at bounding box center [1324, 601] width 17 height 11
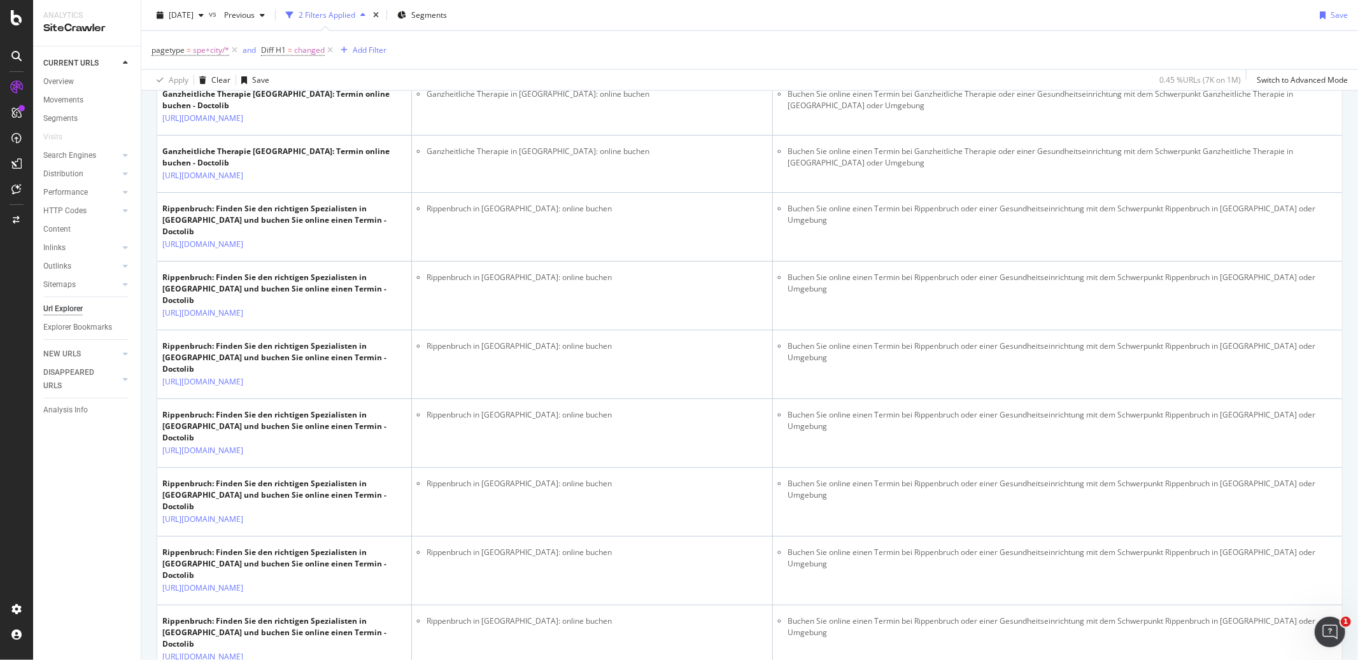
scroll to position [2581, 0]
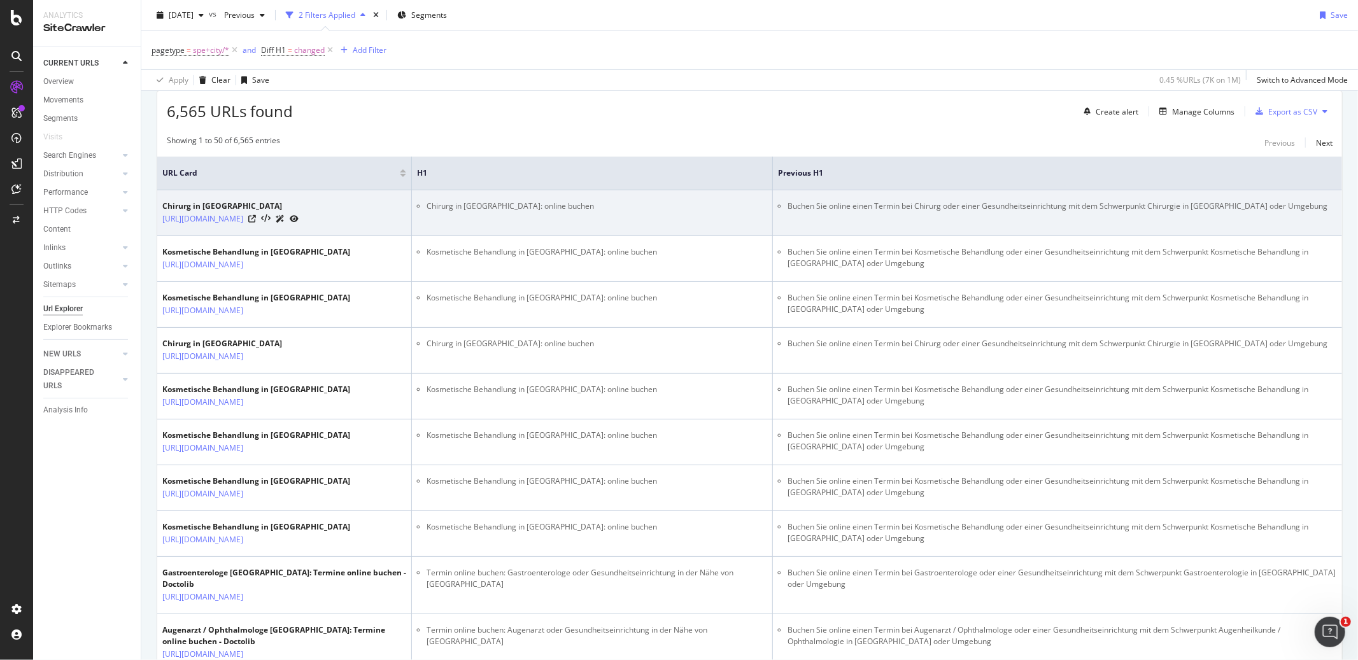
scroll to position [0, 0]
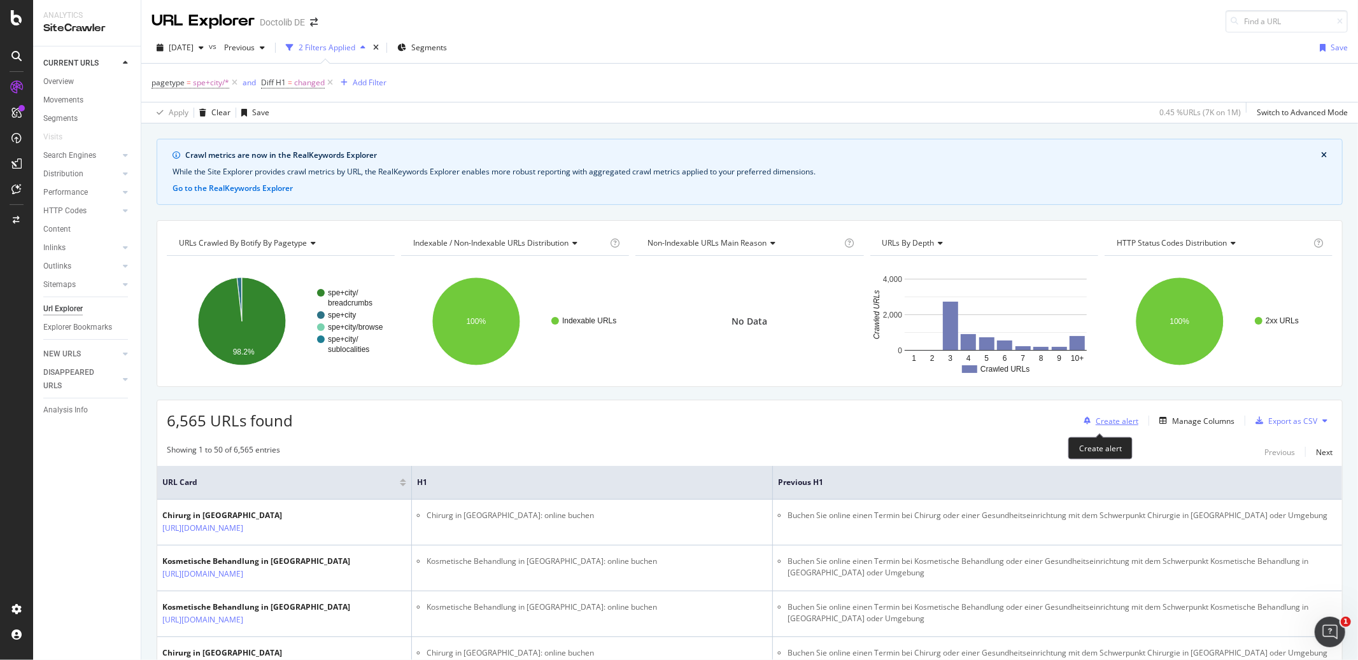
click at [1096, 417] on div "Create alert" at bounding box center [1117, 421] width 43 height 11
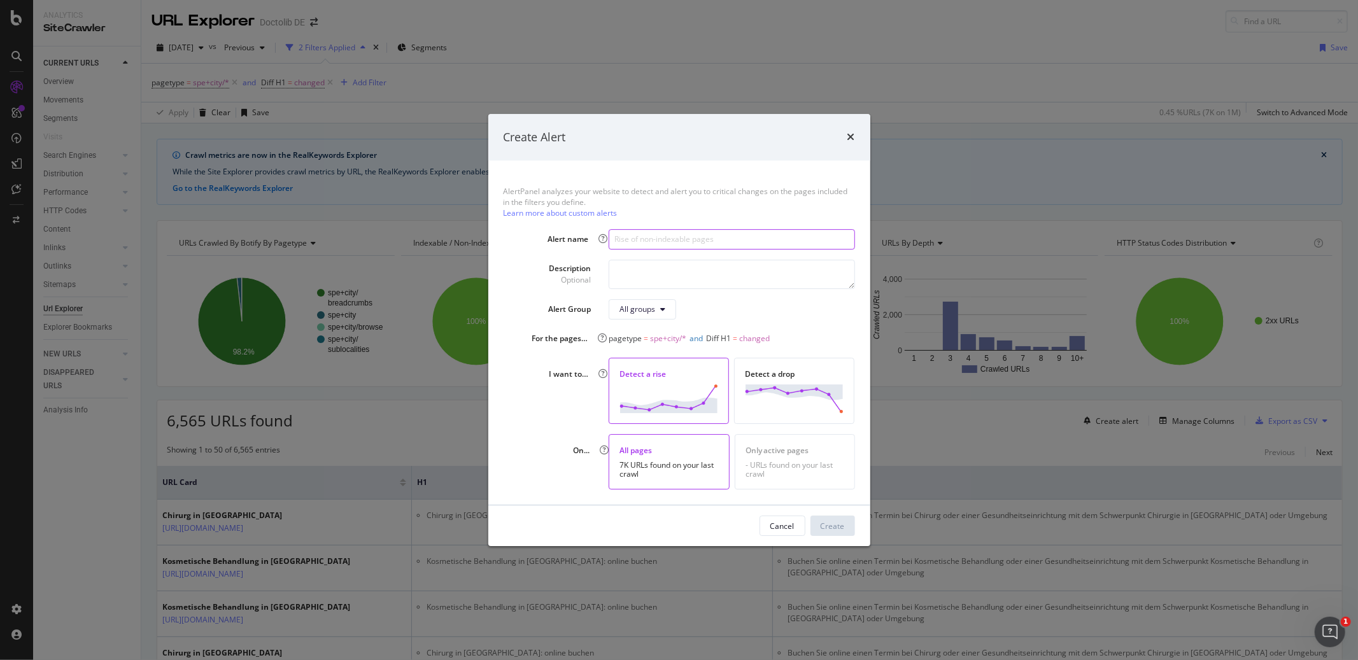
click at [630, 236] on input "modal" at bounding box center [732, 239] width 246 height 20
type input "Rise in H1 changes"
click at [831, 521] on div "Create" at bounding box center [833, 526] width 24 height 11
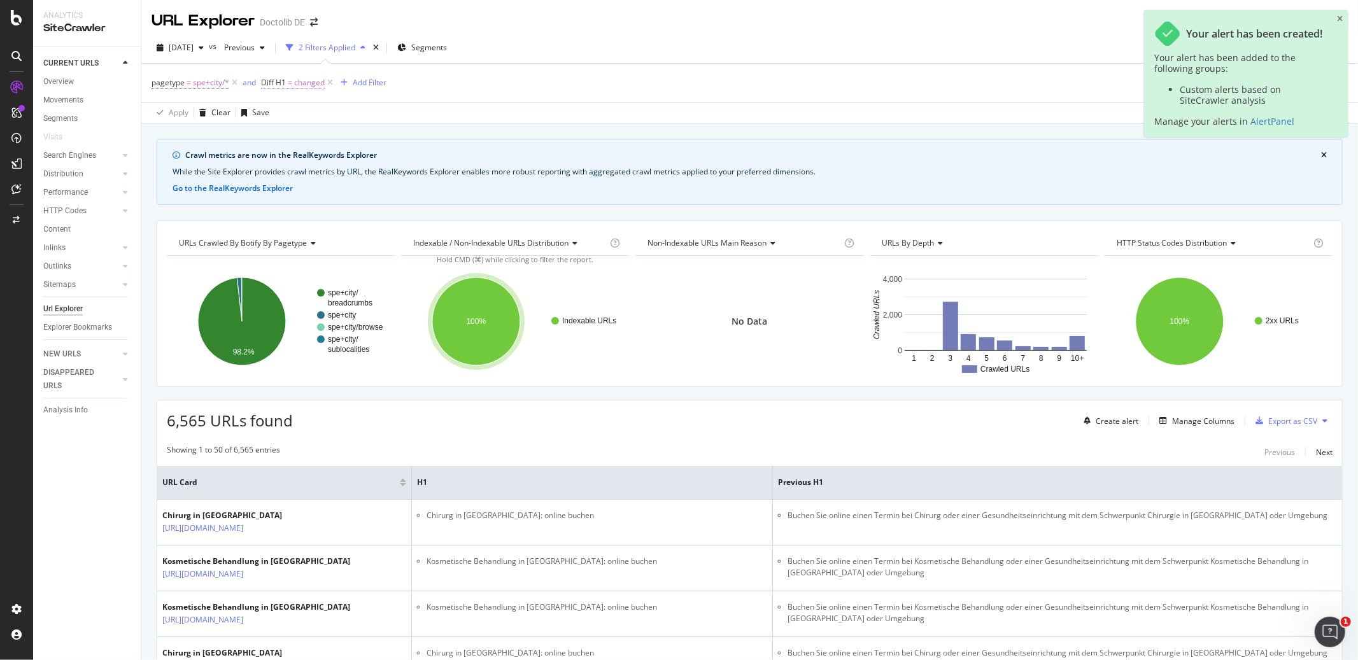
click at [266, 81] on span "Diff H1" at bounding box center [273, 82] width 25 height 11
click at [271, 83] on icon at bounding box center [269, 82] width 4 height 8
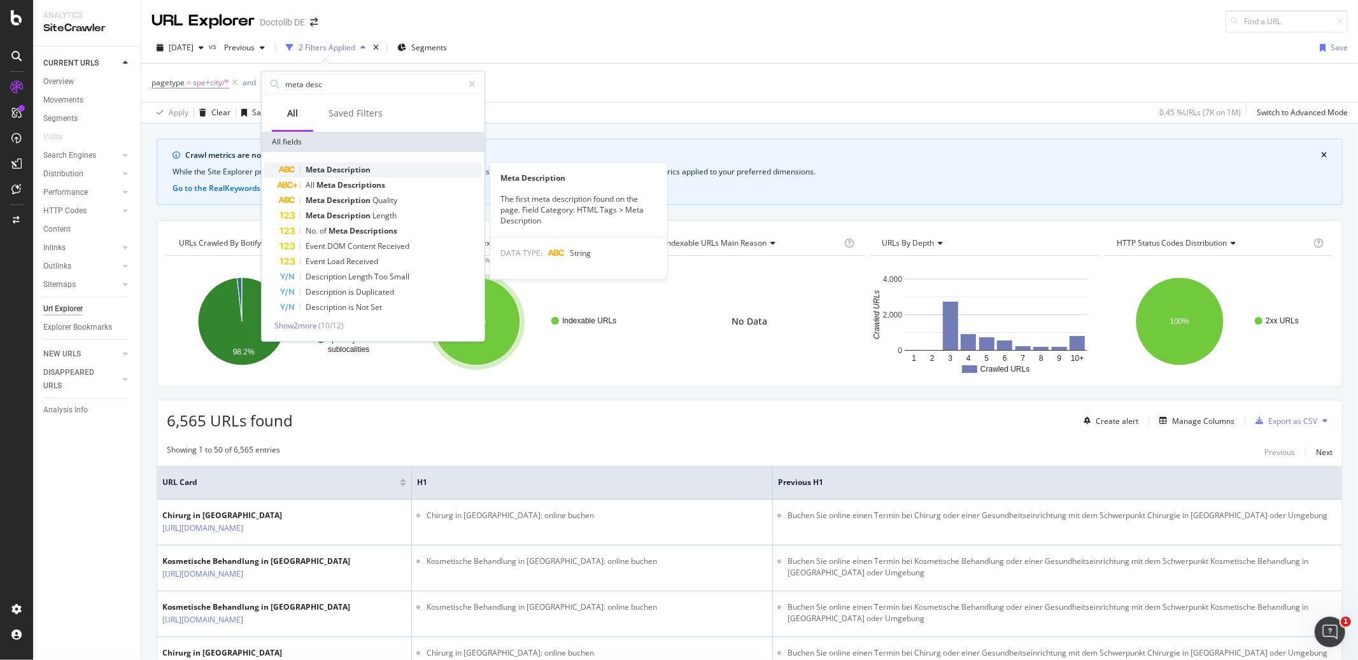
type input "meta desc"
click at [325, 174] on span "Meta" at bounding box center [316, 169] width 21 height 11
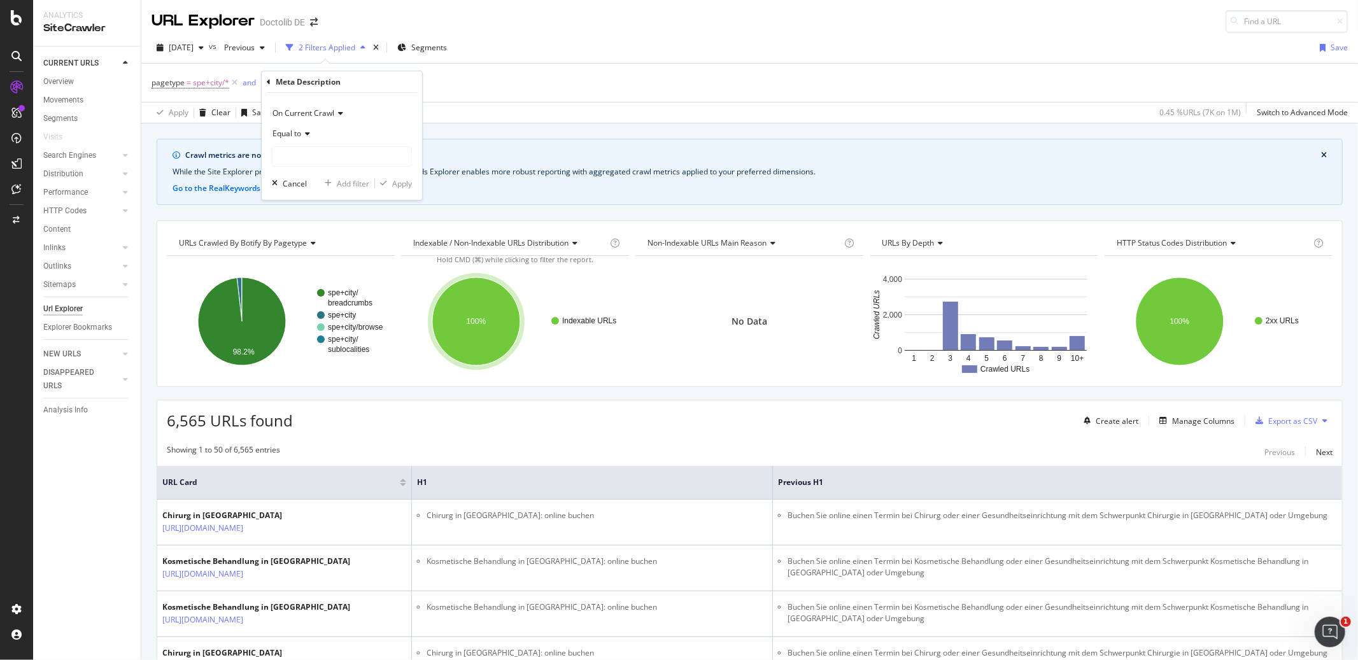
click at [311, 115] on span "On Current Crawl" at bounding box center [303, 113] width 62 height 11
click at [310, 166] on div "Diff Between Crawls" at bounding box center [343, 172] width 136 height 17
click at [306, 134] on icon at bounding box center [305, 134] width 9 height 8
click at [306, 157] on input "text" at bounding box center [341, 156] width 139 height 20
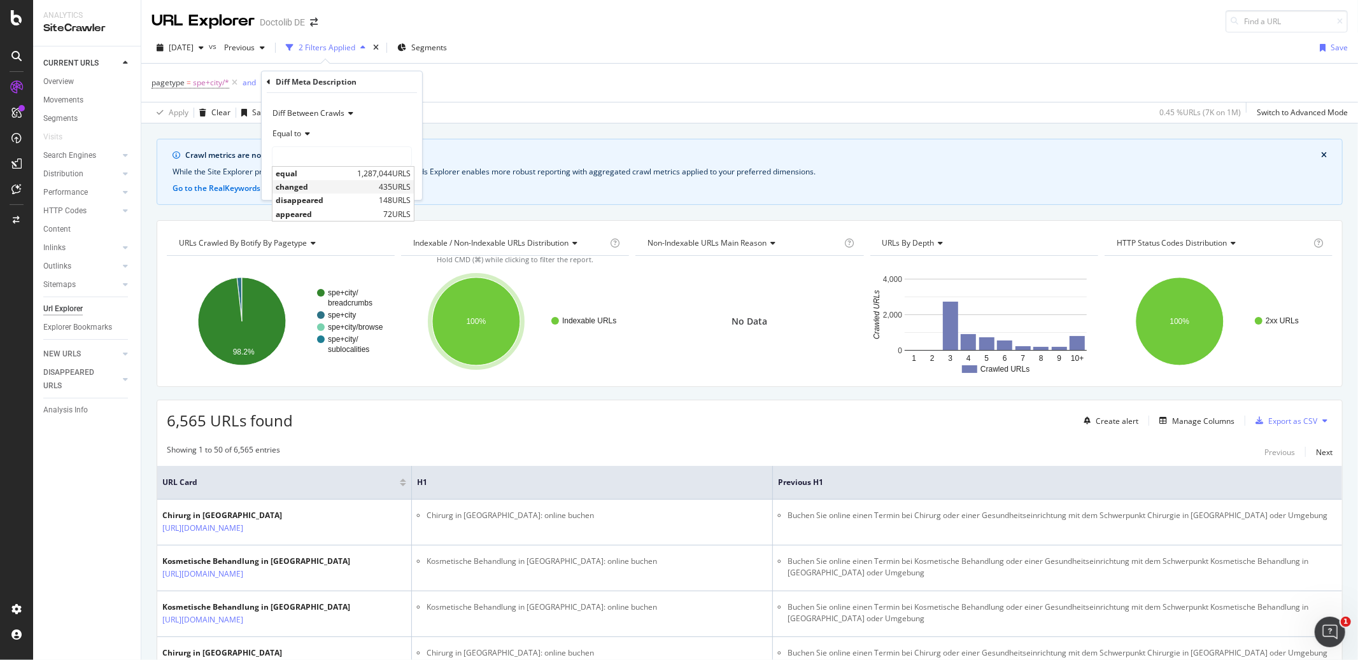
click at [303, 188] on span "changed" at bounding box center [326, 186] width 100 height 11
type input "changed"
click at [396, 184] on div "Apply" at bounding box center [402, 183] width 20 height 11
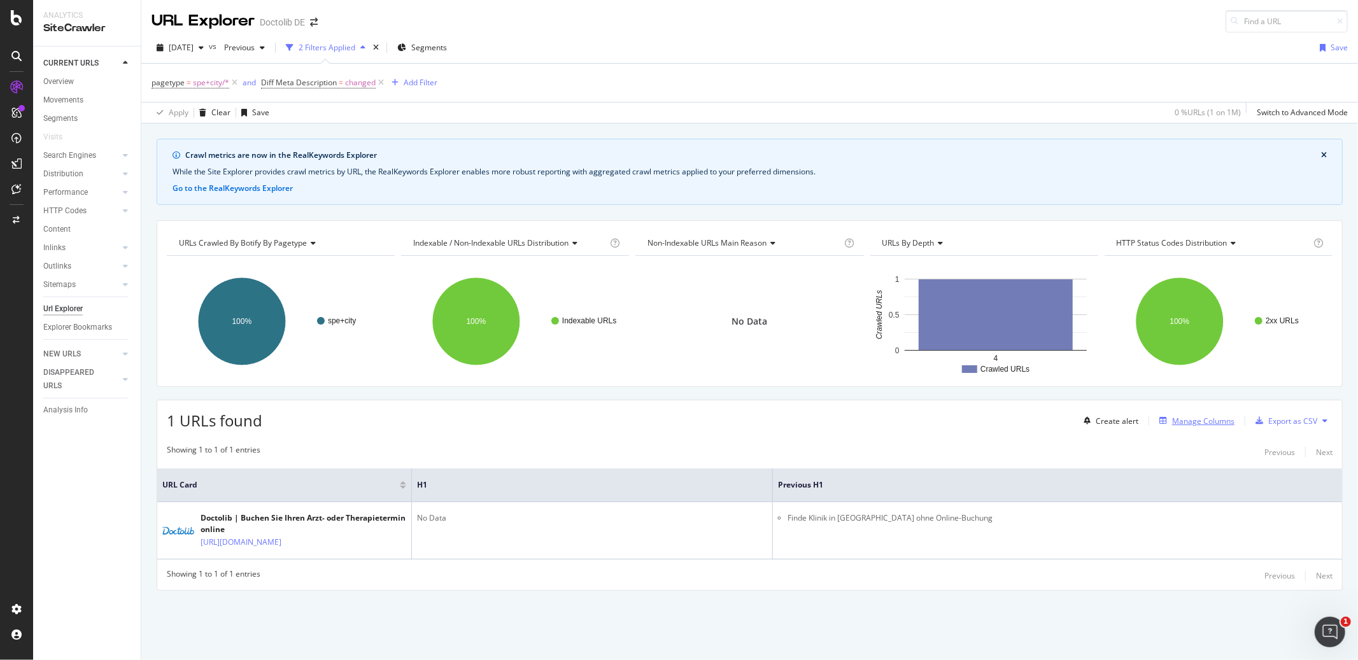
click at [1201, 418] on div "Manage Columns" at bounding box center [1203, 421] width 62 height 11
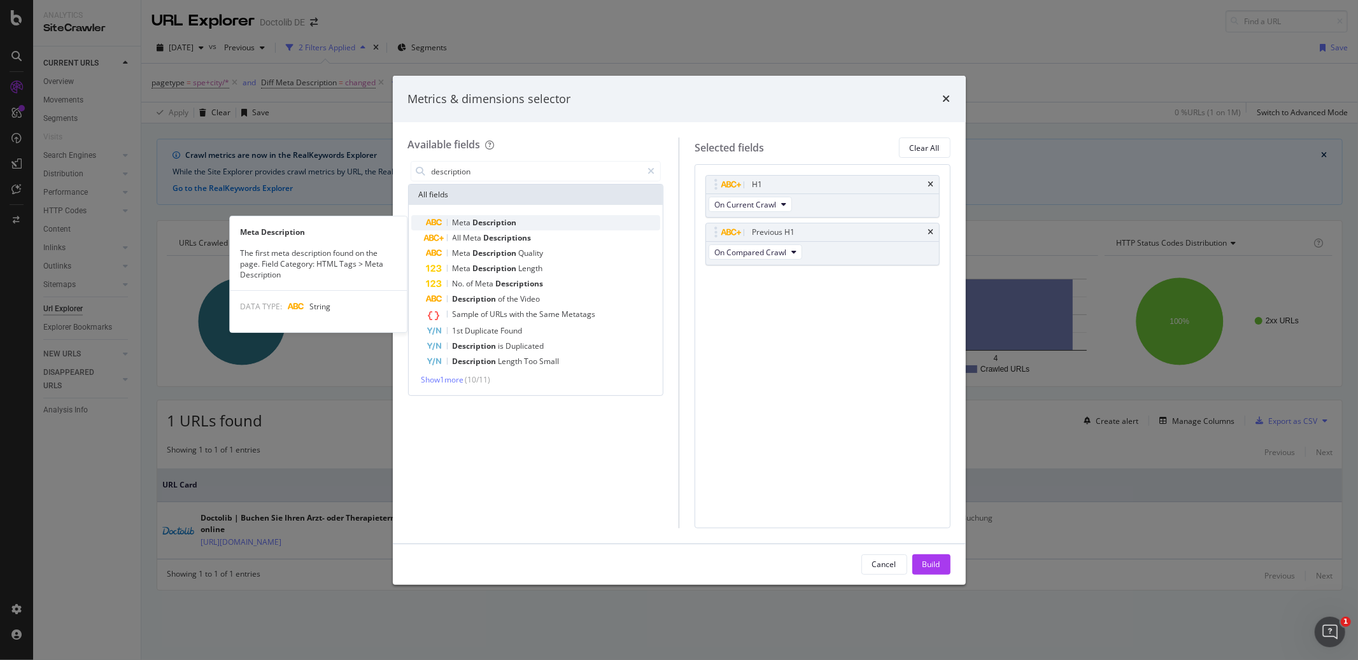
type input "description"
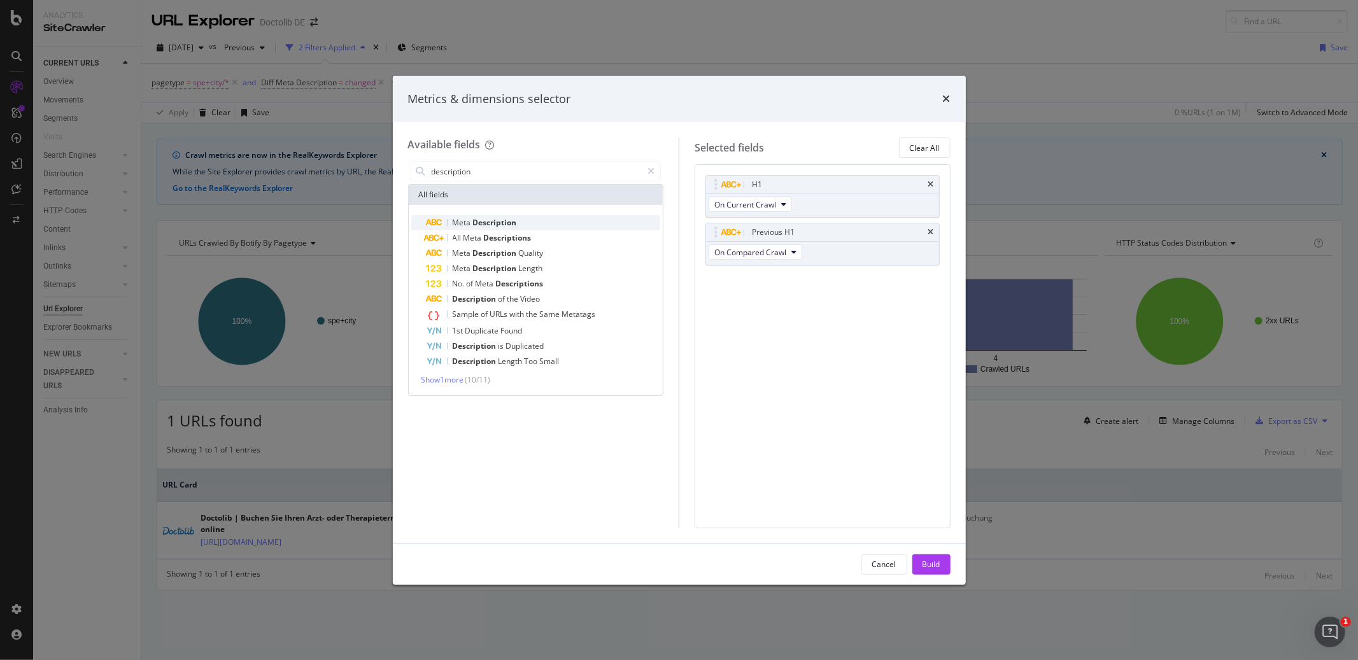
click at [517, 224] on div "Meta Description" at bounding box center [544, 222] width 234 height 15
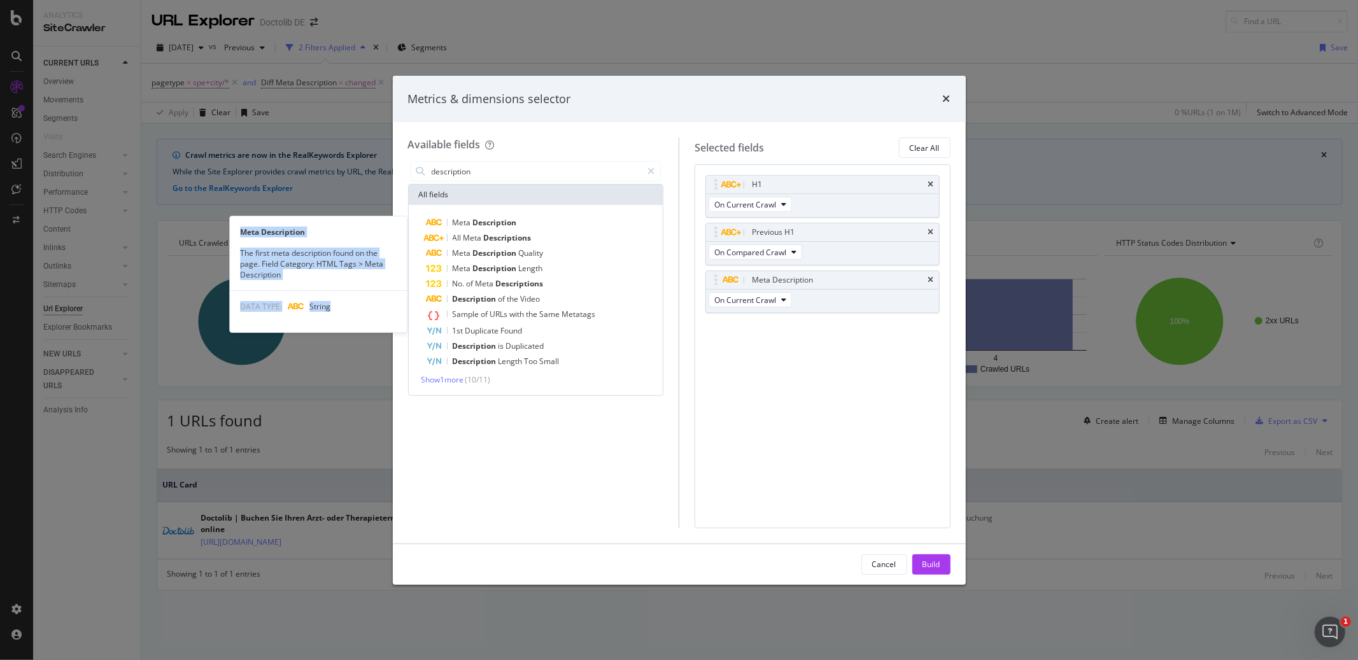
click at [517, 224] on div "Meta Description" at bounding box center [544, 222] width 234 height 15
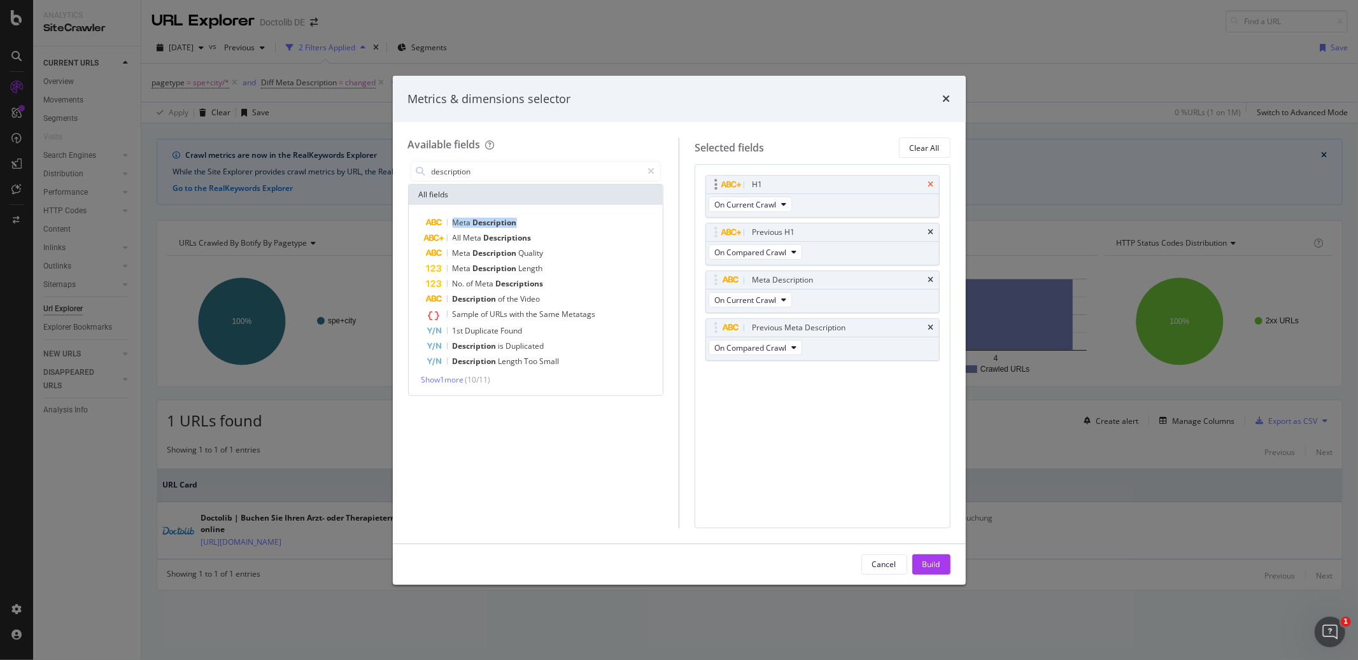
click at [931, 186] on icon "times" at bounding box center [931, 185] width 6 height 8
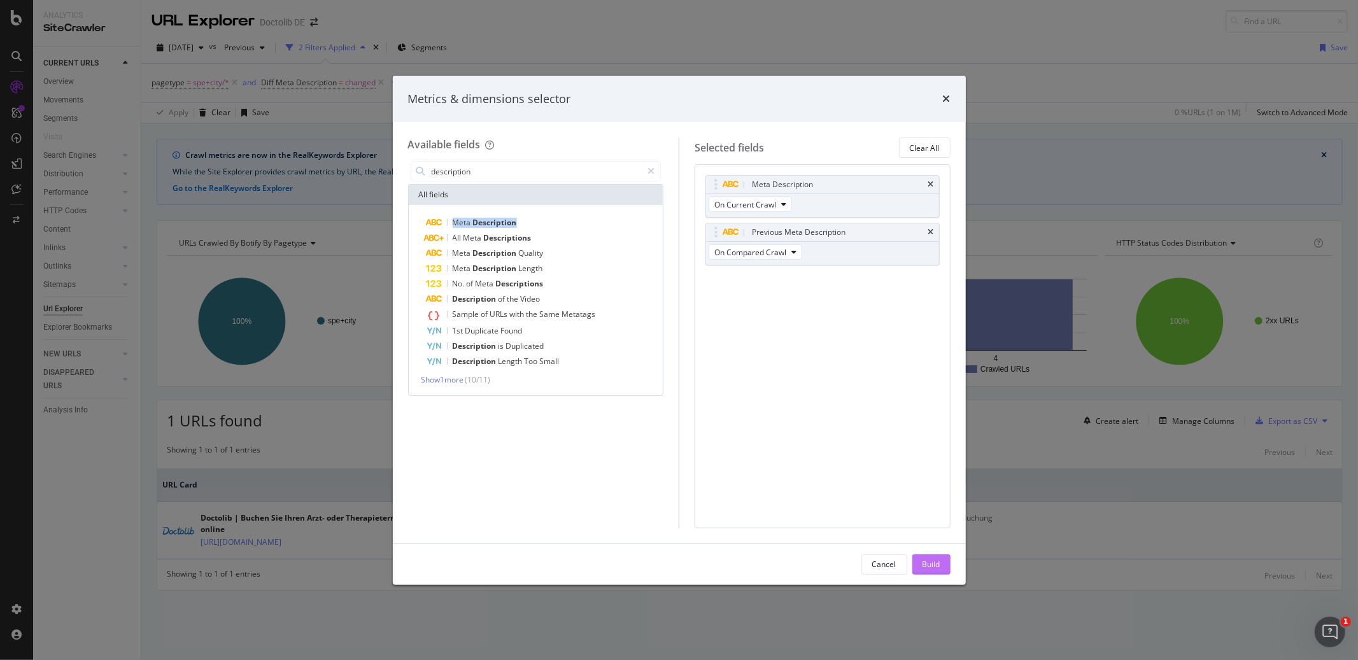
click at [934, 566] on div "Build" at bounding box center [931, 564] width 18 height 11
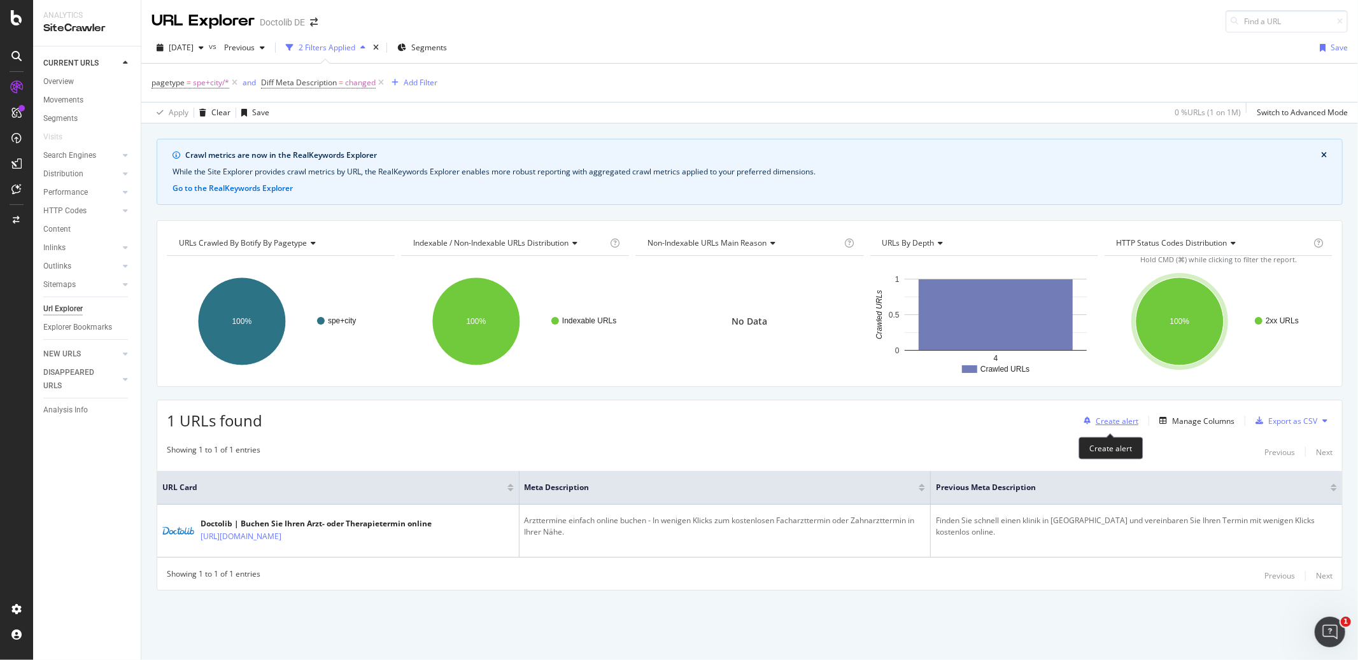
click at [1129, 419] on div "Create alert" at bounding box center [1117, 421] width 43 height 11
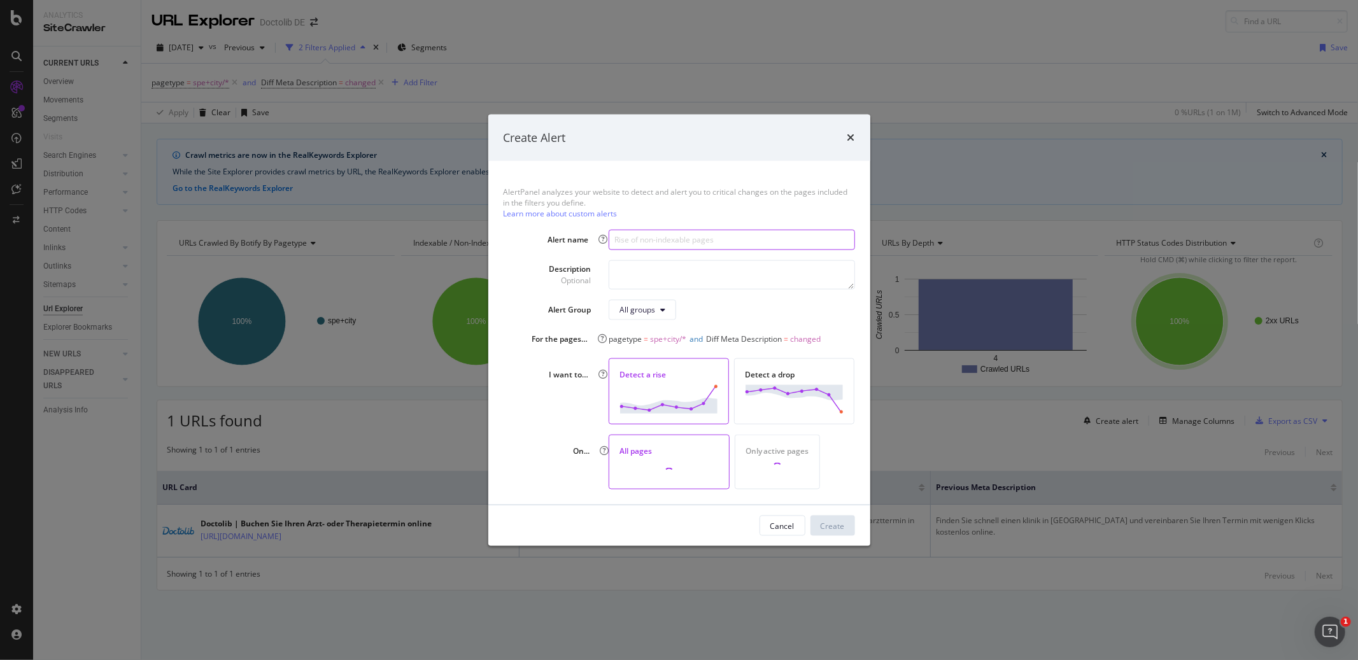
click at [640, 245] on input "modal" at bounding box center [732, 239] width 246 height 20
type input "Rise in SEO Meta Description changes"
click at [835, 523] on div "Create" at bounding box center [833, 526] width 24 height 11
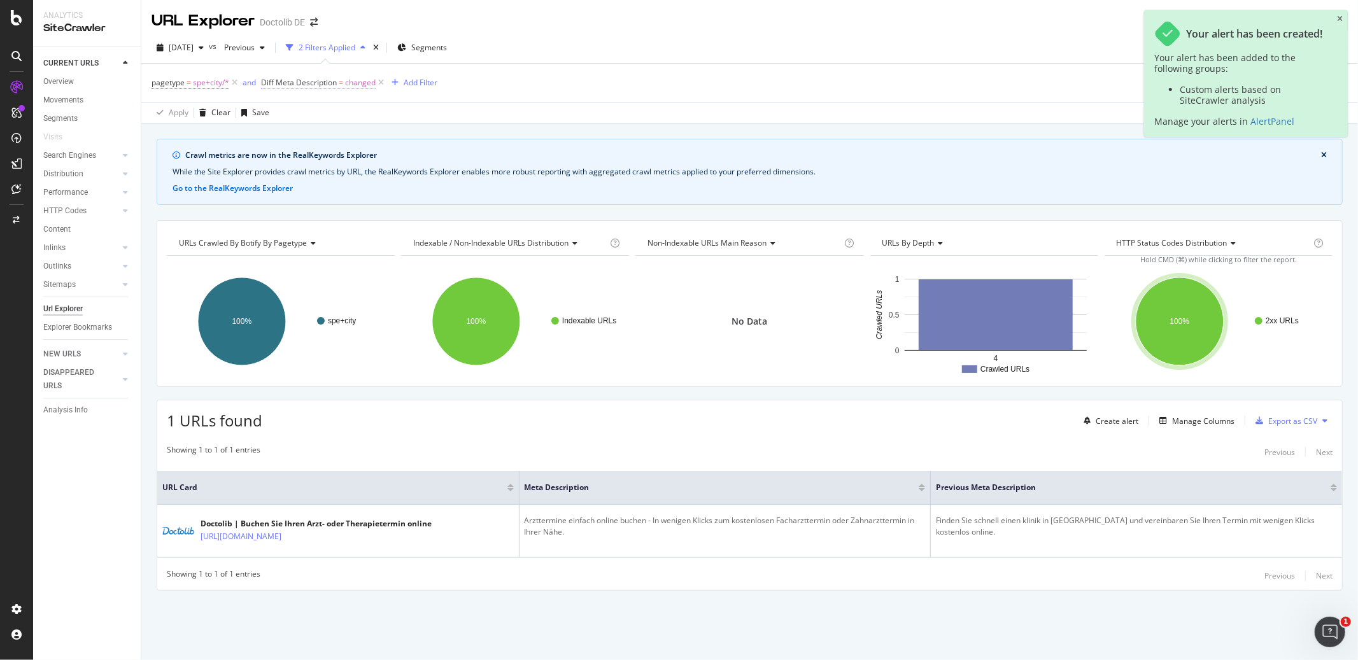
click at [279, 88] on span "Diff Meta Description = changed" at bounding box center [318, 82] width 115 height 11
click at [267, 83] on icon at bounding box center [269, 82] width 4 height 8
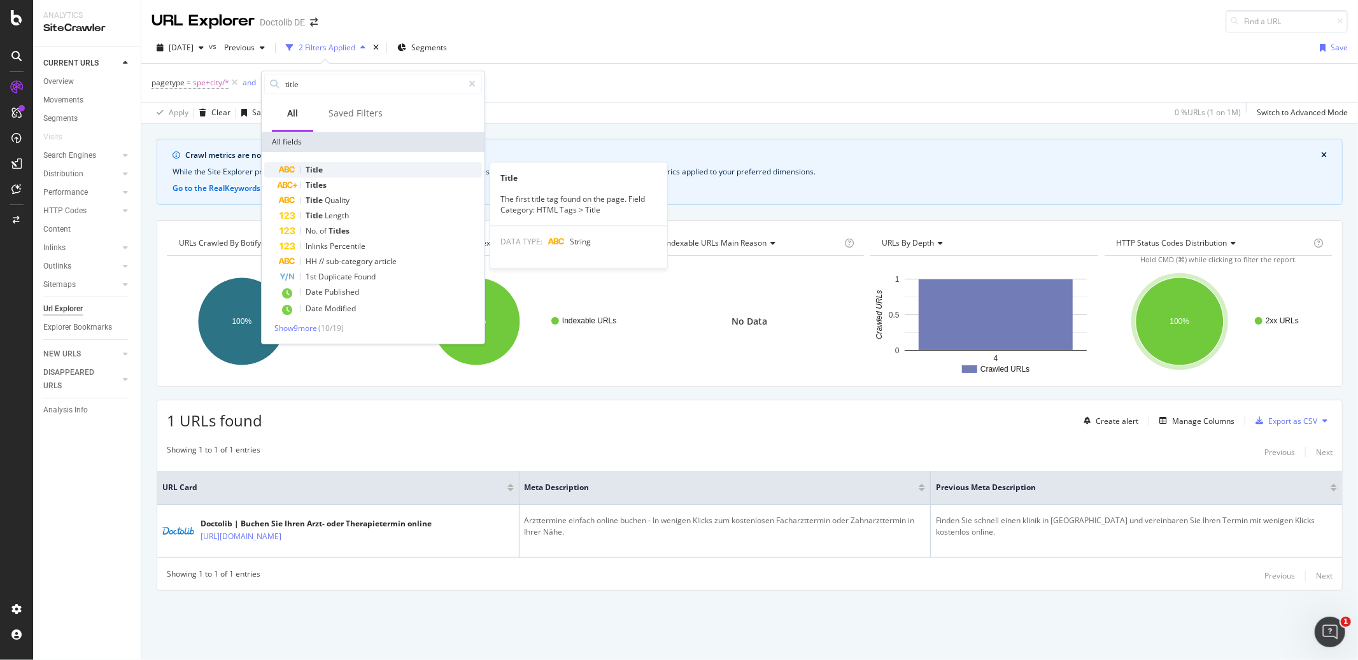
type input "title"
click at [317, 169] on span "Title" at bounding box center [314, 169] width 17 height 11
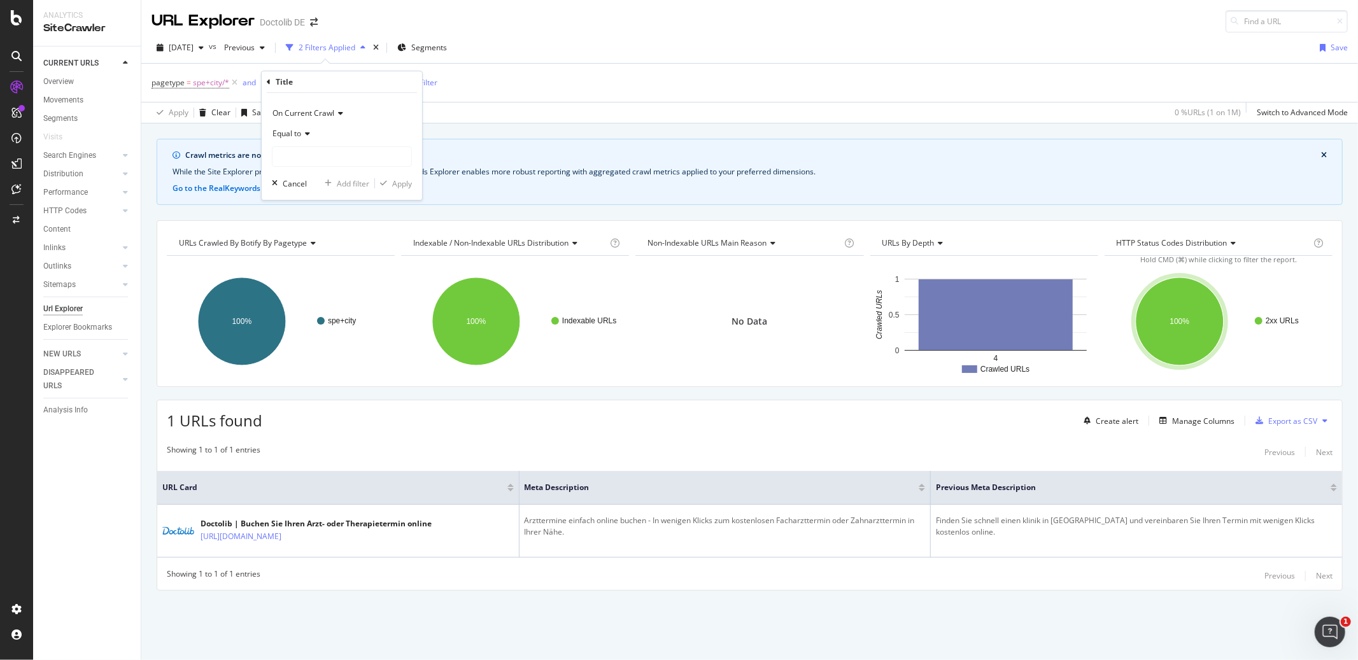
click at [303, 109] on span "On Current Crawl" at bounding box center [303, 113] width 62 height 11
click at [299, 170] on span "Diff Between Crawls" at bounding box center [314, 172] width 72 height 11
click at [299, 155] on input "text" at bounding box center [341, 156] width 139 height 20
click at [300, 183] on span "changed" at bounding box center [326, 186] width 100 height 11
type input "changed"
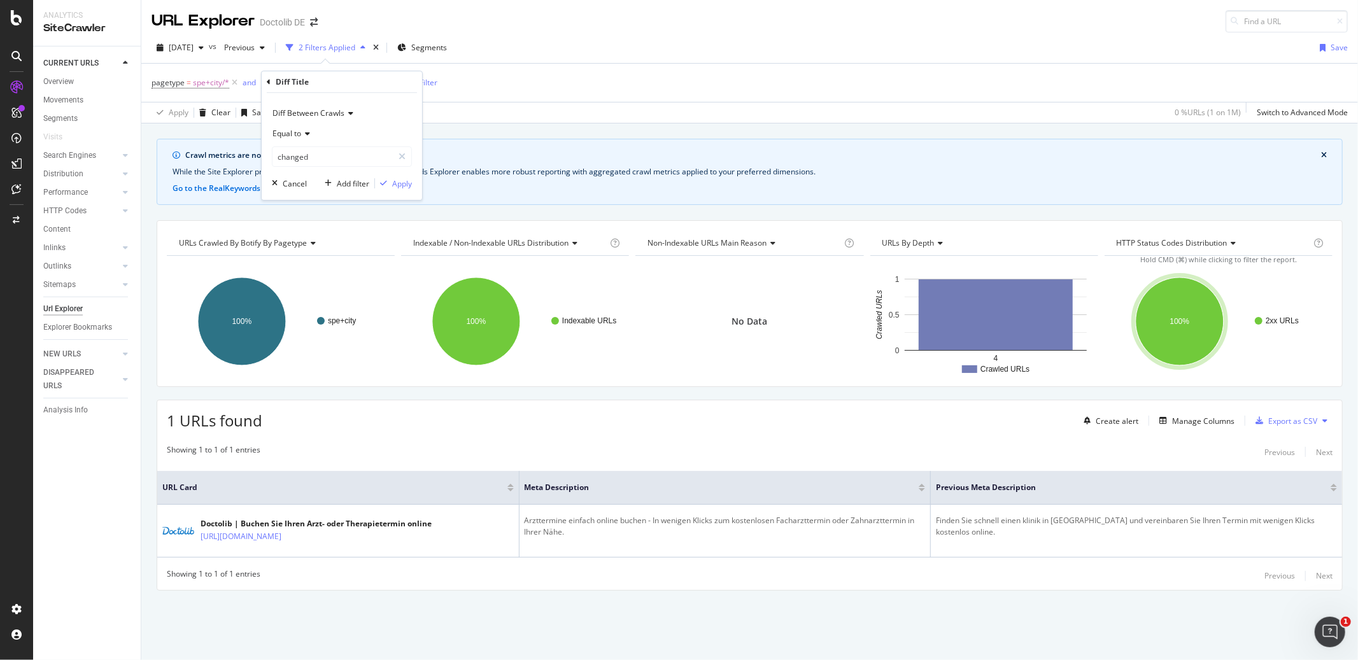
click at [397, 191] on div "Diff Between Crawls Equal to changed changed Cancel Add filter Apply" at bounding box center [342, 146] width 160 height 107
click at [398, 188] on div "Apply" at bounding box center [402, 183] width 20 height 11
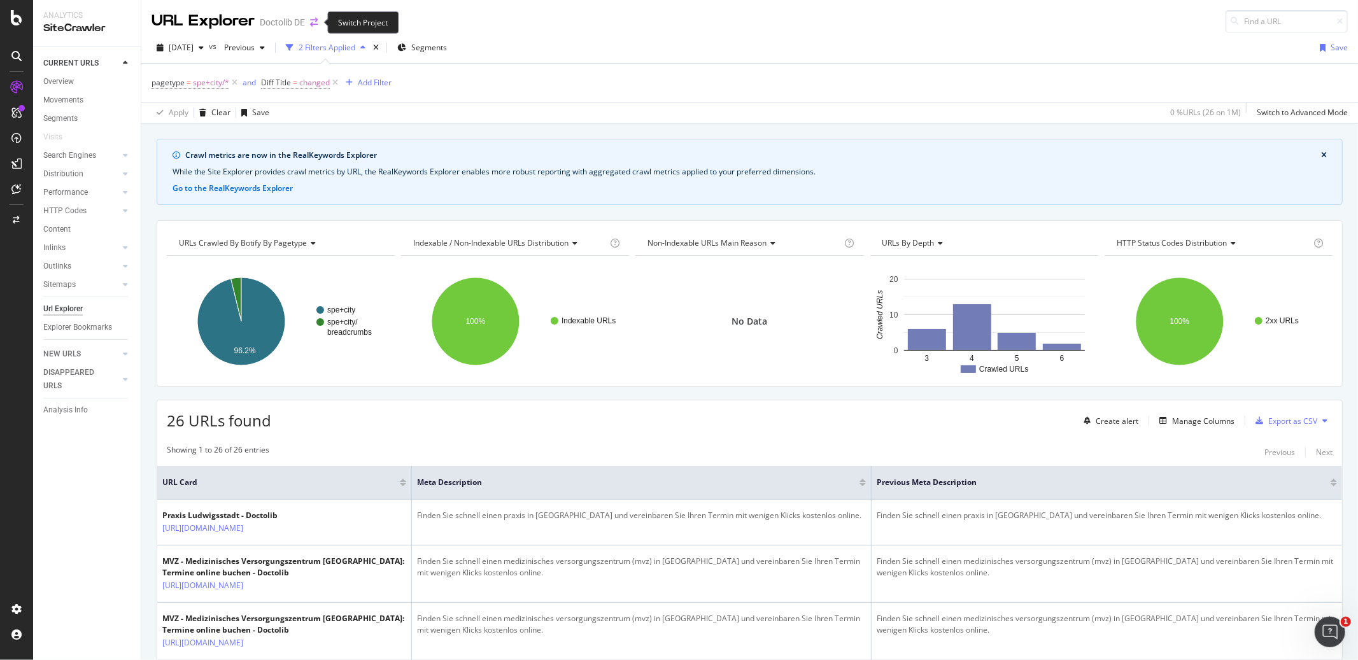
click at [315, 22] on icon "arrow-right-arrow-left" at bounding box center [314, 22] width 8 height 9
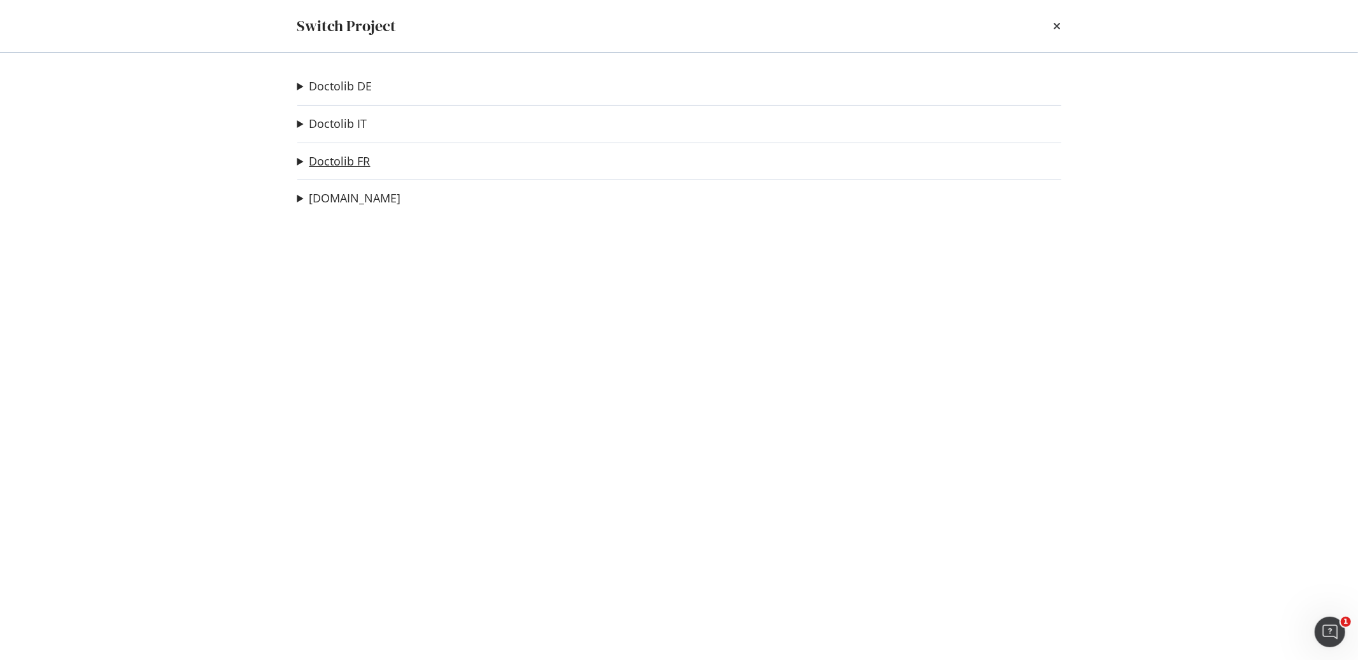
click at [347, 160] on link "Doctolib FR" at bounding box center [339, 161] width 61 height 13
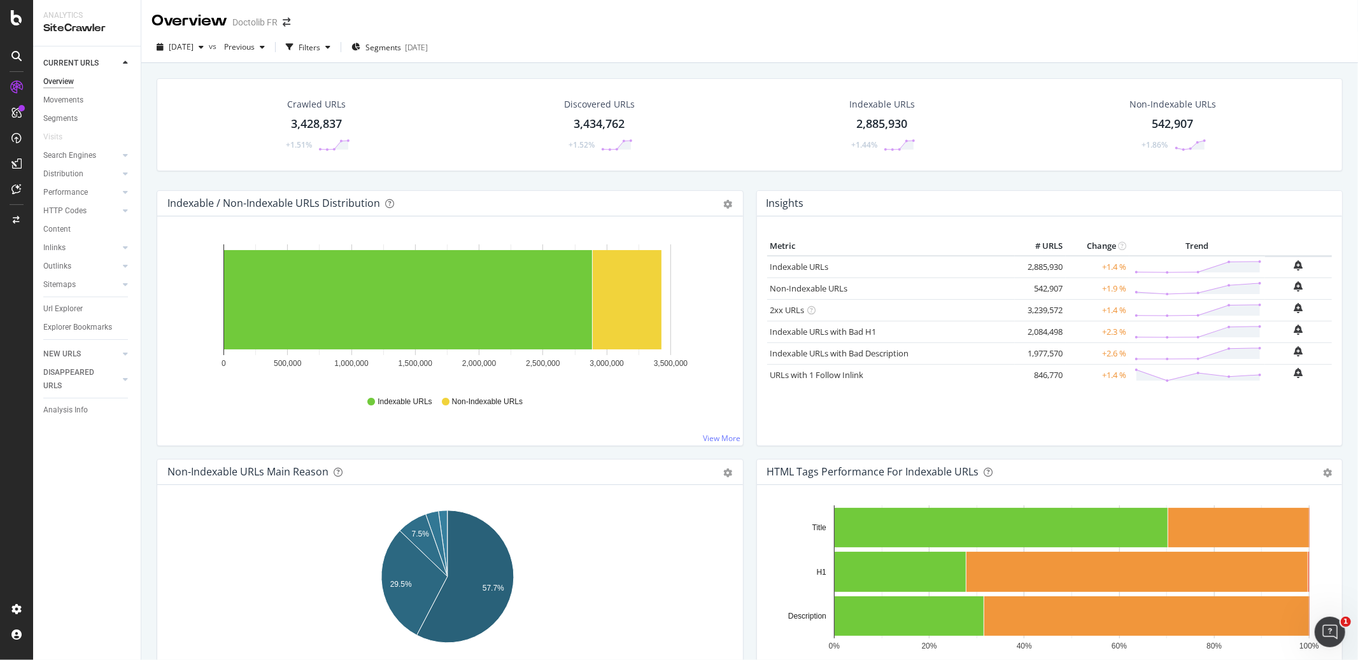
click at [320, 122] on div "3,428,837" at bounding box center [317, 124] width 51 height 17
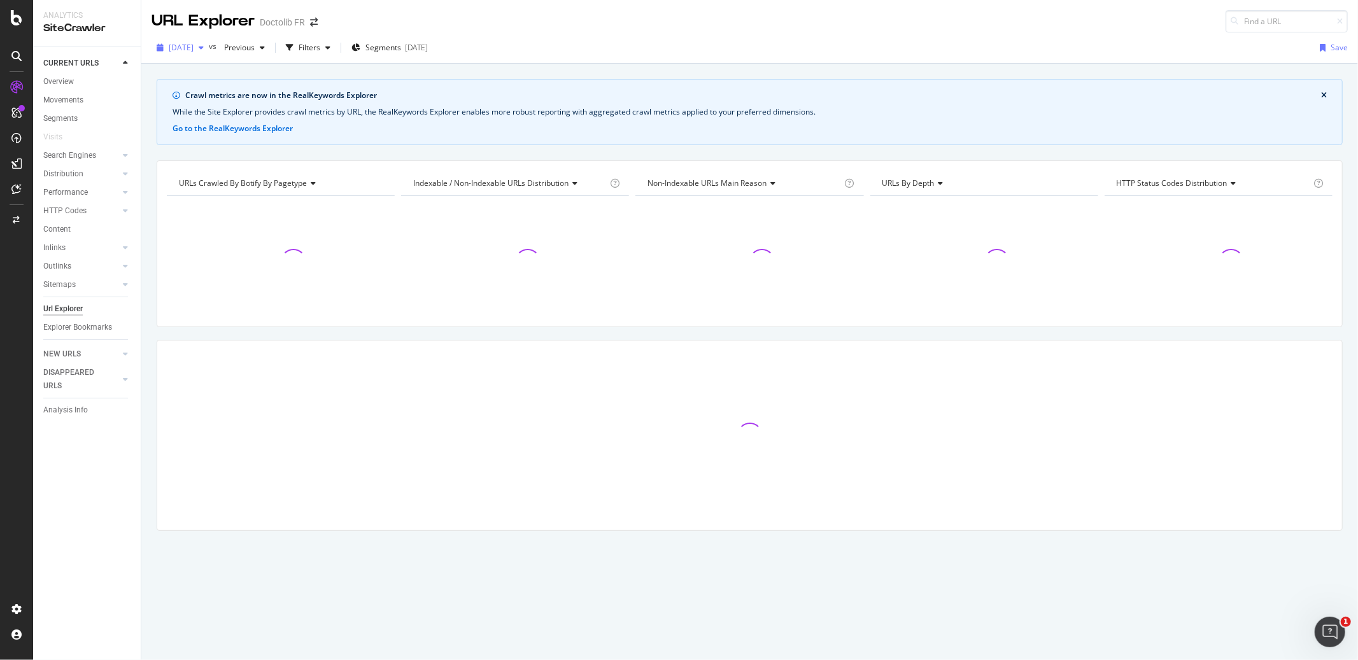
click at [209, 48] on div "button" at bounding box center [201, 48] width 15 height 8
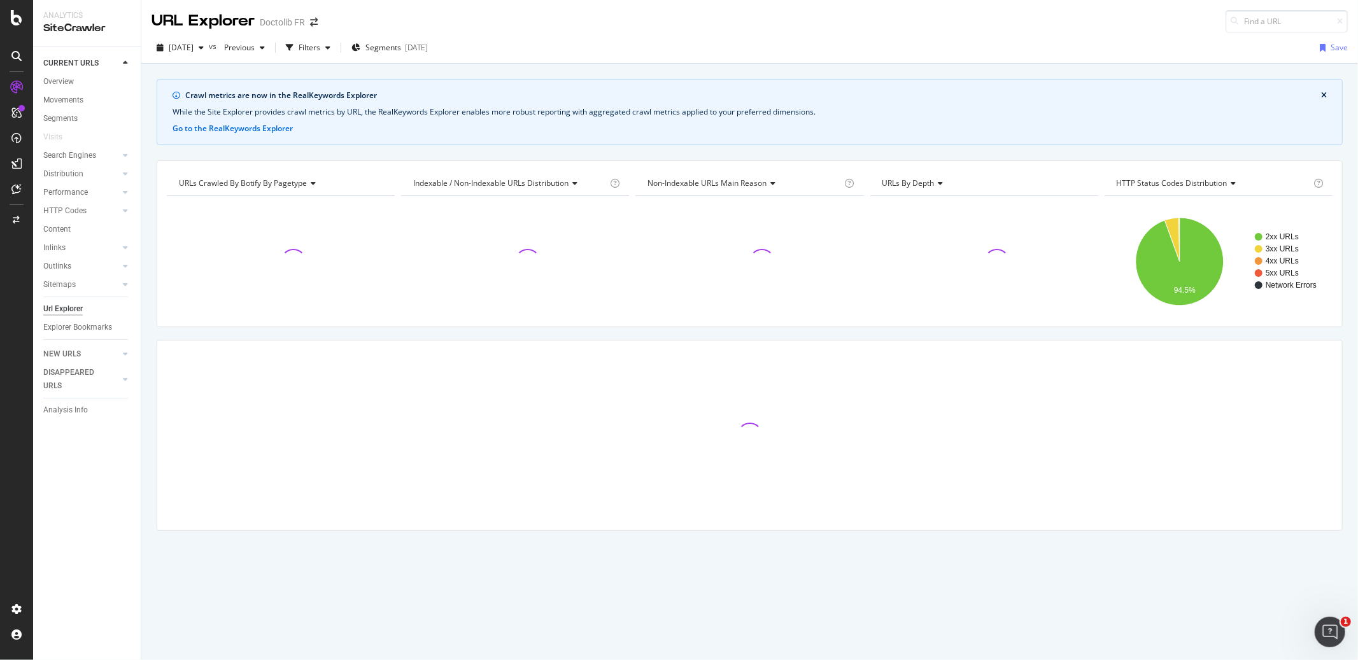
click at [577, 57] on div "[DATE] vs Previous Filters Segments [DATE] Save" at bounding box center [749, 50] width 1216 height 25
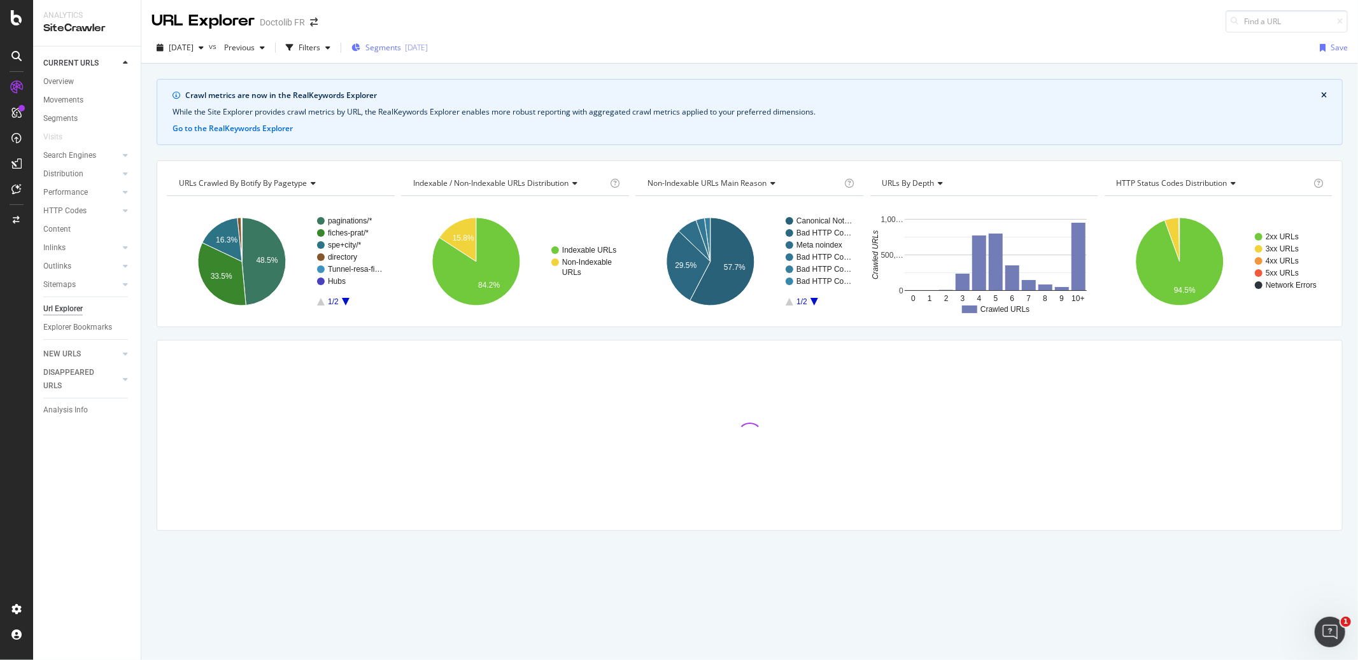
click at [401, 50] on span "Segments" at bounding box center [383, 47] width 36 height 11
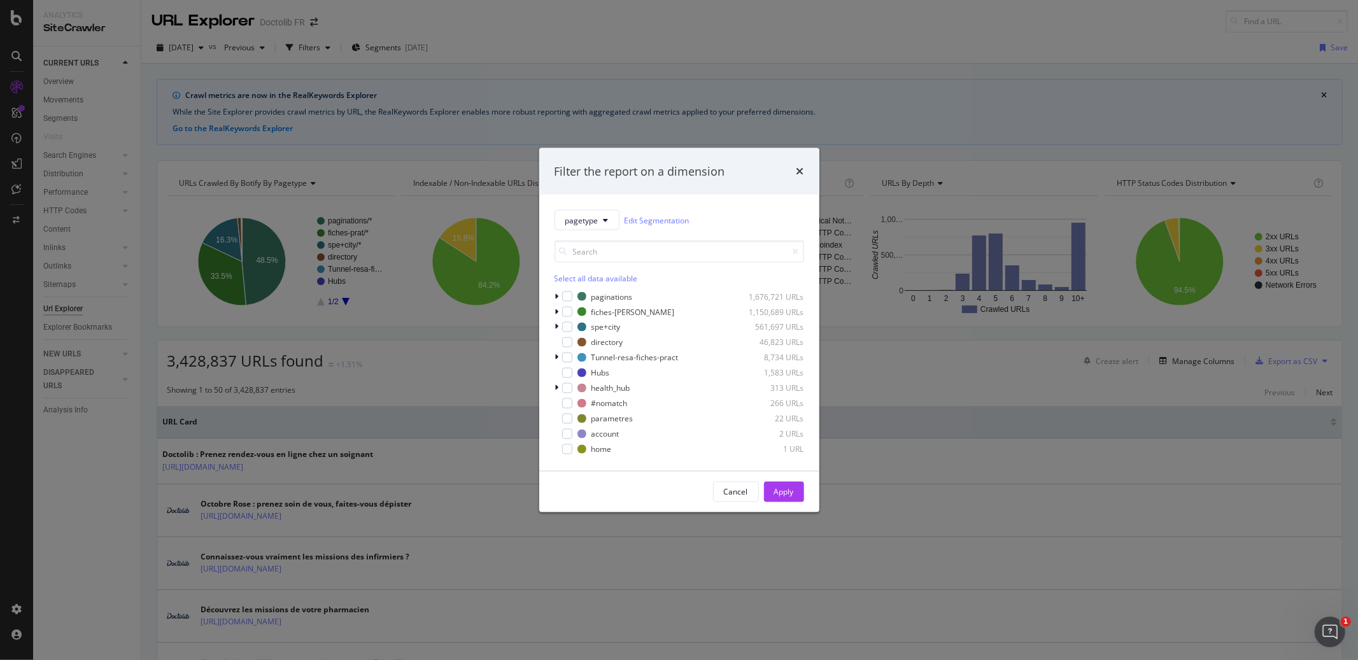
click at [794, 169] on div "Filter the report on a dimension" at bounding box center [679, 171] width 250 height 17
click at [416, 46] on div "Filter the report on a dimension pagetype Edit Segmentation Select all data ava…" at bounding box center [679, 330] width 1358 height 660
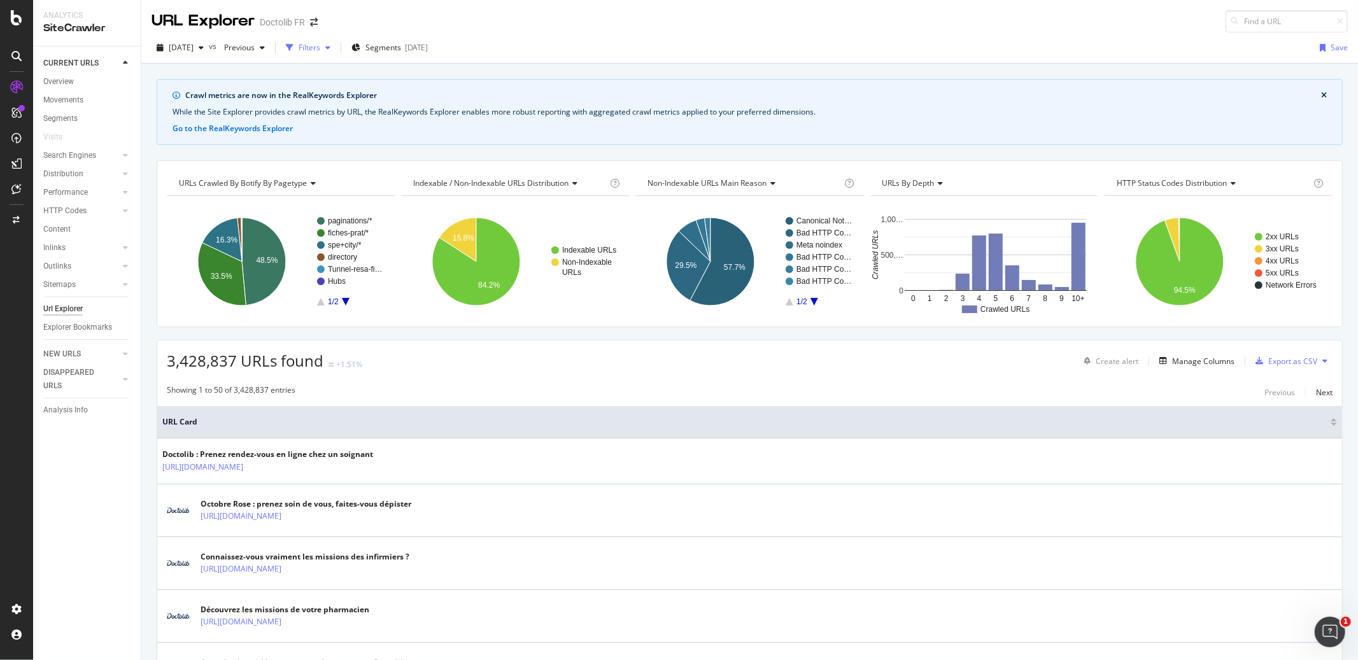
click at [330, 45] on icon "button" at bounding box center [327, 48] width 5 height 8
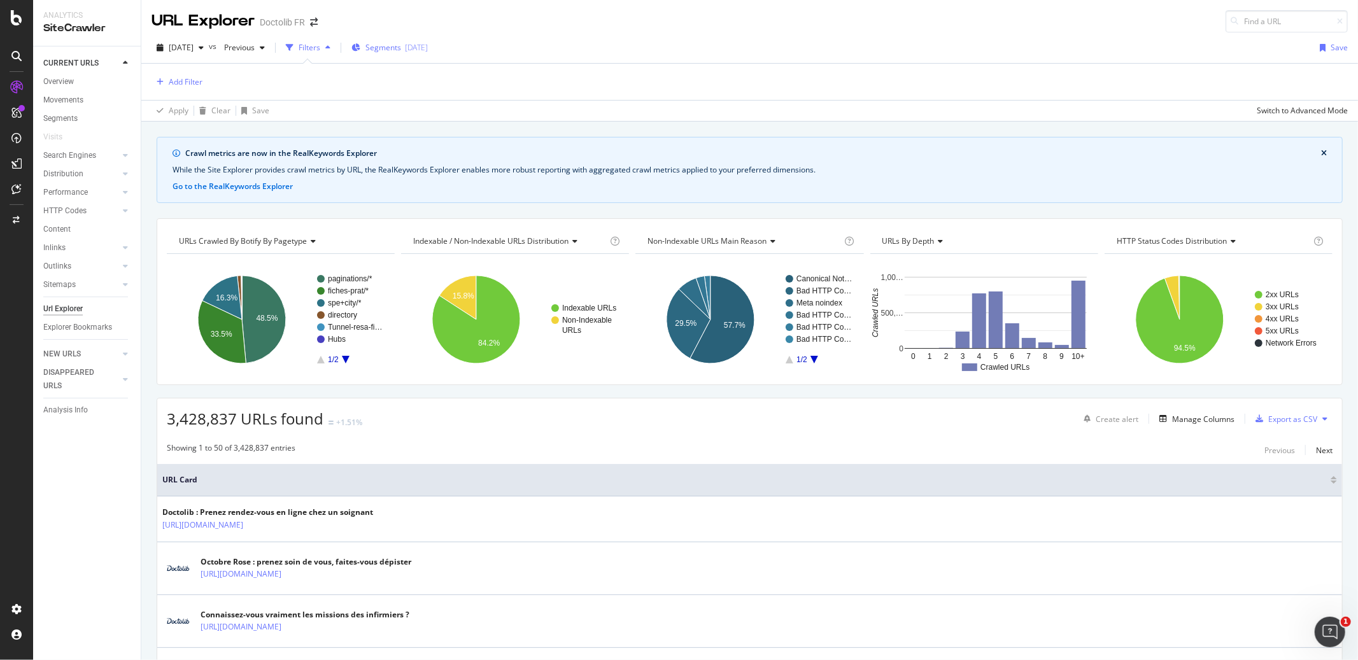
click at [360, 47] on icon "button" at bounding box center [355, 48] width 9 height 8
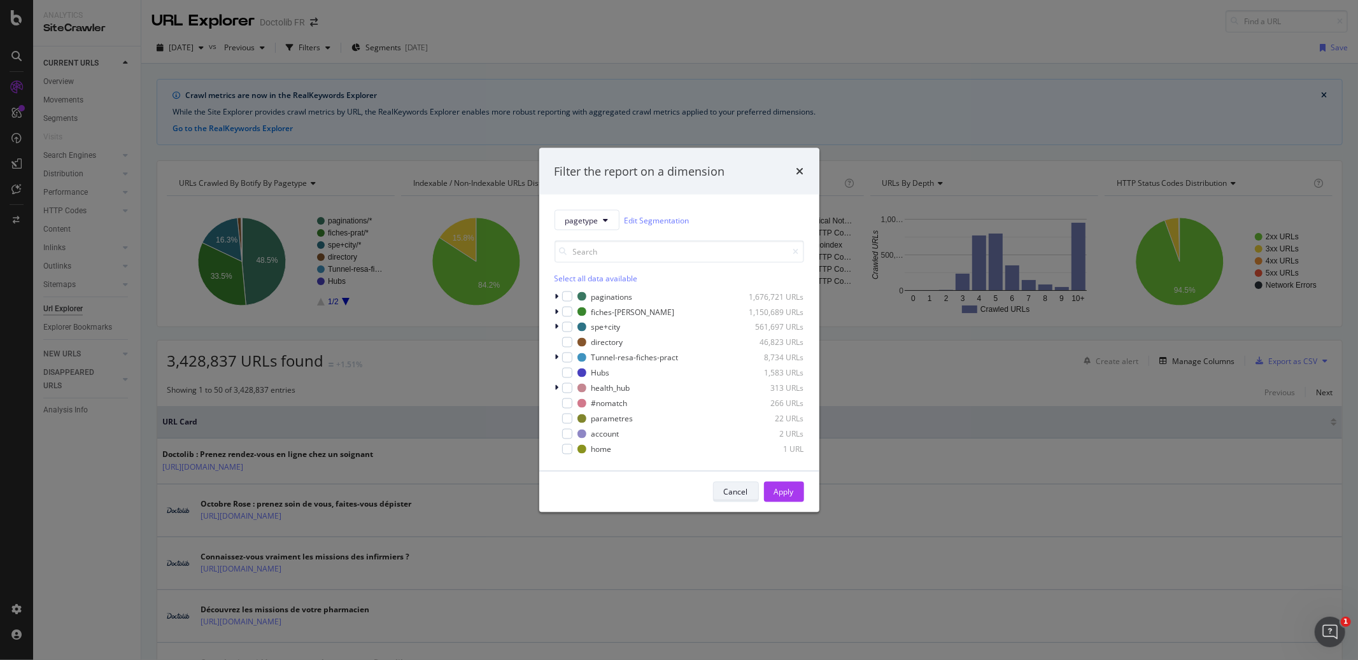
click at [730, 487] on div "Cancel" at bounding box center [736, 491] width 24 height 11
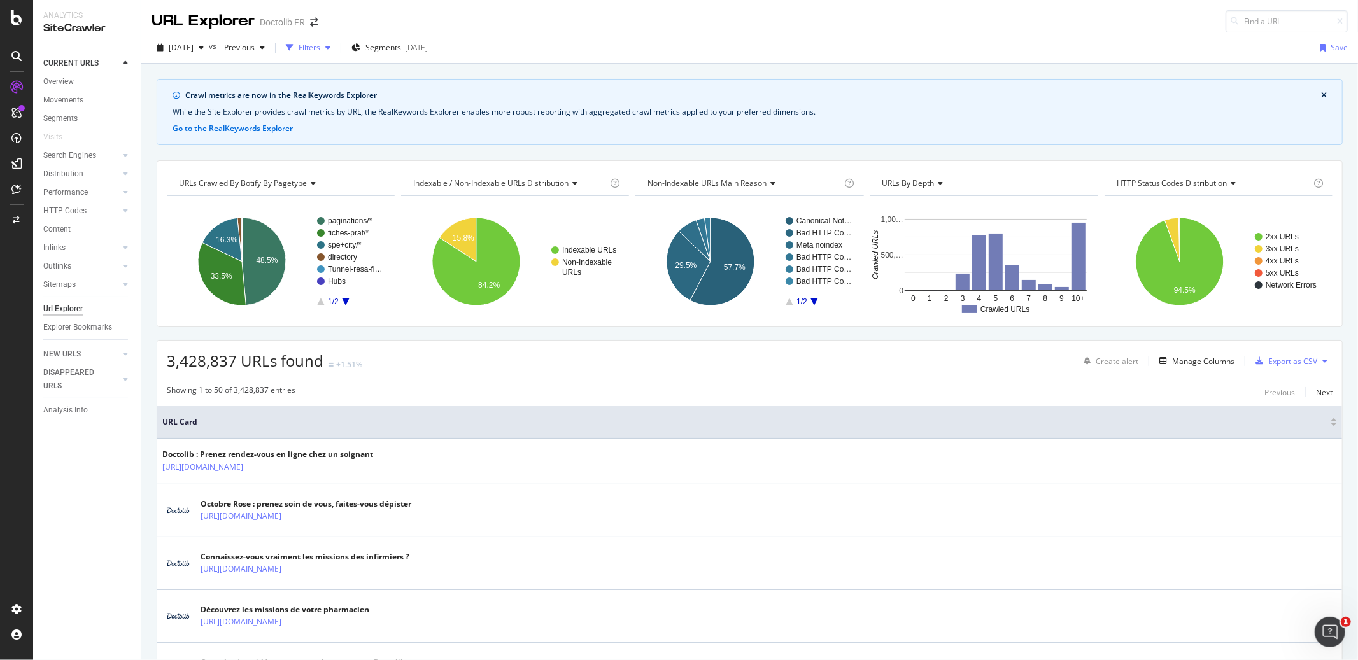
click at [320, 47] on div "Filters" at bounding box center [310, 47] width 22 height 11
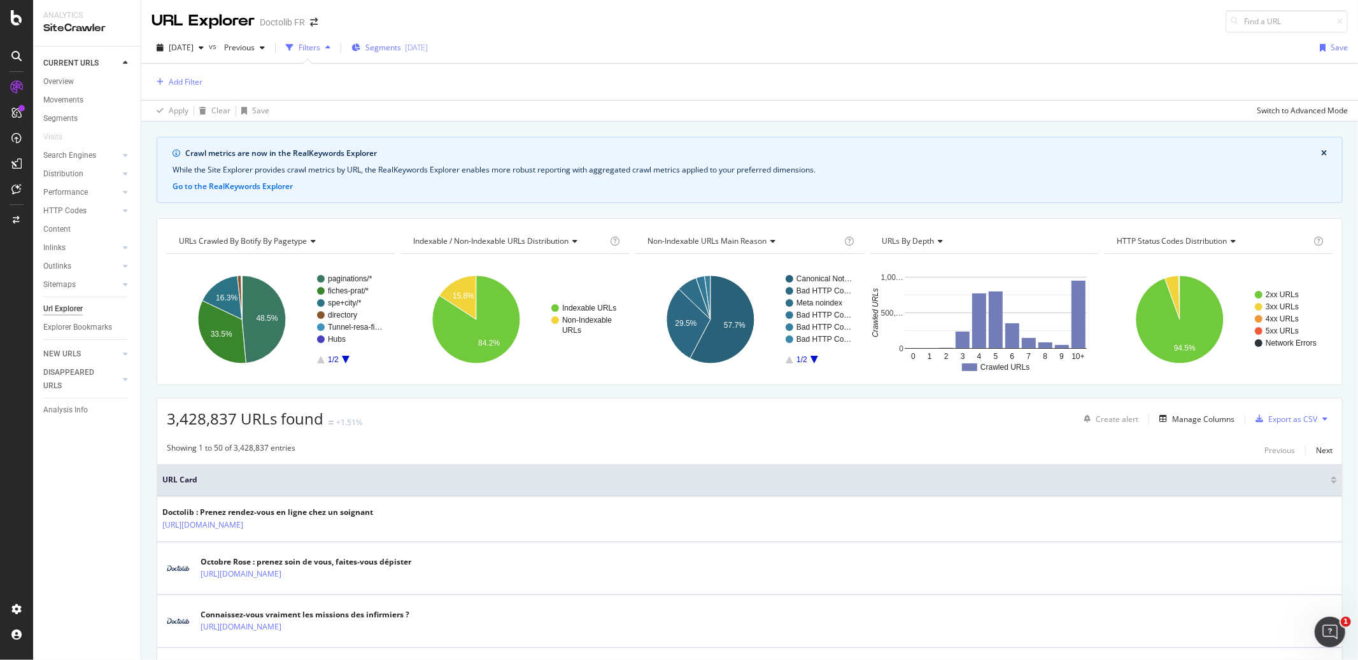
click at [360, 45] on icon "button" at bounding box center [355, 48] width 9 height 8
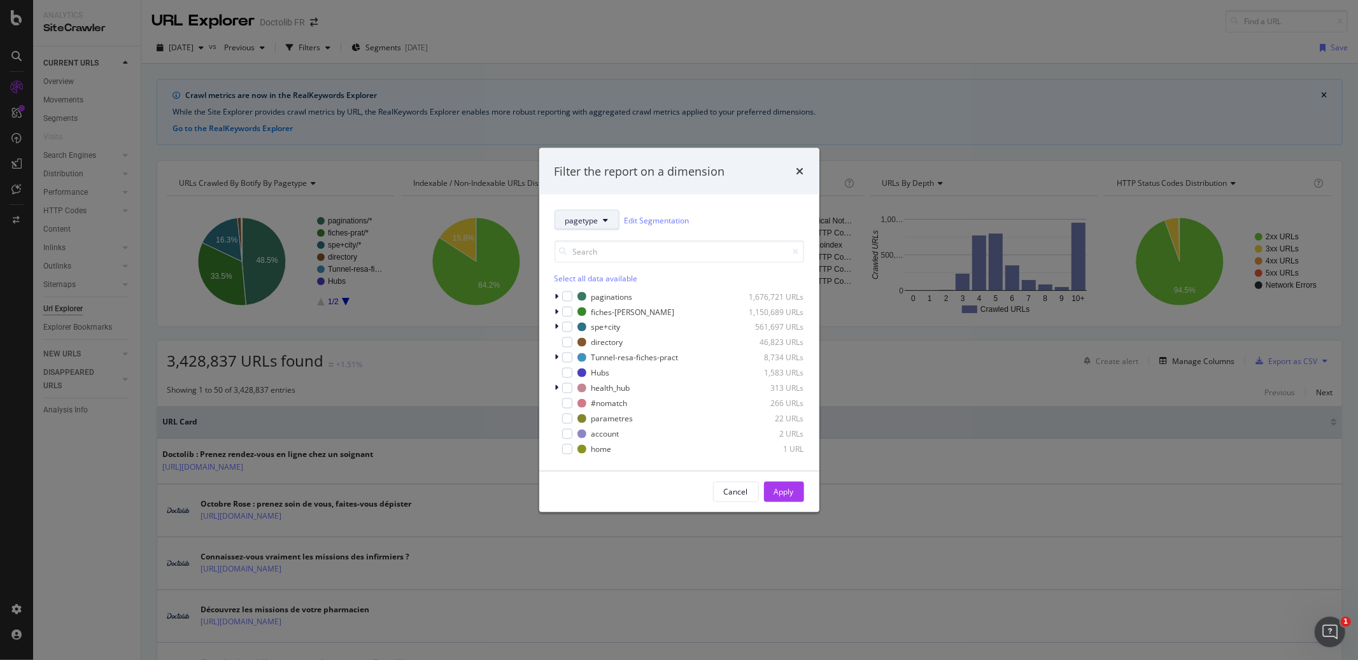
click at [603, 220] on icon "modal" at bounding box center [605, 220] width 5 height 8
click at [591, 265] on span "pagetype" at bounding box center [606, 265] width 82 height 11
click at [795, 497] on button "Apply" at bounding box center [784, 492] width 40 height 20
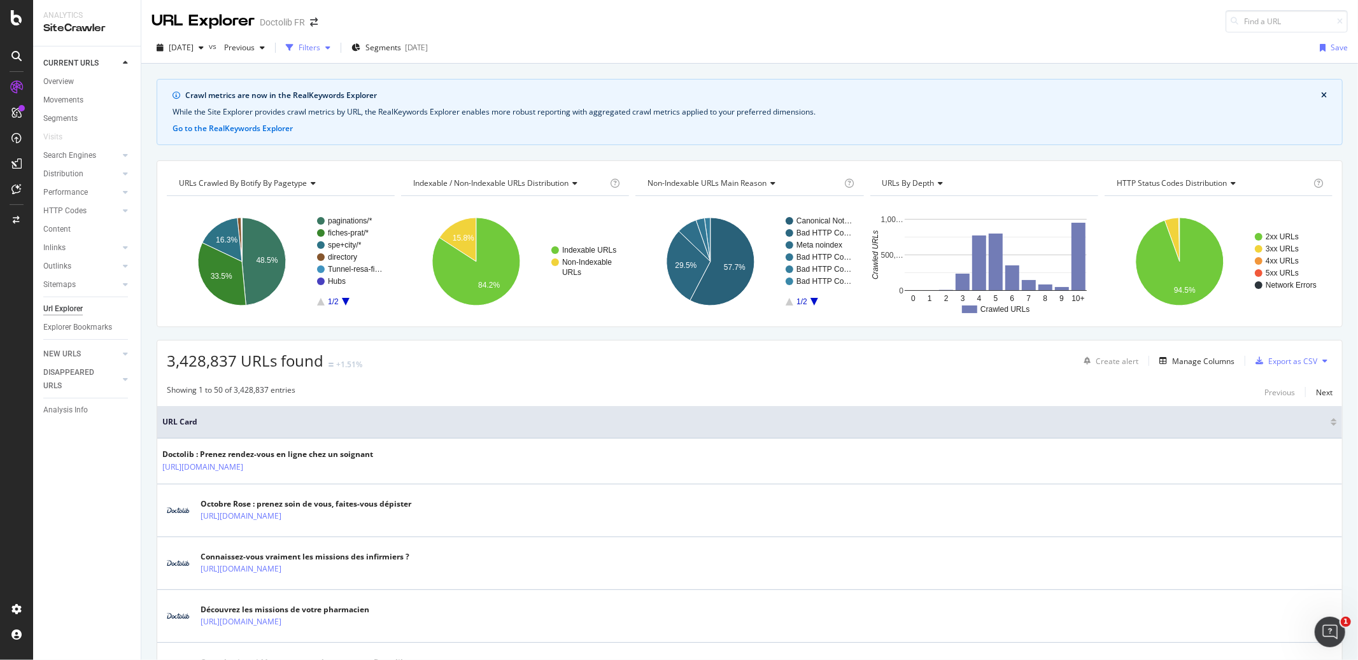
click at [320, 44] on div "Filters" at bounding box center [310, 47] width 22 height 11
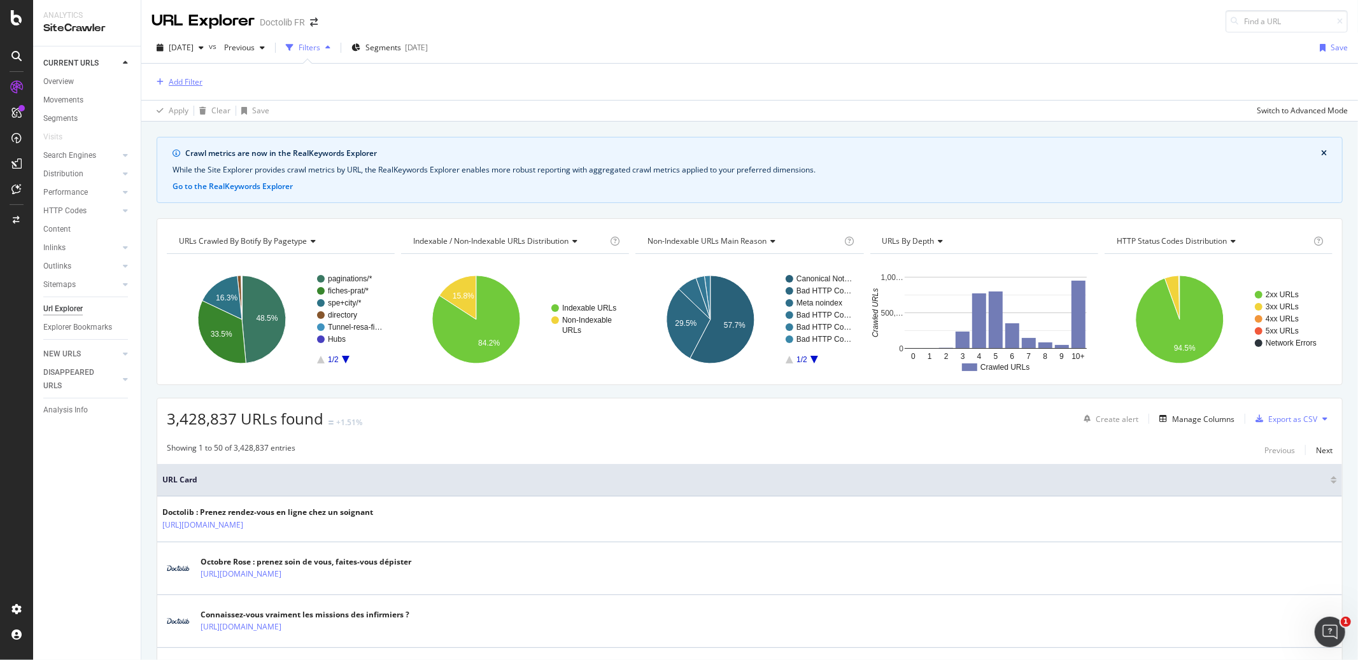
click at [191, 77] on div "Add Filter" at bounding box center [186, 81] width 34 height 11
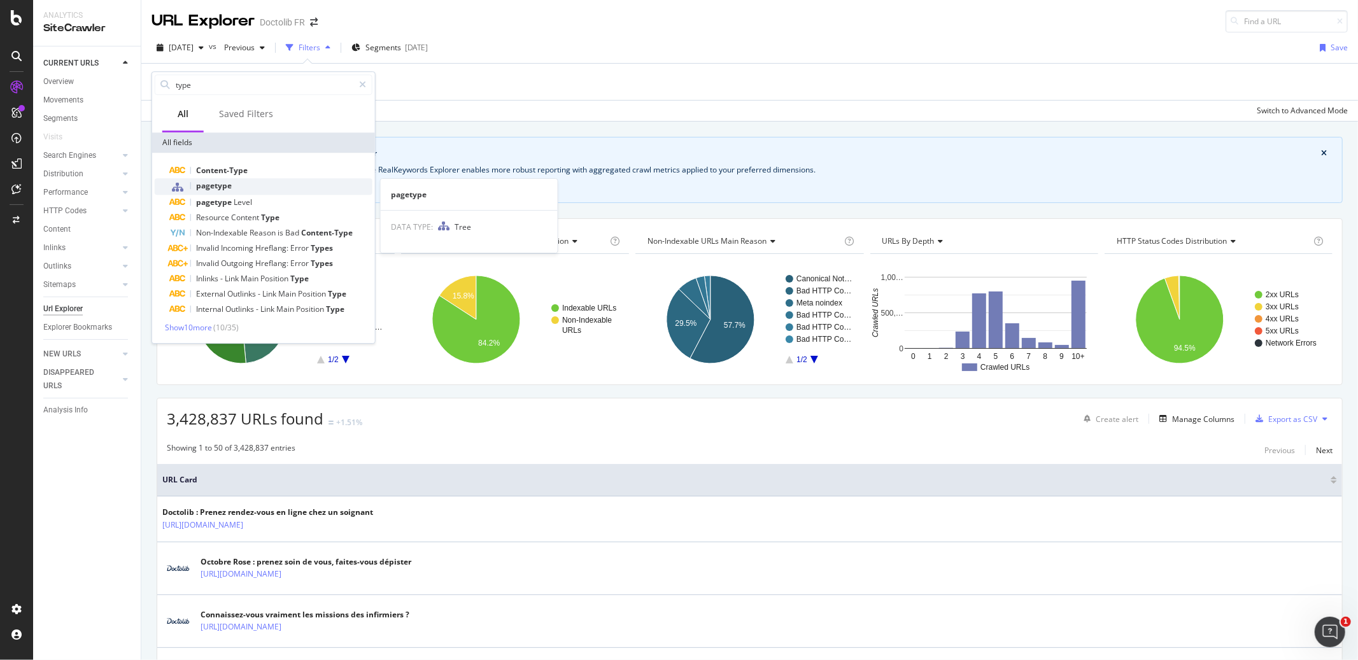
type input "type"
click at [219, 184] on span "pagetype" at bounding box center [214, 185] width 36 height 11
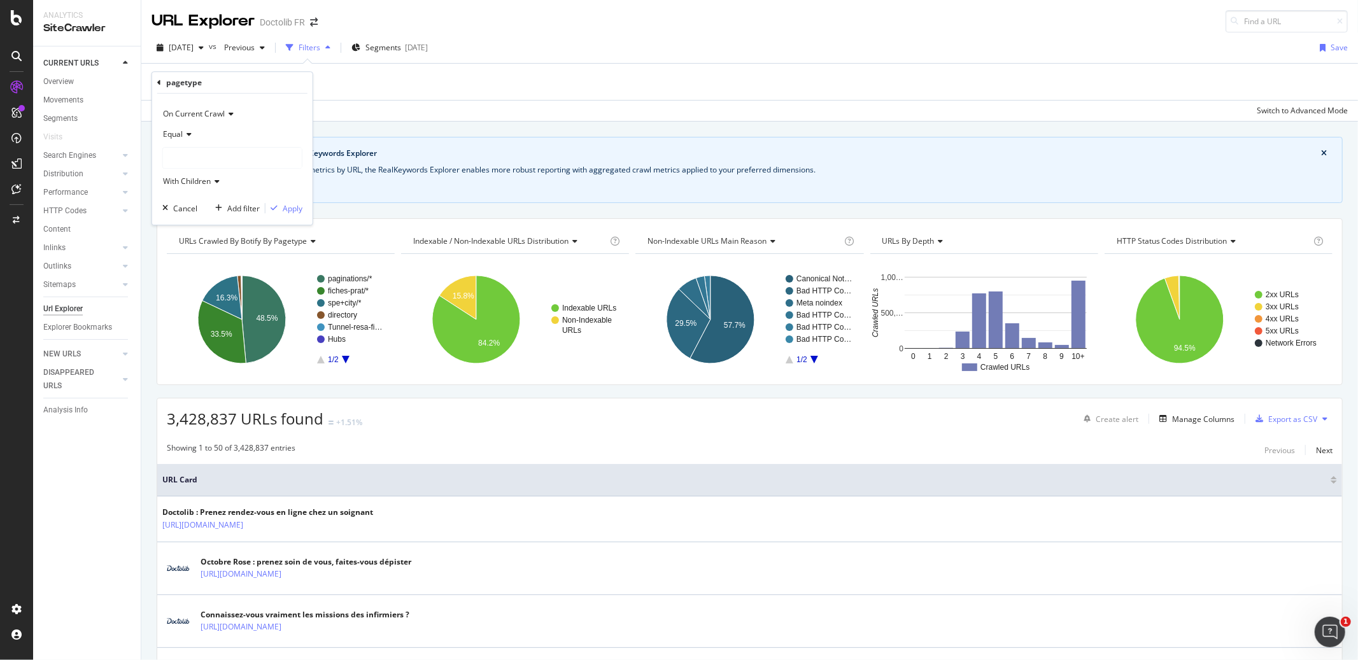
click at [209, 161] on div at bounding box center [232, 158] width 139 height 20
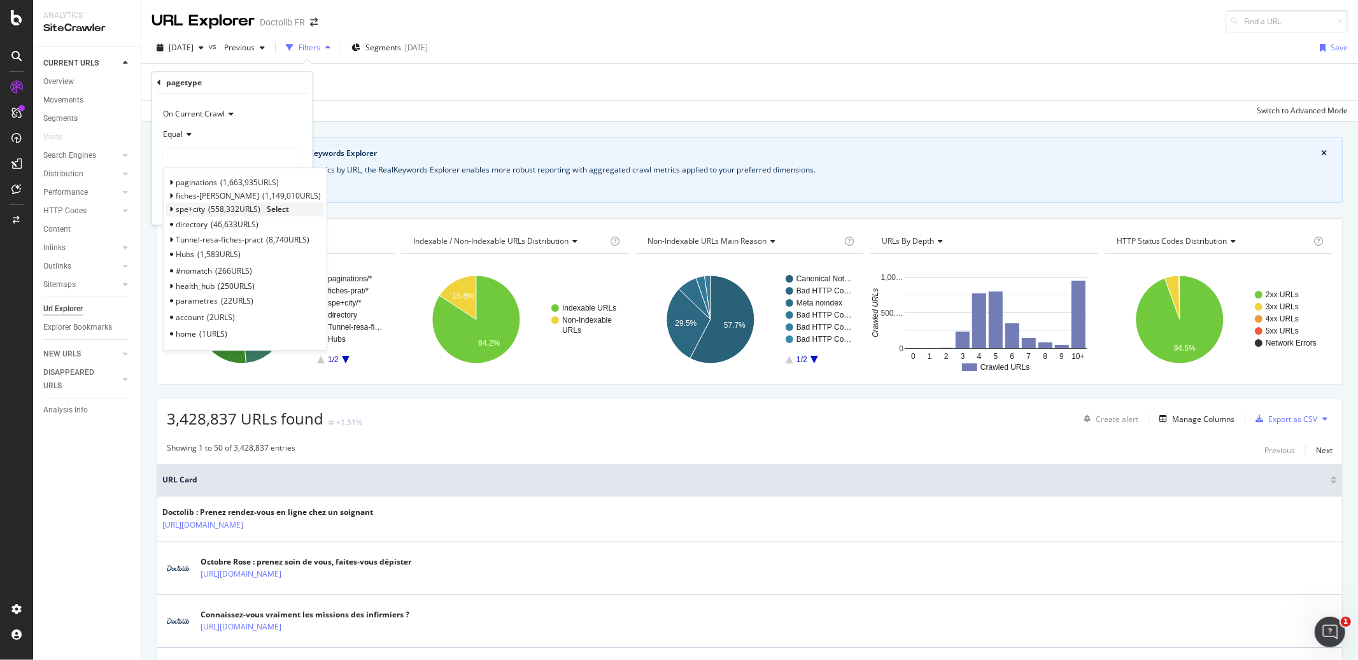
click at [280, 208] on span "Select" at bounding box center [278, 209] width 22 height 11
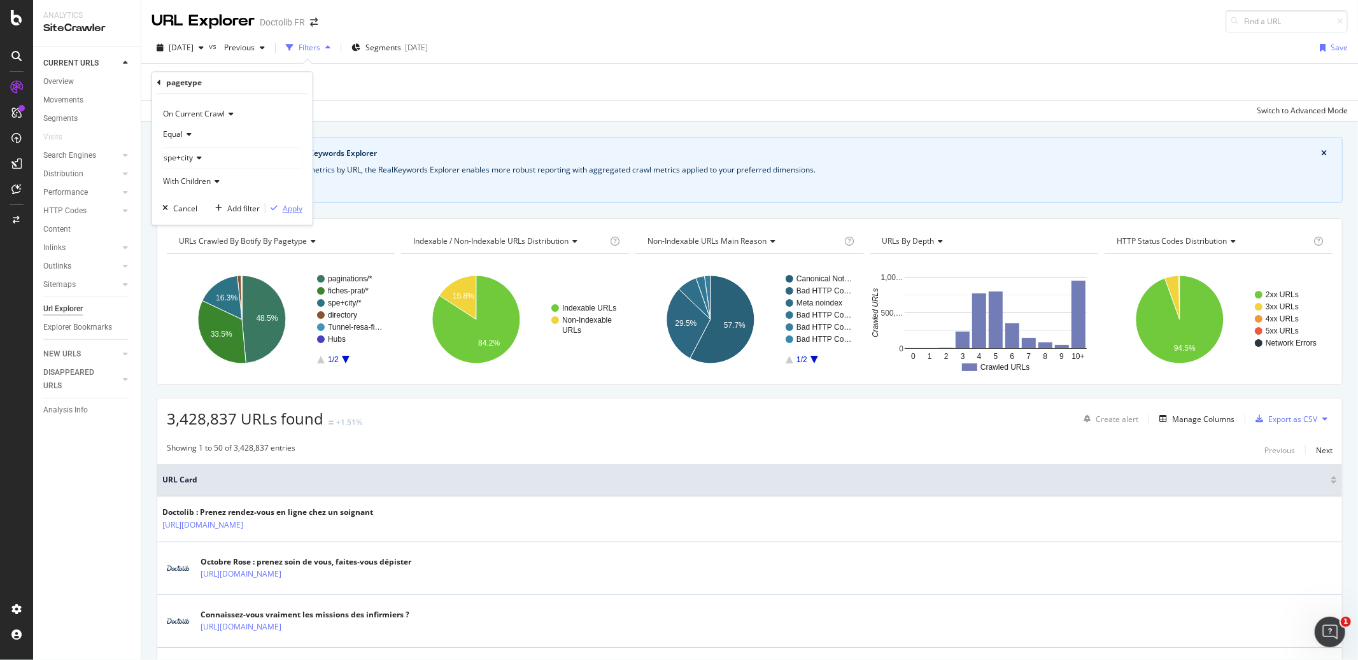
click at [285, 211] on div "Apply" at bounding box center [293, 208] width 20 height 11
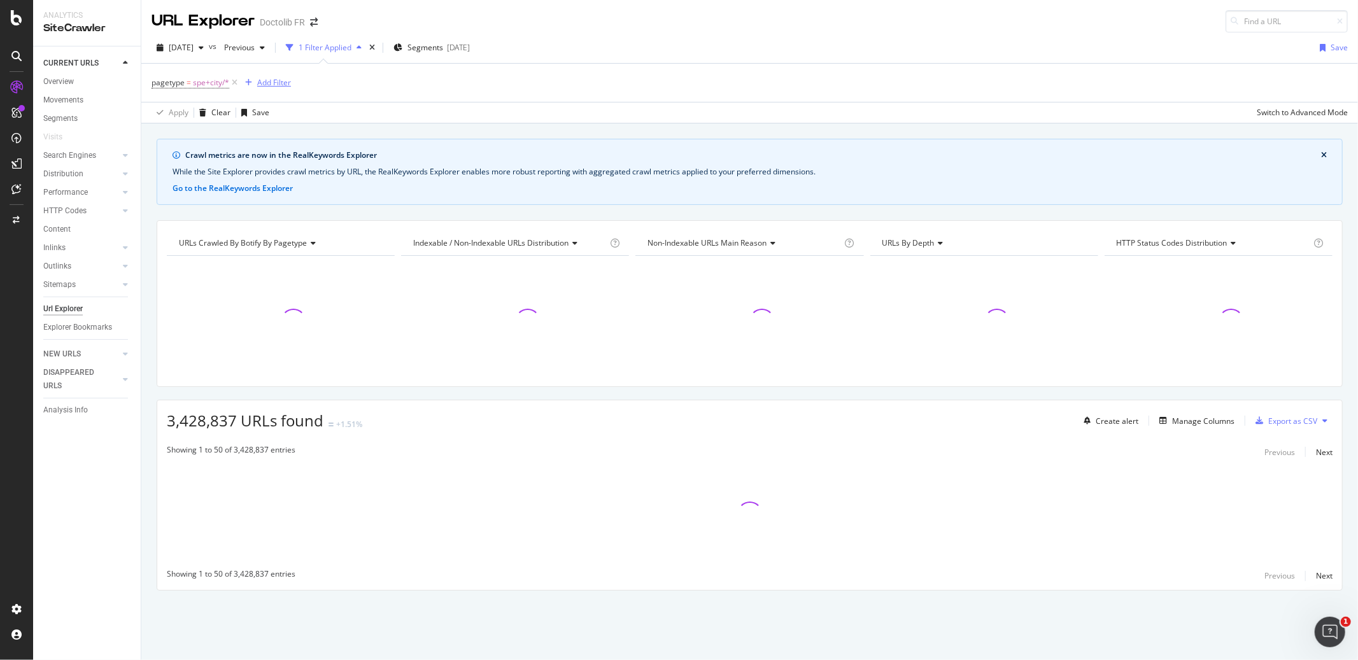
click at [272, 81] on div "Add Filter" at bounding box center [274, 82] width 34 height 11
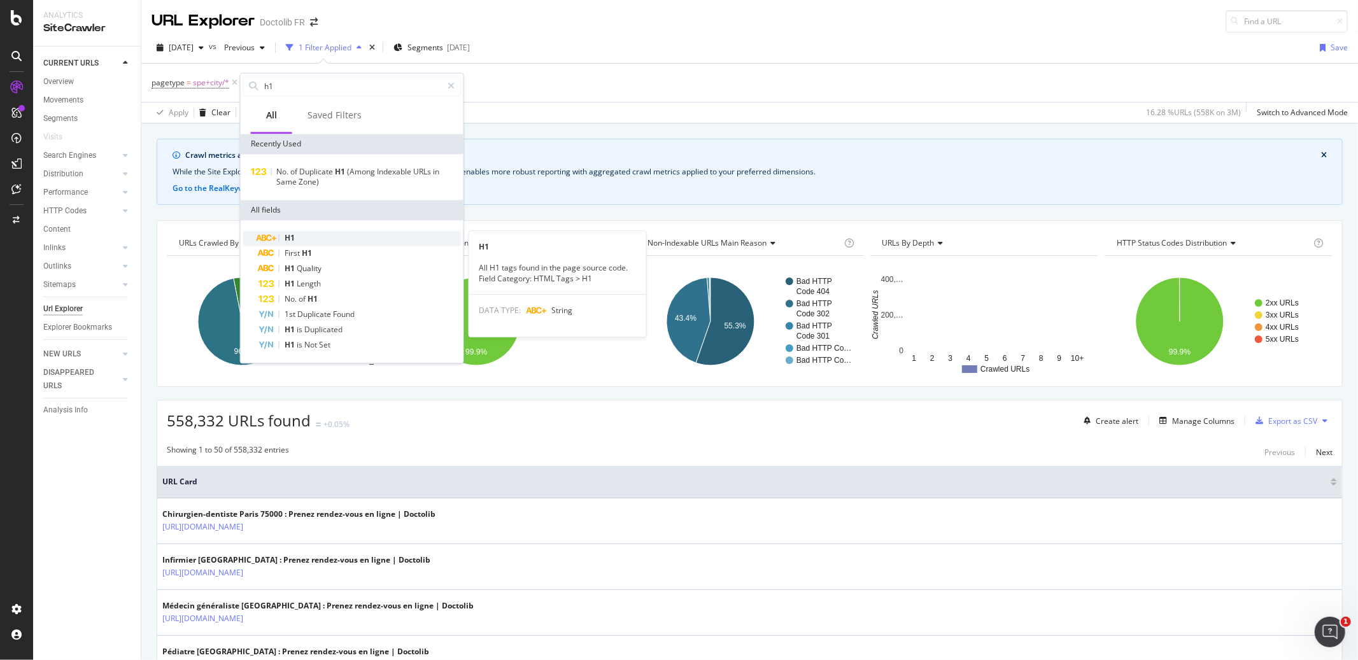
type input "h1"
click at [307, 234] on div "H1" at bounding box center [359, 237] width 202 height 15
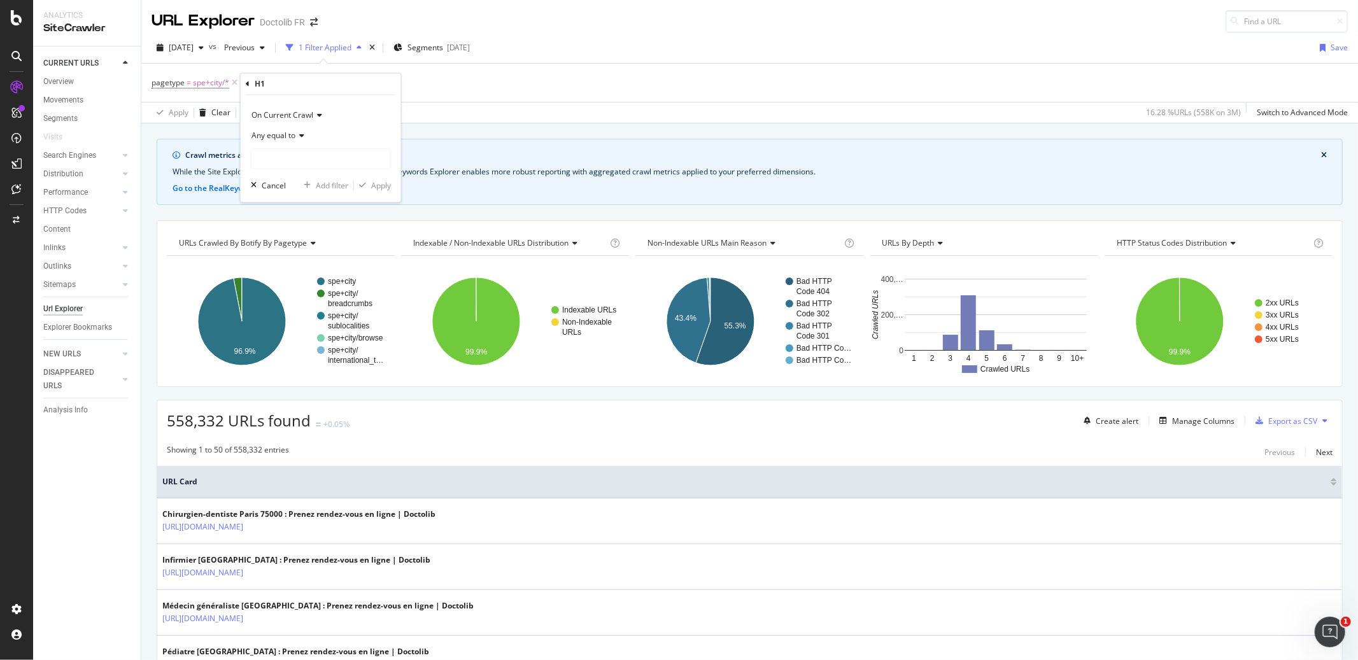
click at [278, 116] on span "On Current Crawl" at bounding box center [282, 115] width 62 height 11
click at [279, 170] on span "Diff Between Crawls" at bounding box center [293, 174] width 72 height 11
click at [279, 134] on span "Equal to" at bounding box center [265, 135] width 29 height 11
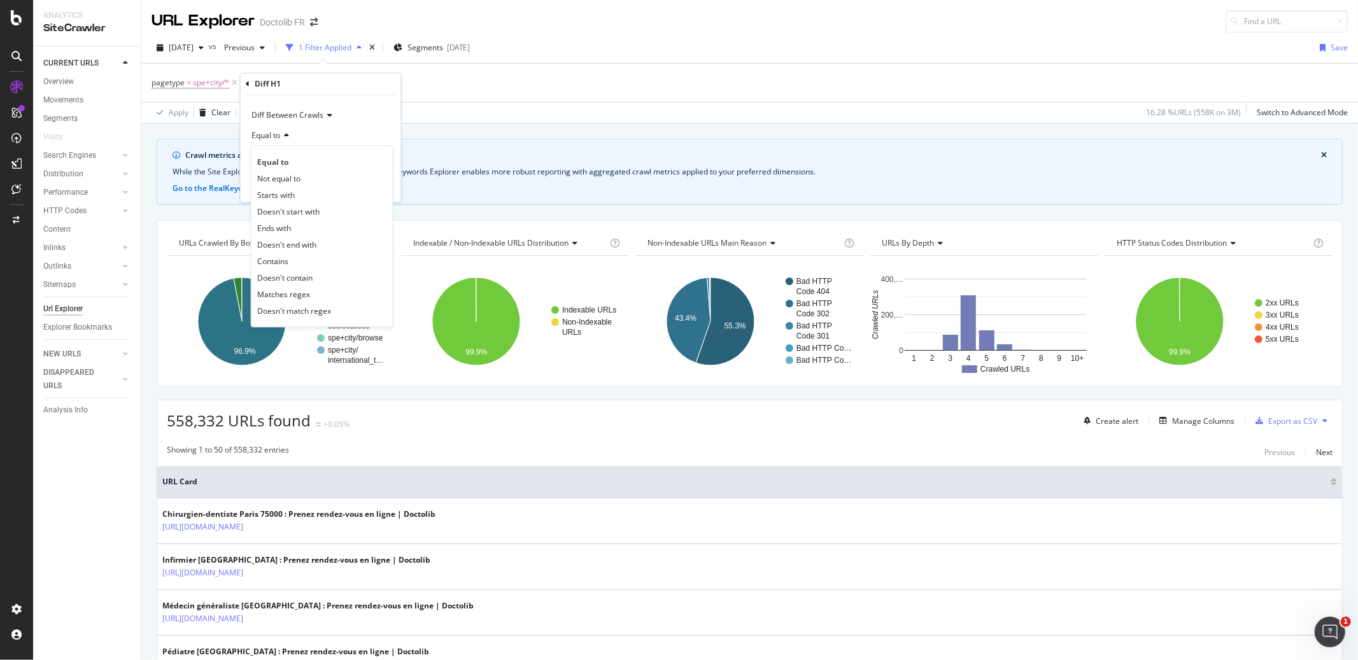
click at [279, 133] on span "Equal to" at bounding box center [265, 135] width 29 height 11
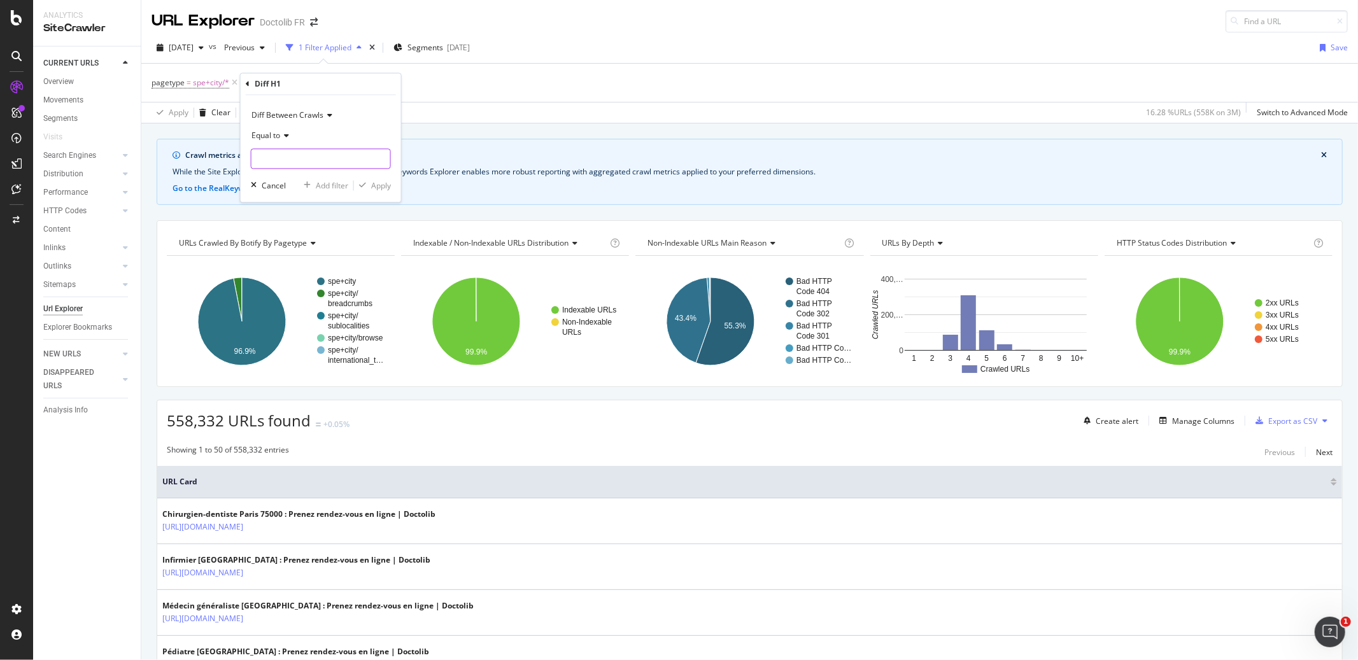
click at [281, 157] on input "text" at bounding box center [320, 159] width 139 height 20
click at [279, 187] on span "changed" at bounding box center [297, 189] width 85 height 11
type input "changed"
click at [385, 189] on div "Apply" at bounding box center [381, 185] width 20 height 11
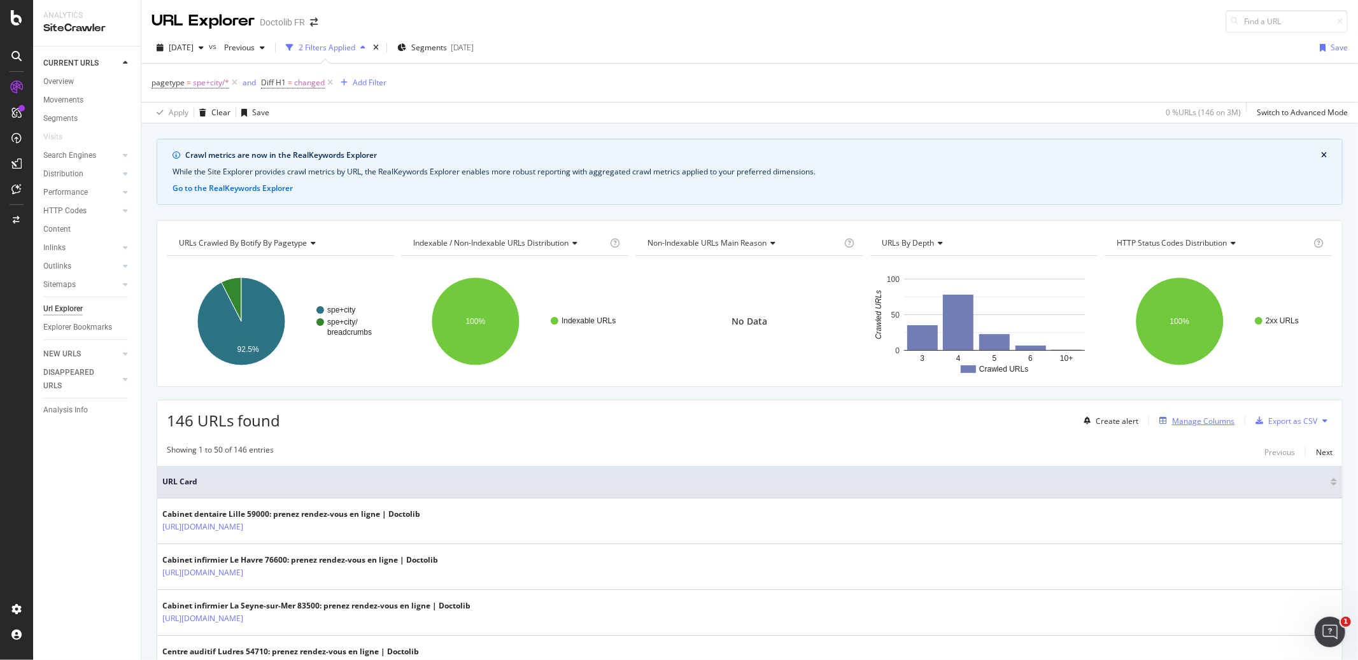
click at [1206, 421] on div "Manage Columns" at bounding box center [1203, 421] width 62 height 11
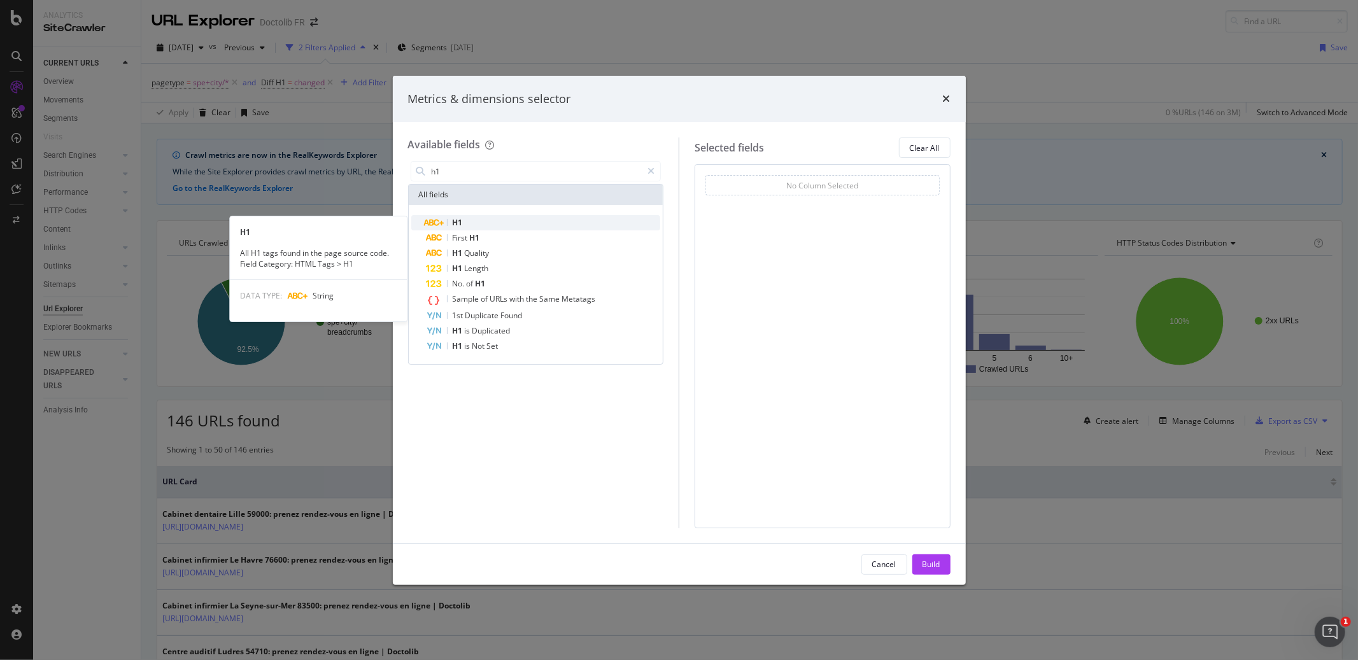
type input "h1"
click at [469, 223] on div "H1" at bounding box center [544, 222] width 234 height 15
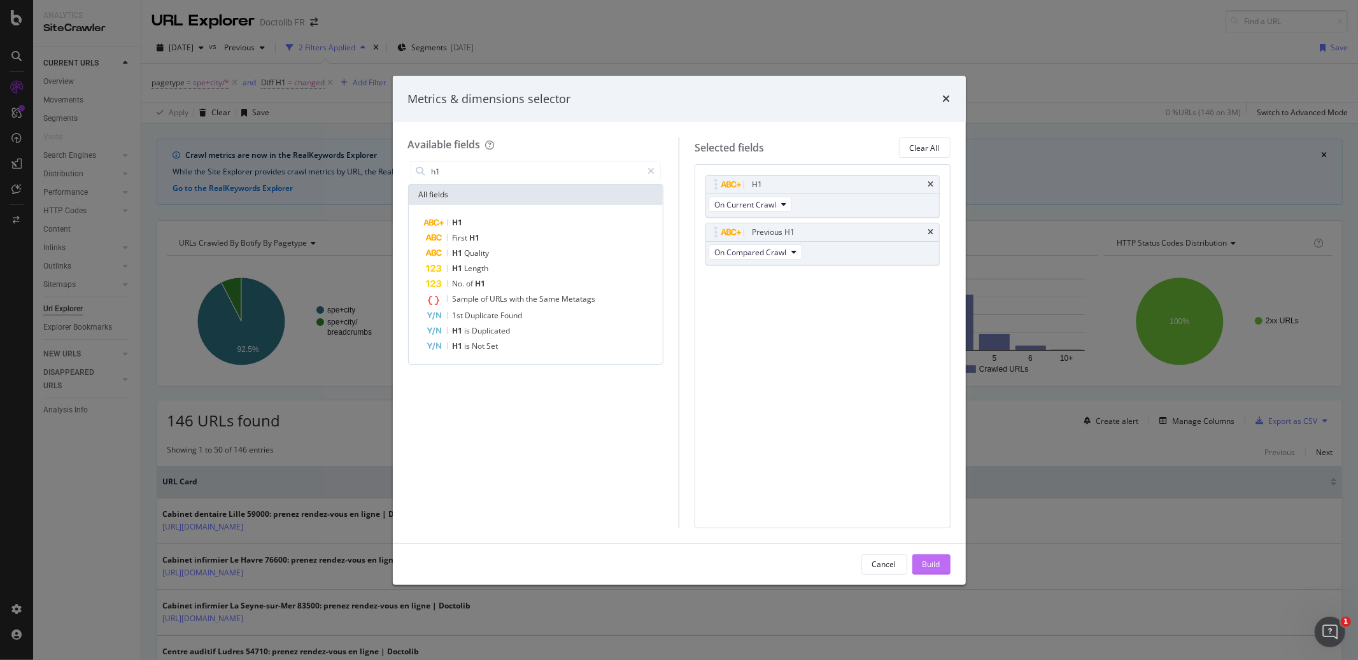
click at [930, 566] on div "Build" at bounding box center [931, 564] width 18 height 11
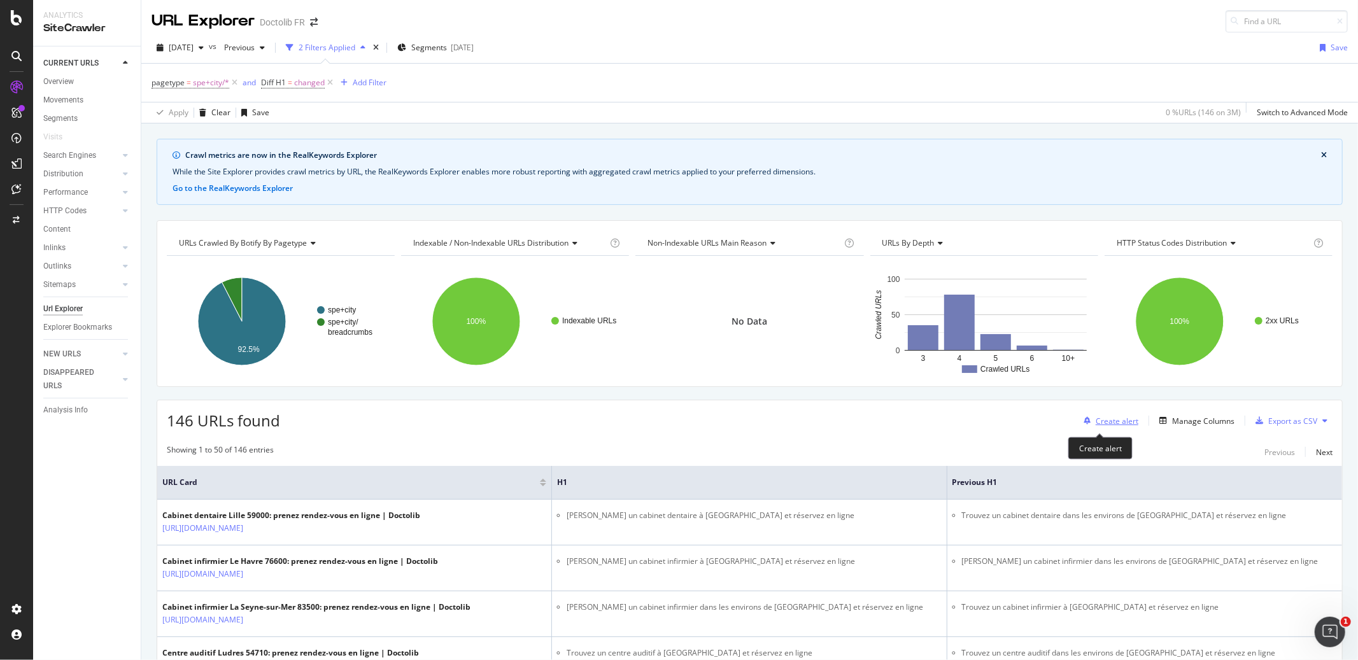
click at [1117, 426] on div "Create alert" at bounding box center [1117, 421] width 43 height 11
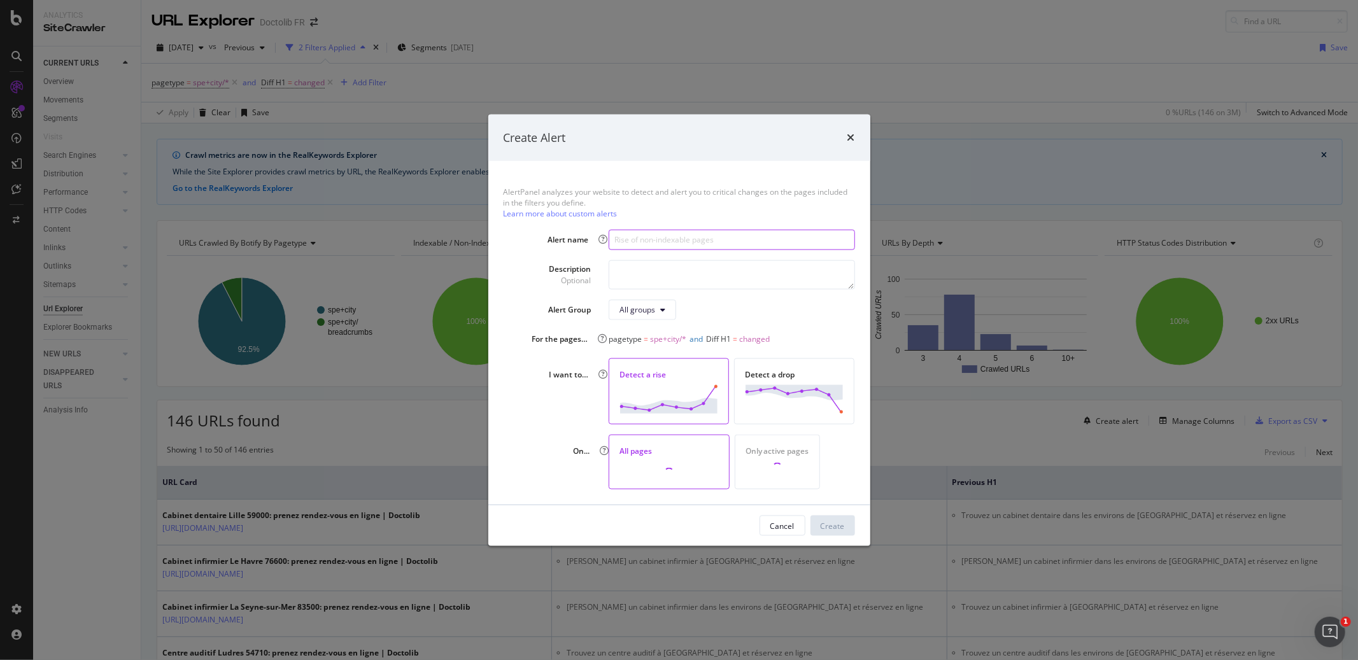
click at [664, 241] on input "modal" at bounding box center [732, 239] width 246 height 20
type input "Rise in H1 changes"
click at [839, 521] on div "Create" at bounding box center [833, 526] width 24 height 11
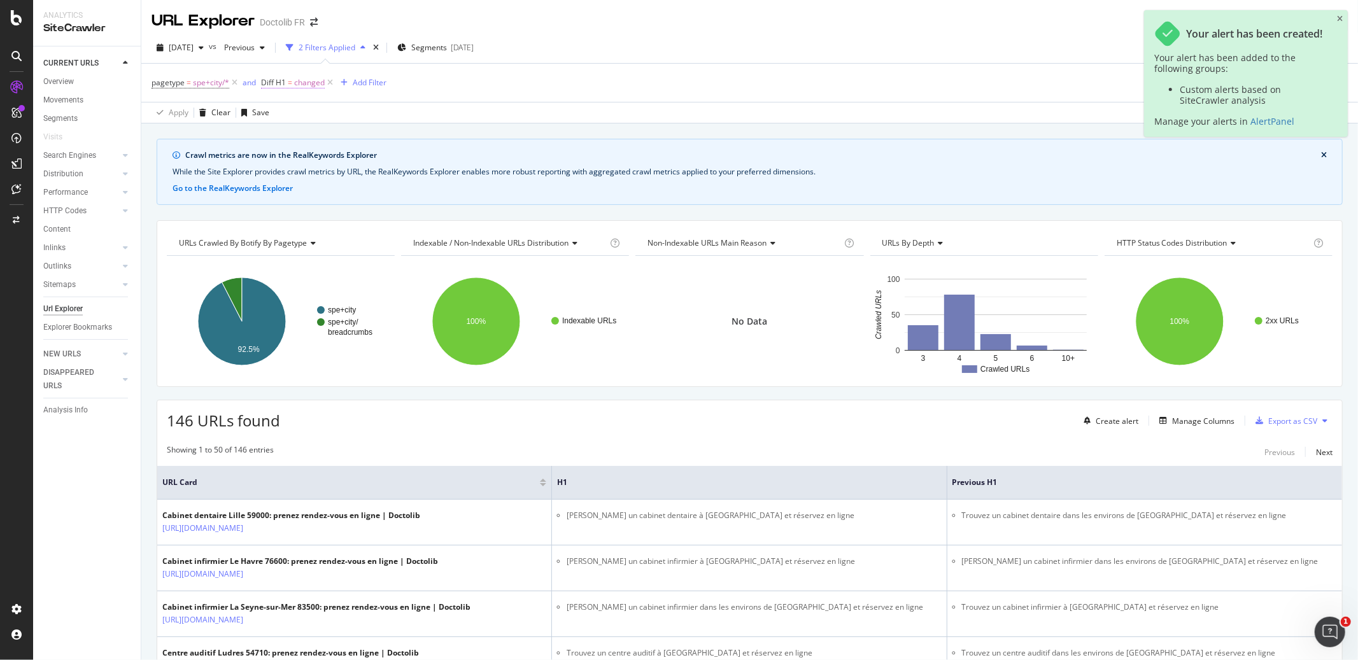
click at [274, 85] on span "Diff H1" at bounding box center [273, 82] width 25 height 11
click at [267, 80] on icon at bounding box center [269, 82] width 4 height 8
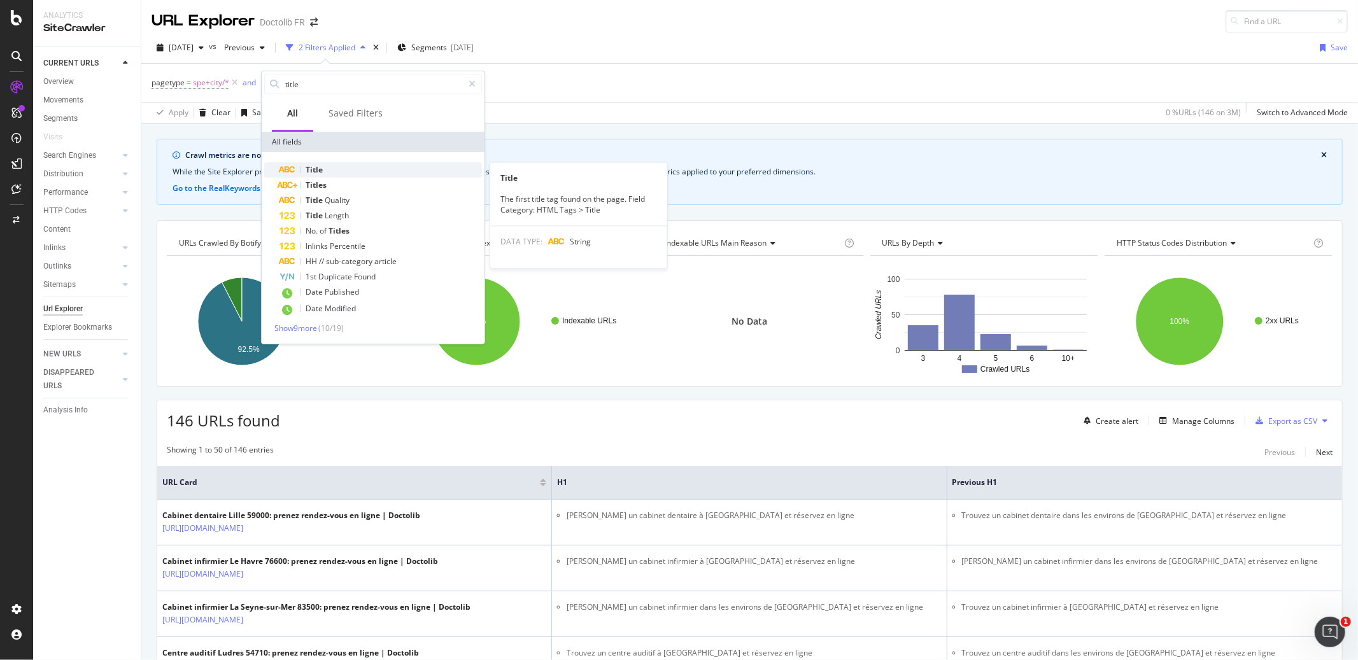
type input "title"
click at [313, 169] on span "Title" at bounding box center [314, 169] width 17 height 11
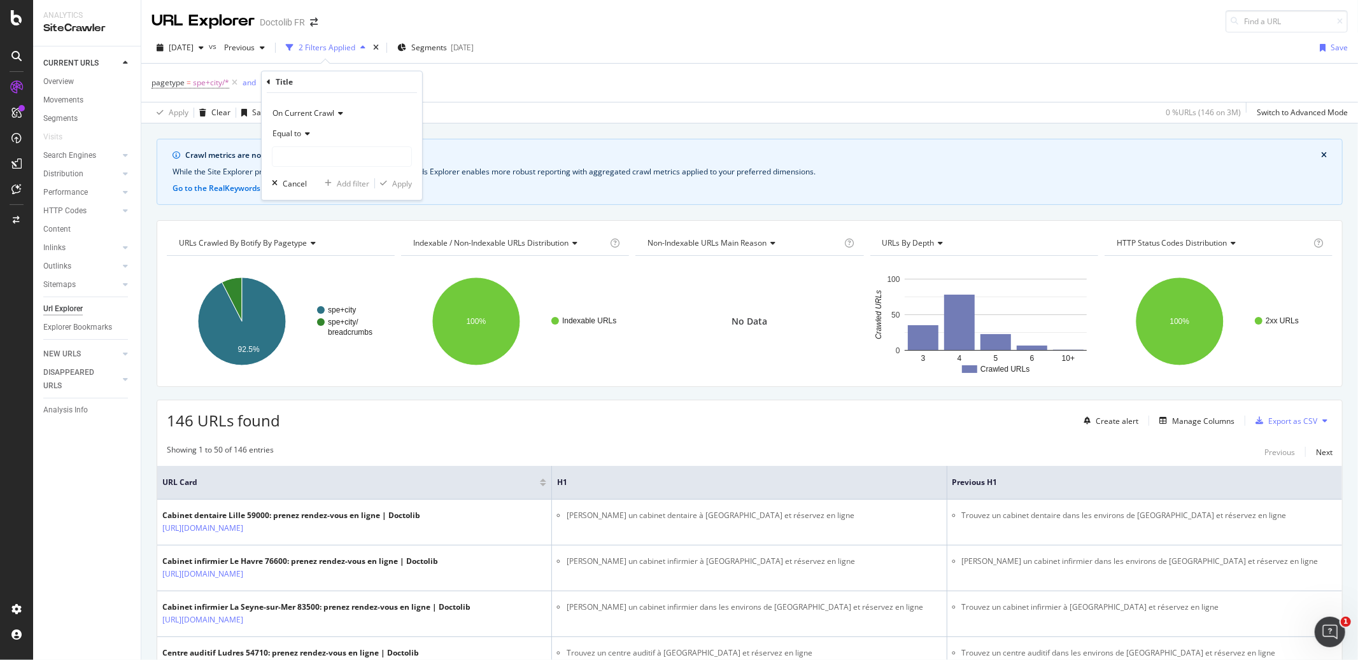
click at [311, 116] on span "On Current Crawl" at bounding box center [303, 113] width 62 height 11
click at [311, 174] on span "Diff Between Crawls" at bounding box center [314, 172] width 72 height 11
click at [301, 157] on input "text" at bounding box center [341, 156] width 139 height 20
click at [305, 181] on span "changed" at bounding box center [318, 186] width 85 height 11
type input "changed"
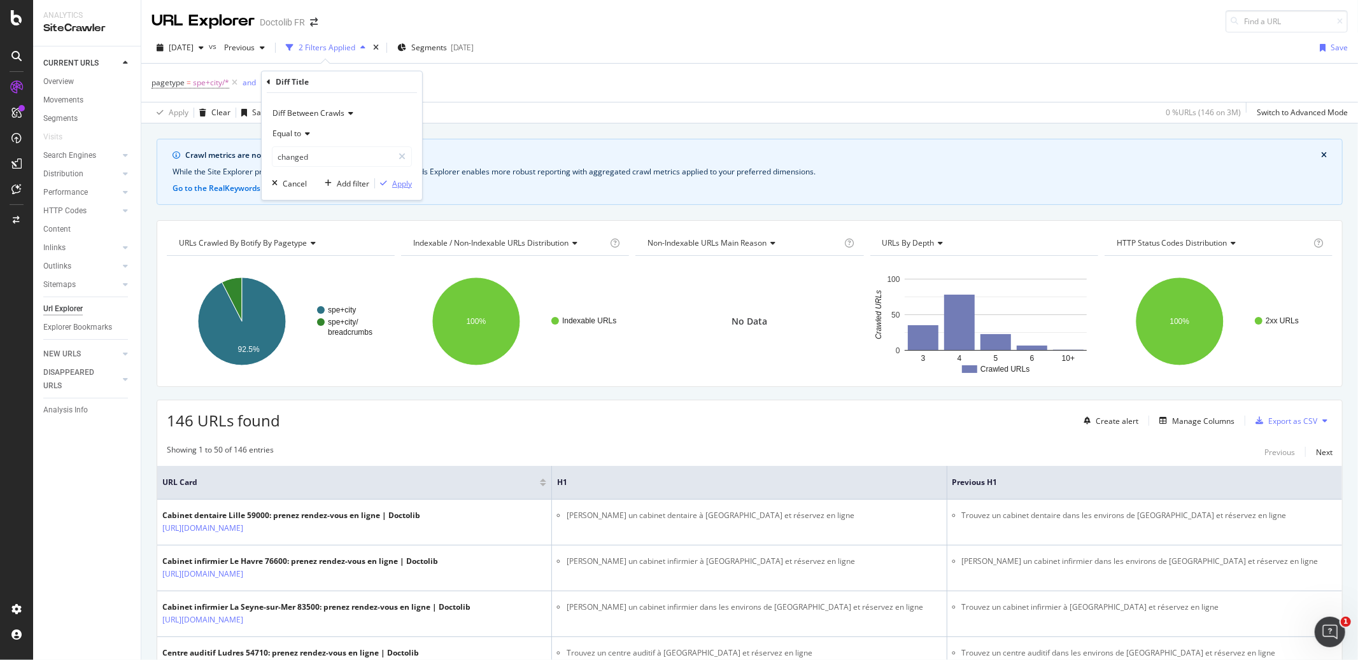
click at [397, 187] on div "Apply" at bounding box center [402, 183] width 20 height 11
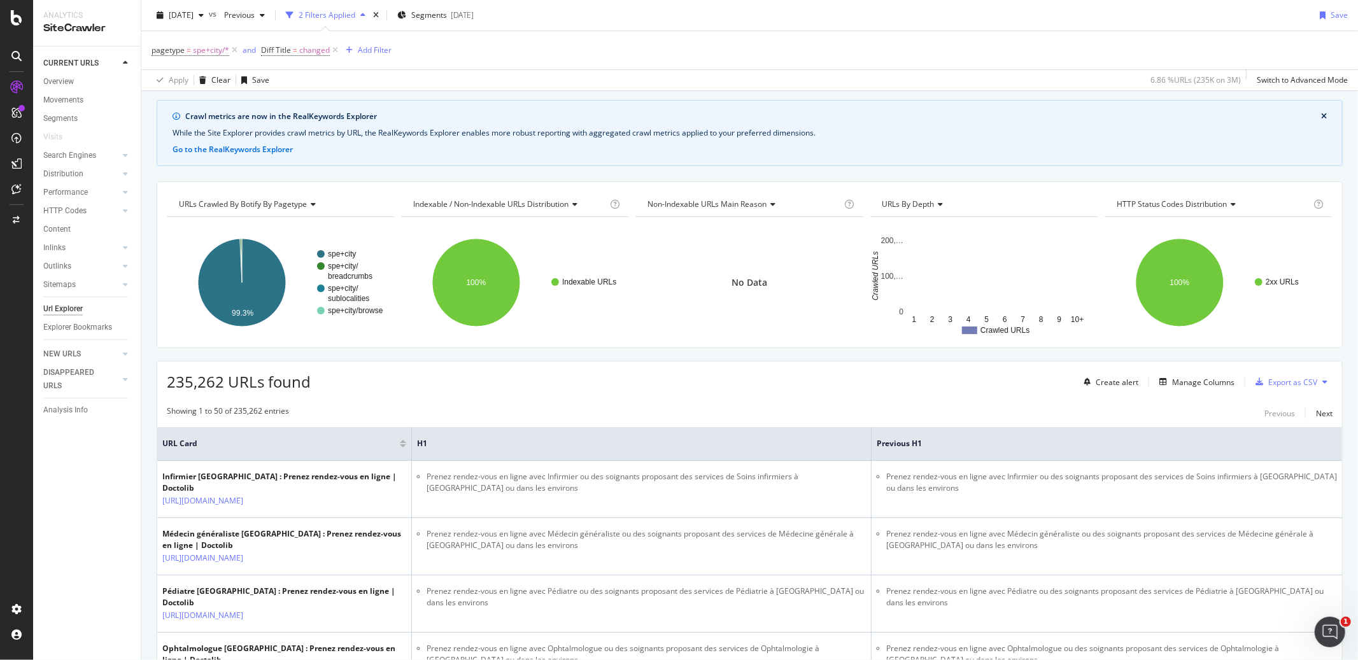
scroll to position [39, 0]
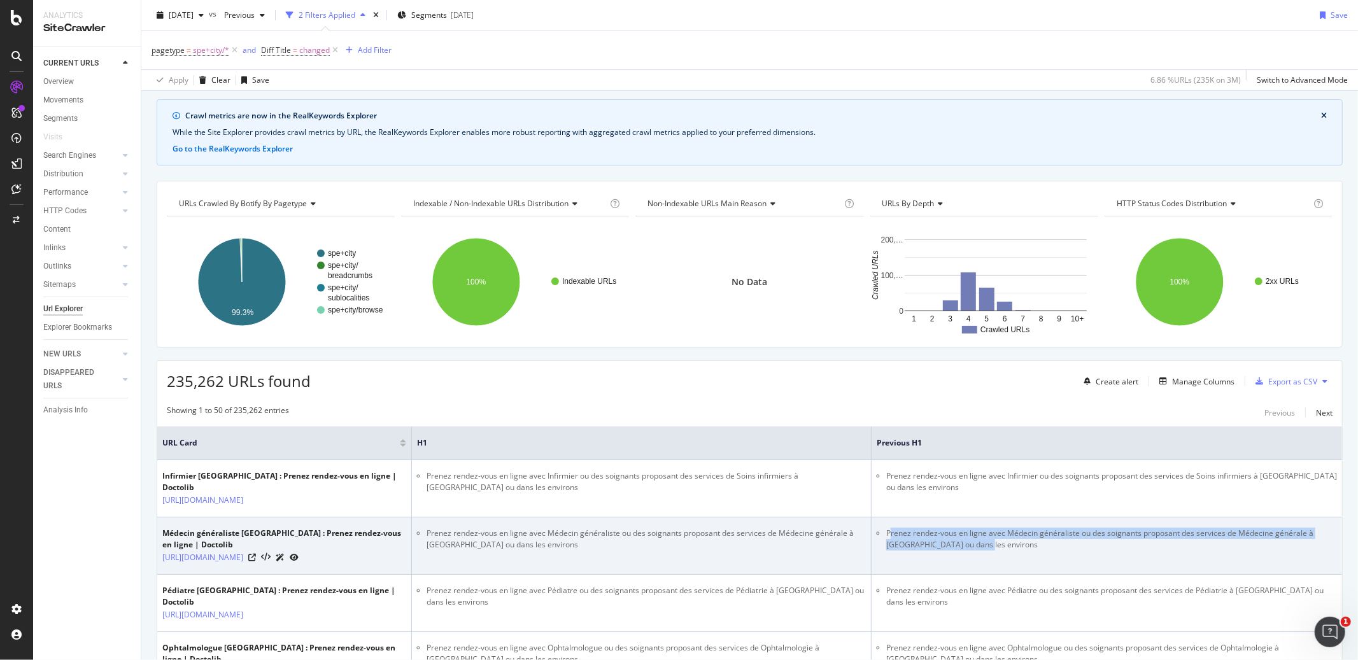
drag, startPoint x: 1010, startPoint y: 537, endPoint x: 889, endPoint y: 523, distance: 121.1
click at [889, 528] on li "Prenez rendez-vous en ligne avec Médecin généraliste ou des soignants proposant…" at bounding box center [1111, 539] width 451 height 23
copy li "renez rendez-vous en ligne avec Médecin généraliste ou des soignants proposant …"
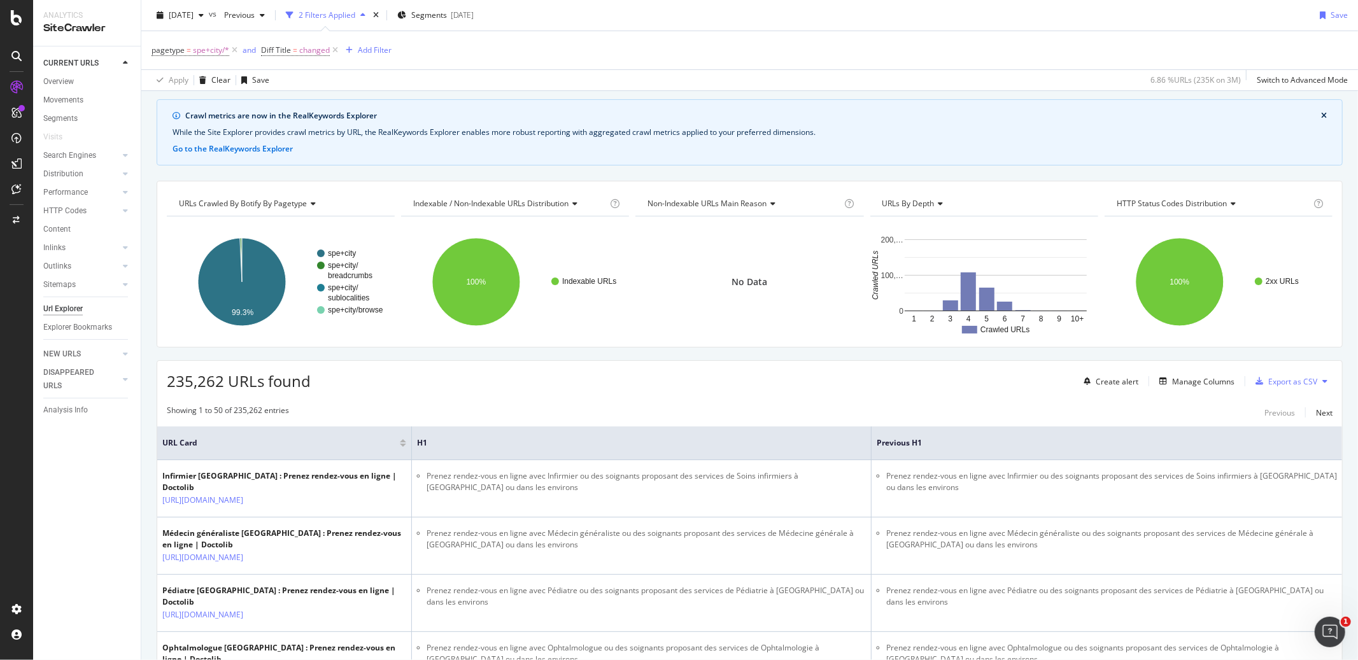
scroll to position [0, 0]
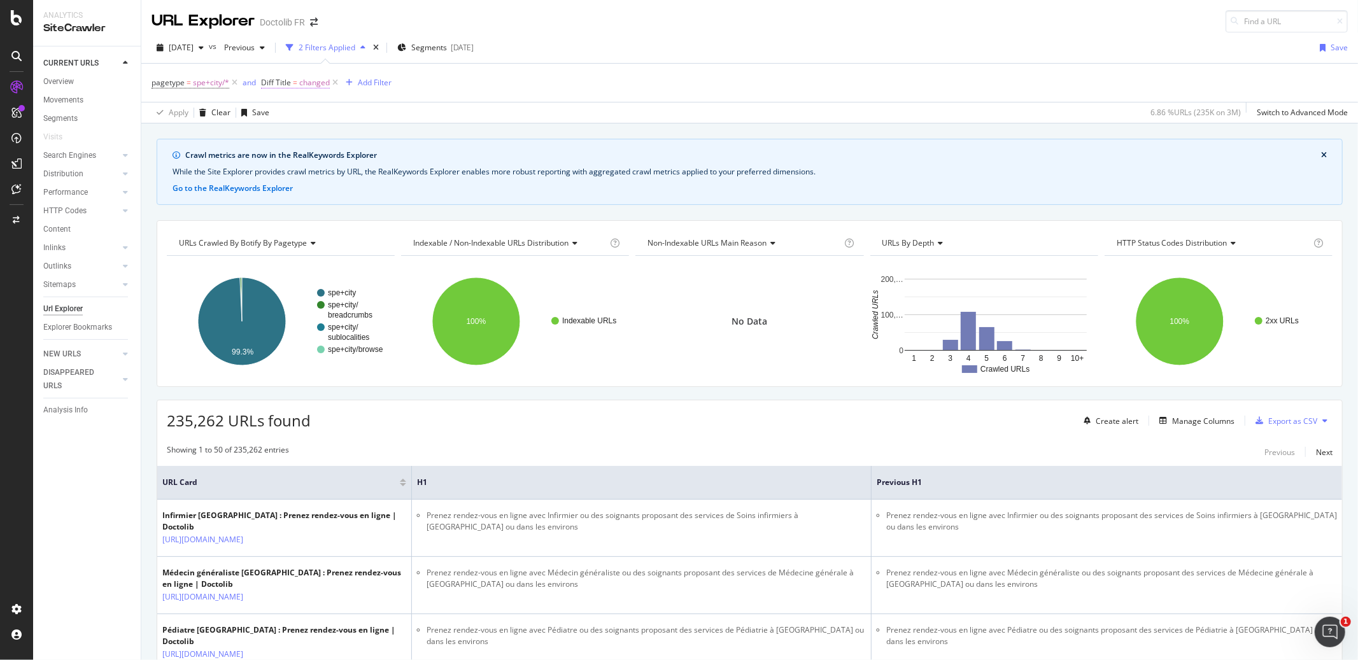
click at [281, 81] on span "Diff Title" at bounding box center [276, 82] width 30 height 11
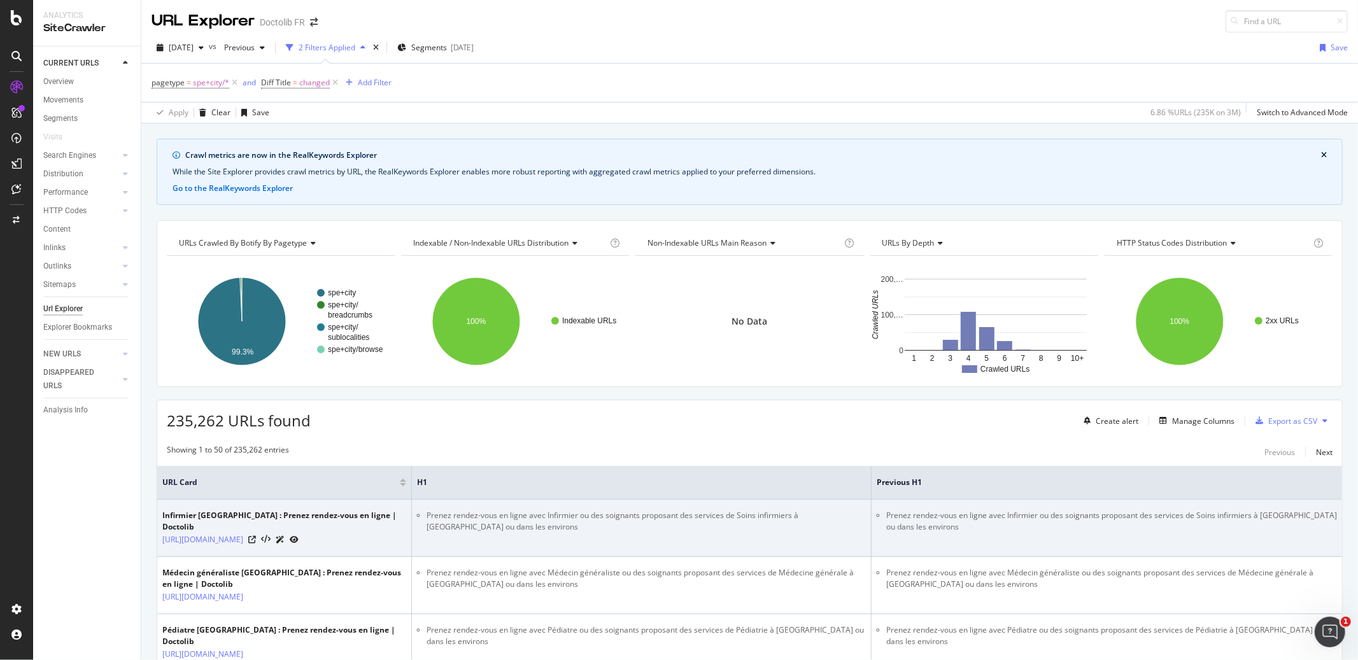
click at [449, 519] on li "Prenez rendez-vous en ligne avec Infirmier ou des soignants proposant des servi…" at bounding box center [646, 521] width 439 height 23
copy li "Prenez rendez-vous en ligne avec Infirmier ou des soignants proposant des servi…"
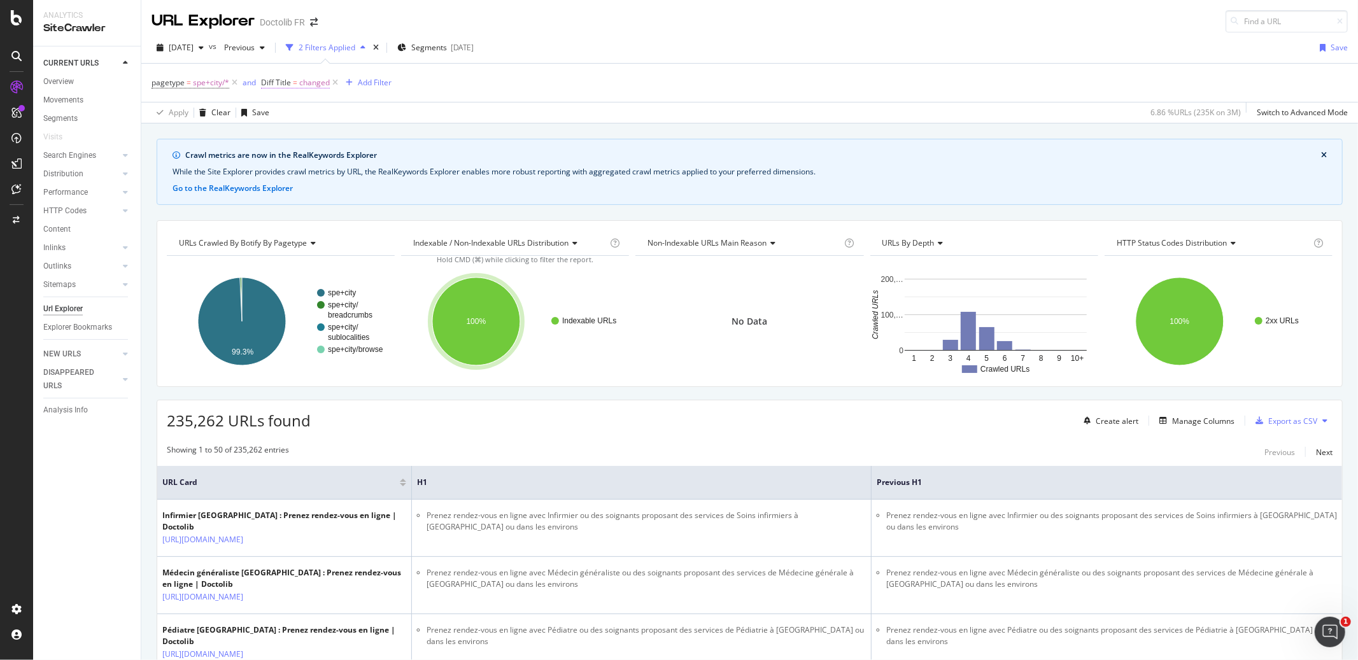
click at [272, 84] on span "Diff Title" at bounding box center [276, 82] width 30 height 11
click at [317, 112] on span "Diff Between Crawls" at bounding box center [308, 113] width 72 height 11
click at [458, 99] on div "pagetype = spe+city/* and Diff Title = changed Add Filter" at bounding box center [750, 83] width 1196 height 38
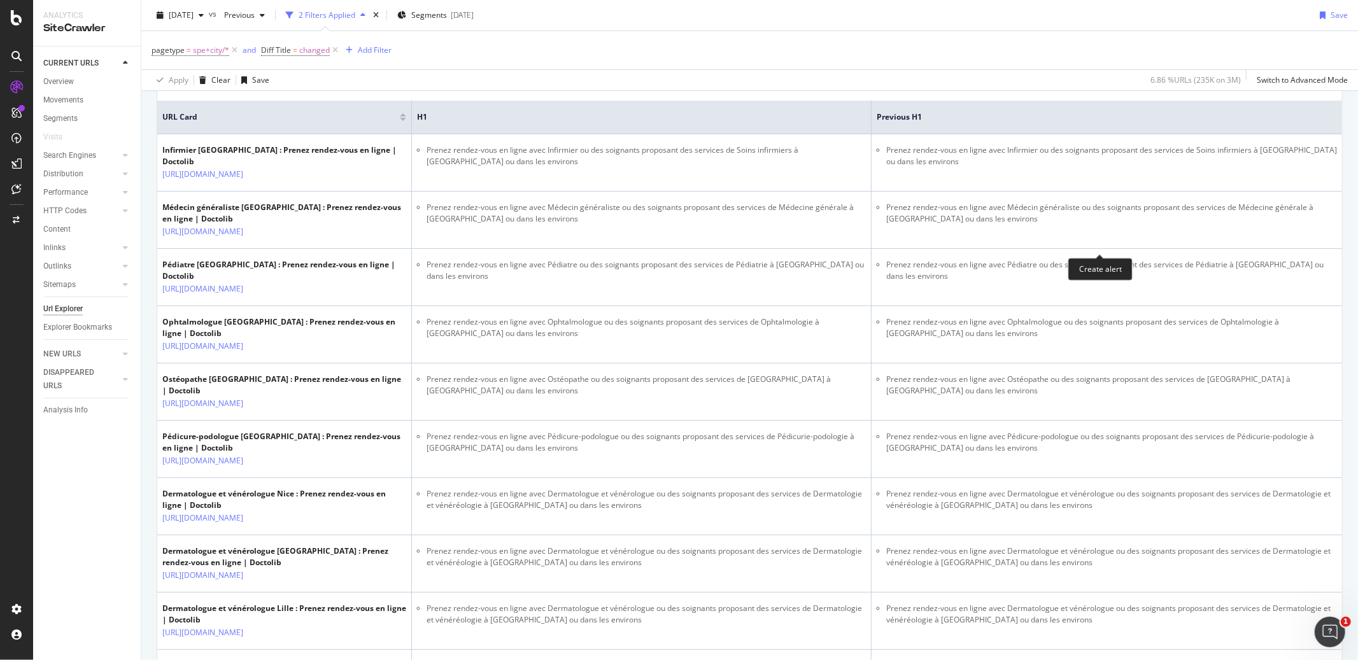
scroll to position [416, 0]
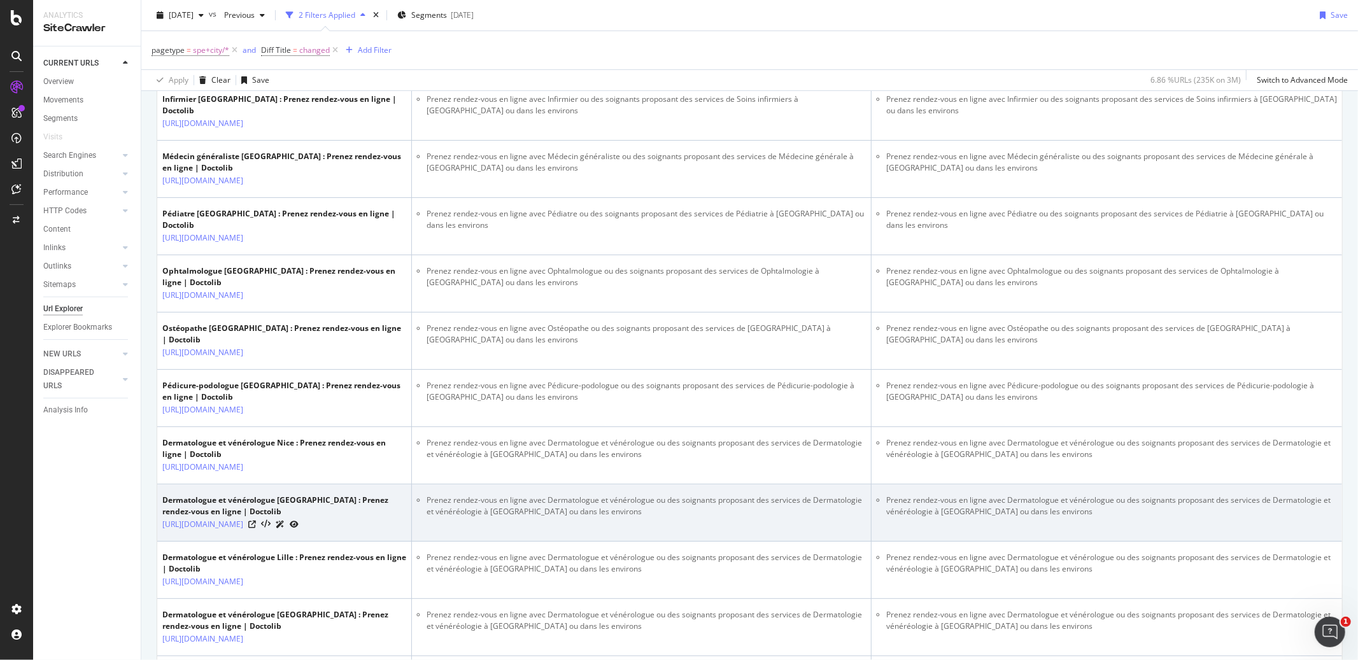
click at [1005, 495] on li "Prenez rendez-vous en ligne avec Dermatologue et vénérologue ou des soignants p…" at bounding box center [1111, 506] width 451 height 23
copy tbody "Prenez rendez-vous en ligne avec Dermatologue et vénérologue ou des soignants p…"
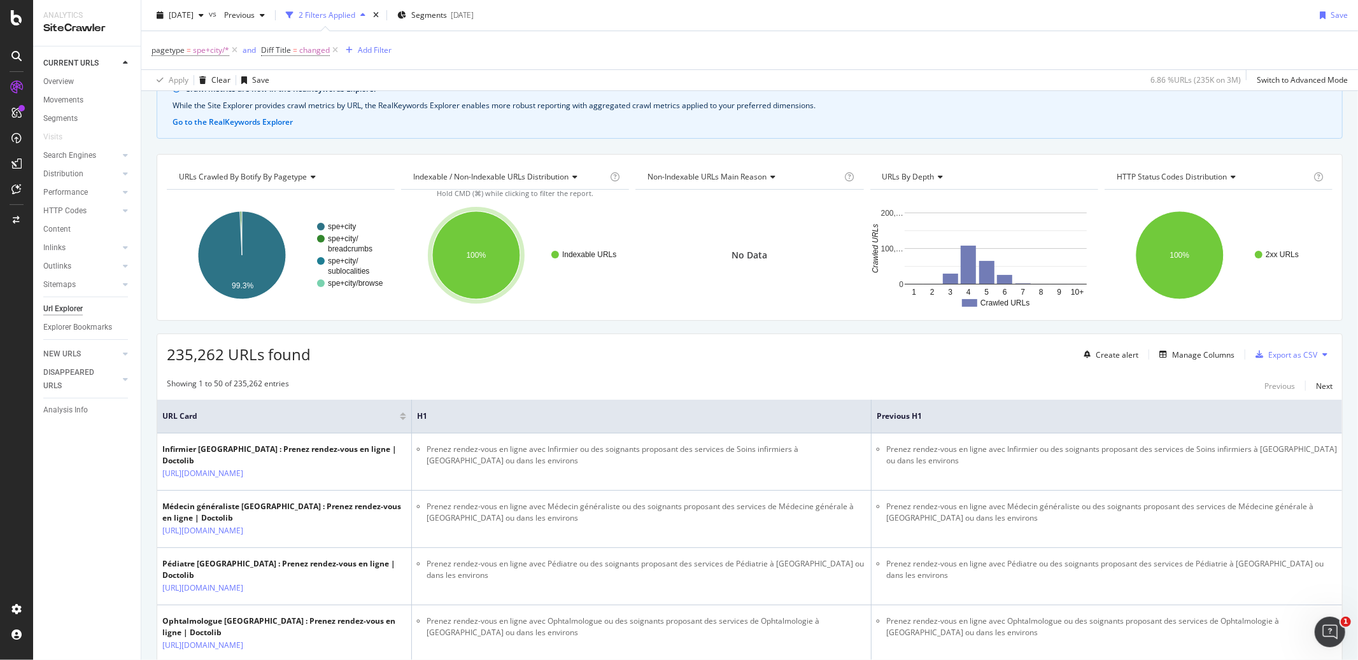
scroll to position [0, 0]
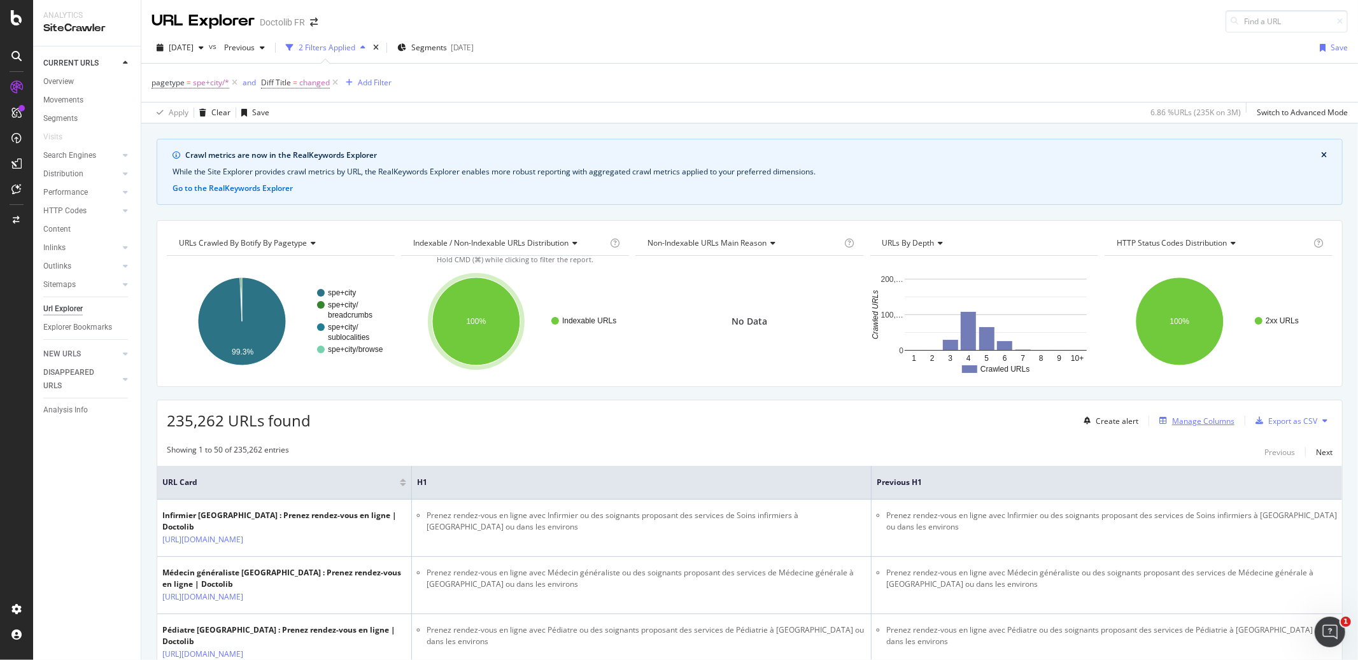
click at [1182, 427] on div "Manage Columns" at bounding box center [1203, 421] width 62 height 11
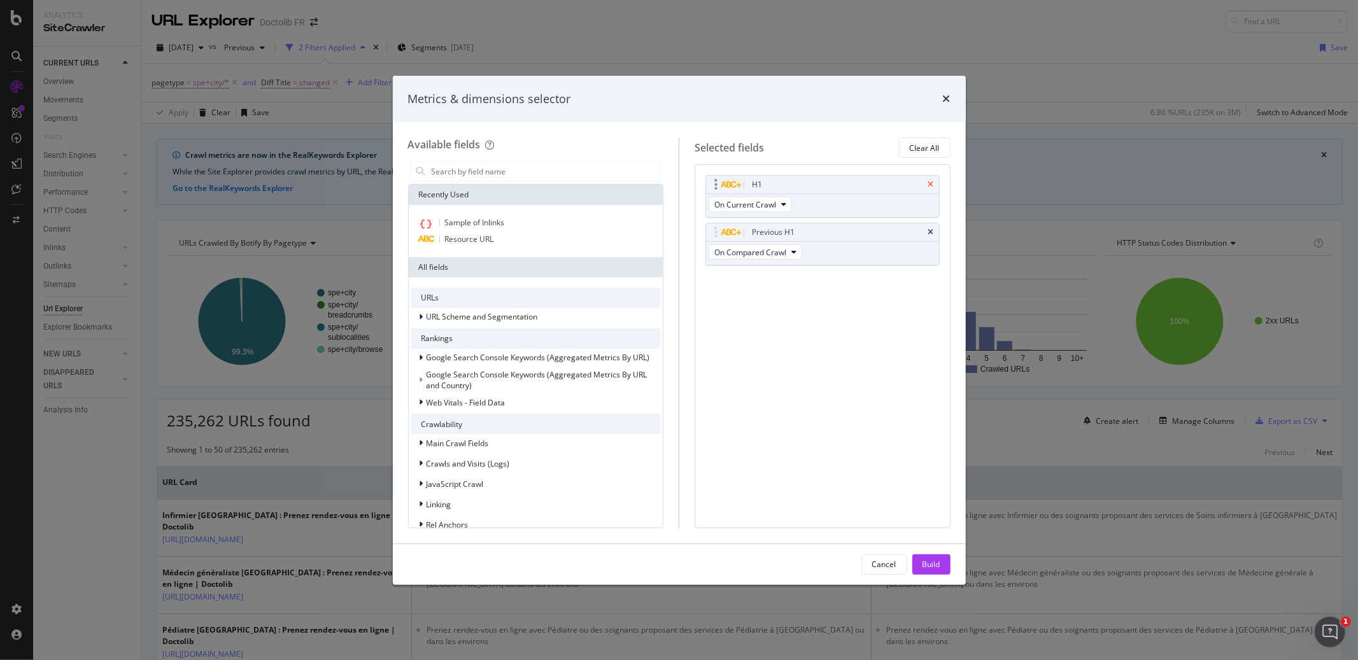
click at [931, 181] on icon "times" at bounding box center [931, 185] width 6 height 8
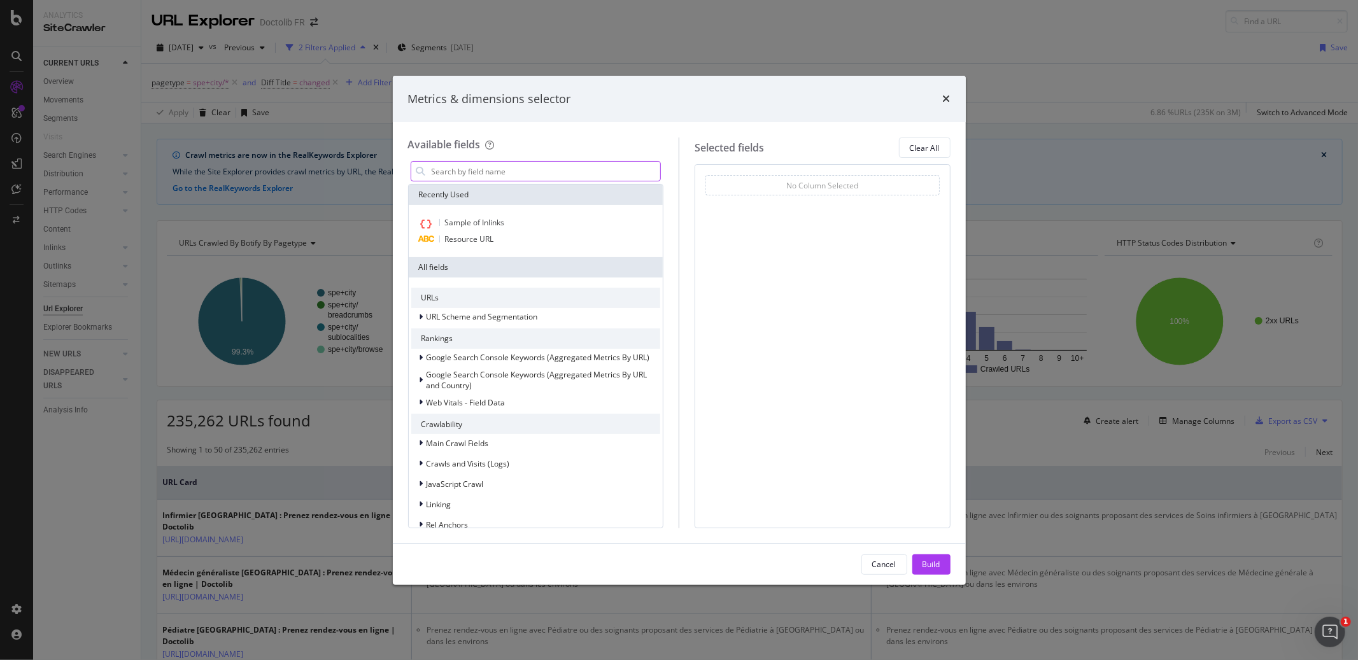
click at [449, 171] on input "modal" at bounding box center [545, 171] width 230 height 19
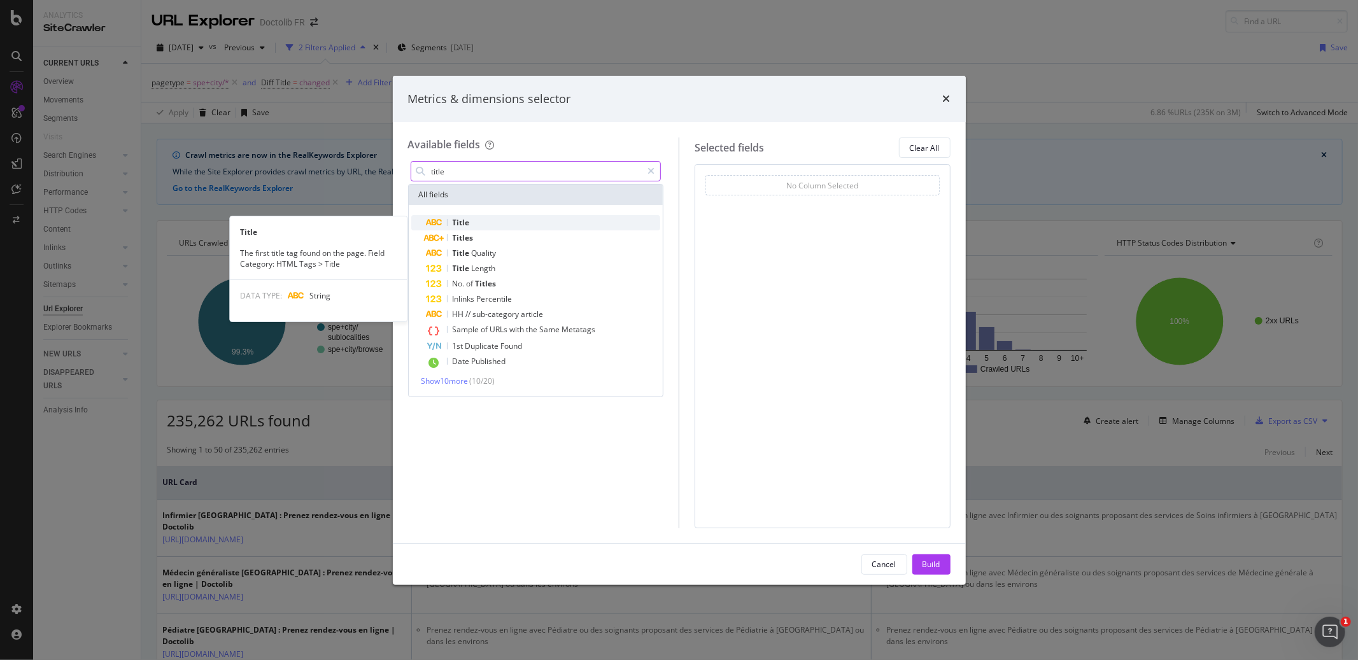
type input "title"
click at [458, 223] on span "Title" at bounding box center [461, 222] width 17 height 11
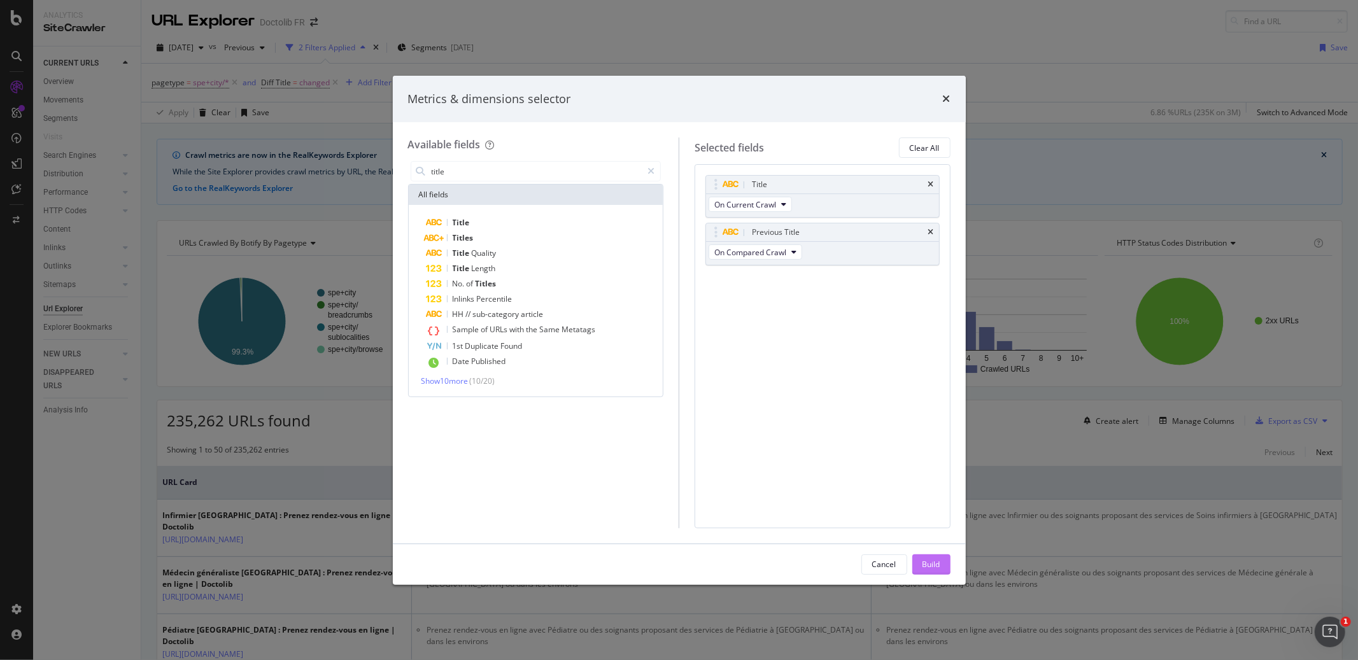
click at [936, 565] on div "Build" at bounding box center [931, 564] width 18 height 11
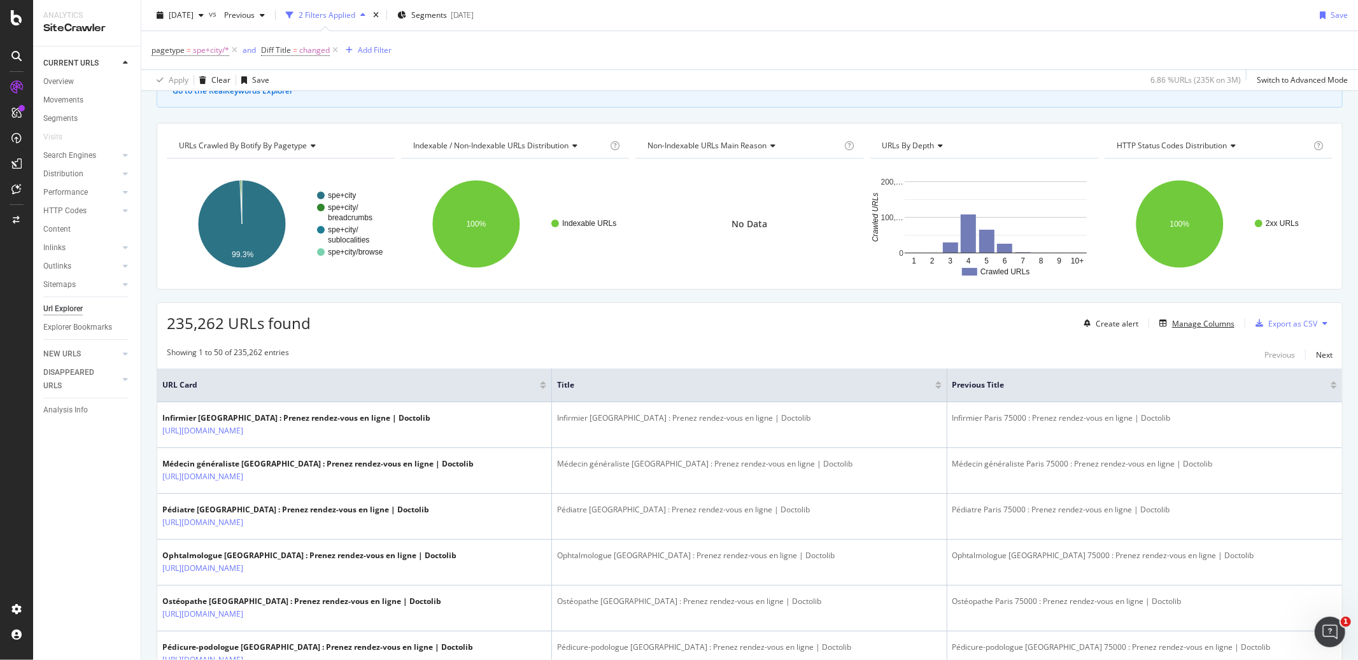
scroll to position [97, 0]
